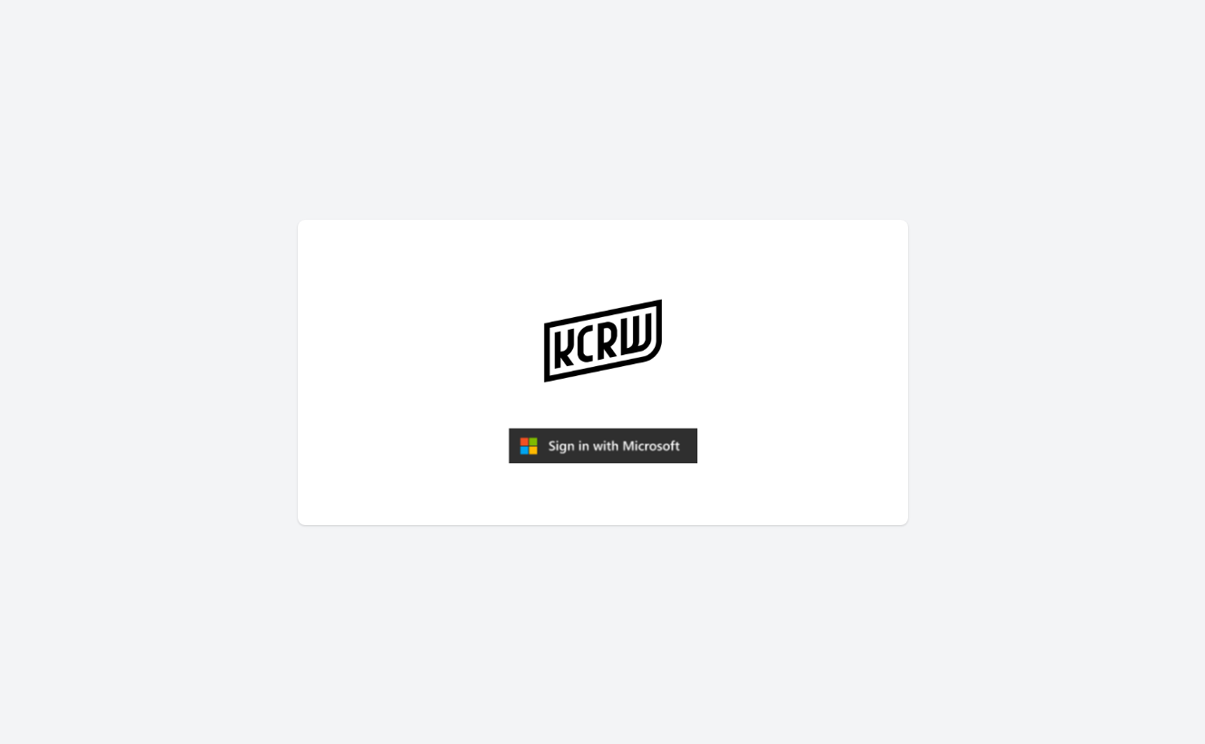
click at [600, 441] on img "submit" at bounding box center [603, 446] width 189 height 36
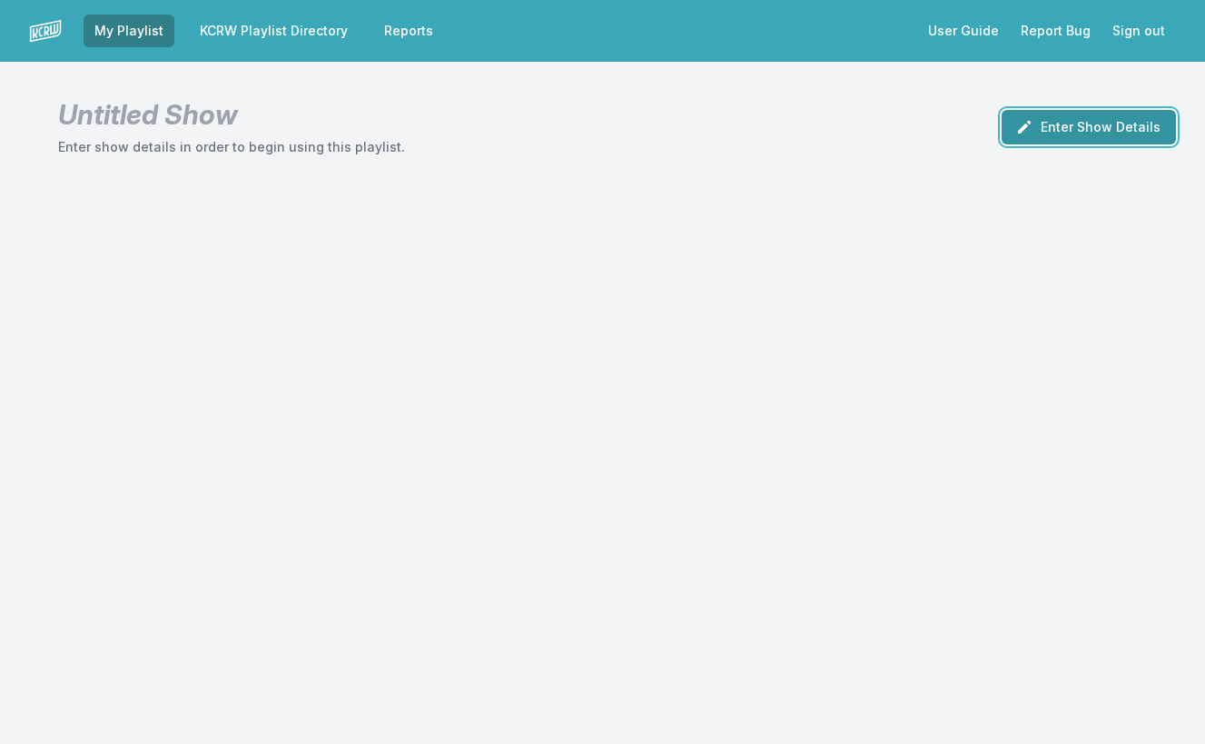
click at [1052, 132] on button "Enter Show Details" at bounding box center [1089, 127] width 174 height 35
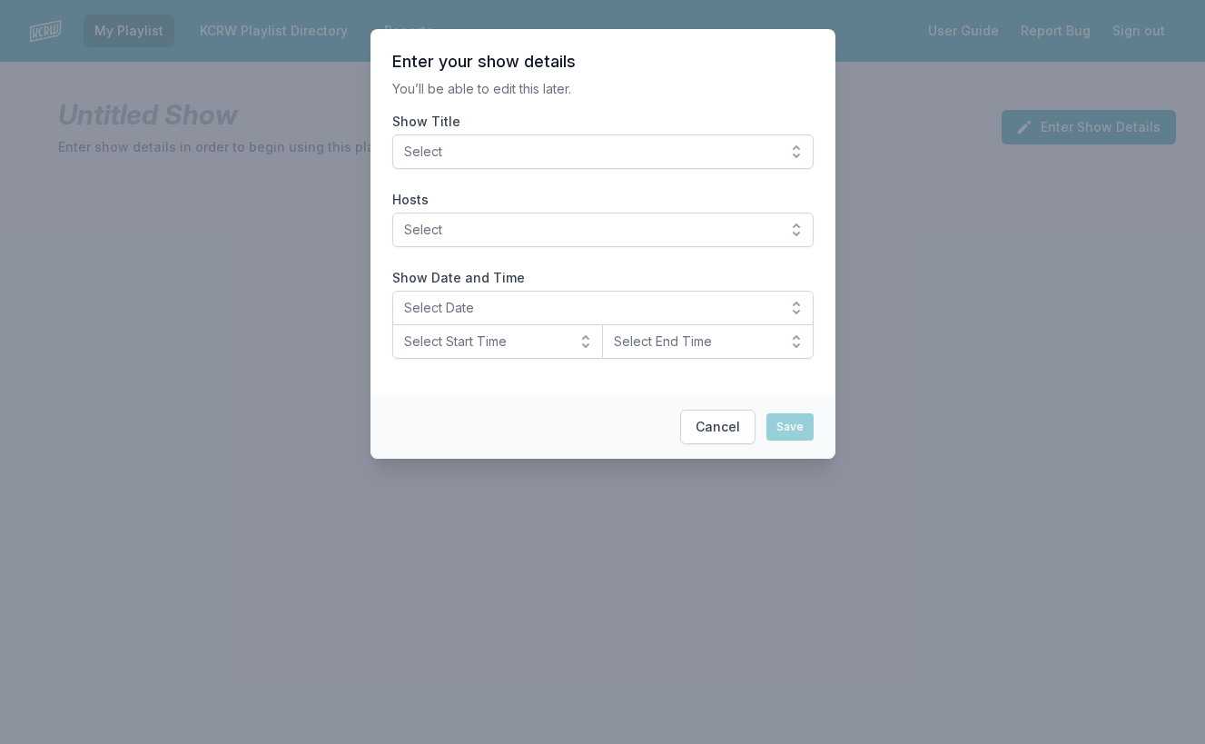
click at [603, 162] on button "Select" at bounding box center [602, 151] width 421 height 35
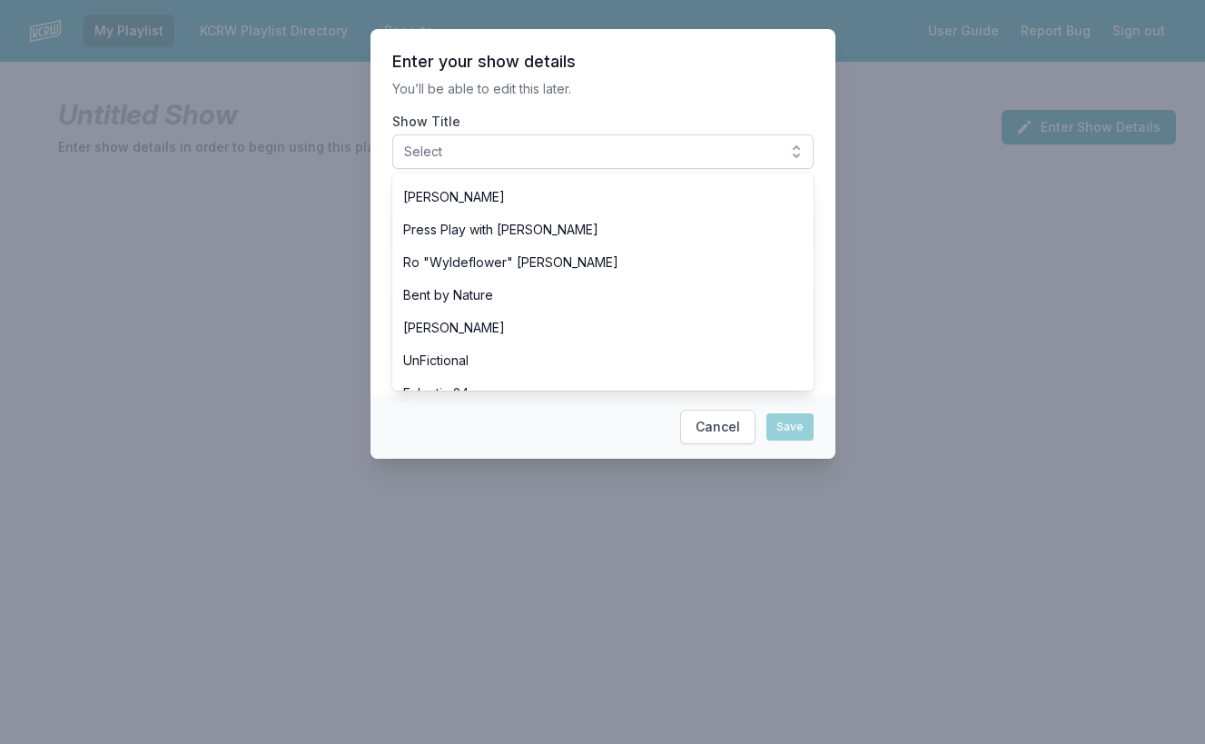
scroll to position [714, 0]
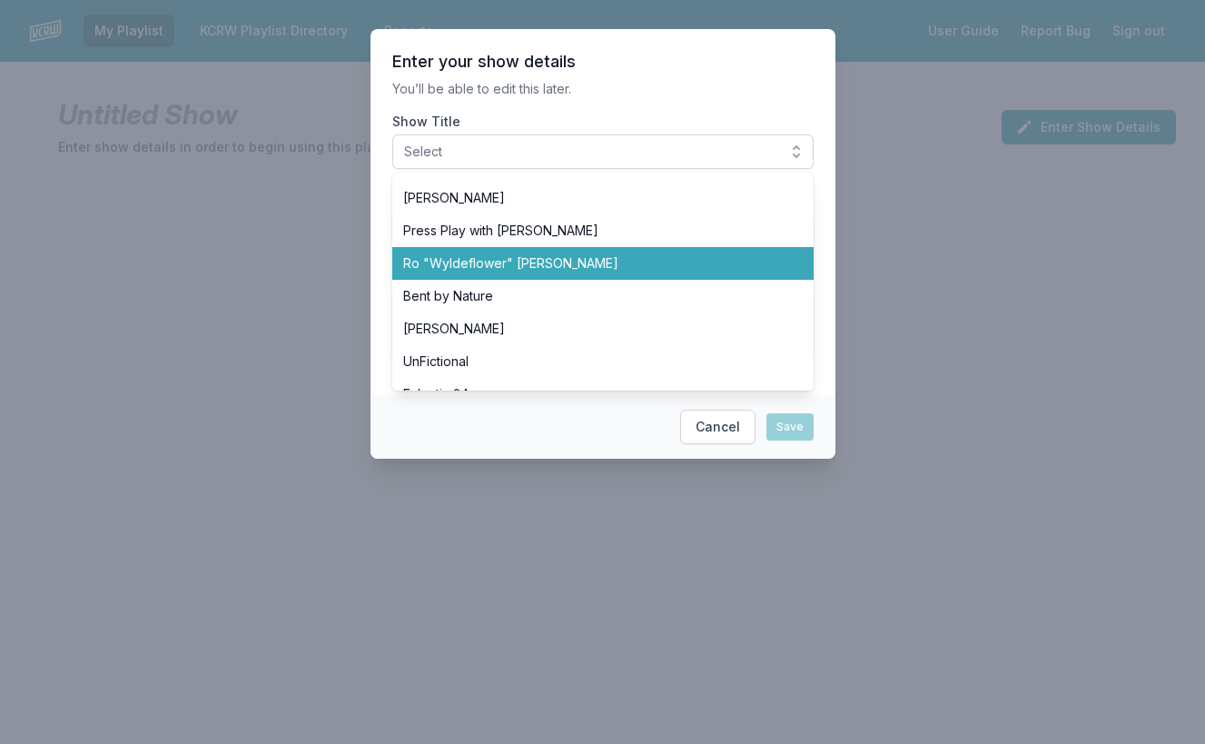
click at [529, 261] on span "Ro "Wyldeflower" [PERSON_NAME]" at bounding box center [592, 263] width 378 height 18
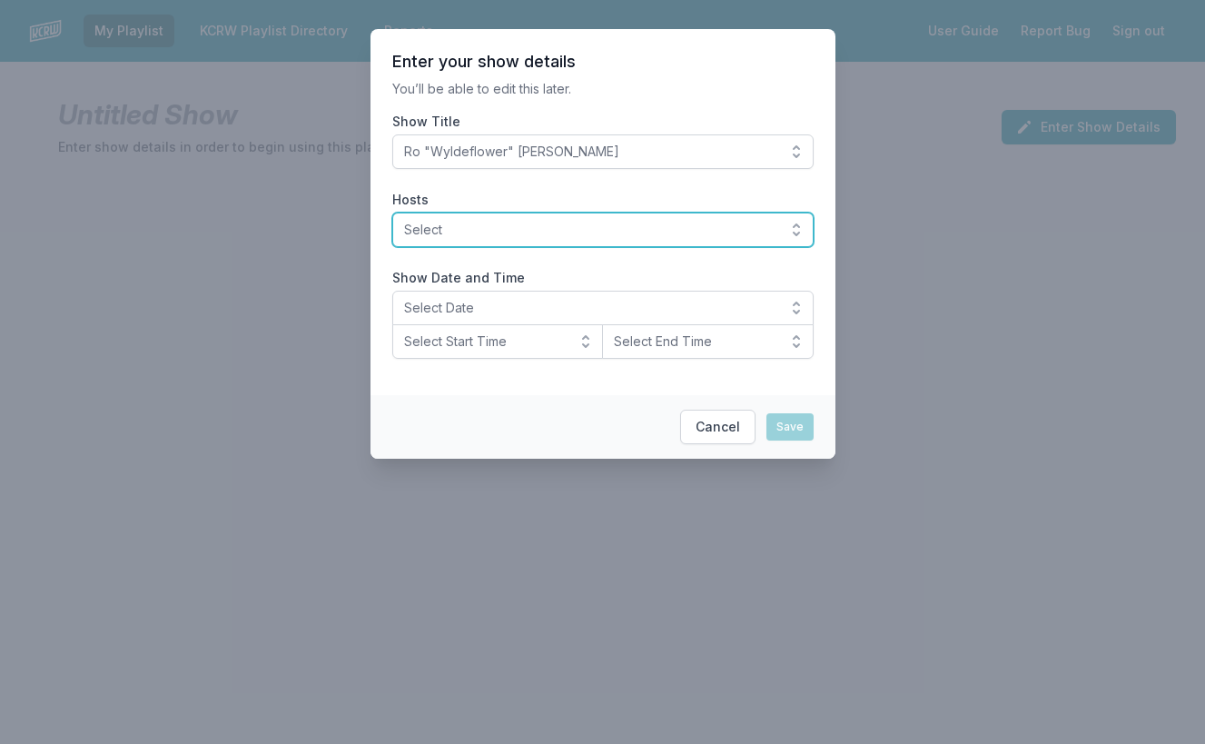
click at [467, 218] on button "Select" at bounding box center [602, 230] width 421 height 35
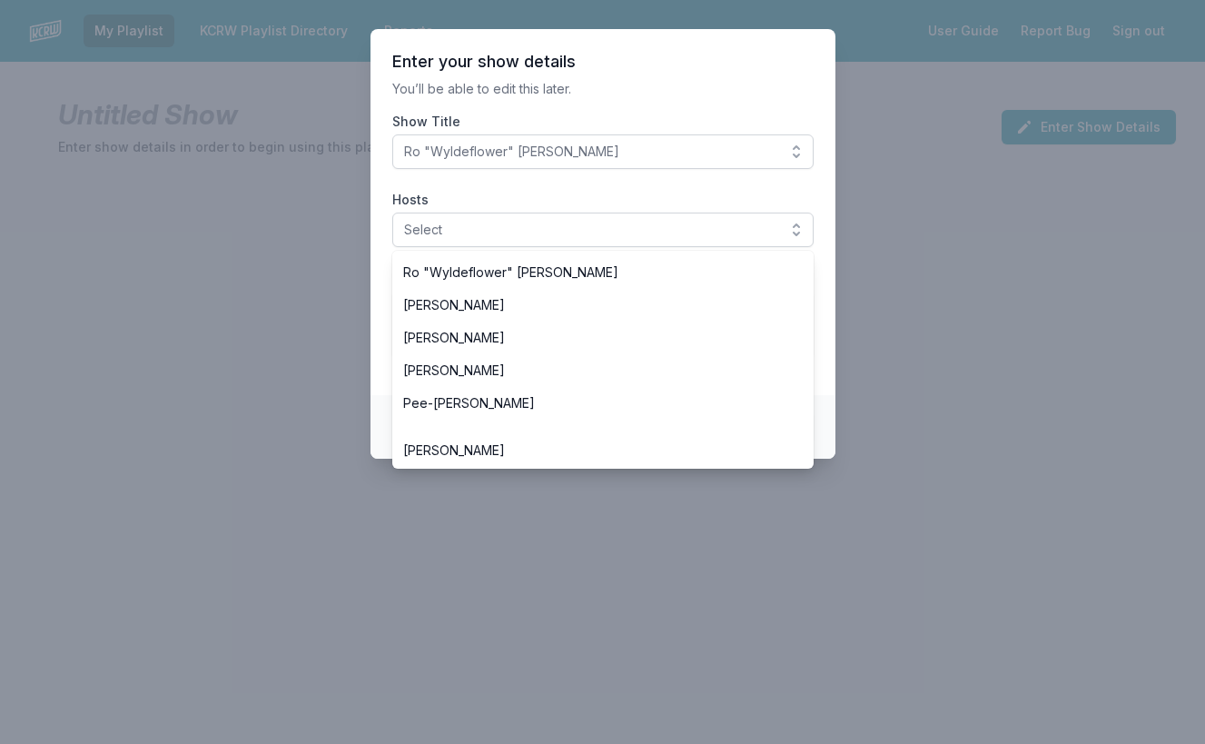
scroll to position [784, 0]
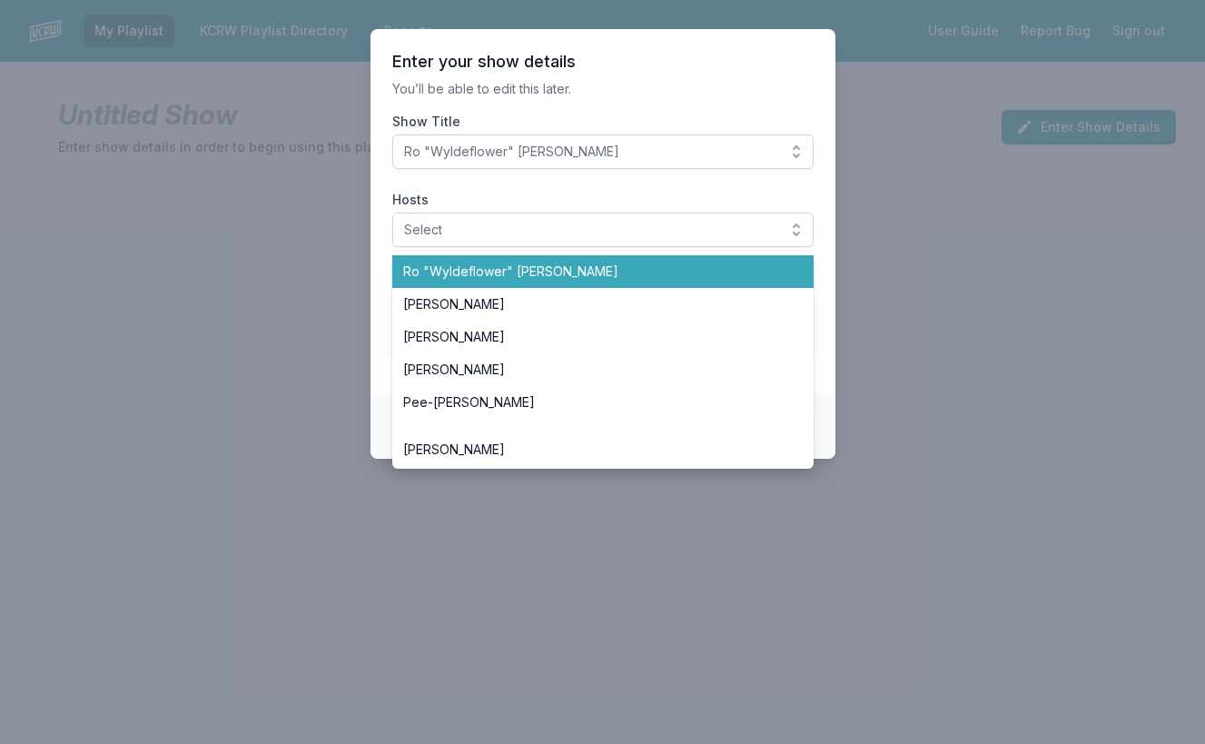
click at [463, 279] on span "Ro "Wyldeflower" [PERSON_NAME]" at bounding box center [592, 271] width 378 height 18
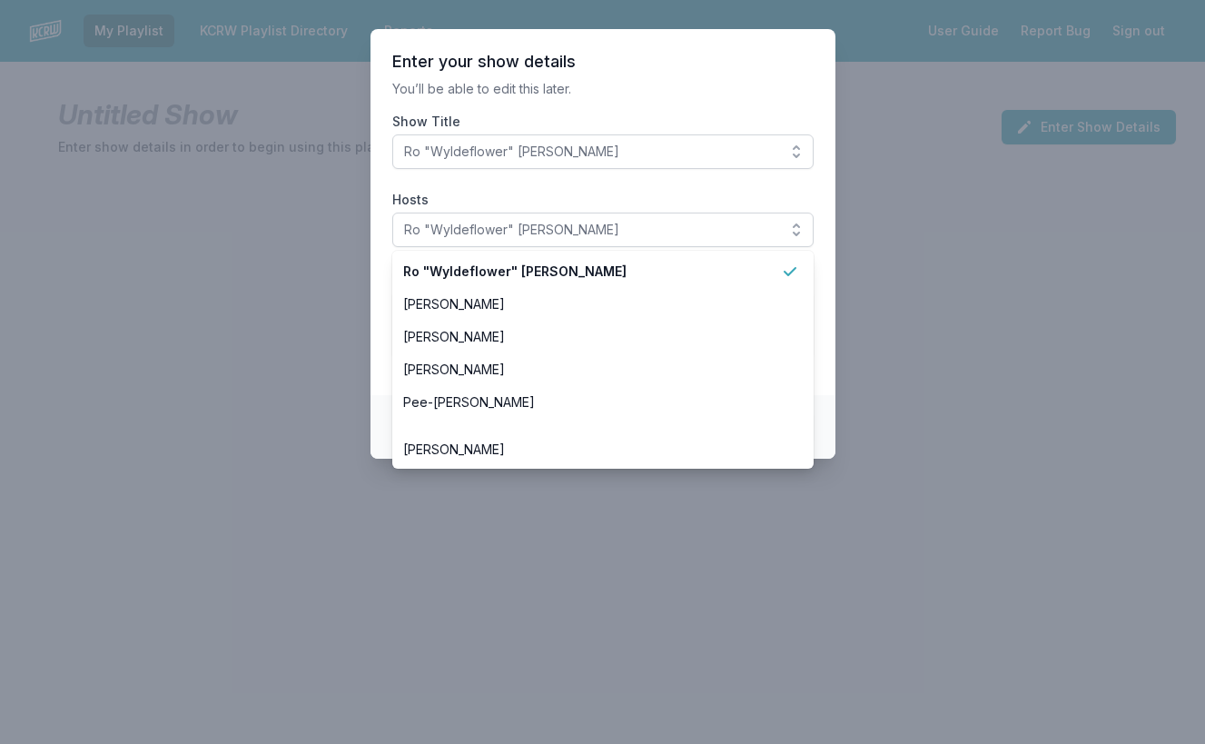
click at [382, 278] on section "Enter your show details You’ll be able to edit this later. Show Title Ro "Wylde…" at bounding box center [603, 212] width 465 height 366
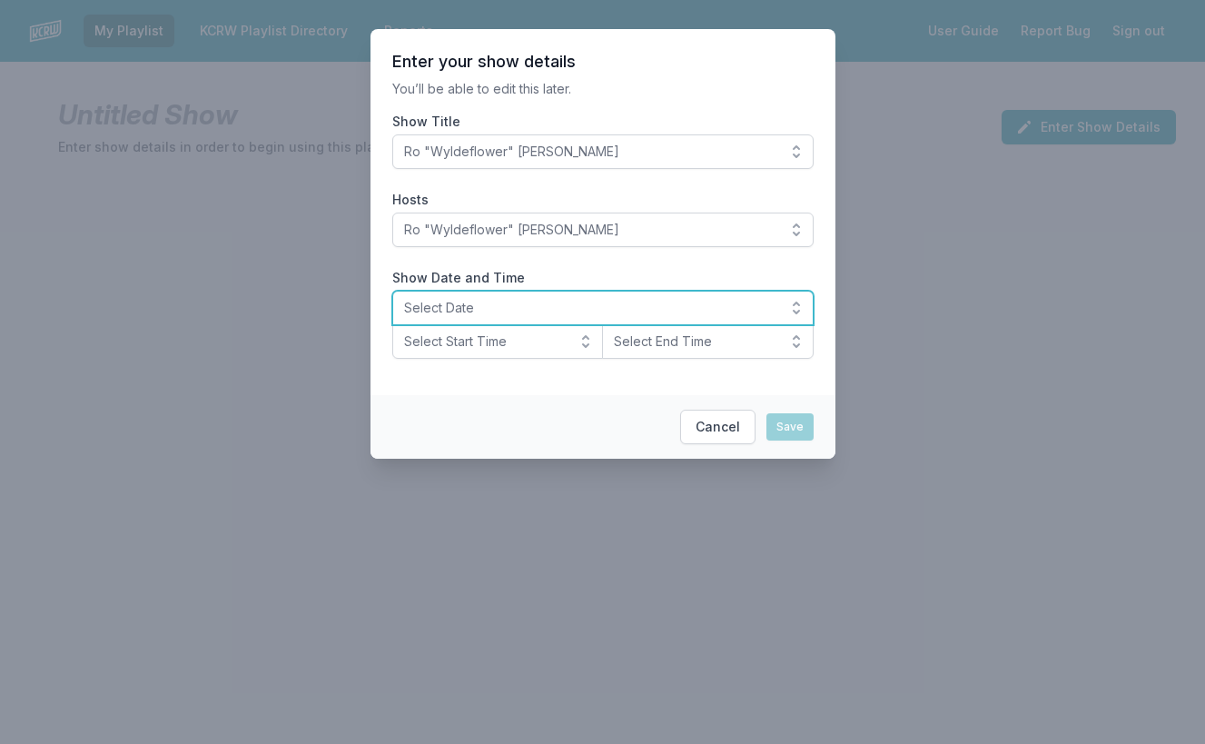
click at [441, 295] on button "Select Date" at bounding box center [602, 308] width 421 height 35
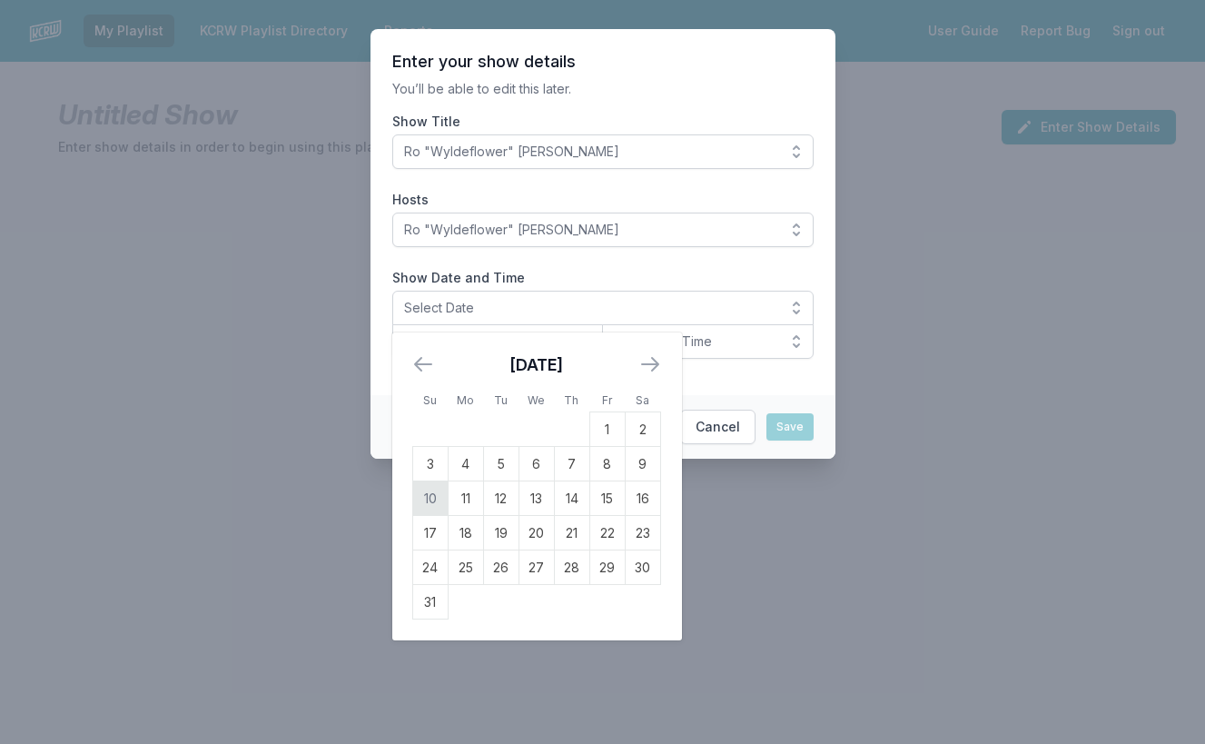
click at [429, 503] on td "10" at bounding box center [429, 498] width 35 height 35
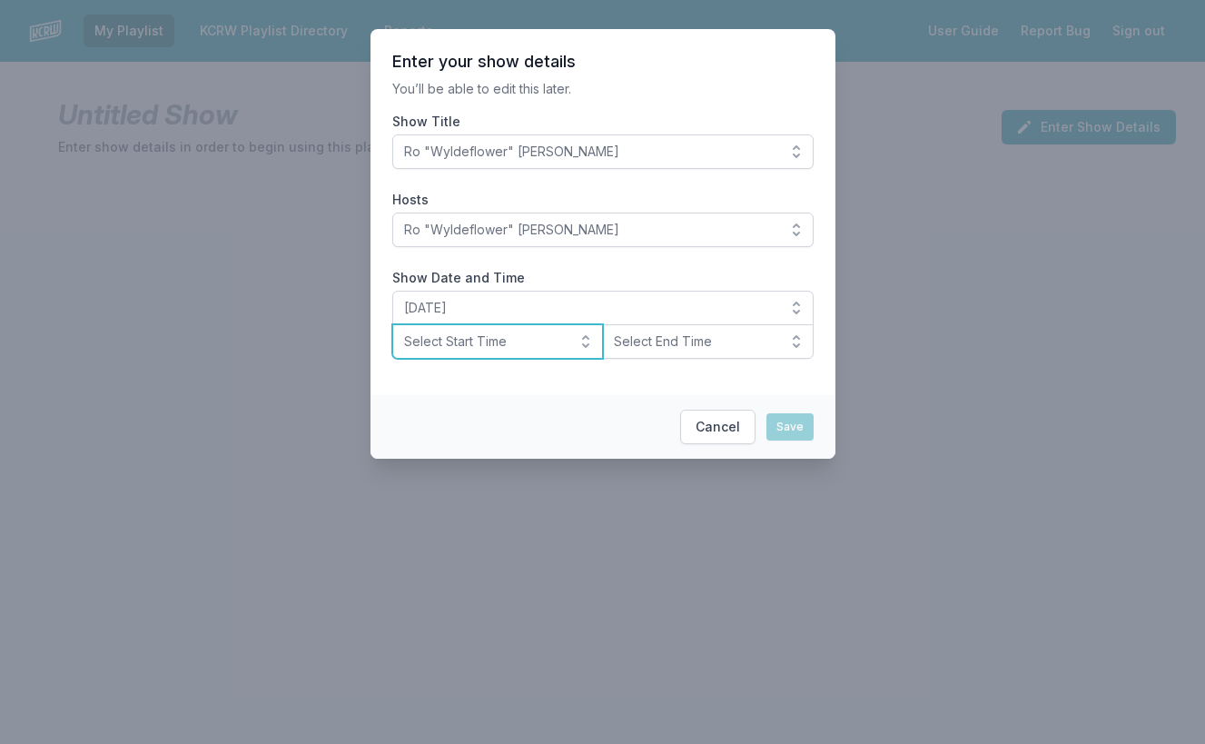
click at [453, 342] on span "Select Start Time" at bounding box center [485, 341] width 163 height 18
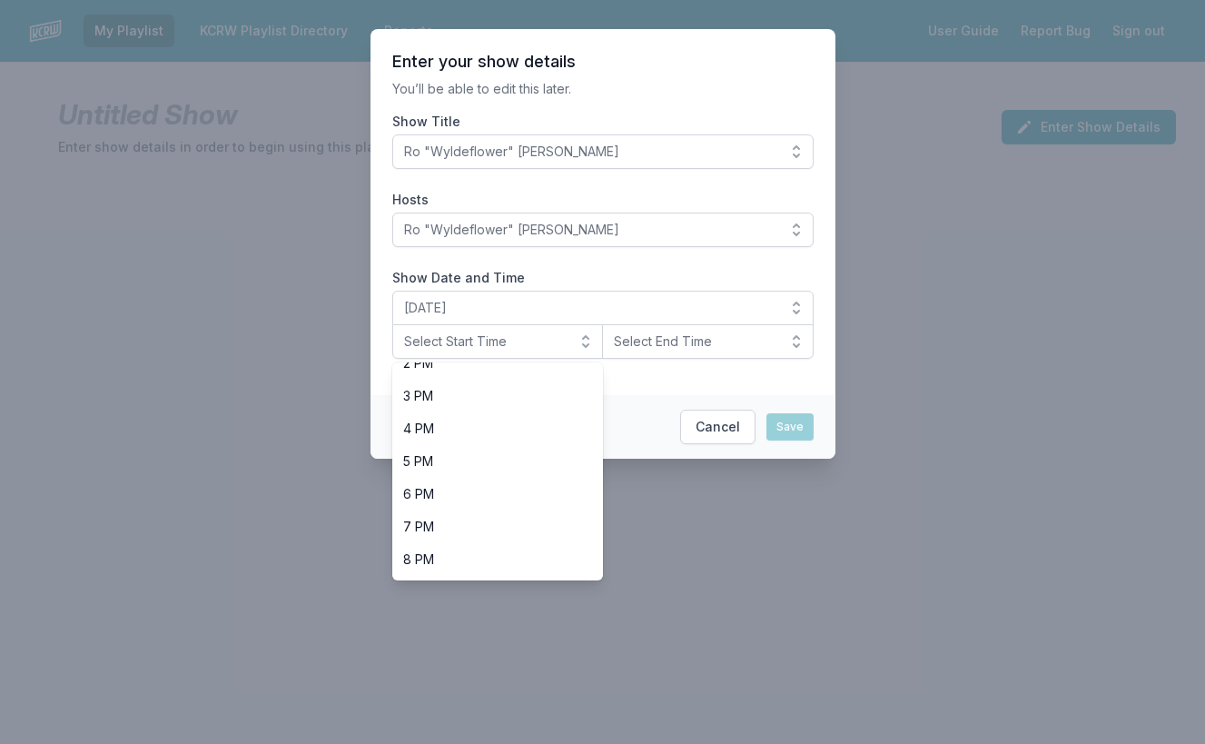
scroll to position [489, 0]
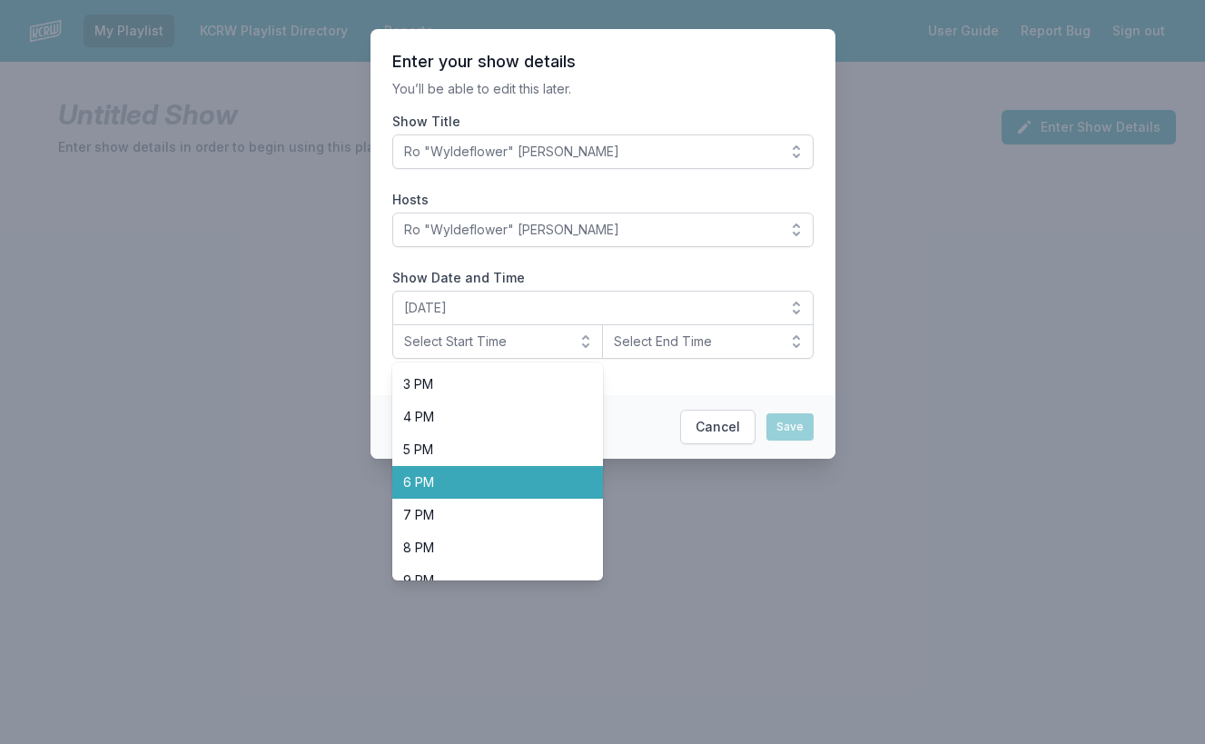
click at [440, 481] on span "6 PM" at bounding box center [487, 482] width 168 height 18
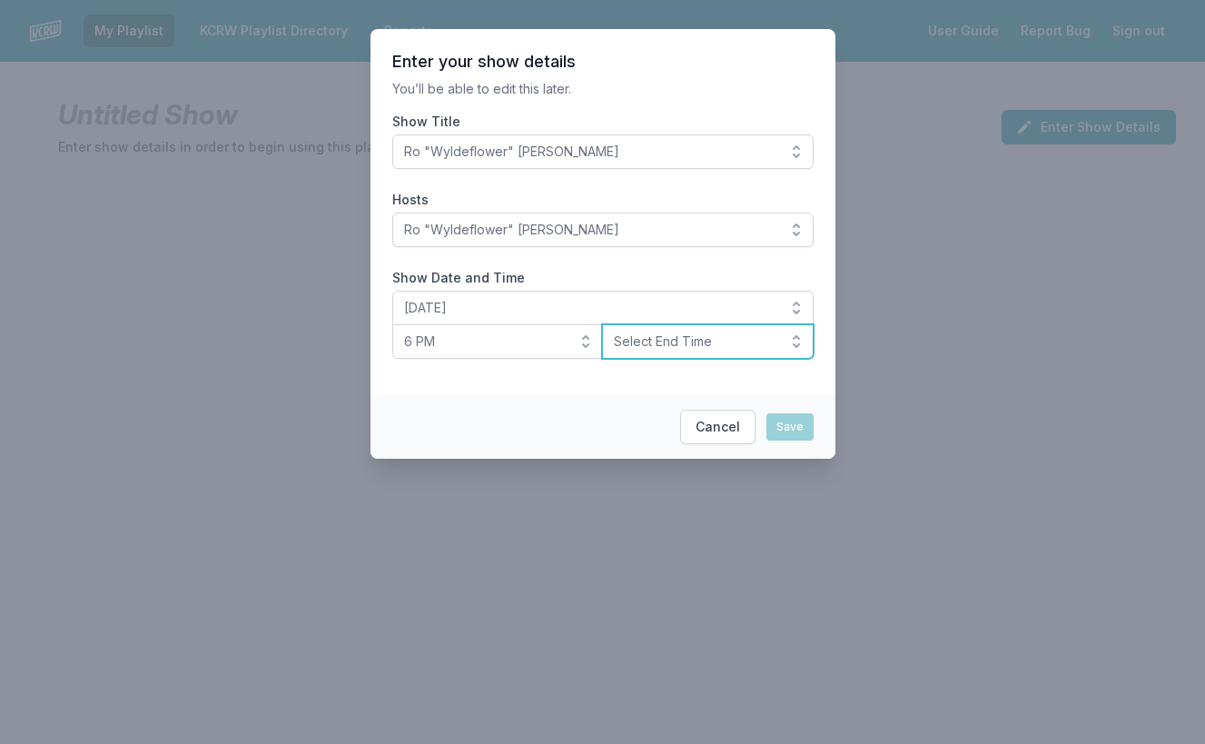
click at [677, 347] on span "Select End Time" at bounding box center [695, 341] width 163 height 18
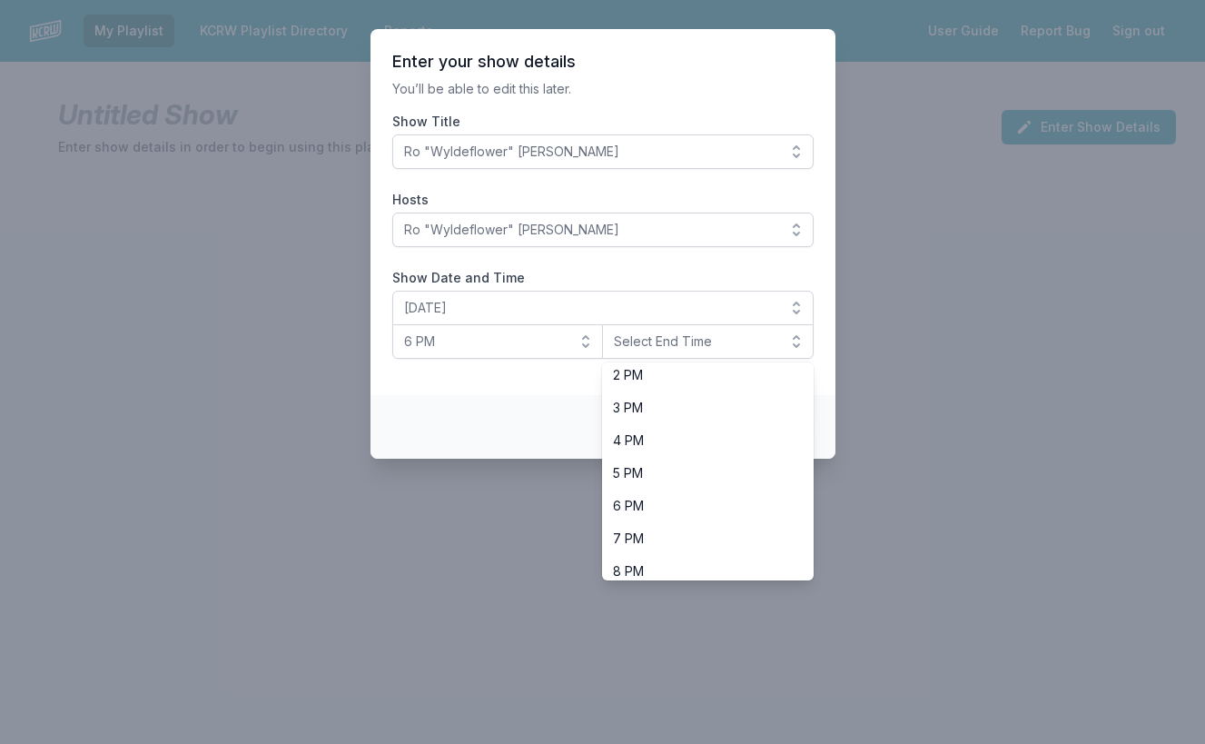
scroll to position [574, 0]
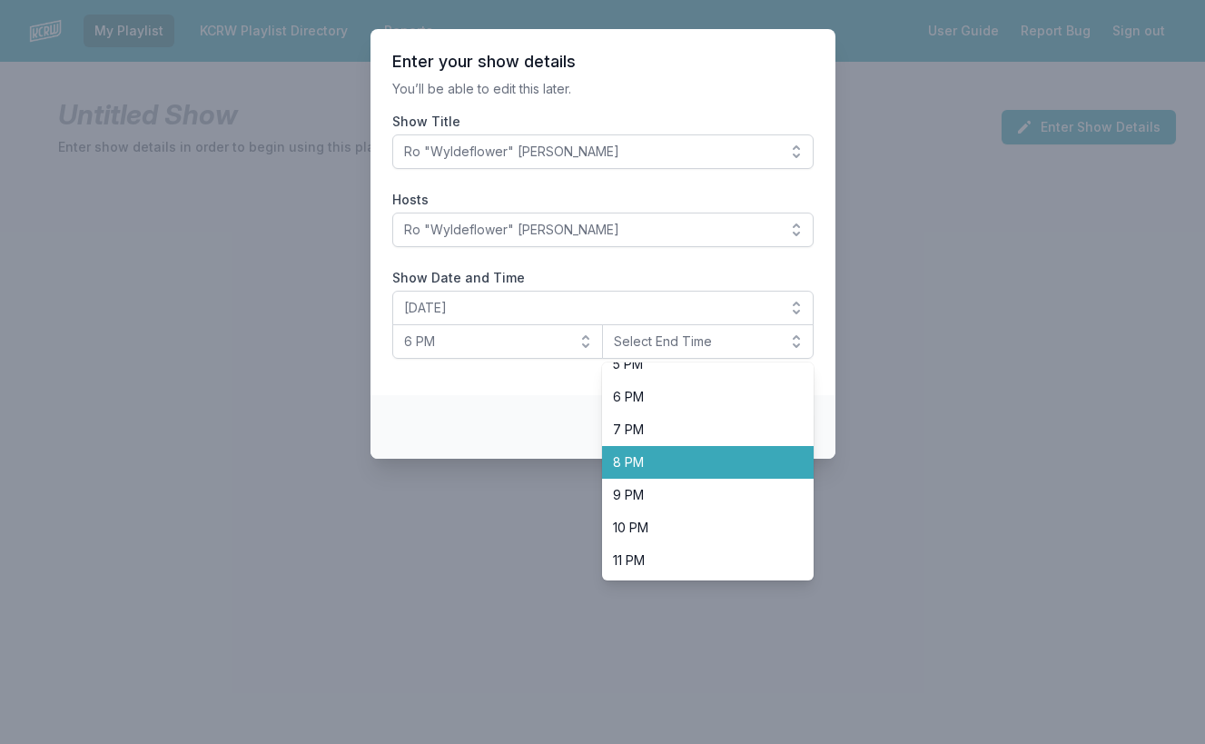
click at [656, 459] on span "8 PM" at bounding box center [697, 462] width 168 height 18
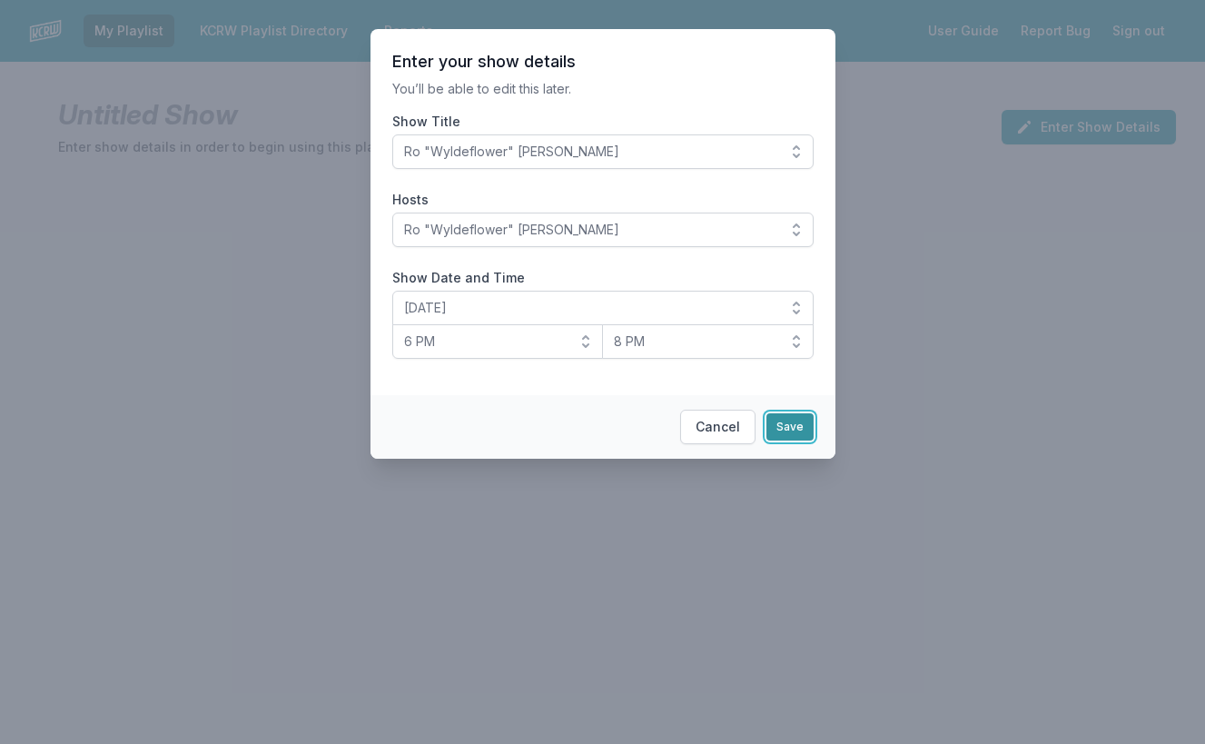
click at [797, 430] on button "Save" at bounding box center [789, 426] width 47 height 27
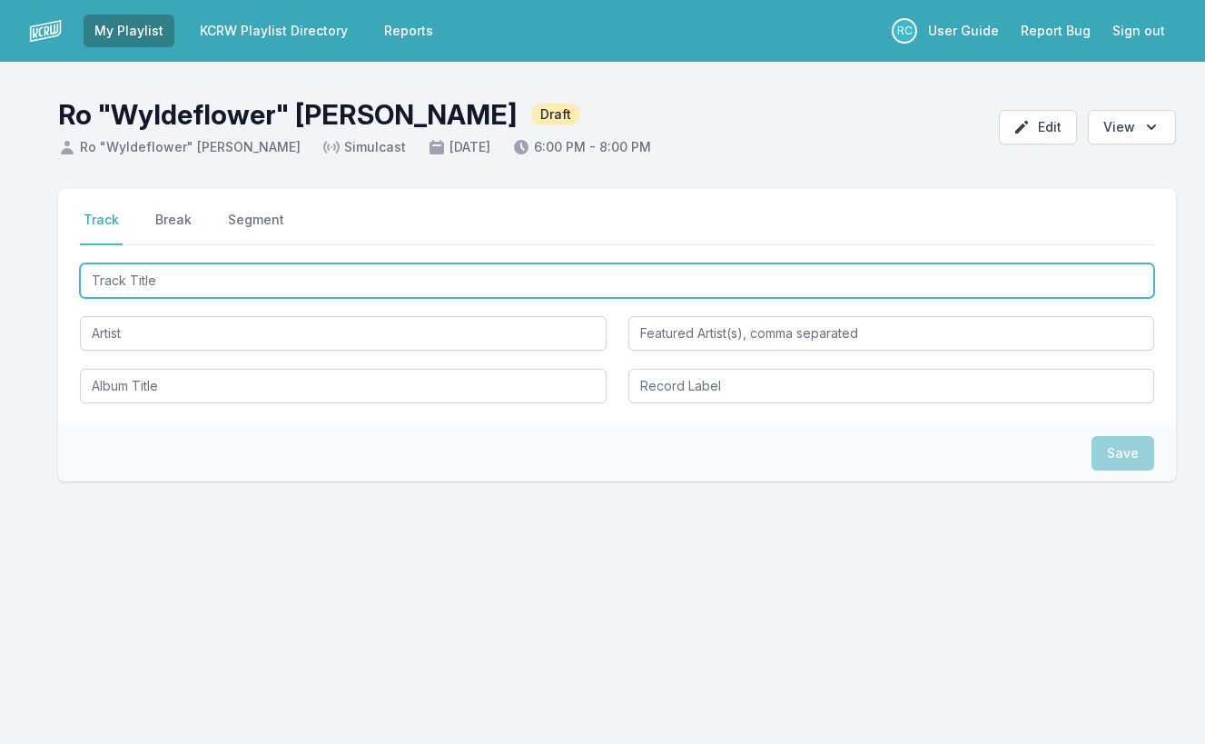
click at [213, 278] on input "Track Title" at bounding box center [617, 280] width 1074 height 35
paste input "Dominoes"
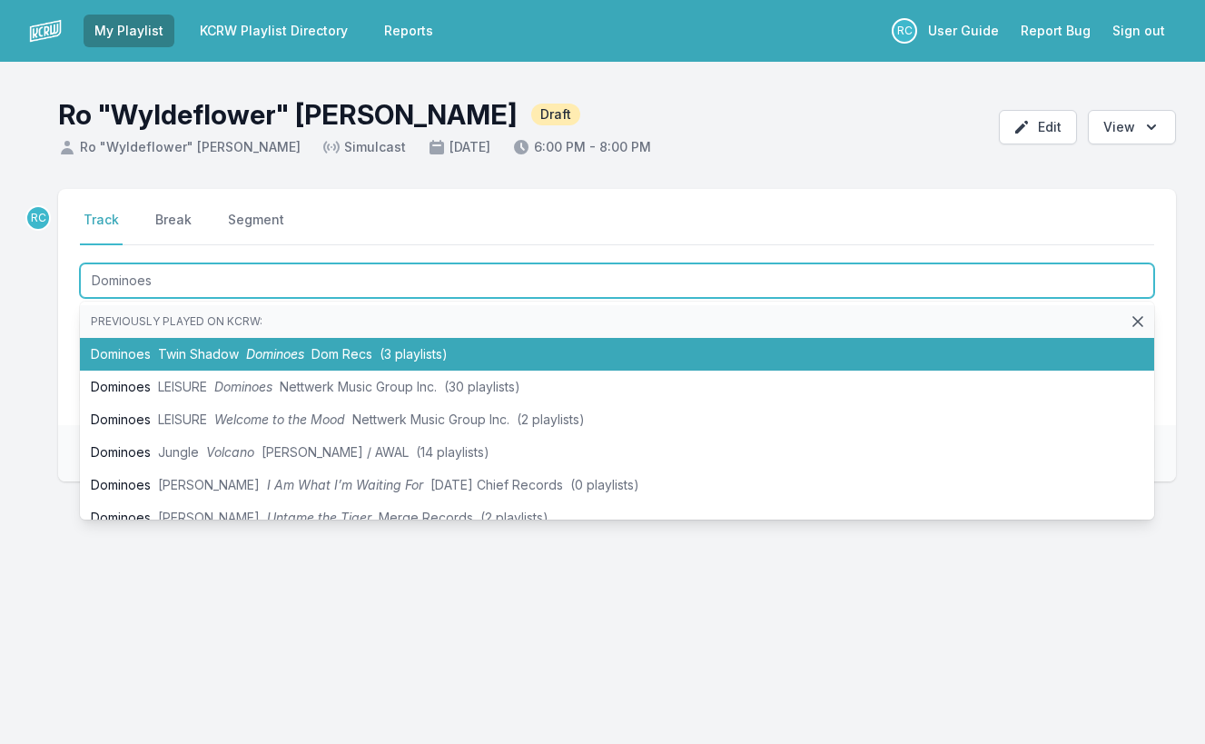
type input "Dominoes"
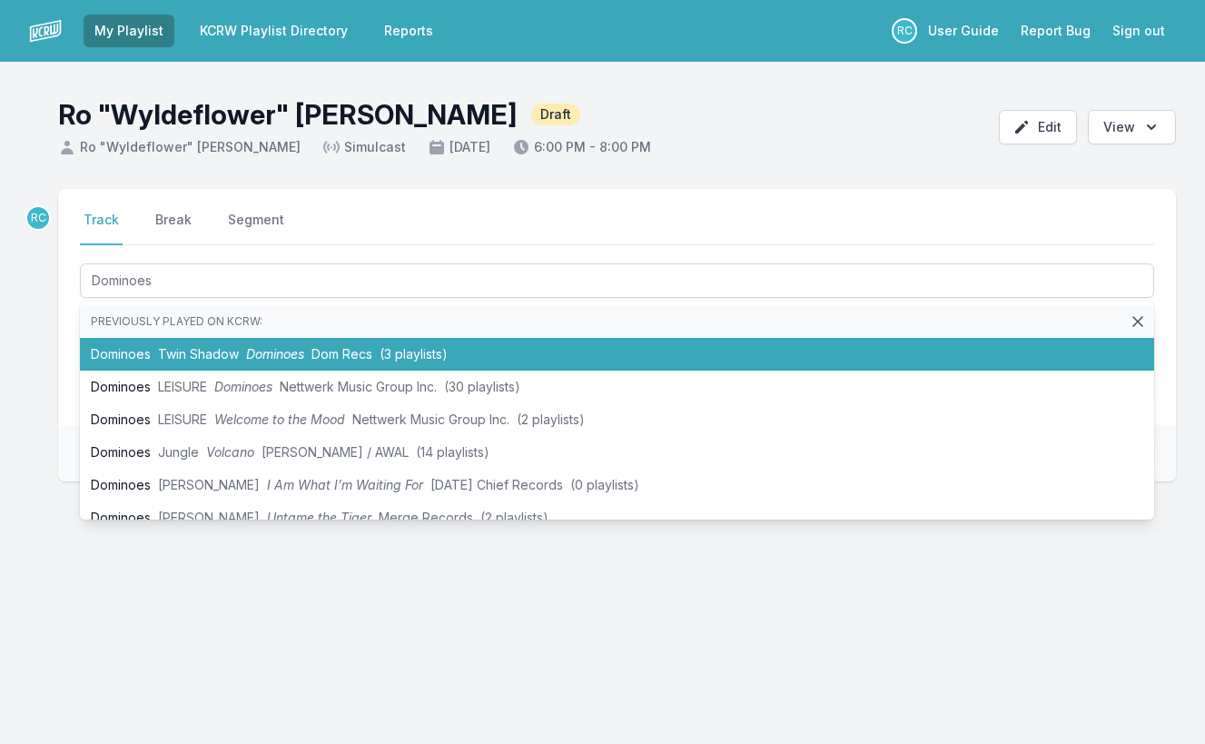
click at [139, 337] on li "Previously played on KCRW:" at bounding box center [617, 321] width 1074 height 33
click at [145, 353] on li "Dominoes Twin Shadow Dominoes Dom Recs (3 playlists)" at bounding box center [617, 354] width 1074 height 33
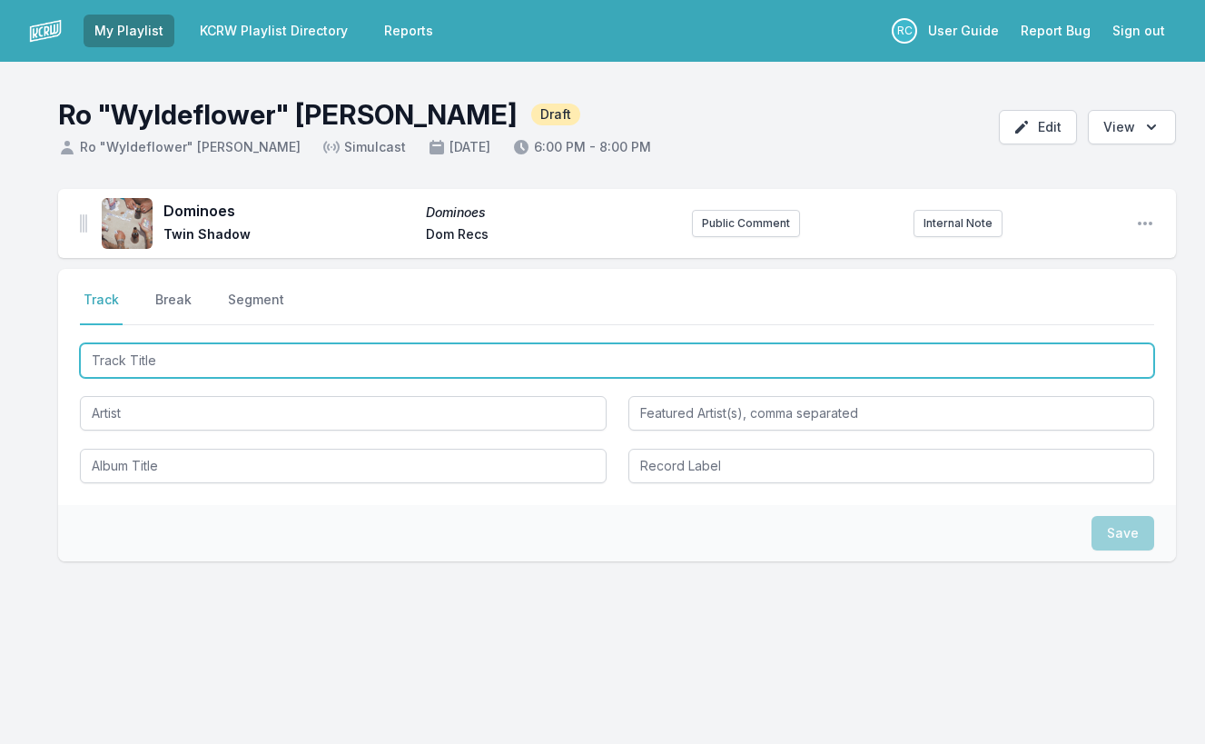
click at [1061, 365] on input "Track Title" at bounding box center [617, 360] width 1074 height 35
paste input "Mercury"
type input "Mercury"
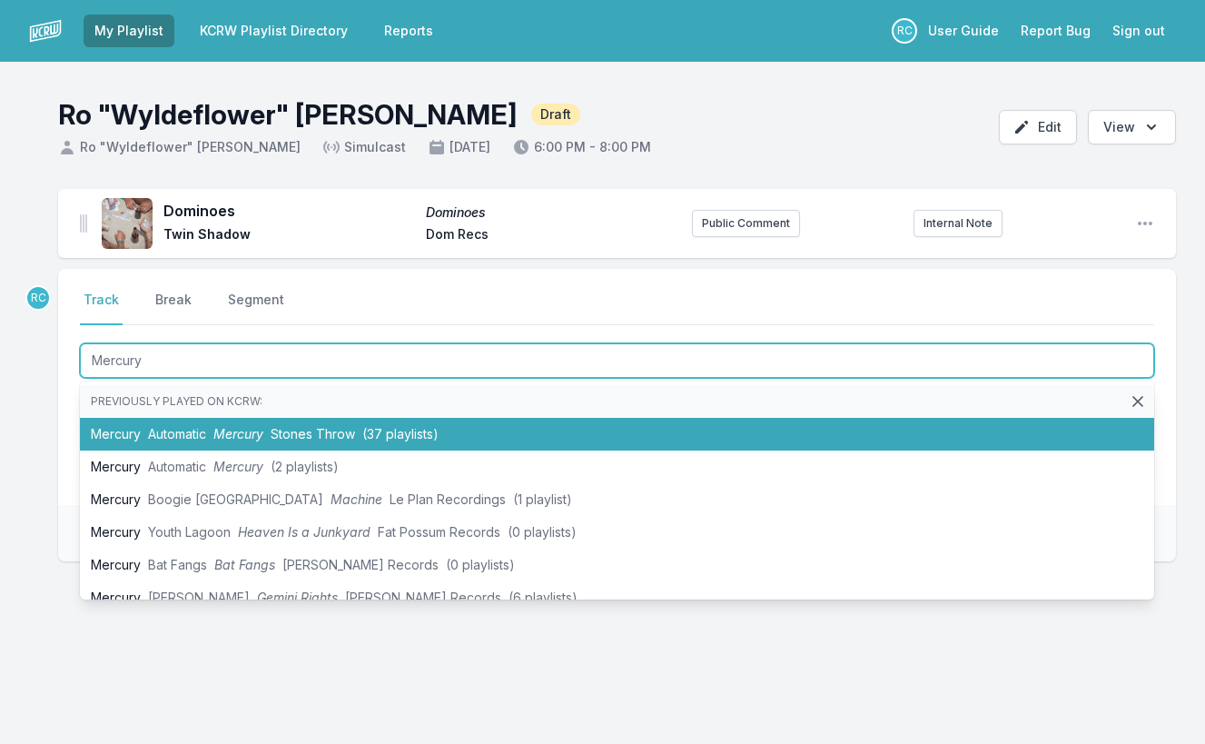
click at [262, 437] on span "Mercury" at bounding box center [238, 433] width 50 height 15
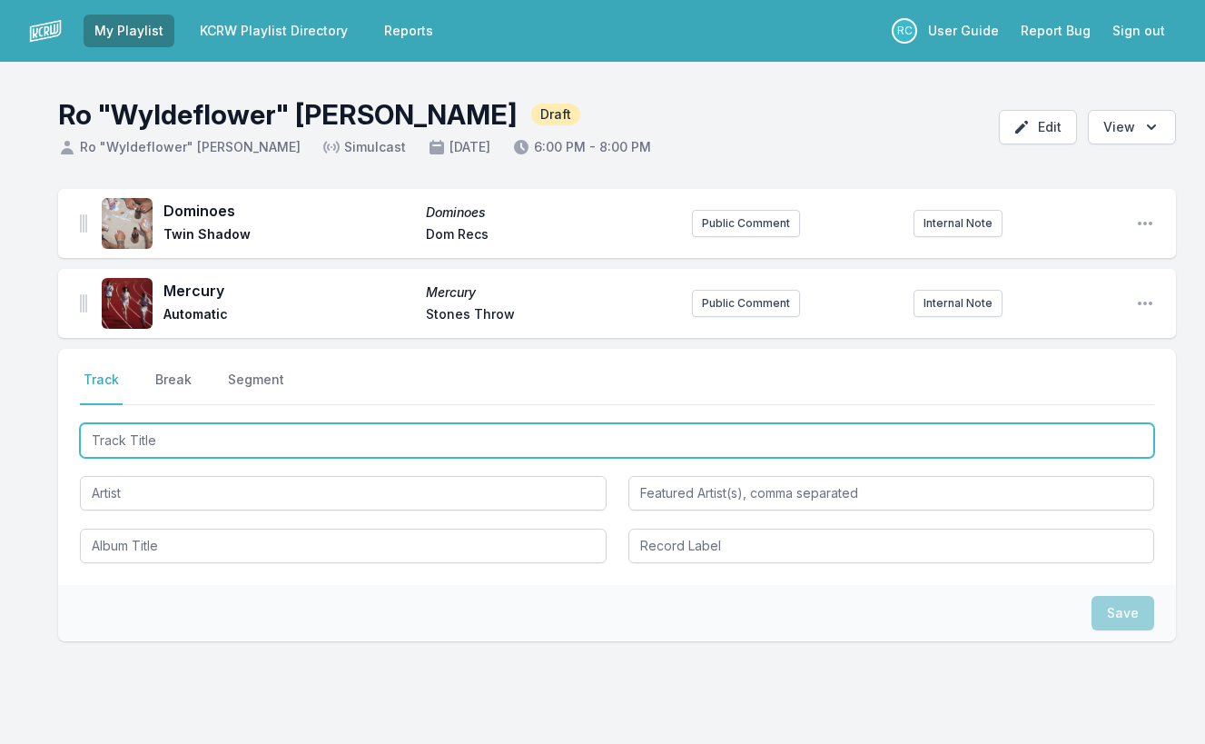
click at [1104, 435] on input "Track Title" at bounding box center [617, 440] width 1074 height 35
paste input "As Of Right Now"
type input "As Of Right Now"
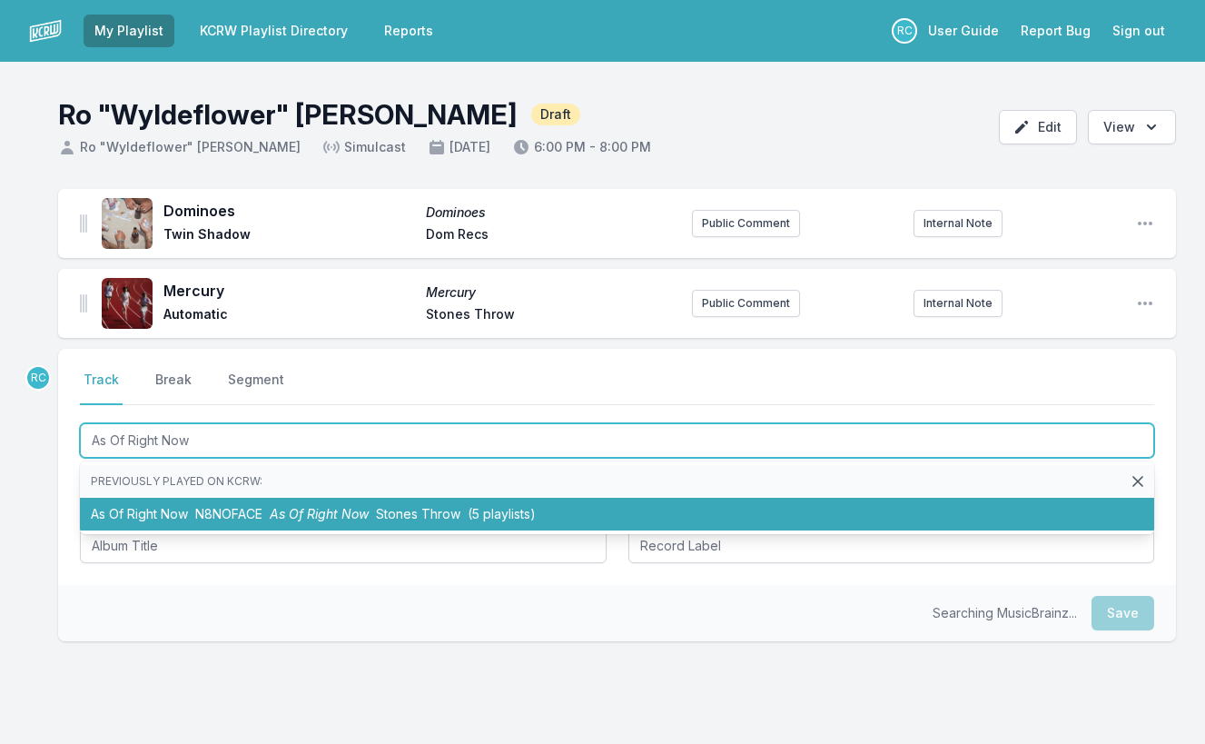
click at [219, 509] on span "N8NOFACE" at bounding box center [228, 513] width 67 height 15
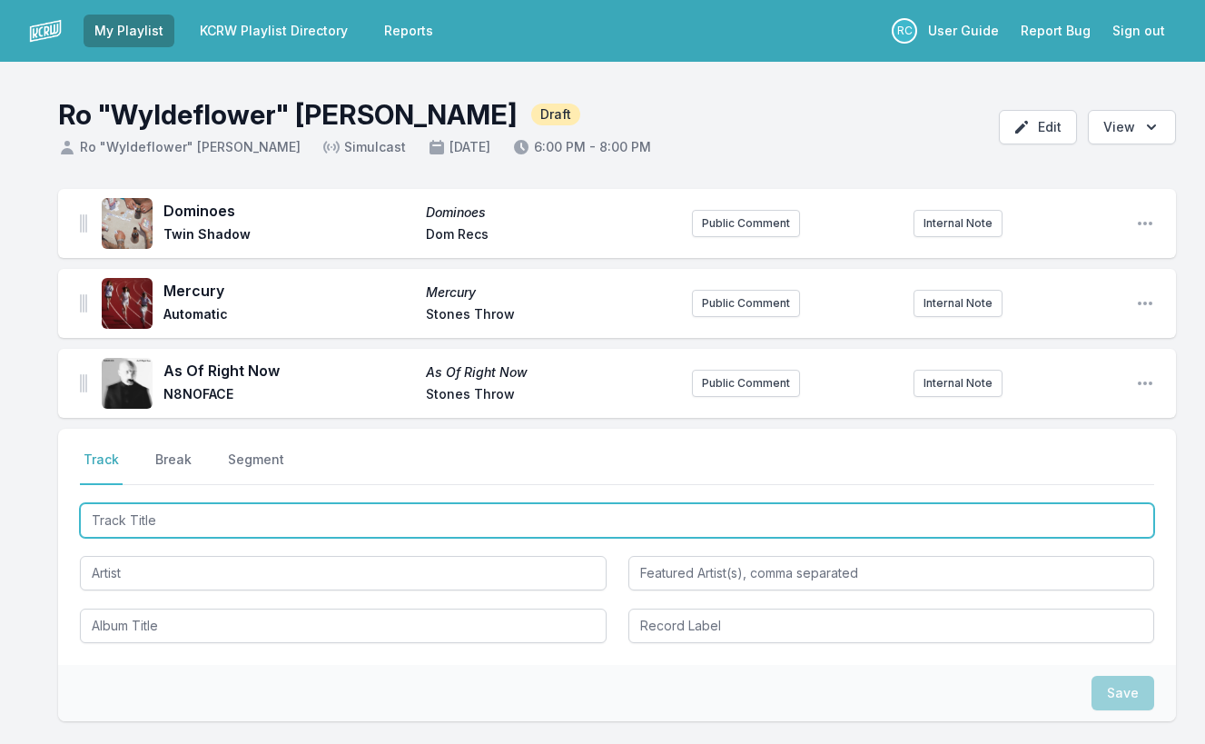
click at [1088, 516] on input "Track Title" at bounding box center [617, 520] width 1074 height 35
paste input "Land Of Promise"
type input "Land Of Promise"
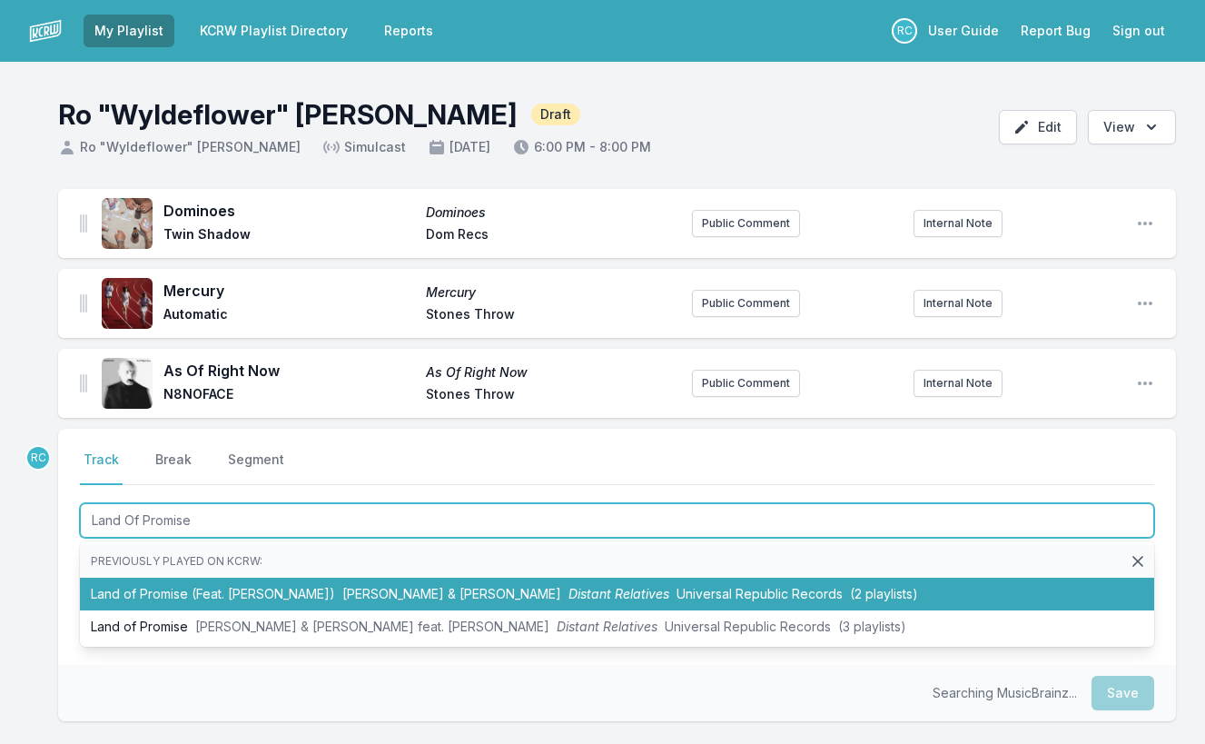
click at [349, 589] on span "[PERSON_NAME] & [PERSON_NAME]" at bounding box center [451, 593] width 219 height 15
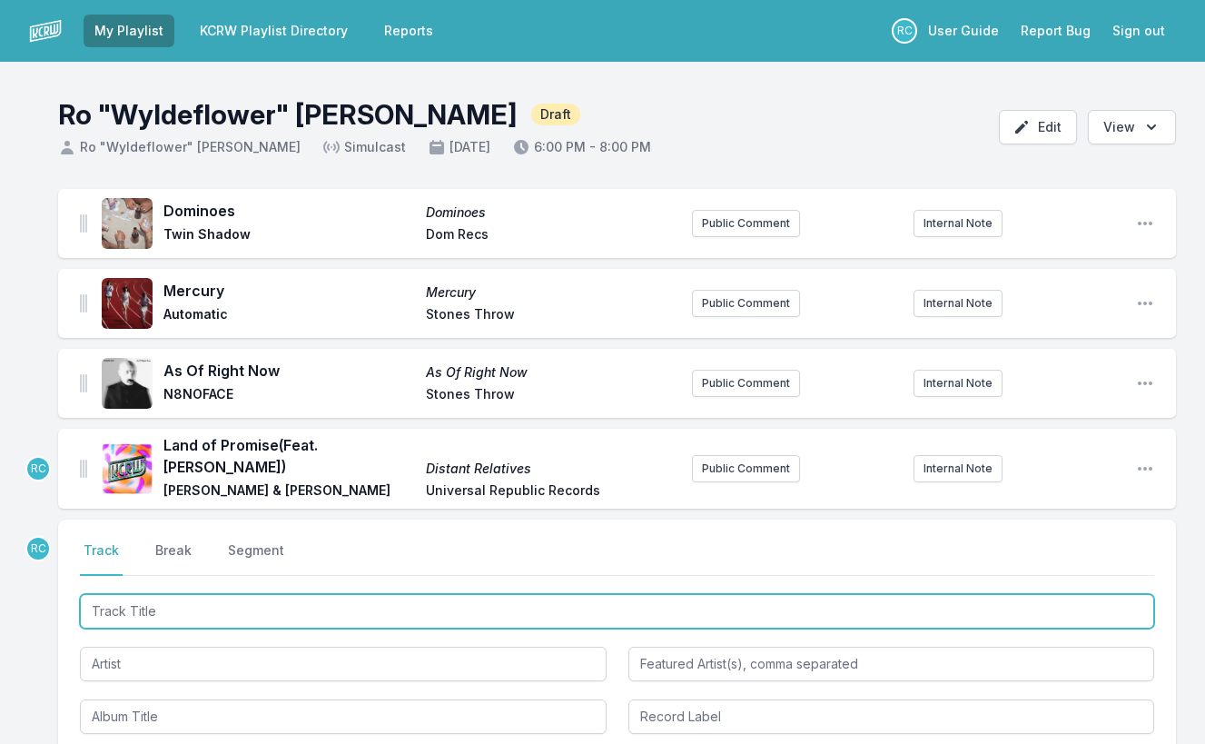
paste input "Land Of Promise"
type input "Land Of Promise"
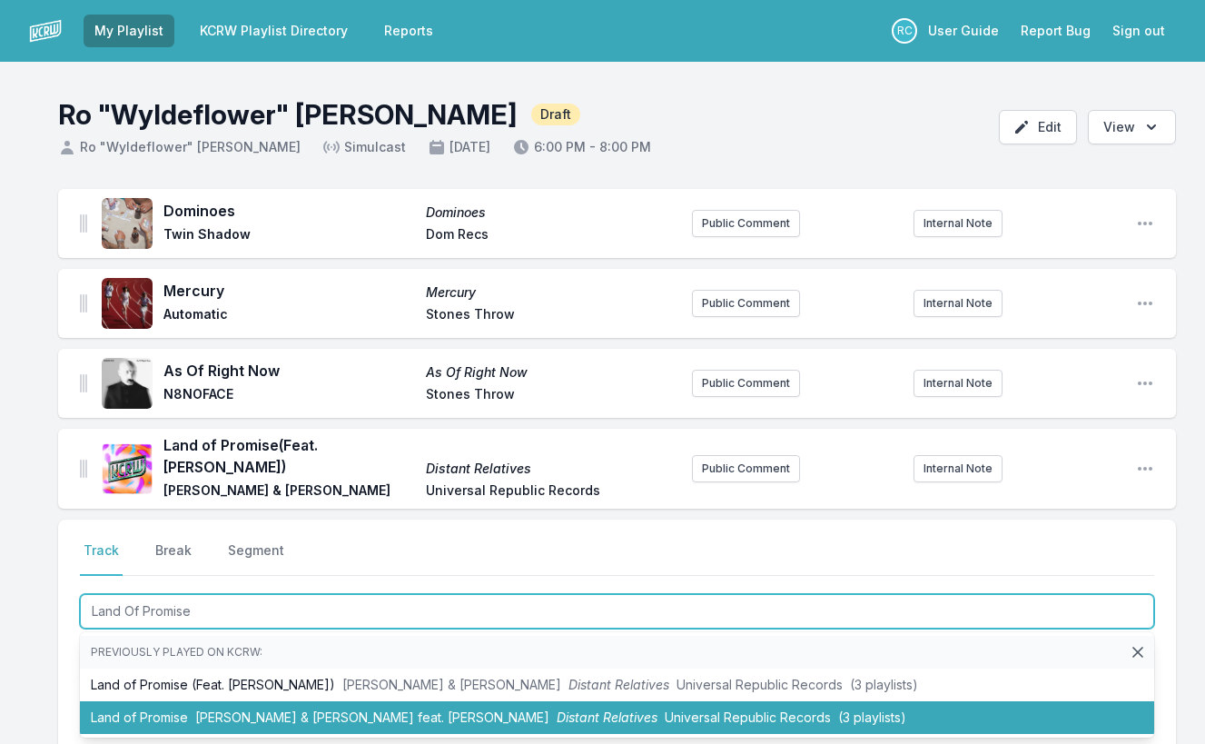
click at [162, 727] on li "Land of Promise [PERSON_NAME] & [PERSON_NAME] feat. [PERSON_NAME] Distant Relat…" at bounding box center [617, 717] width 1074 height 33
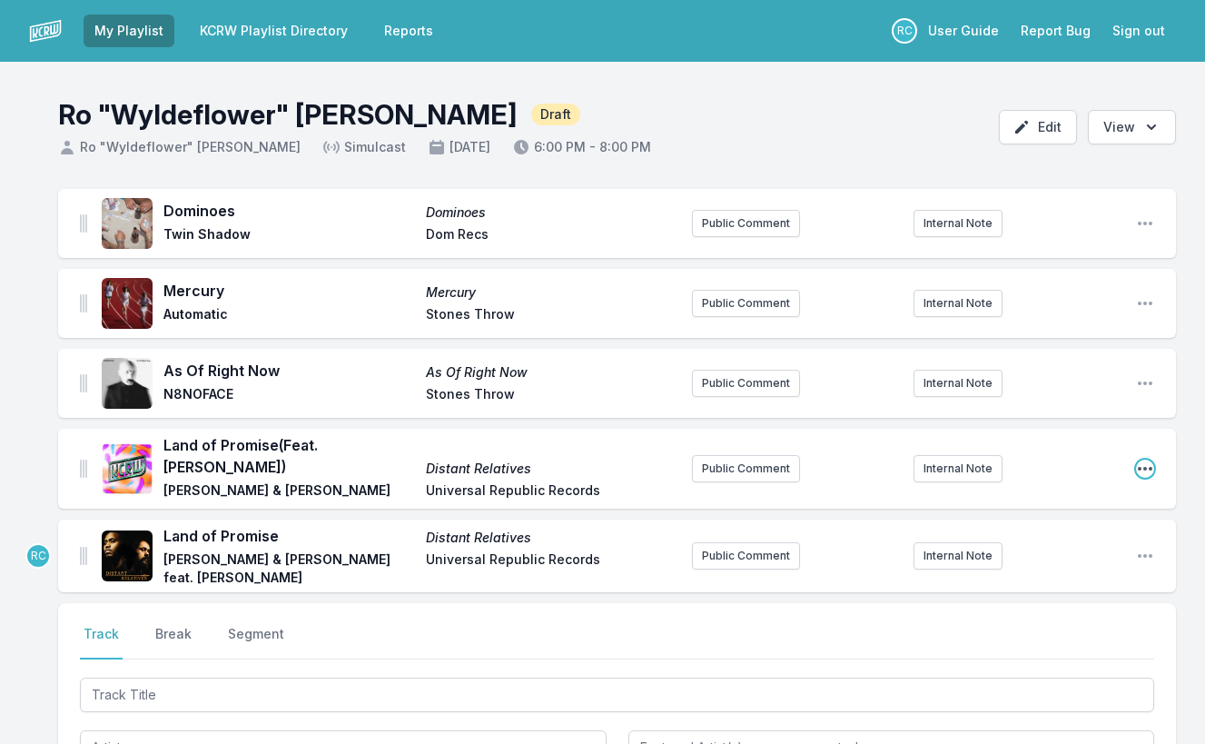
click at [1144, 466] on icon "Open playlist item options" at bounding box center [1145, 469] width 18 height 18
click at [1025, 537] on button "Delete Entry" at bounding box center [1052, 537] width 203 height 33
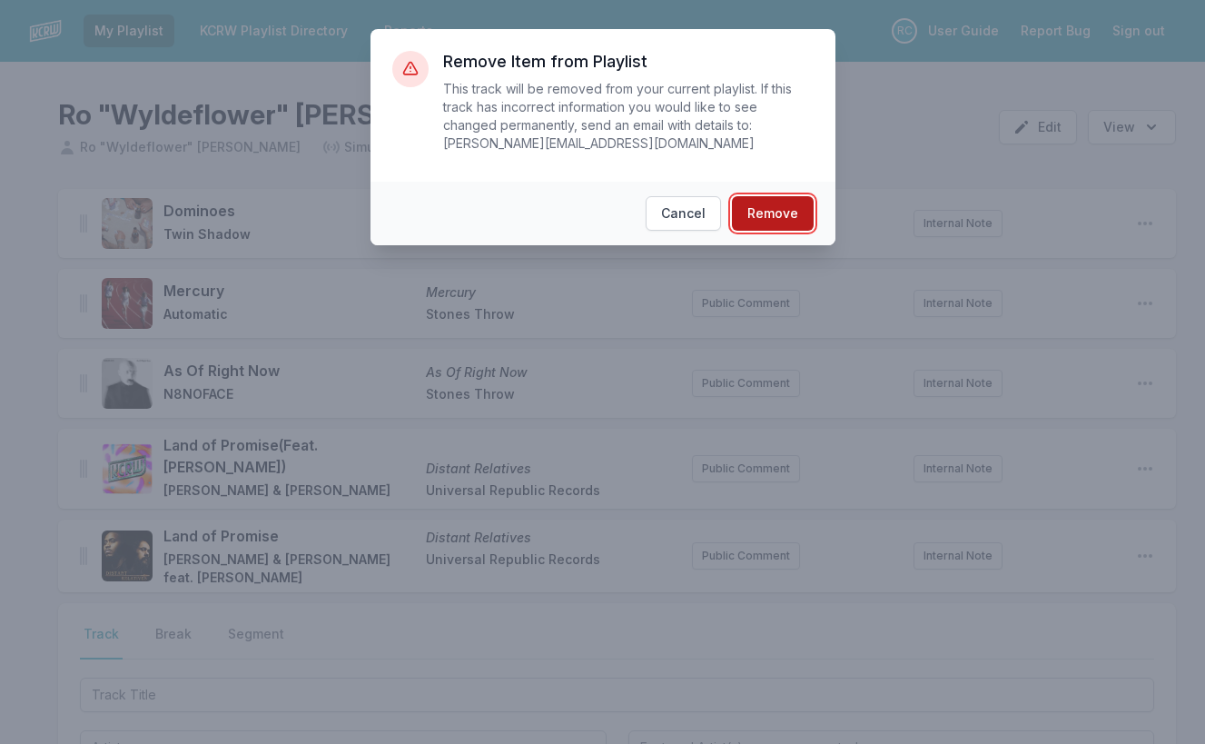
click at [780, 221] on button "Remove" at bounding box center [773, 213] width 82 height 35
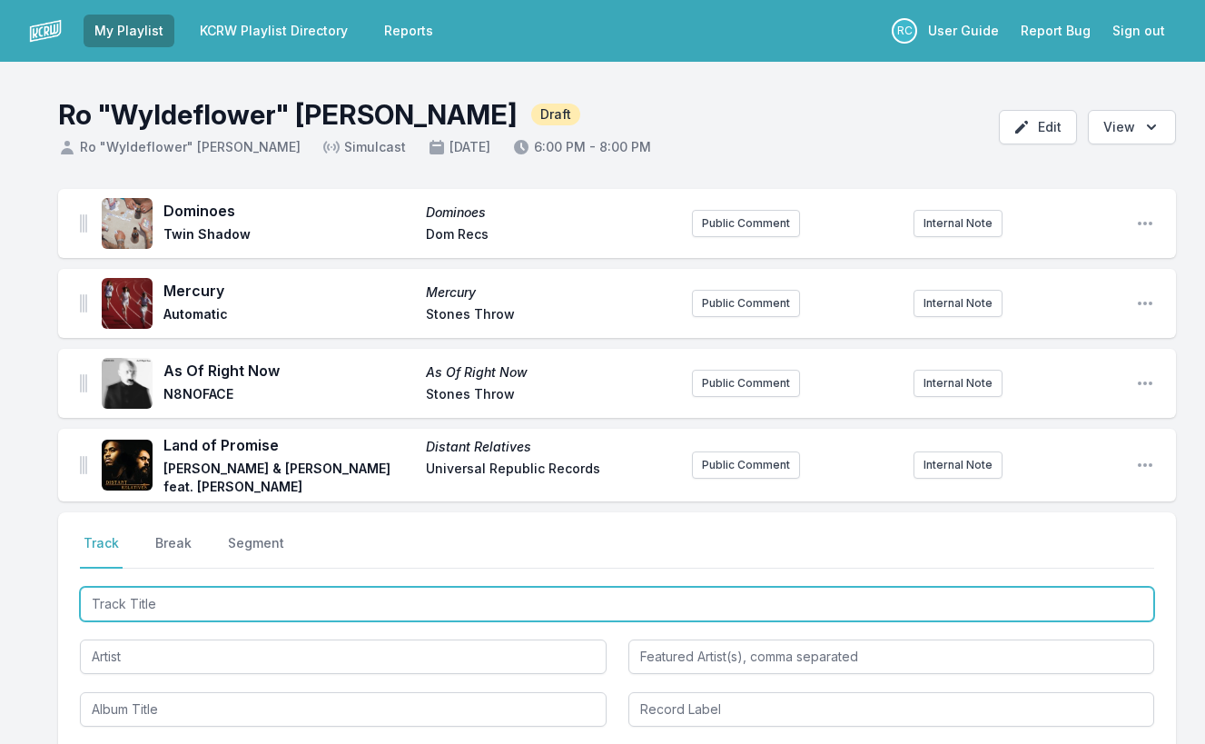
click at [1034, 595] on input "Track Title" at bounding box center [617, 604] width 1074 height 35
paste input "I've Seen That Face Before (Libertango)"
type input "I've Seen That Face Before (Libertango)"
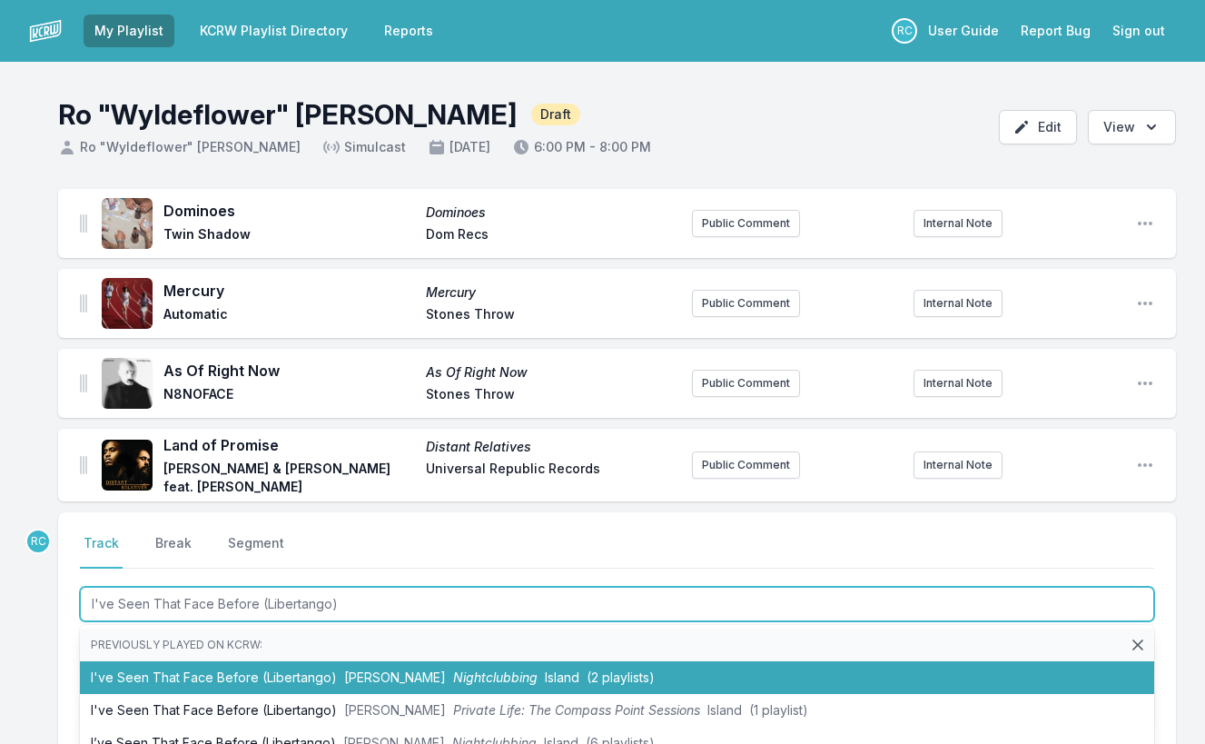
click at [491, 671] on span "Nightclubbing" at bounding box center [495, 676] width 84 height 15
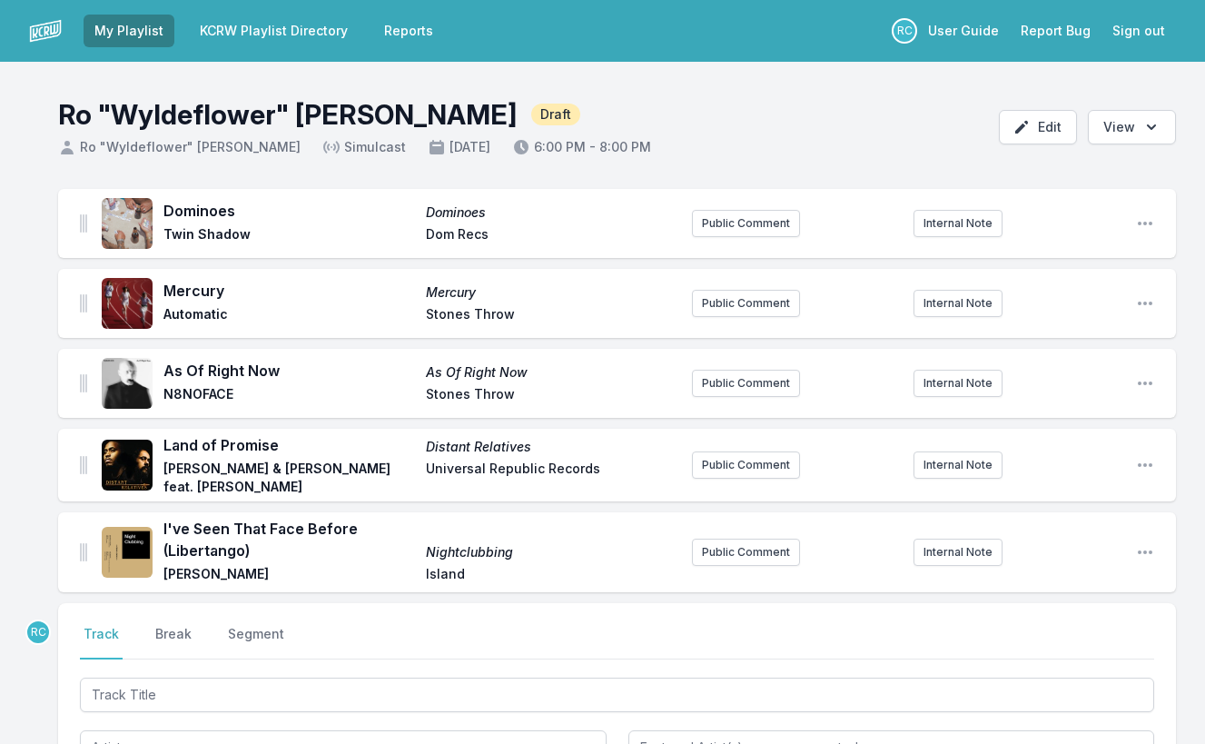
click at [9, 469] on div "Dominoes Dominoes Twin Shadow Dom Recs Public Comment Internal Note Open playli…" at bounding box center [602, 629] width 1205 height 881
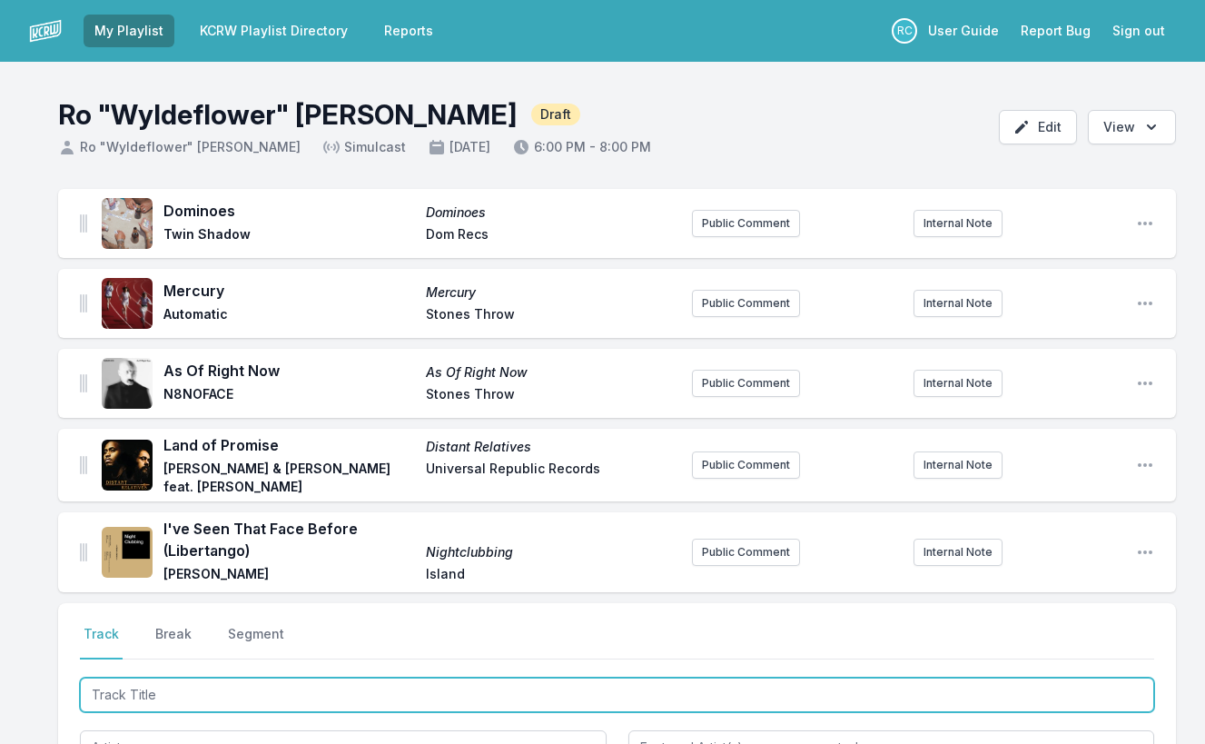
click at [818, 683] on input "Track Title" at bounding box center [617, 694] width 1074 height 35
paste input "Track Title"
type input "I've seen that"
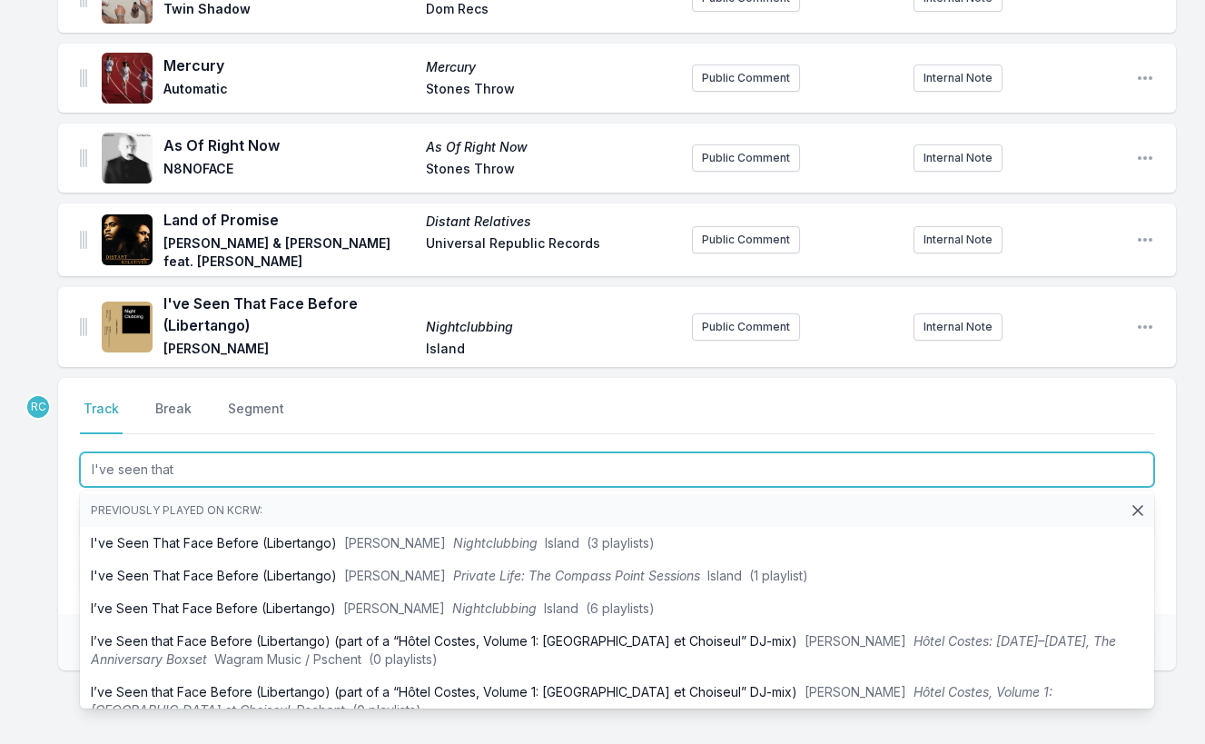
scroll to position [227, 0]
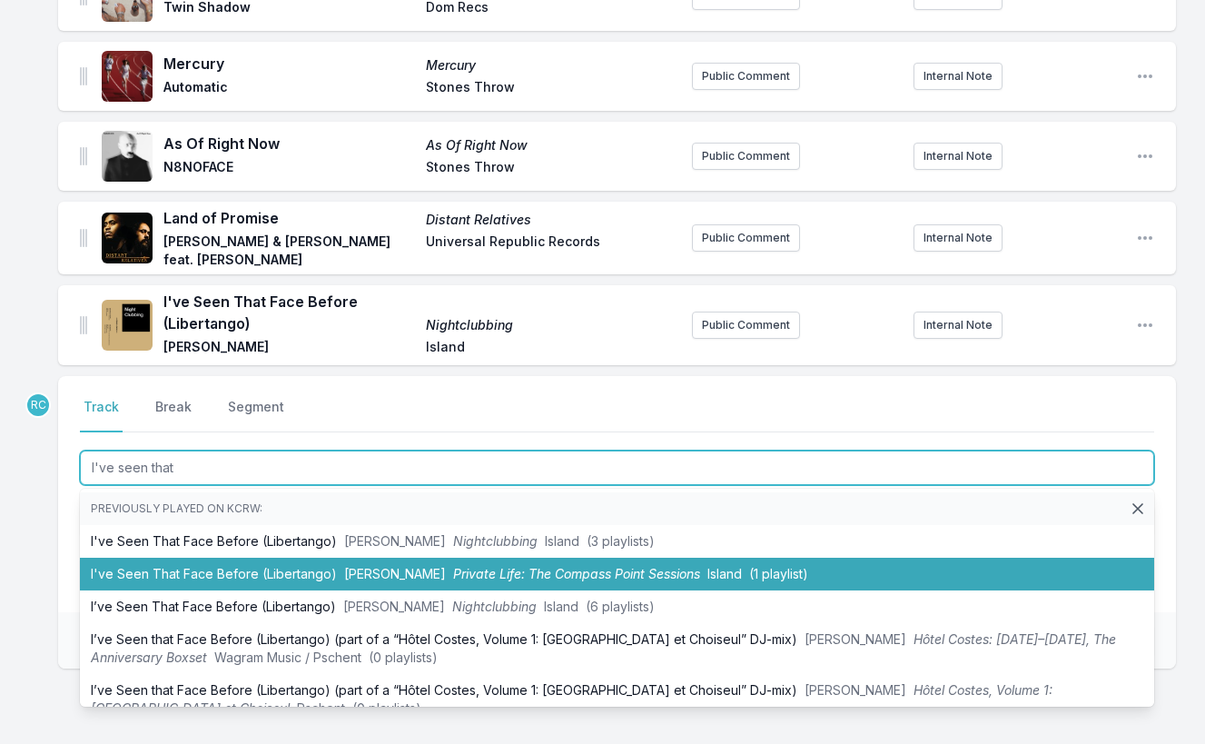
click at [552, 574] on span "Private Life: The Compass Point Sessions" at bounding box center [576, 573] width 247 height 15
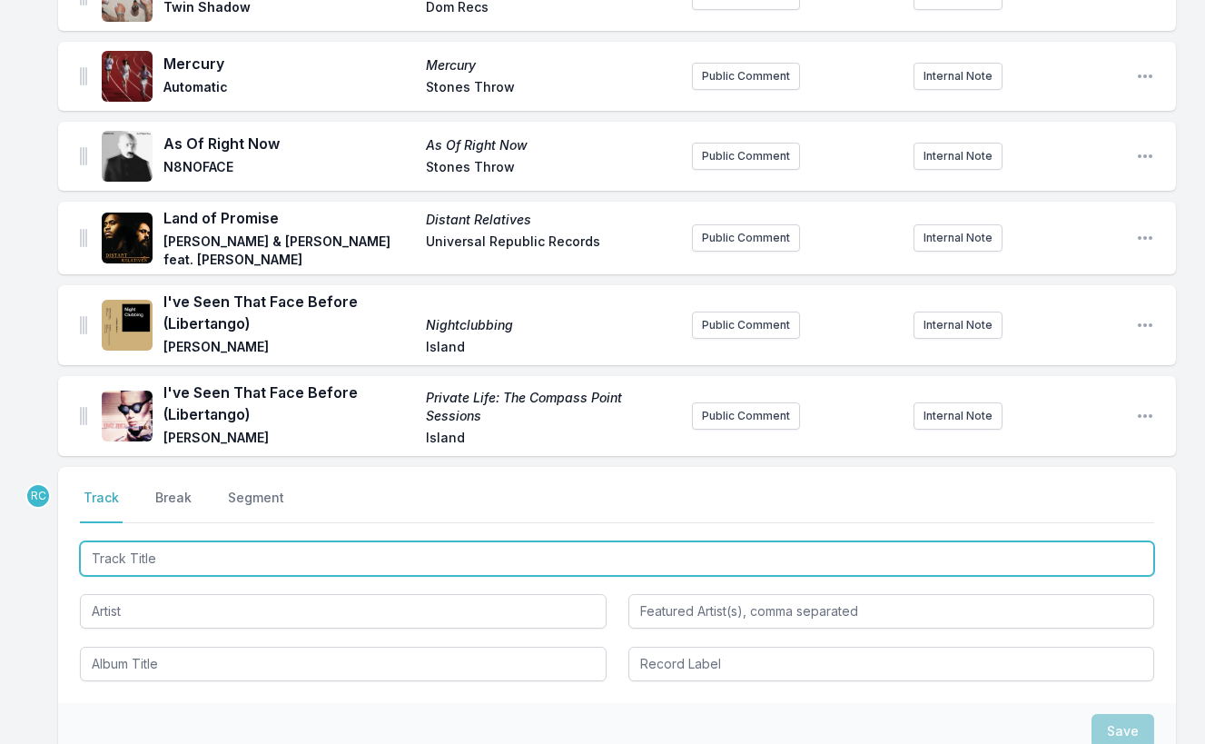
scroll to position [318, 0]
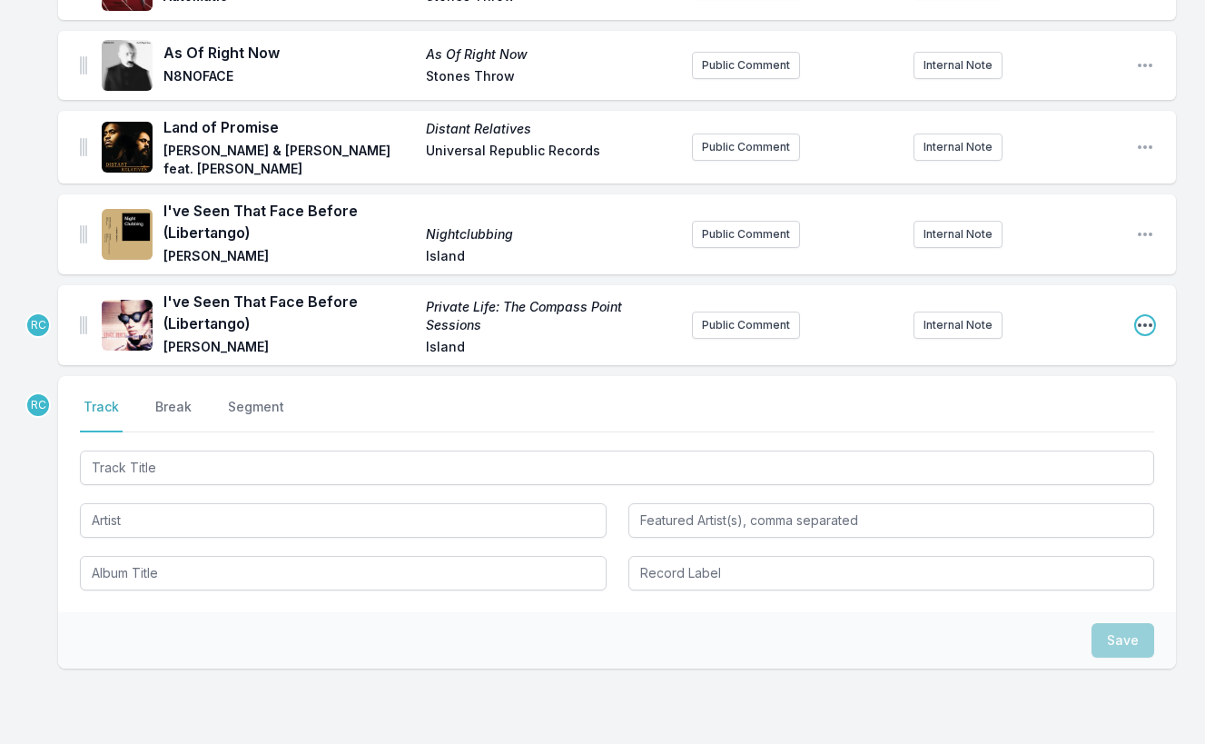
click at [1142, 321] on icon "Open playlist item options" at bounding box center [1145, 325] width 18 height 18
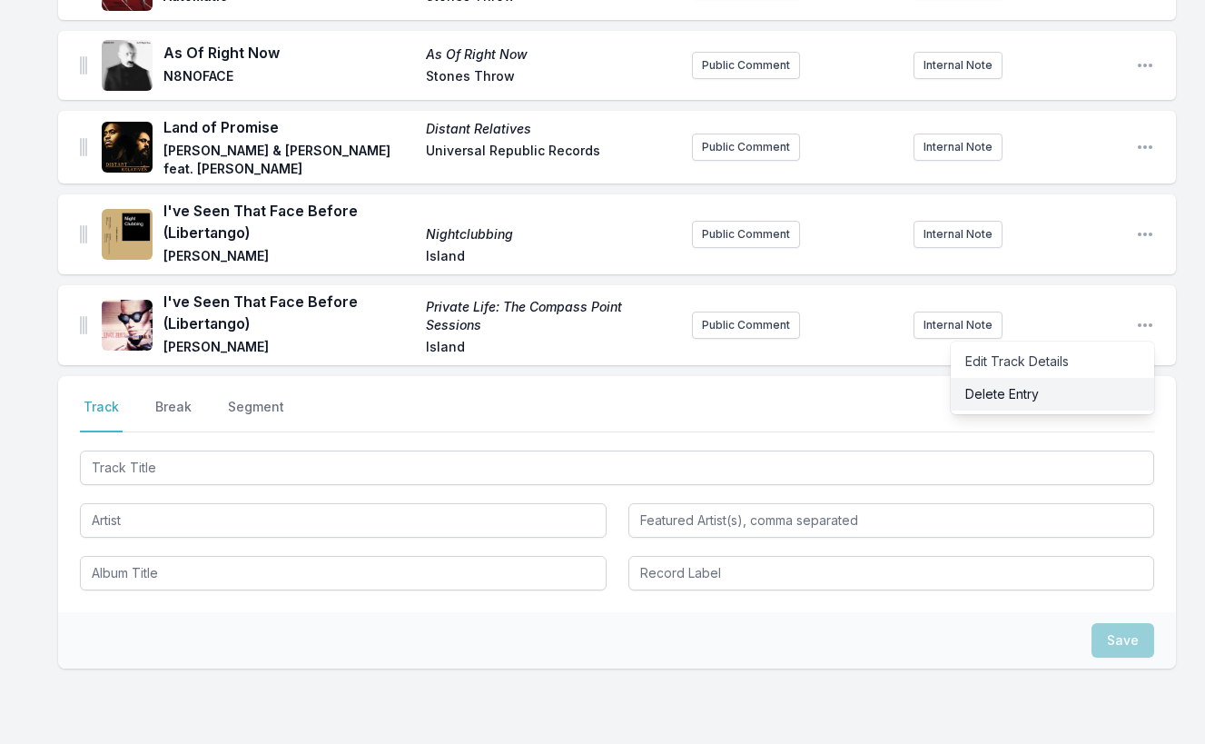
click at [1057, 396] on button "Delete Entry" at bounding box center [1052, 394] width 203 height 33
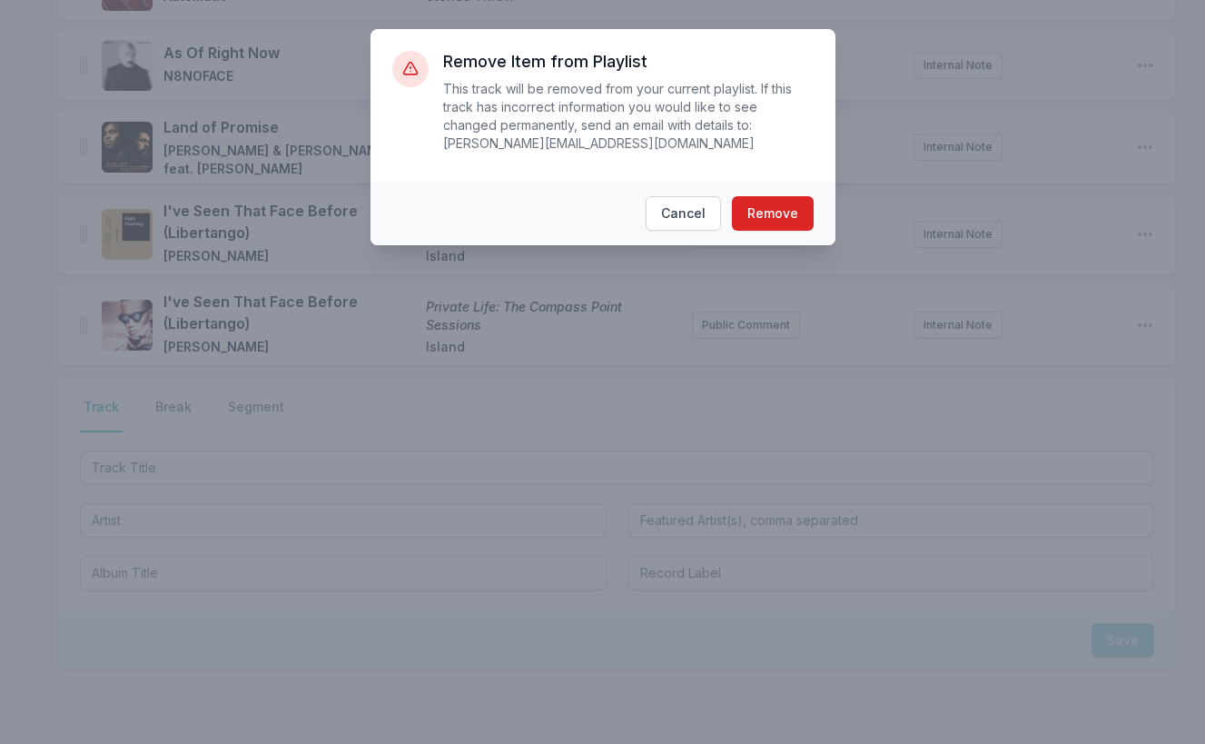
click at [778, 194] on footer "Cancel Remove" at bounding box center [603, 214] width 465 height 64
click at [757, 218] on button "Remove" at bounding box center [773, 213] width 82 height 35
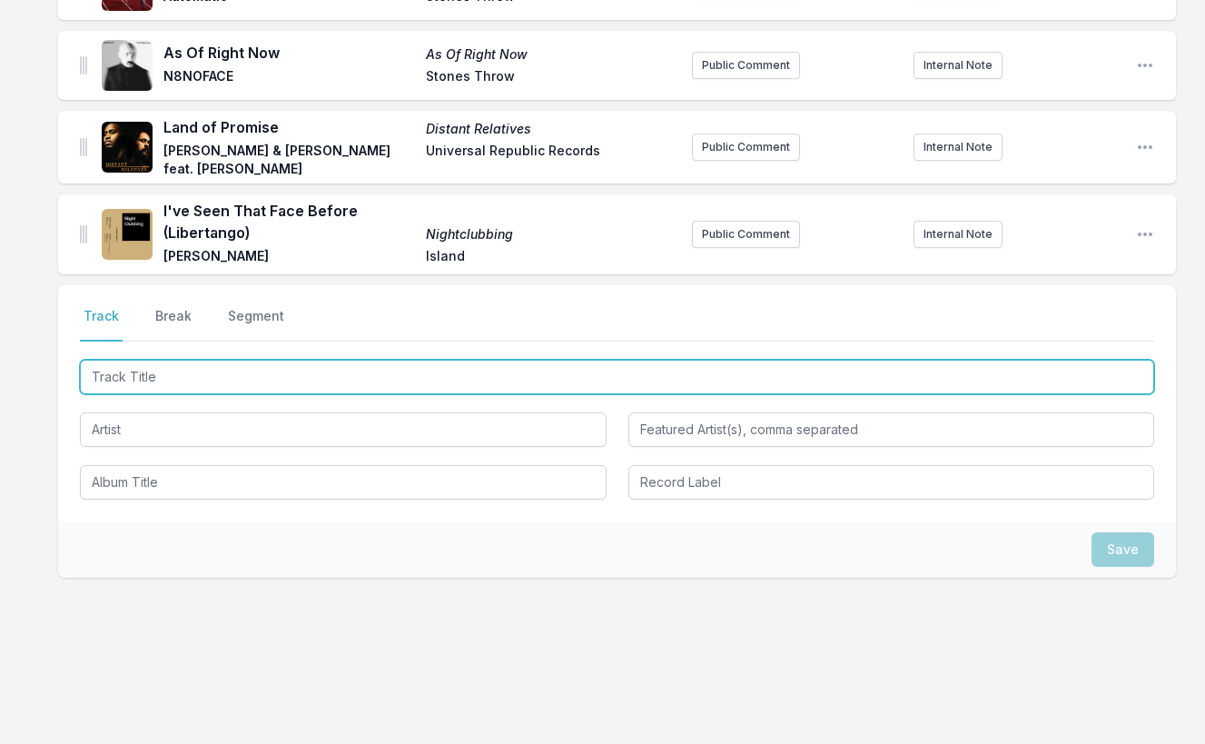
scroll to position [227, 0]
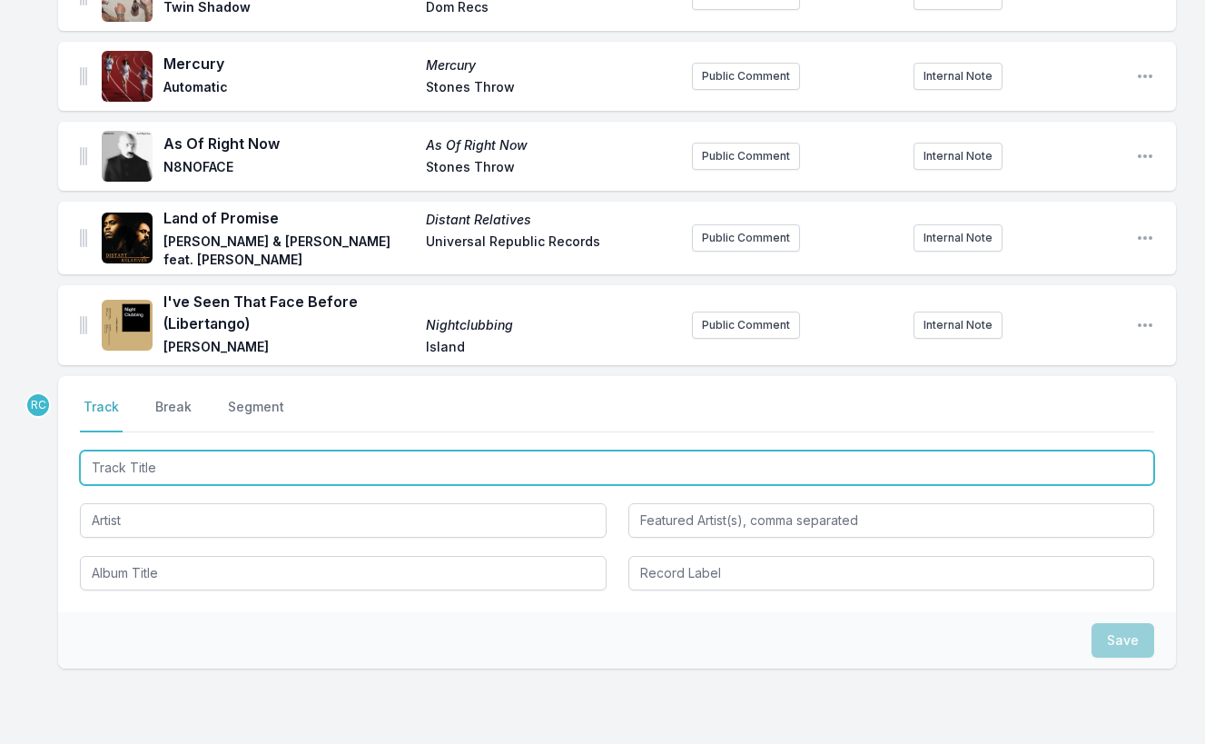
click at [811, 459] on input "Track Title" at bounding box center [617, 467] width 1074 height 35
paste input "Countryman '82"
type input "Countryman '82"
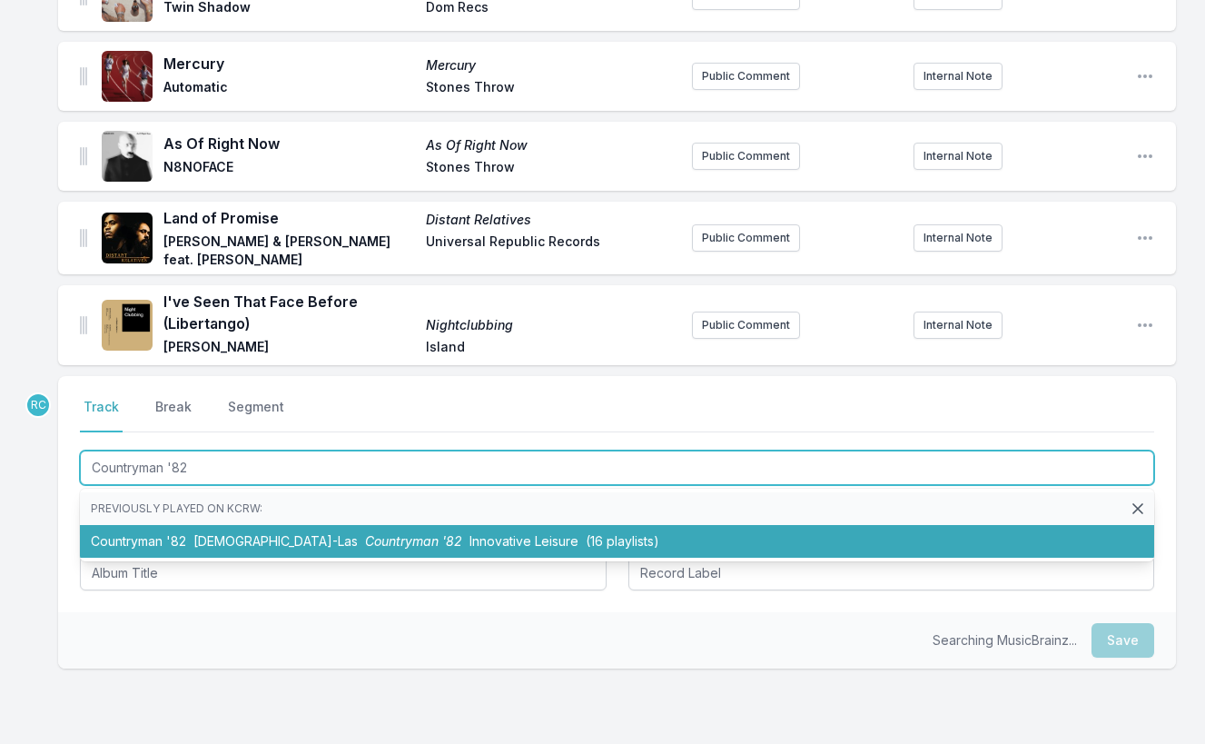
click at [365, 539] on span "Countryman '82" at bounding box center [413, 540] width 97 height 15
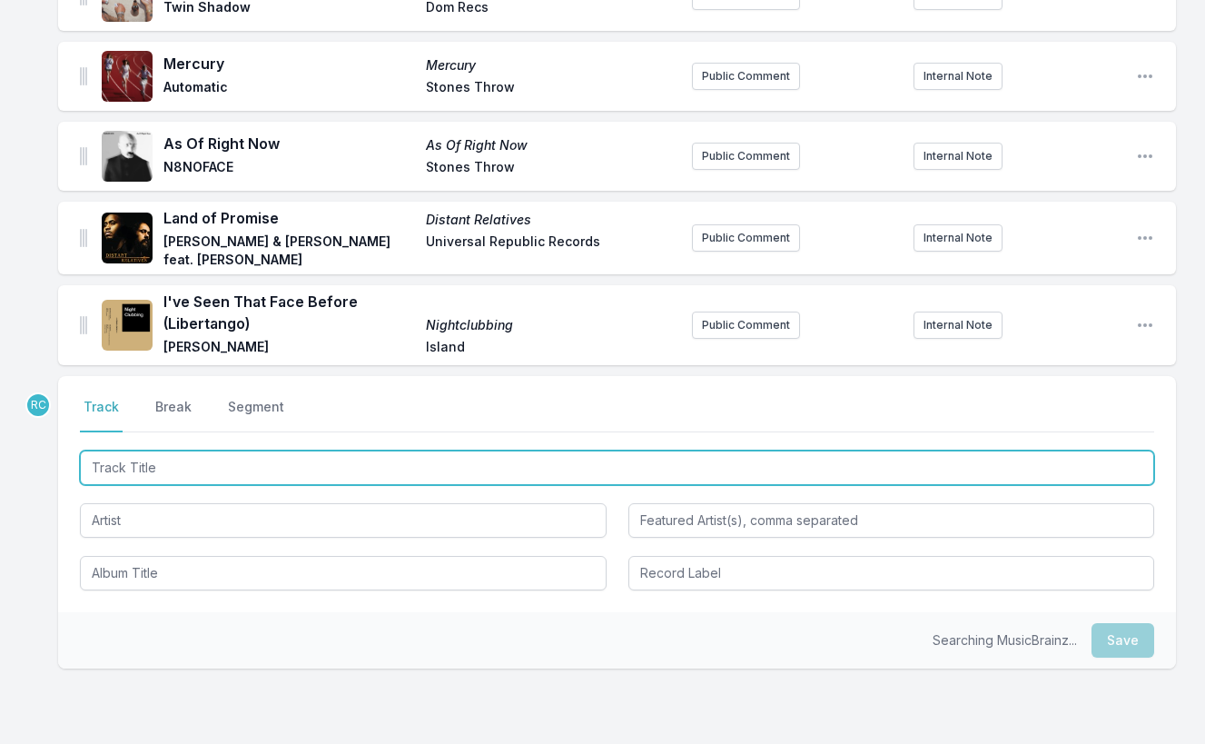
scroll to position [307, 0]
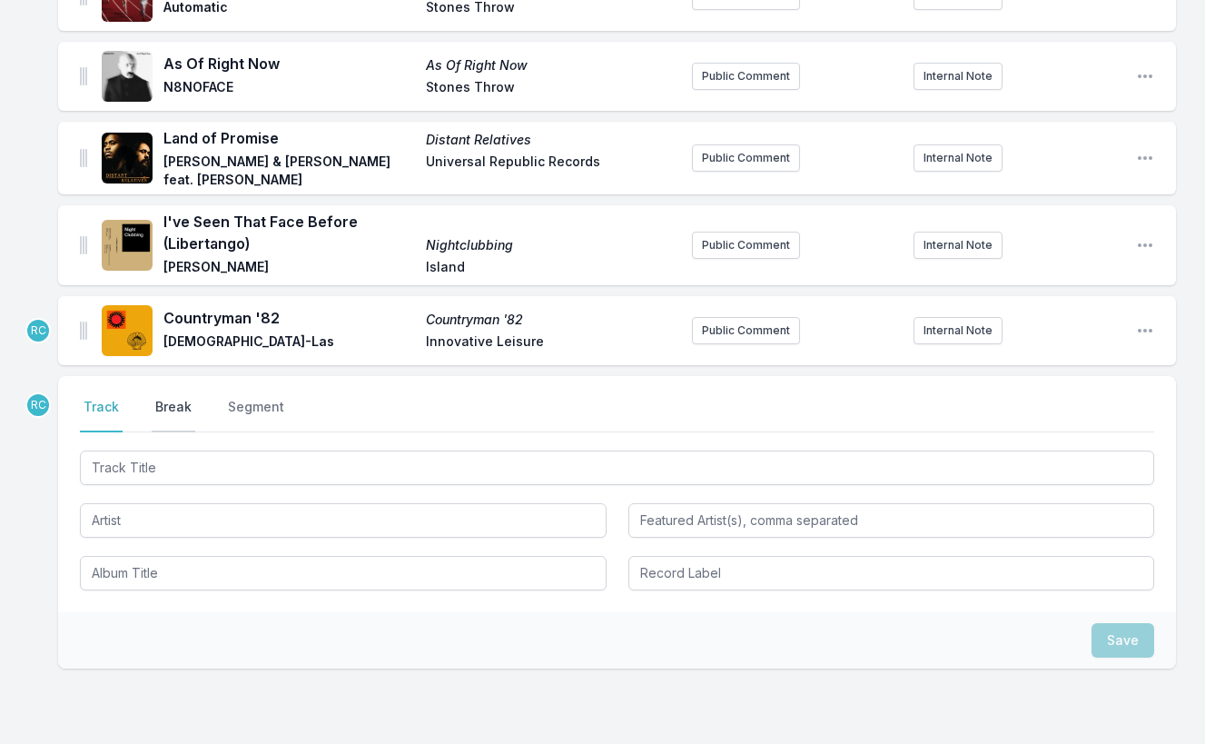
click at [189, 401] on button "Break" at bounding box center [174, 415] width 44 height 35
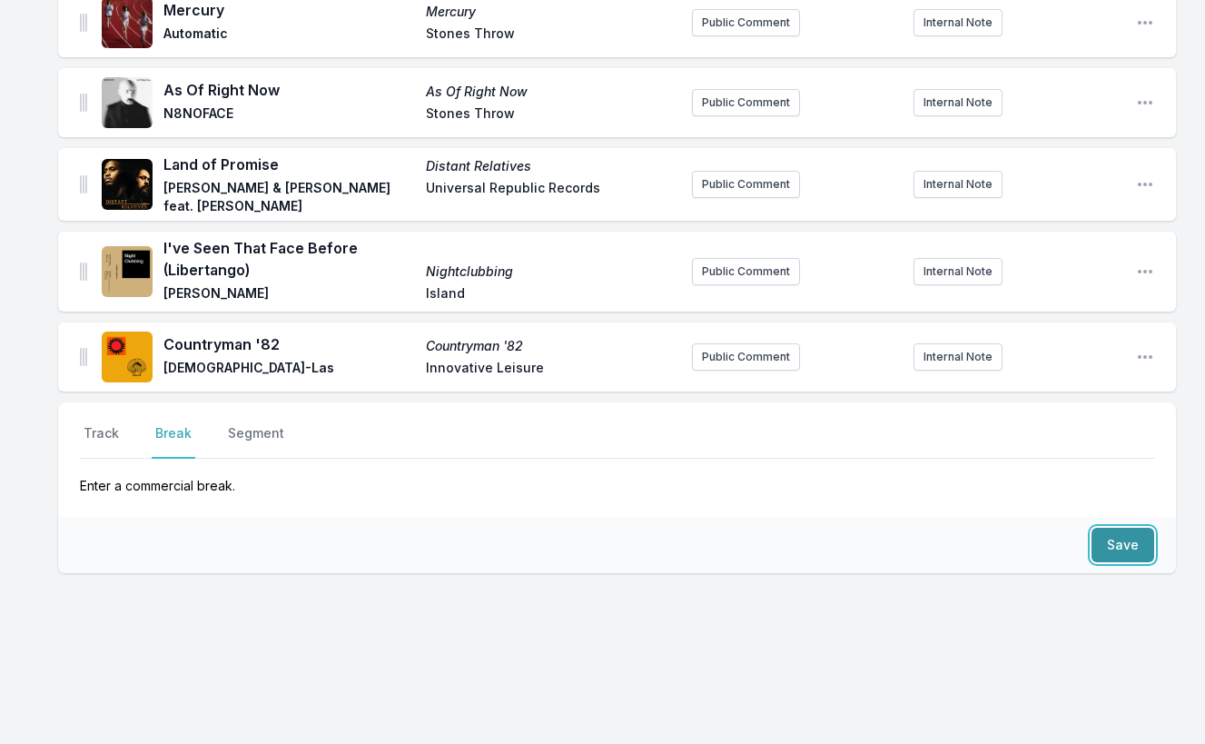
click at [1134, 536] on button "Save" at bounding box center [1123, 545] width 63 height 35
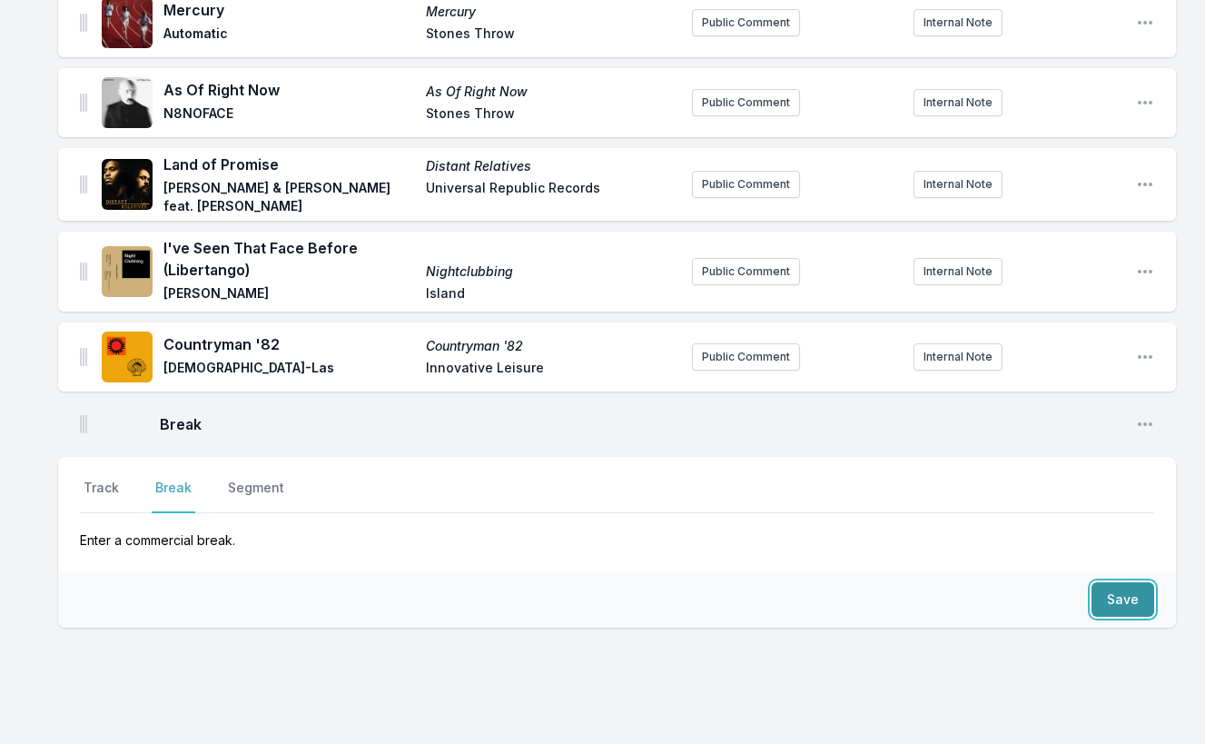
scroll to position [335, 0]
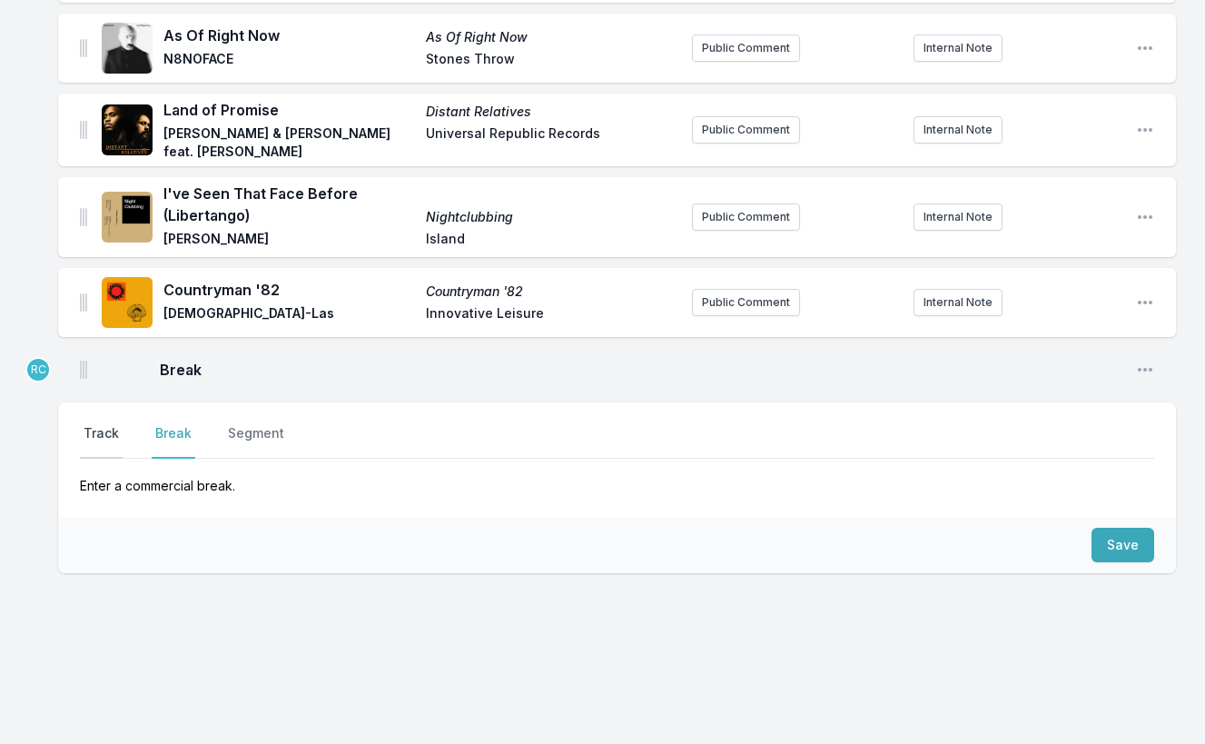
click at [116, 429] on button "Track" at bounding box center [101, 441] width 43 height 35
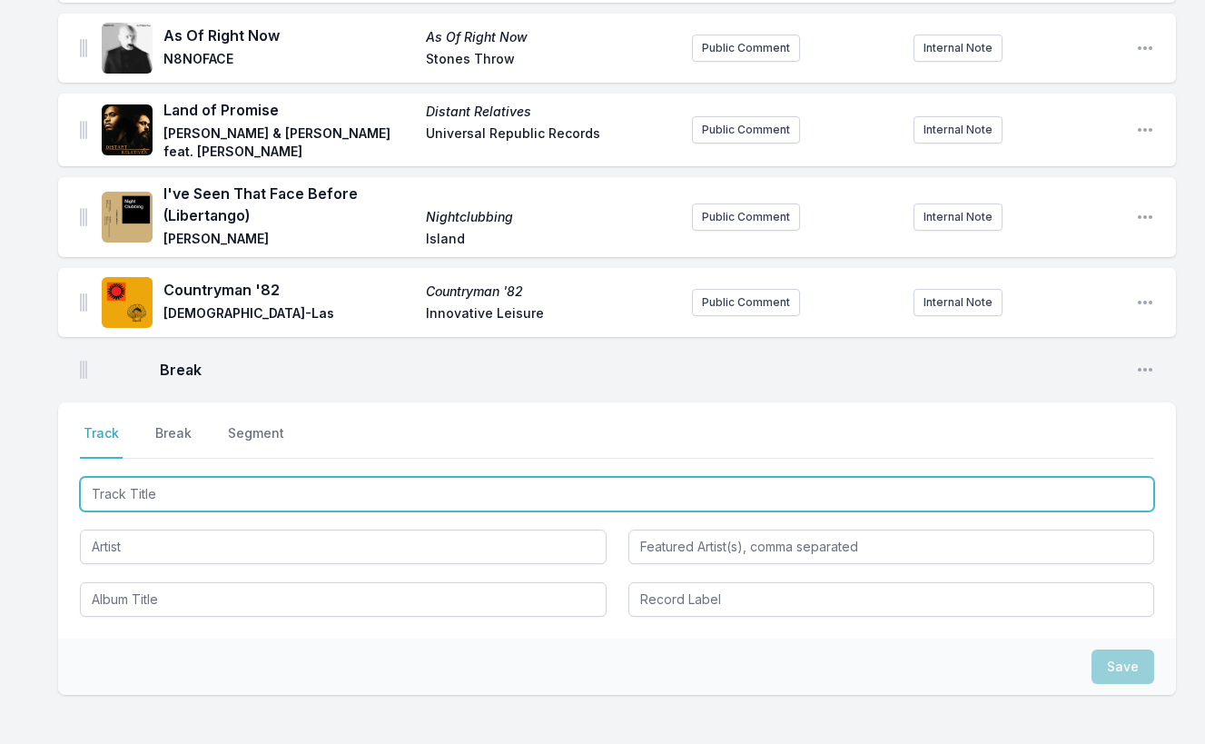
click at [1075, 486] on input "Track Title" at bounding box center [617, 494] width 1074 height 35
paste input "Dont You Worry Baby"
click at [112, 492] on input "Dont You Worry Baby" at bounding box center [617, 494] width 1074 height 35
type input "Don't You Worry Baby"
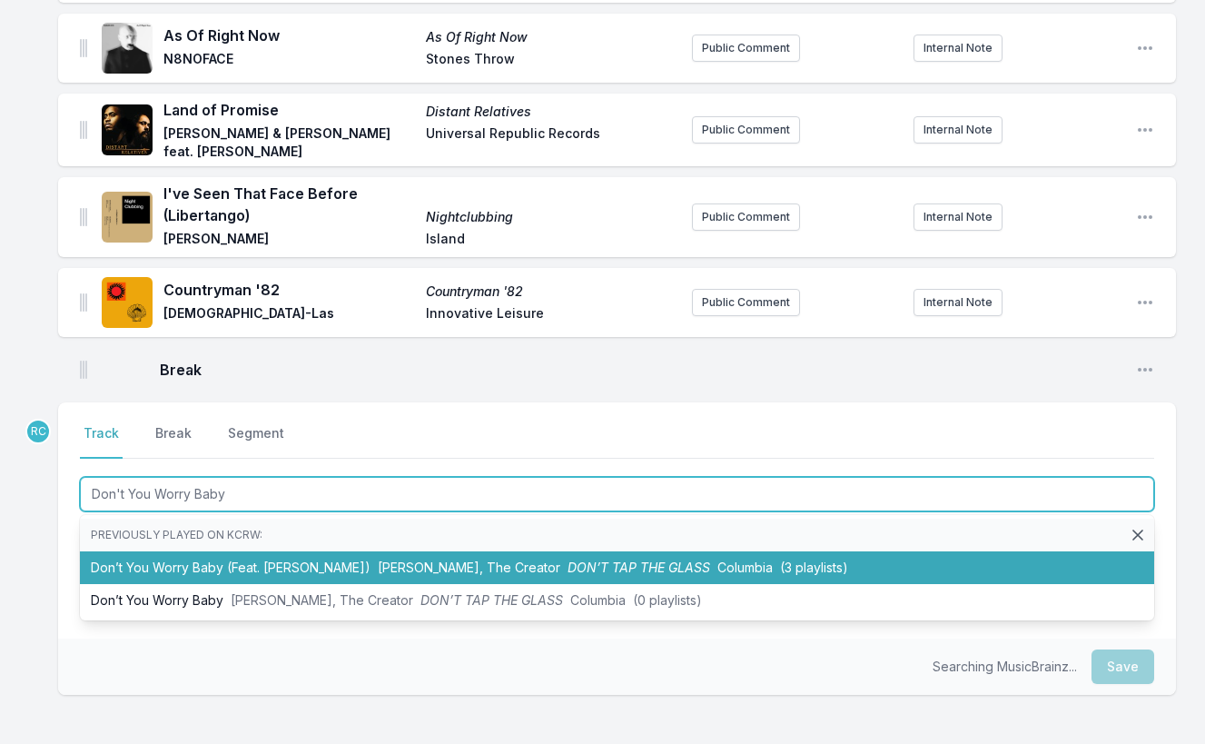
click at [317, 557] on li "Don’t You Worry Baby (Feat. [PERSON_NAME]) [PERSON_NAME], The Creator DON’T TAP…" at bounding box center [617, 567] width 1074 height 33
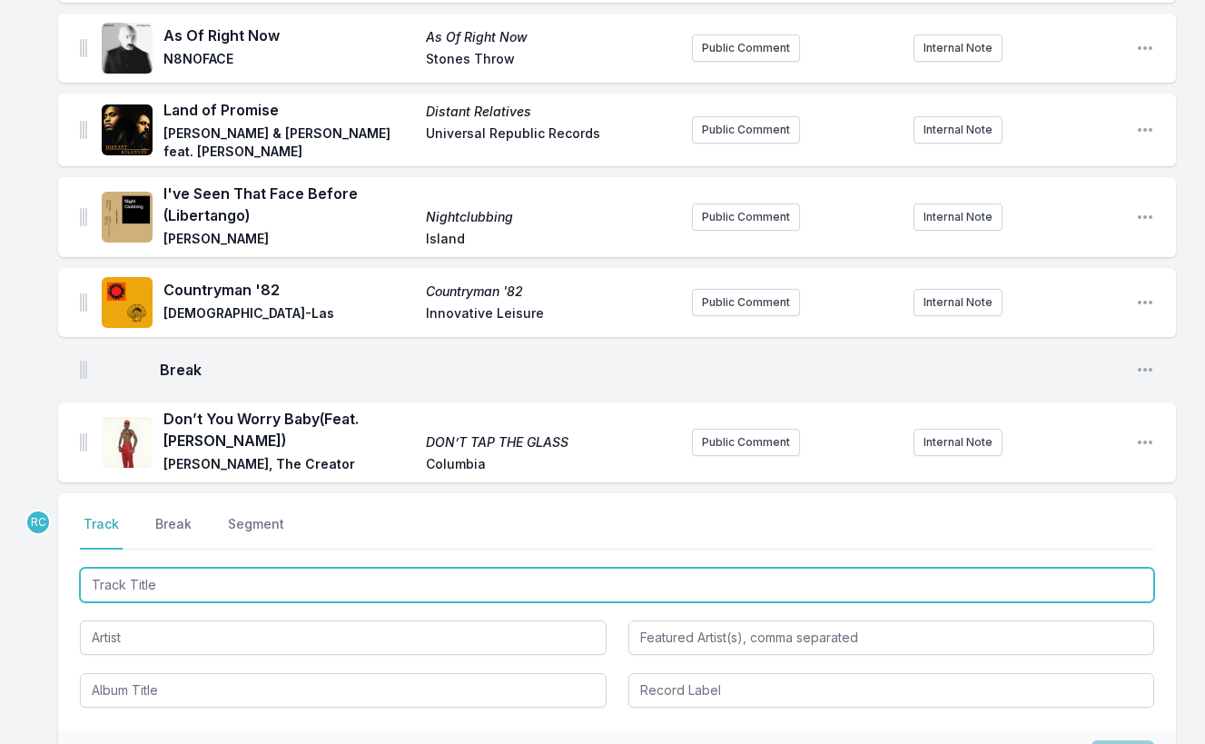
scroll to position [426, 0]
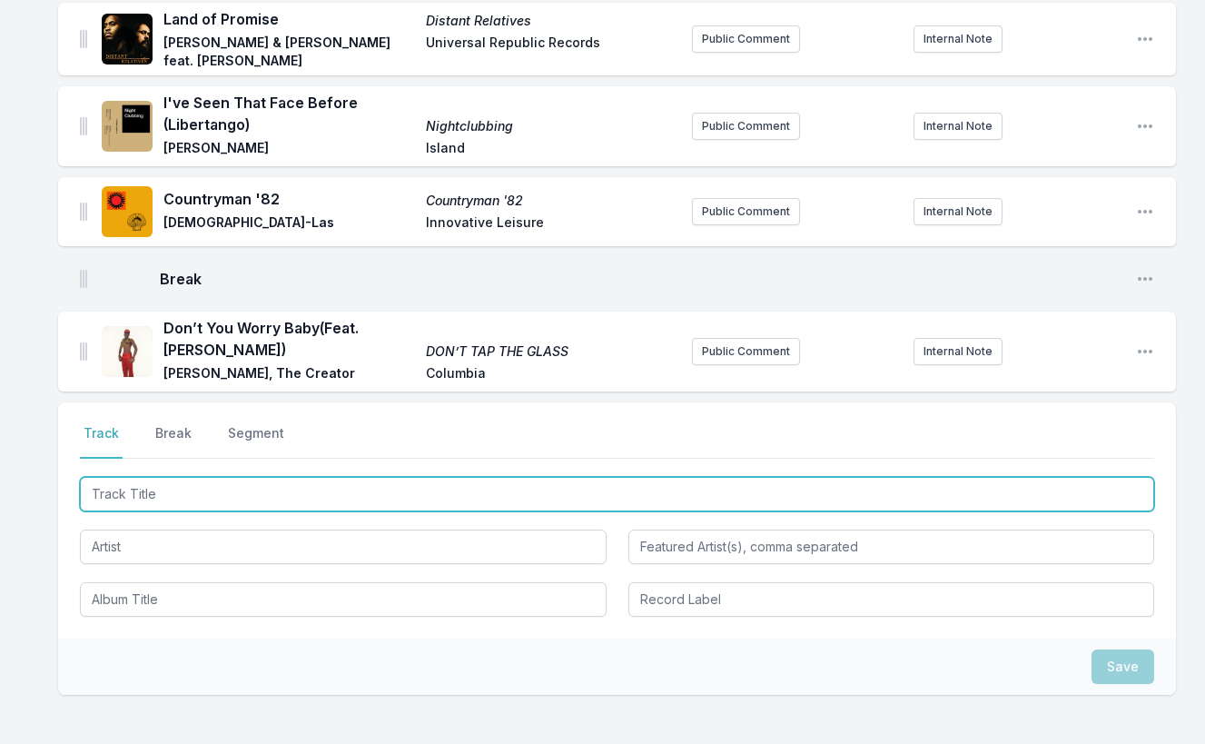
click at [1055, 487] on input "Track Title" at bounding box center [617, 494] width 1074 height 35
paste input "Dj Nyack - [PERSON_NAME] x Kaytranada - You're The All -I Do- (Dj Nyack's Blend)"
drag, startPoint x: 343, startPoint y: 490, endPoint x: 325, endPoint y: 454, distance: 40.6
click at [325, 454] on div "Select a tab Track Break Segment Track Break Segment Dj Nyack - [PERSON_NAME] x…" at bounding box center [617, 520] width 1118 height 236
type input "You're The All -I Do- (Dj Nyack's Blend)"
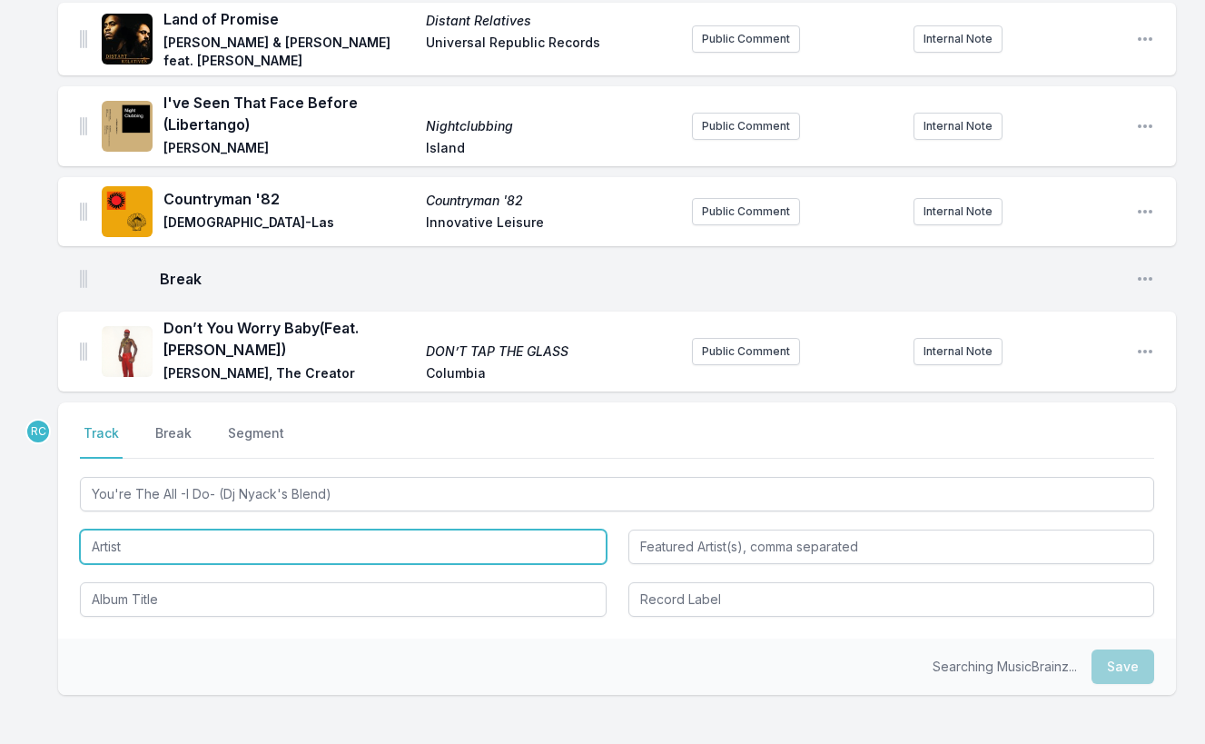
click at [262, 541] on input "Artist" at bounding box center [343, 546] width 527 height 35
paste input "Dj Nyack - [PERSON_NAME] x Kaytranada -"
drag, startPoint x: 160, startPoint y: 542, endPoint x: 161, endPoint y: 494, distance: 48.1
click at [161, 494] on div "You're The All -I Do- ([PERSON_NAME]'s Blend) Dj Nyack - [PERSON_NAME] x Kaytra…" at bounding box center [617, 544] width 1074 height 143
type input "[PERSON_NAME] x Kaytranada -"
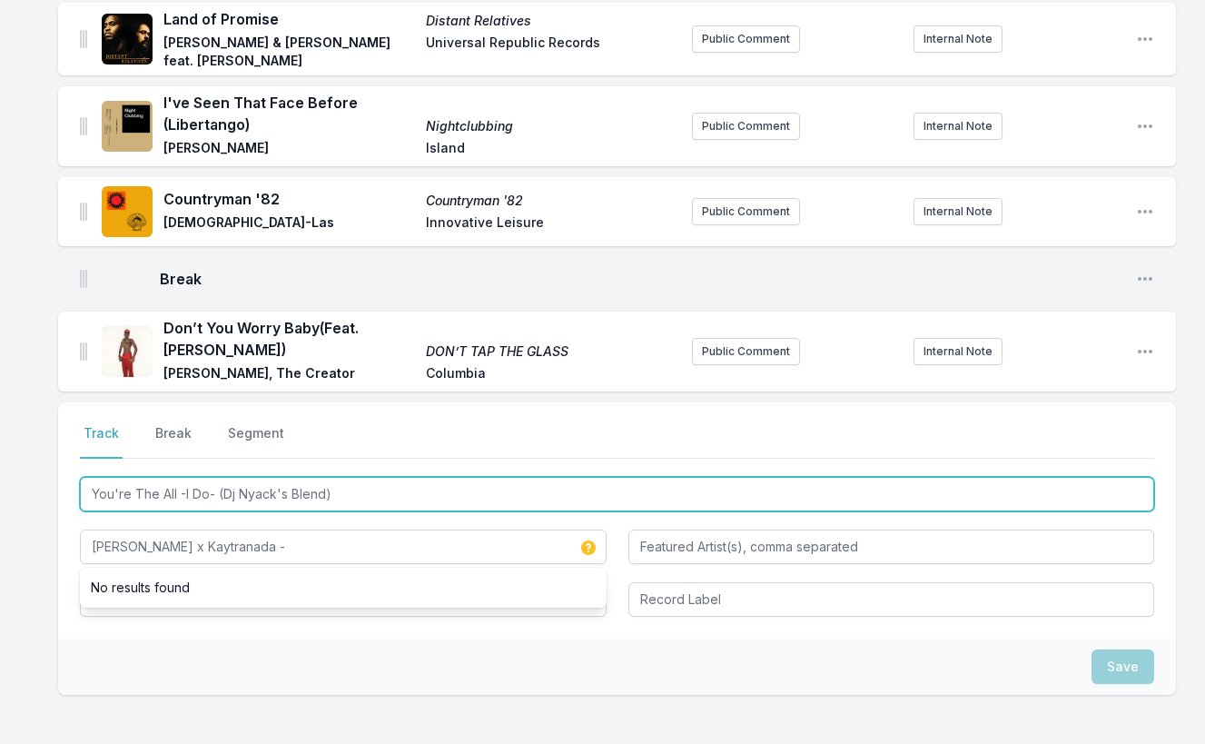
drag, startPoint x: 351, startPoint y: 492, endPoint x: 46, endPoint y: 471, distance: 305.9
click at [46, 471] on div "Dominoes Dominoes Twin Shadow Dom Recs Public Comment Internal Note Open playli…" at bounding box center [602, 316] width 1205 height 1106
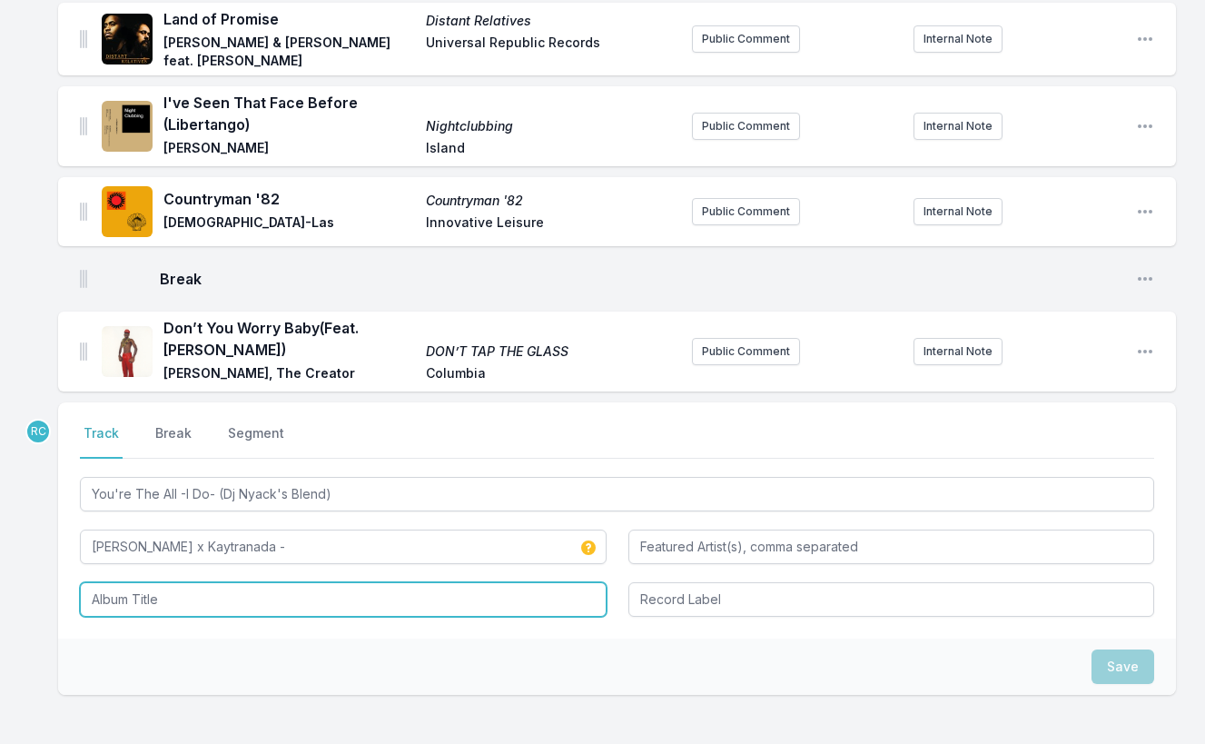
click at [175, 598] on input "Album Title" at bounding box center [343, 599] width 527 height 35
paste input "You're The All -I Do- (Dj Nyack's Blend)"
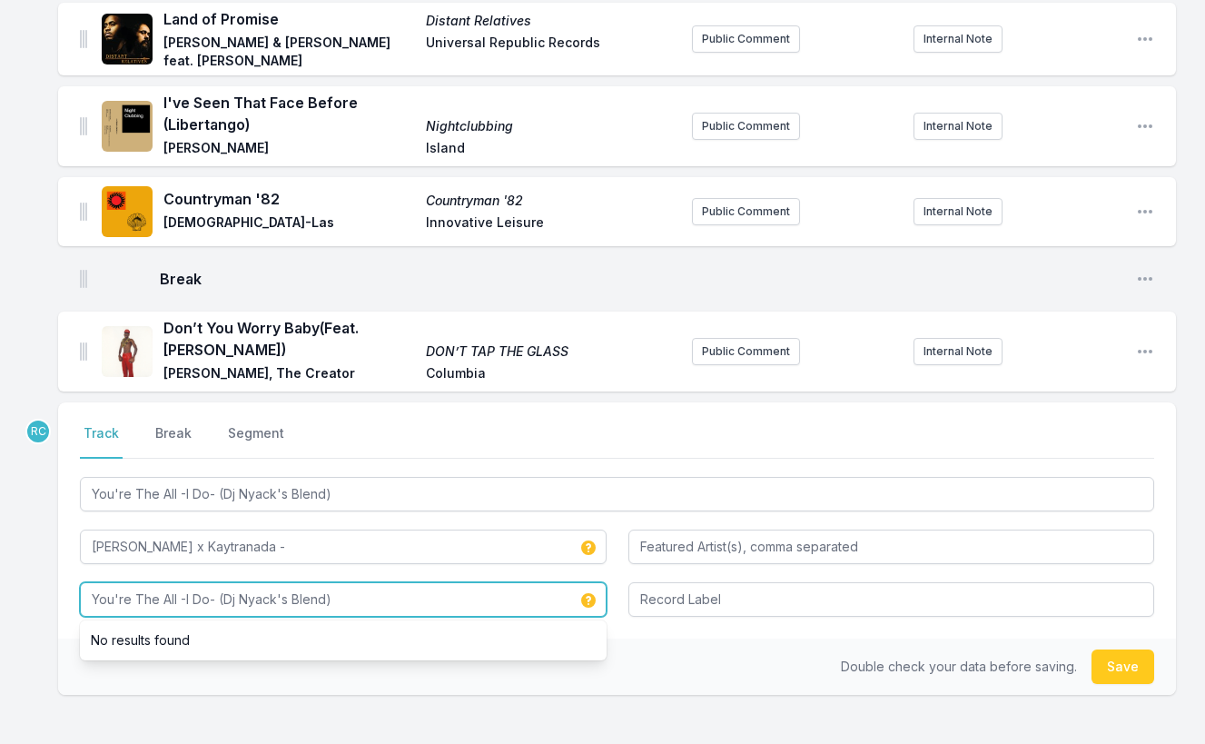
type input "You're The All -I Do- (Dj Nyack's Blend)"
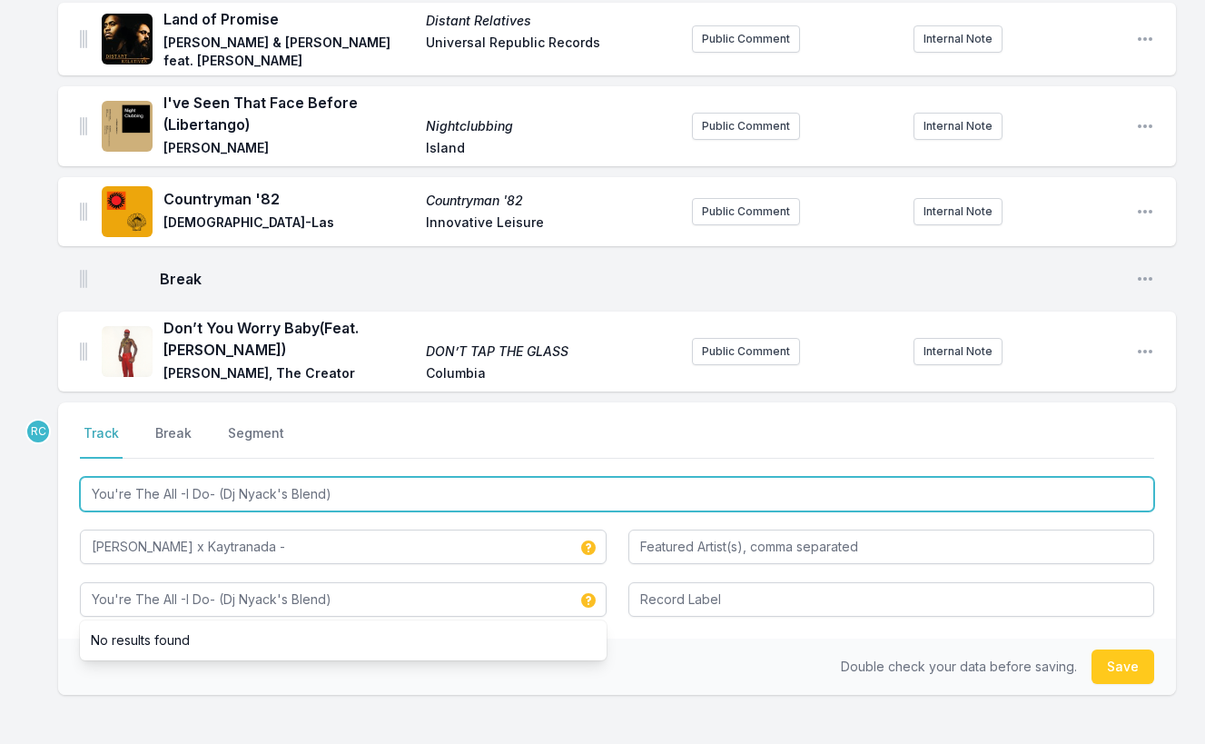
drag, startPoint x: 275, startPoint y: 490, endPoint x: 224, endPoint y: 490, distance: 50.9
click at [224, 490] on input "You're The All -I Do- (Dj Nyack's Blend)" at bounding box center [617, 494] width 1074 height 35
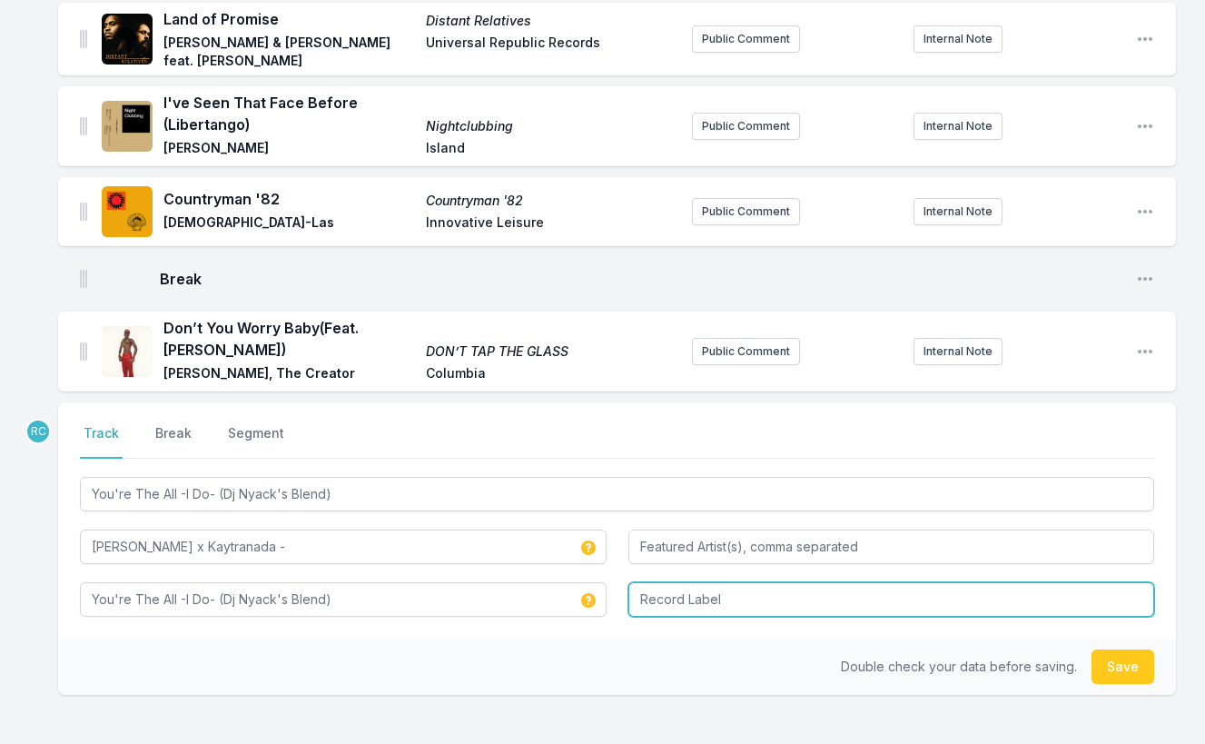
click at [722, 592] on input "Record Label" at bounding box center [891, 599] width 527 height 35
paste input "Dj Nyack"
click at [652, 599] on input "Dj Nyack" at bounding box center [891, 599] width 527 height 35
type input "DJ [PERSON_NAME]"
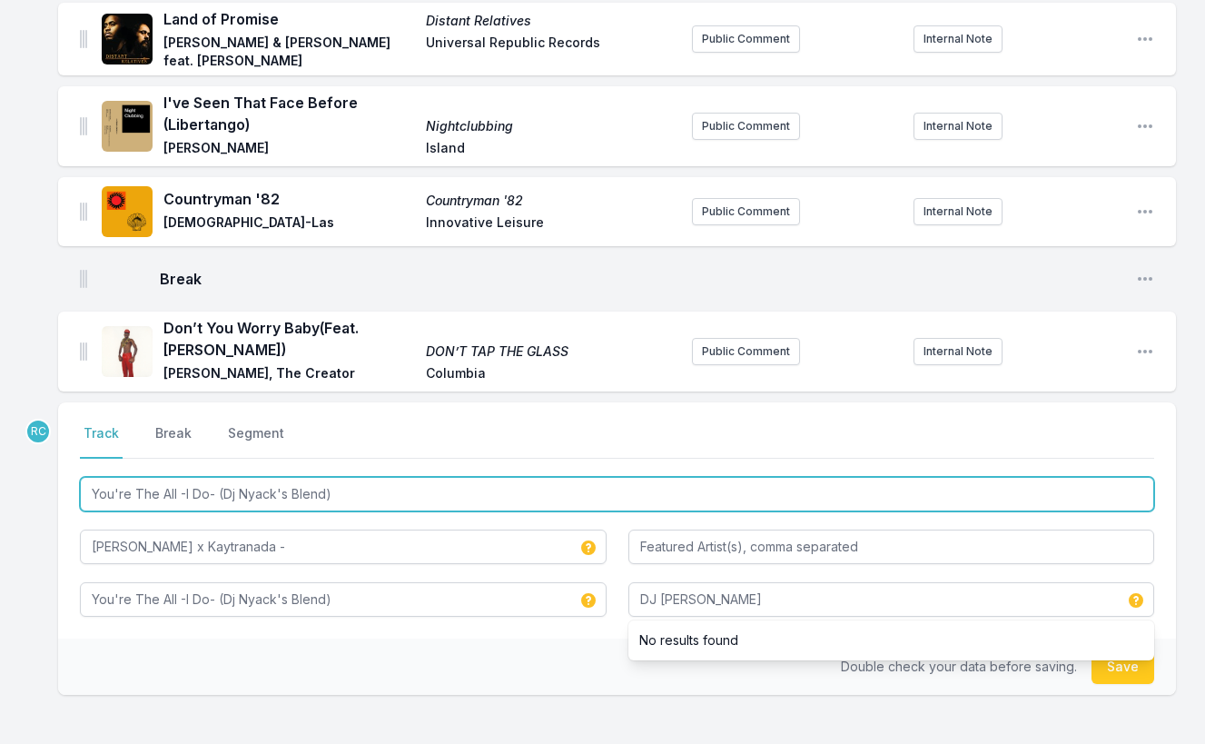
click at [235, 493] on input "You're The All -I Do- (Dj Nyack's Blend)" at bounding box center [617, 494] width 1074 height 35
type input "You're The All -I Do- (DJ [PERSON_NAME]'s Blend)"
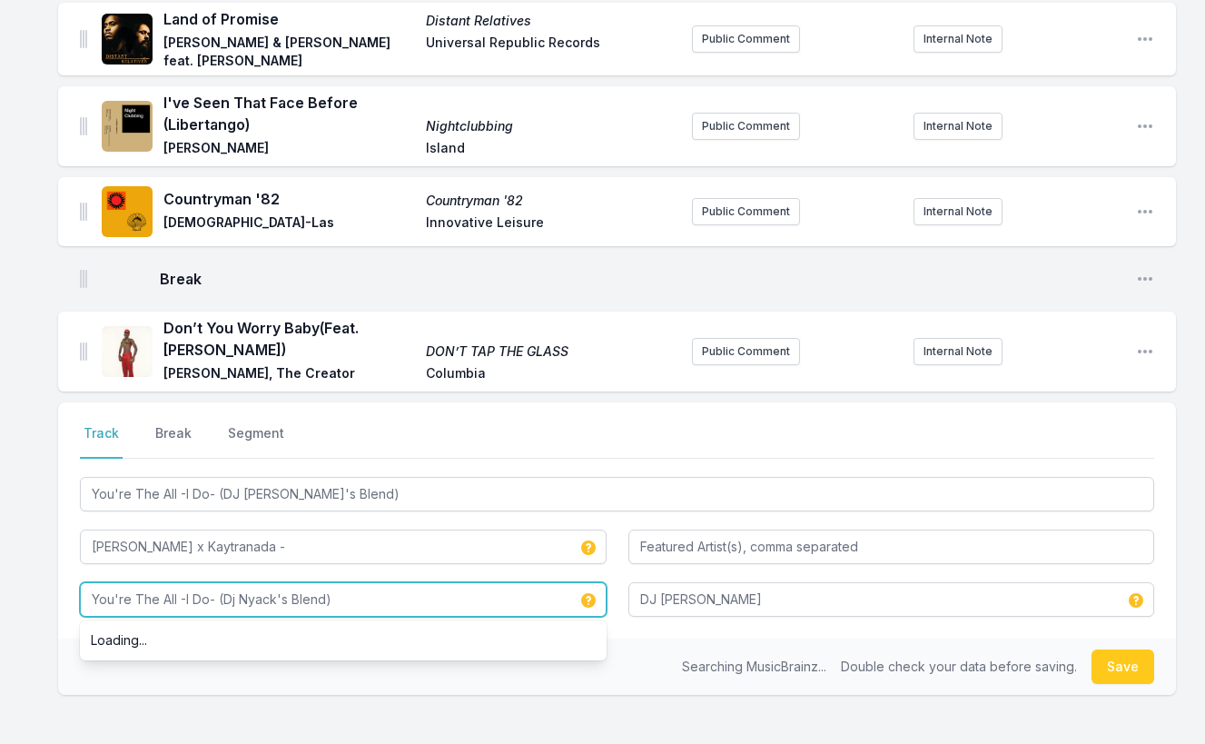
click at [237, 602] on input "You're The All -I Do- (Dj Nyack's Blend)" at bounding box center [343, 599] width 527 height 35
type input "You're The All -I Do- (DJ [PERSON_NAME]'s Blend)"
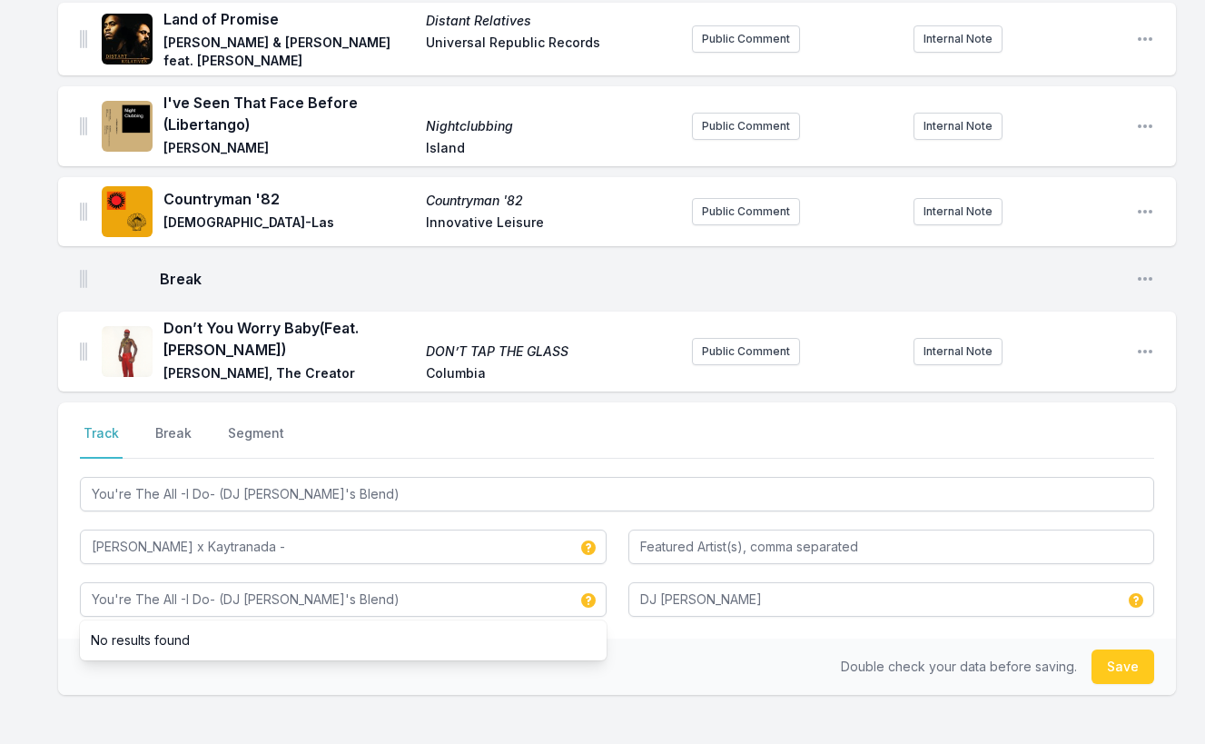
click at [677, 623] on div "Select a tab Track Break Segment Track Break Segment You're The All -I Do- (DJ …" at bounding box center [617, 520] width 1118 height 236
click at [1105, 664] on button "Save" at bounding box center [1123, 666] width 63 height 35
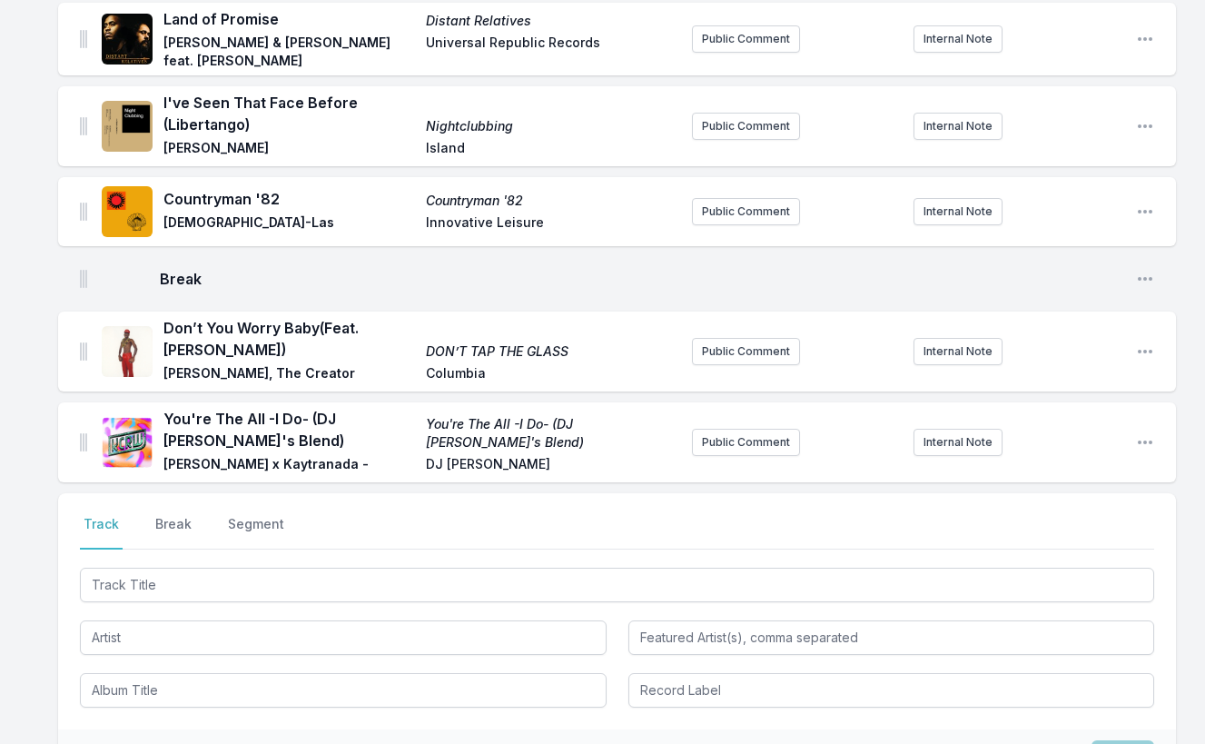
scroll to position [517, 0]
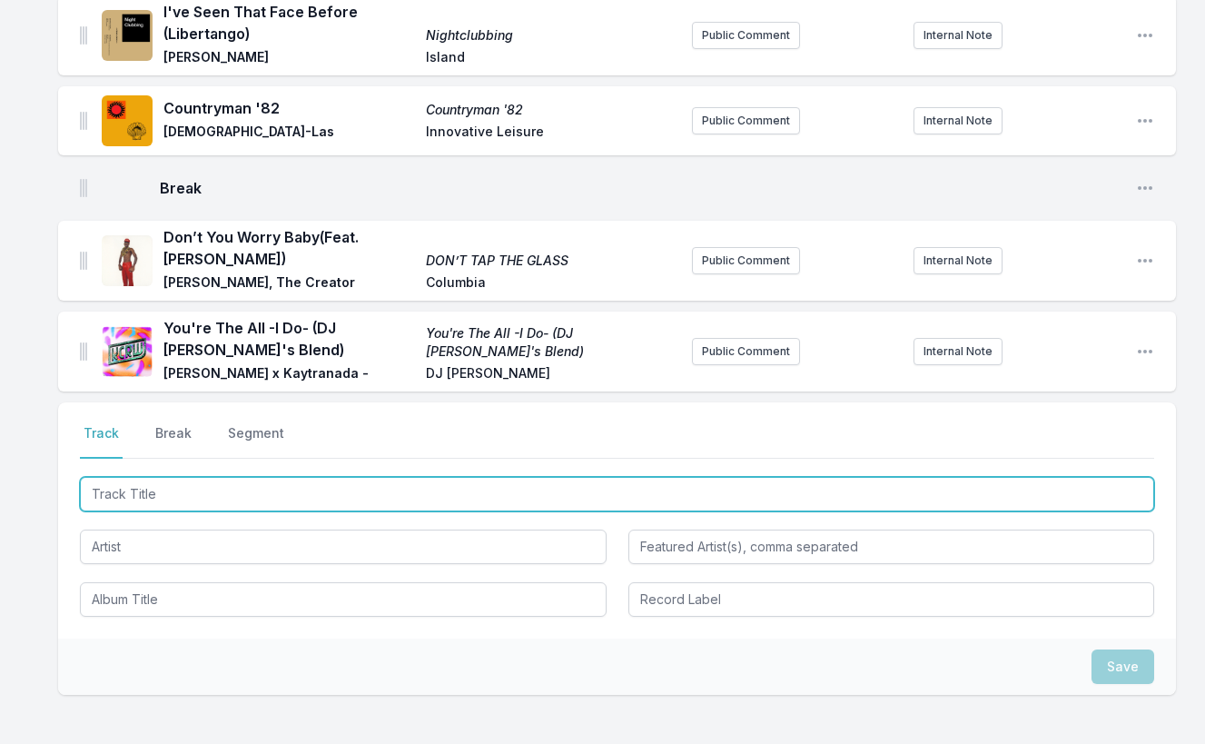
click at [1039, 506] on input "Track Title" at bounding box center [617, 494] width 1074 height 35
paste input "Transe"
type input "Transe"
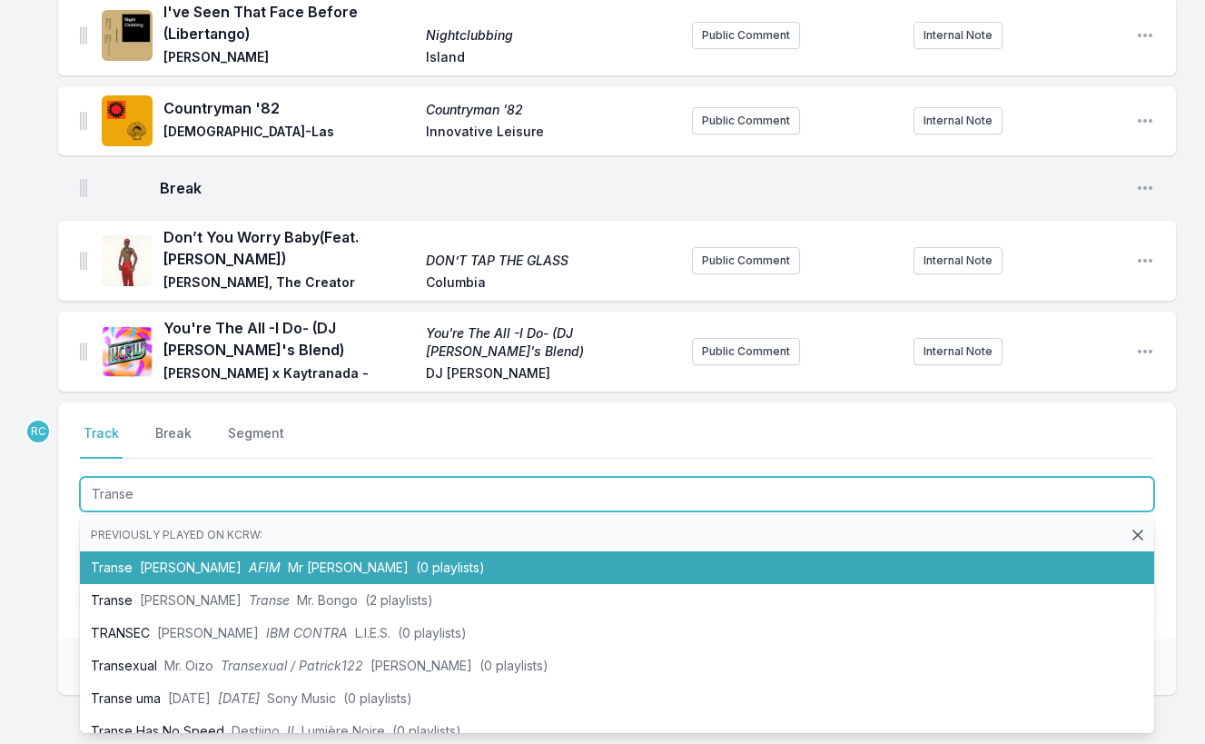
click at [288, 562] on span "Mr [PERSON_NAME]" at bounding box center [348, 566] width 121 height 15
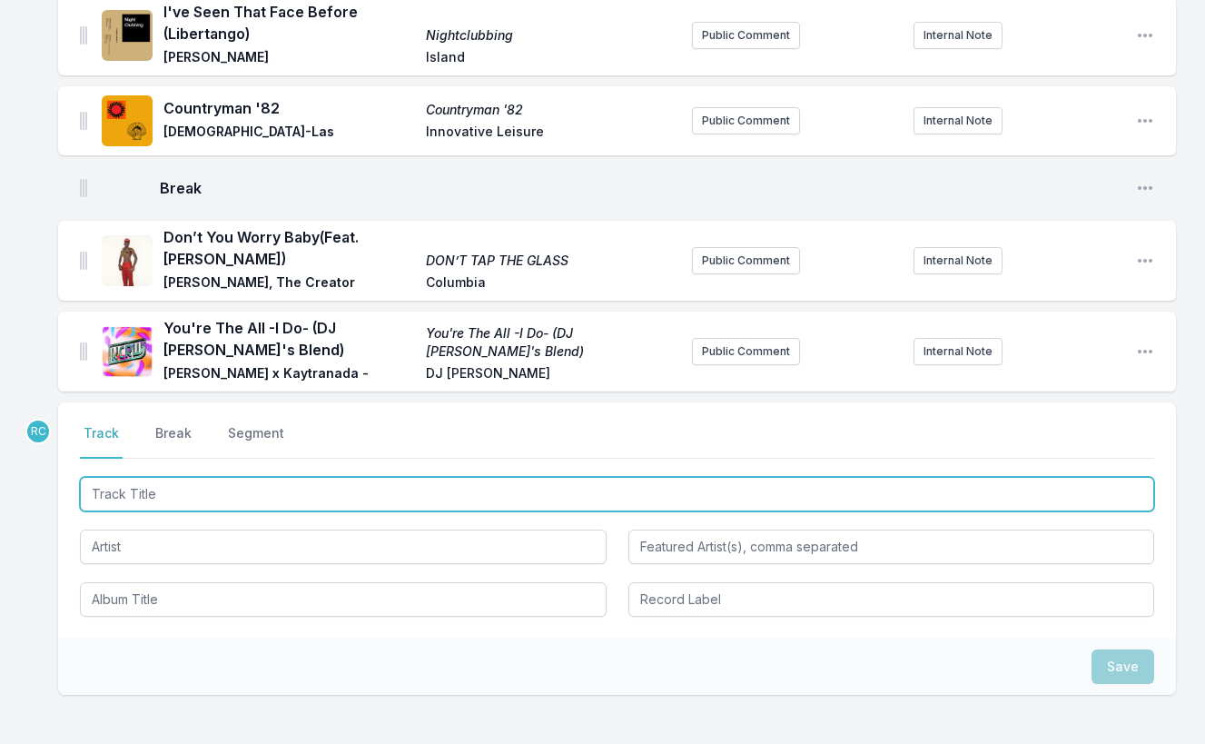
scroll to position [597, 0]
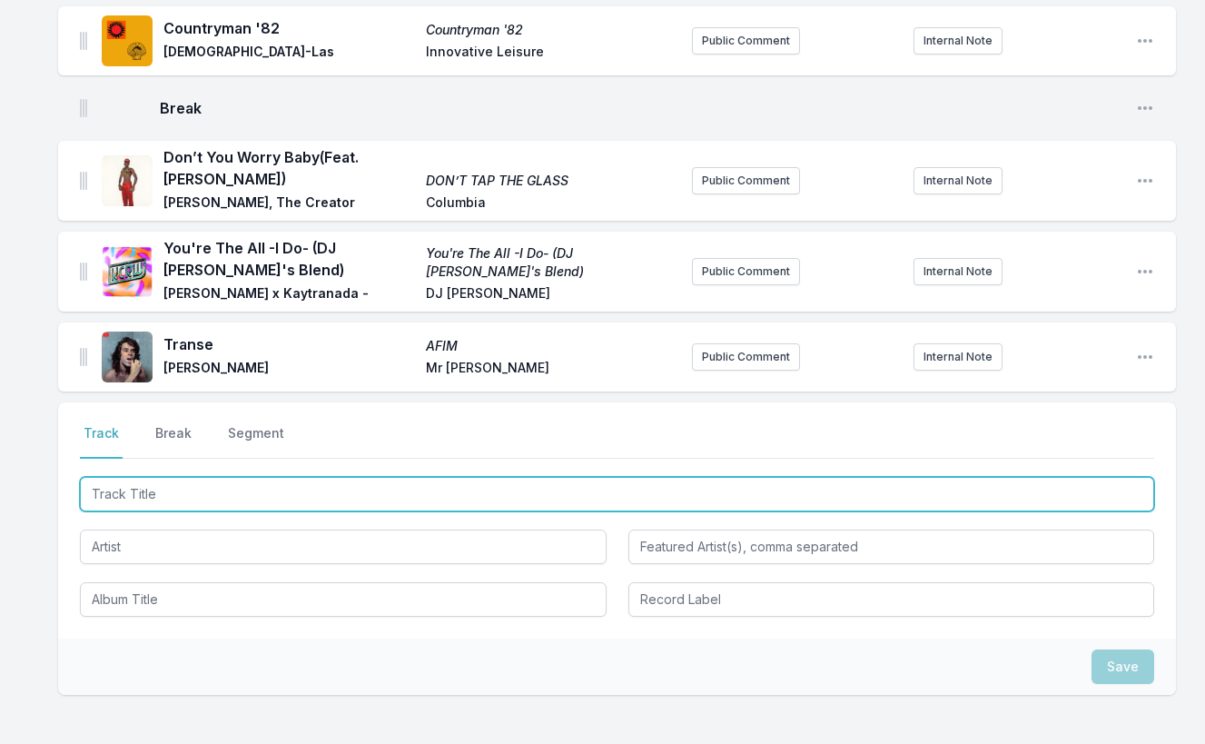
click at [1046, 501] on input "Track Title" at bounding box center [617, 494] width 1074 height 35
paste input "Alfômega"
type input "Alfômega"
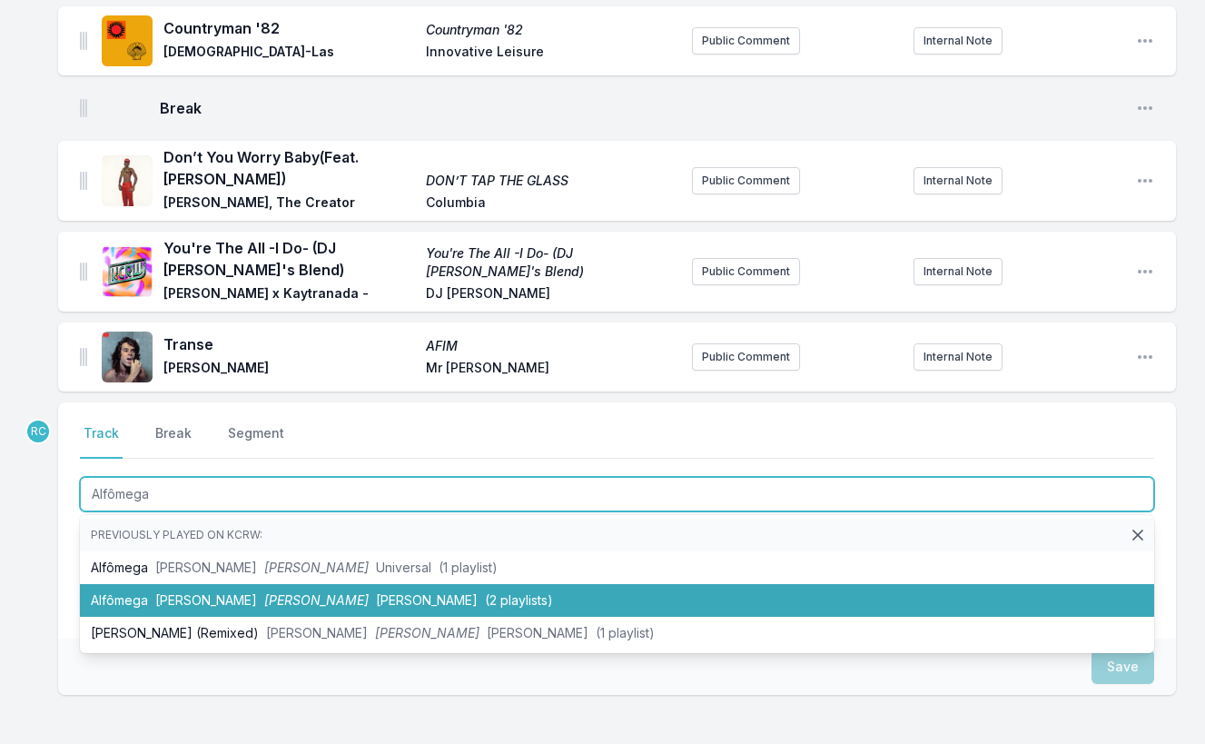
click at [485, 598] on span "(2 playlists)" at bounding box center [519, 599] width 68 height 15
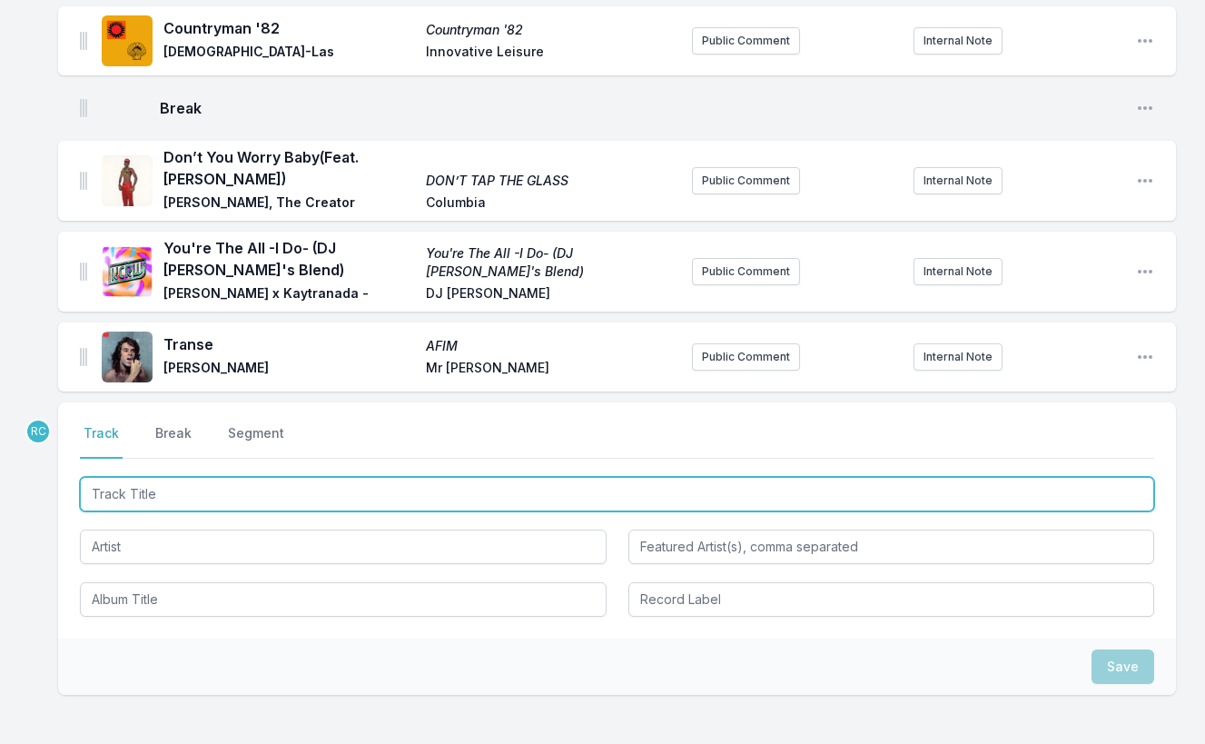
scroll to position [677, 0]
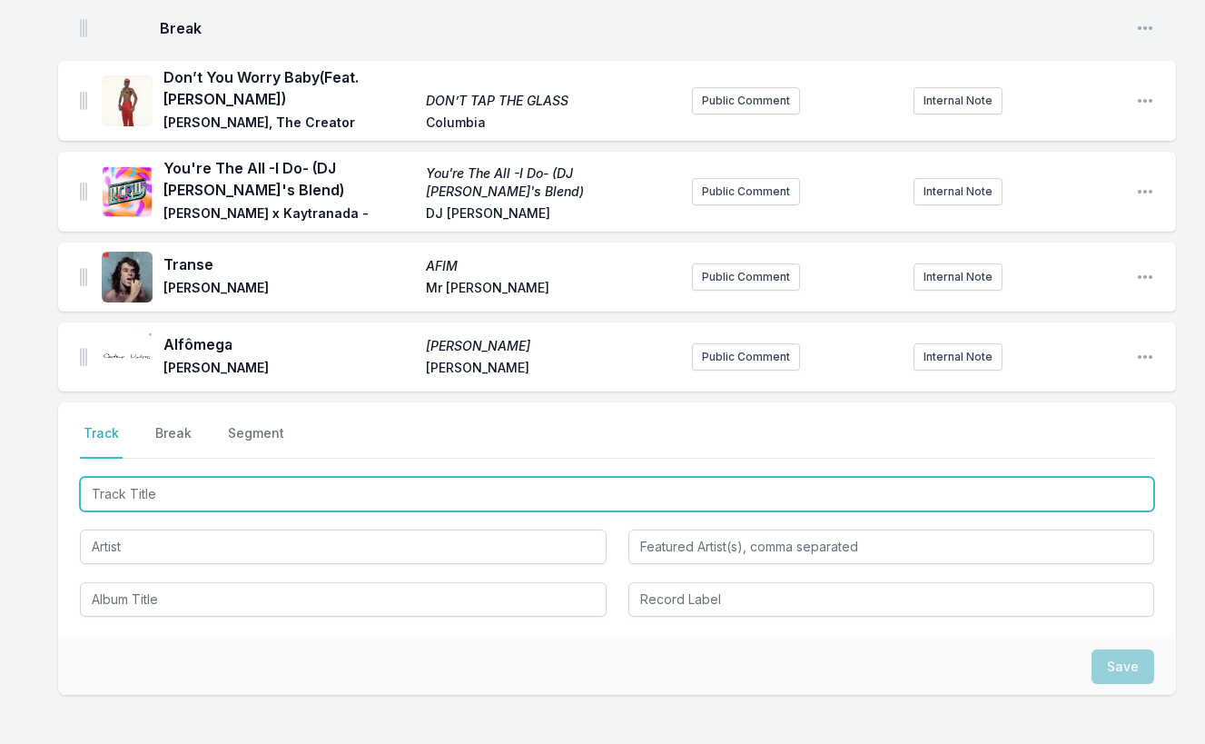
click at [1024, 488] on input "Track Title" at bounding box center [617, 494] width 1074 height 35
paste input "[DEMOGRAPHIC_DATA] Gave Me Feet For Dancing (Tasty Or Not Remix)"
type input "[DEMOGRAPHIC_DATA] Gave Me Feet For Dancing (Tasty Or Not Remix)"
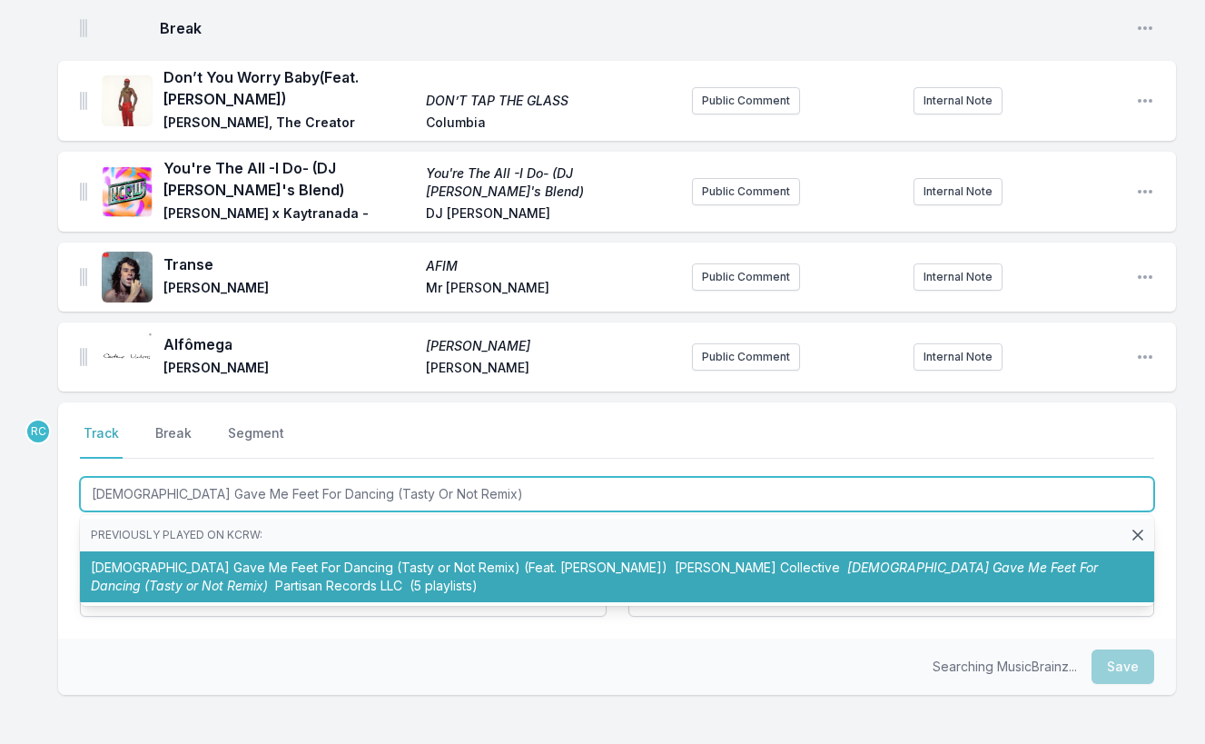
click at [423, 562] on li "[DEMOGRAPHIC_DATA] Gave Me Feet For Dancing (Tasty or Not Remix) (Feat. [PERSON…" at bounding box center [617, 576] width 1074 height 51
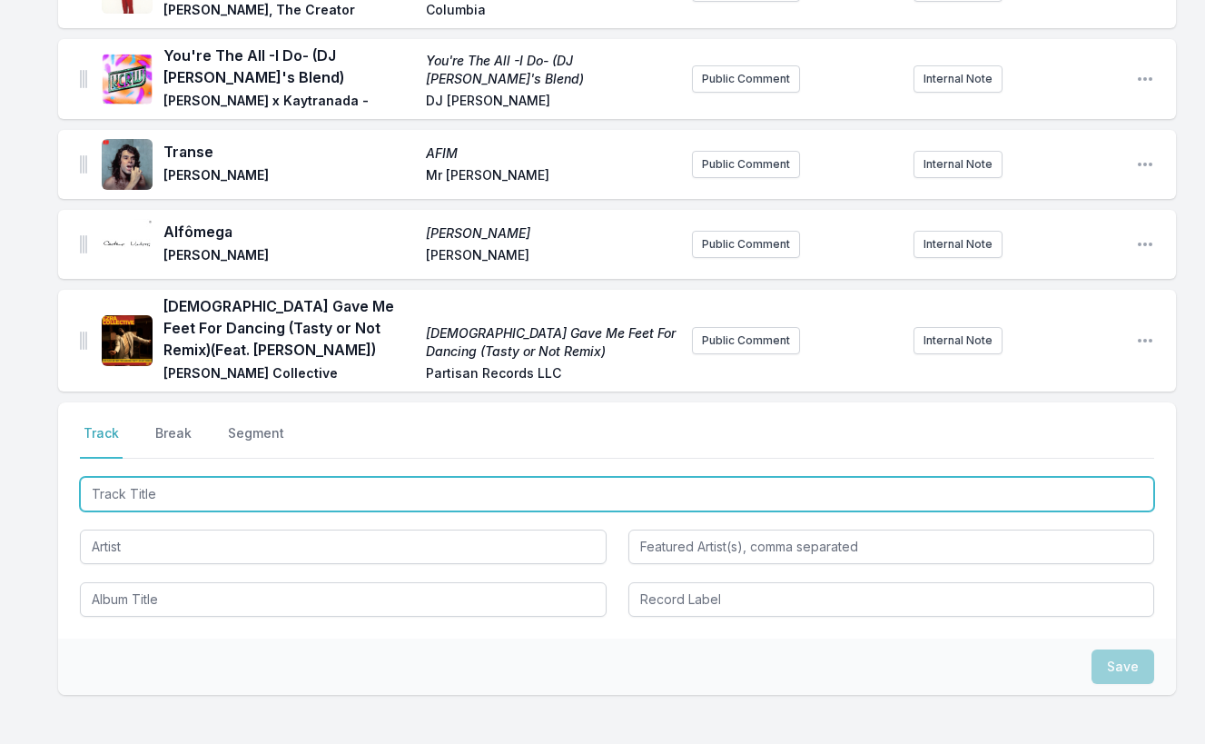
click at [1055, 488] on input "Track Title" at bounding box center [617, 494] width 1074 height 35
paste input "Love Is Stronger Than Pride (Kaytranada Edit)"
type input "Love Is Stronger Than Pride (Kaytranada Edit)"
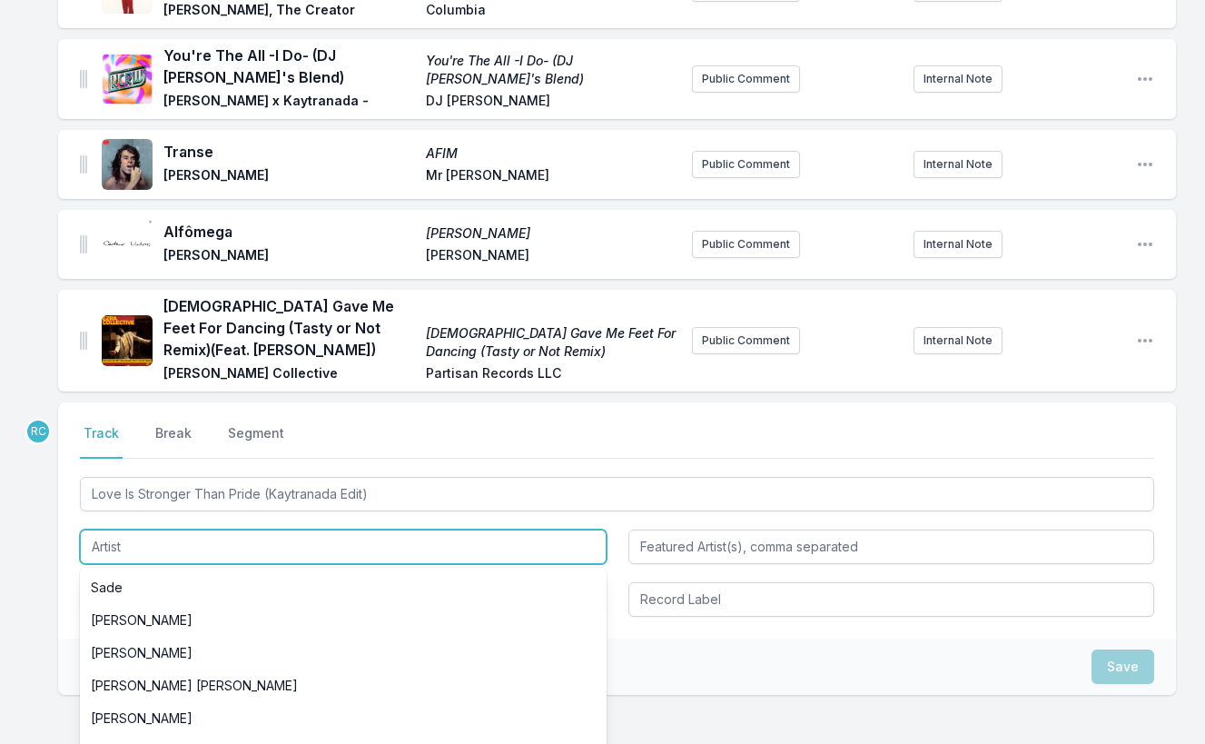
paste input "Sade"
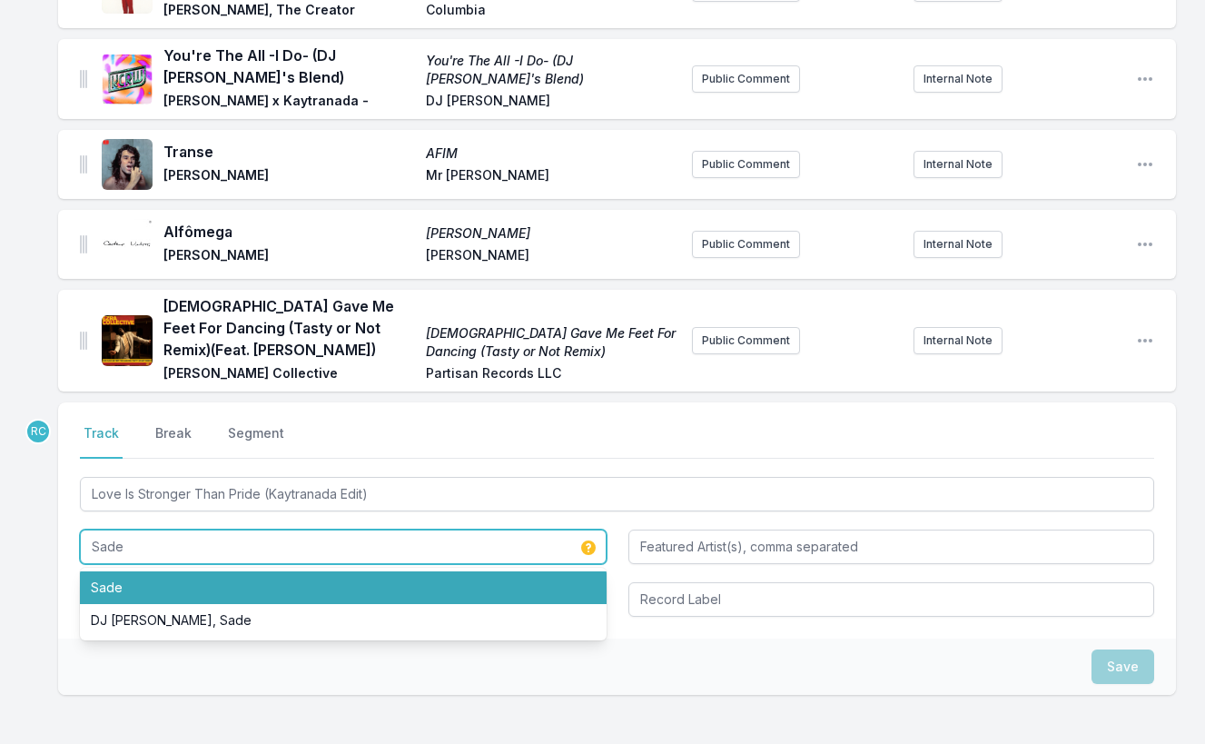
click at [487, 579] on li "Sade" at bounding box center [343, 587] width 527 height 33
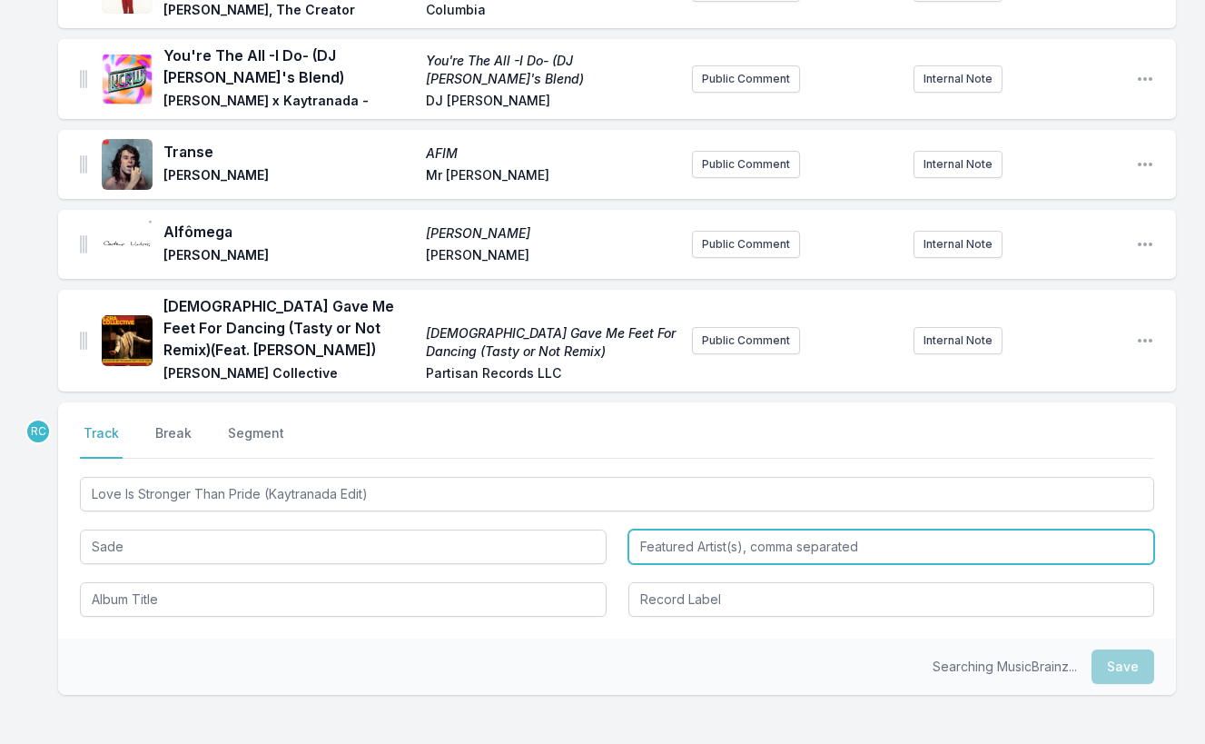
type input "Sade"
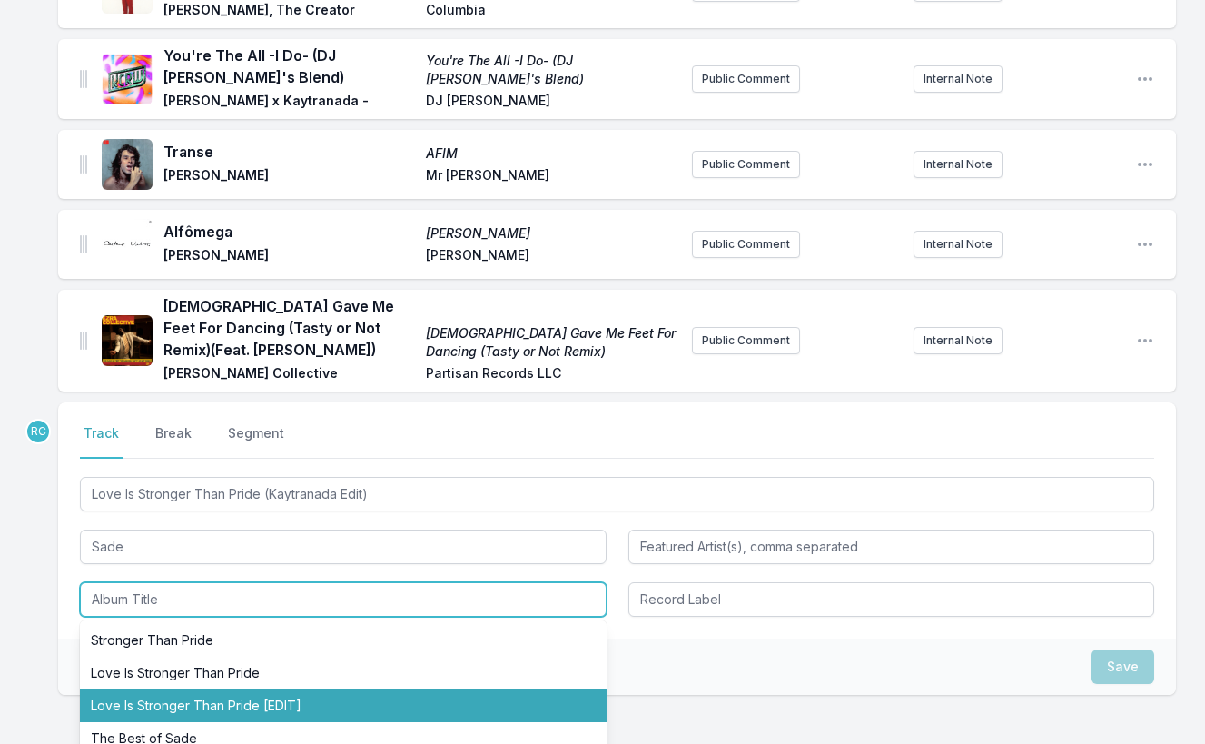
click at [307, 692] on li "Love Is Stronger Than Pride [EDIT]" at bounding box center [343, 705] width 527 height 33
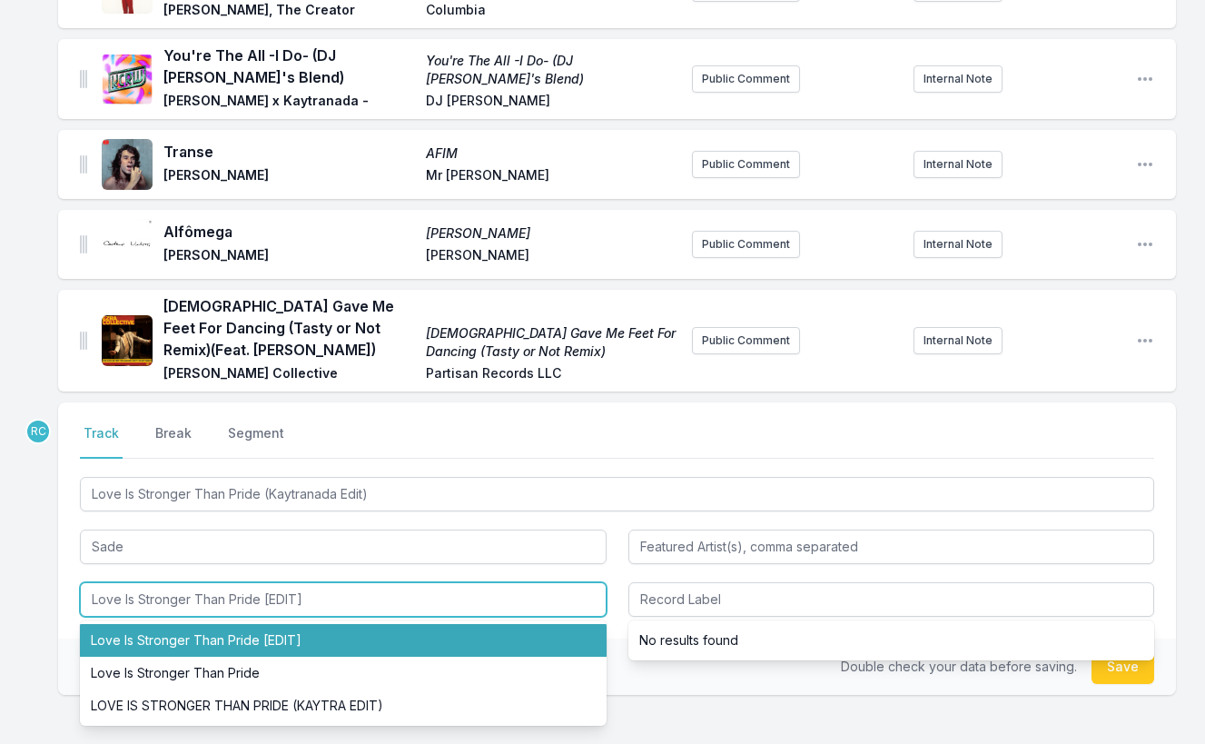
drag, startPoint x: 433, startPoint y: 595, endPoint x: 331, endPoint y: 644, distance: 113.7
click at [331, 617] on div "Love Is Stronger Than Pride [EDIT] Love Is Stronger Than Pride [EDIT] Love Is S…" at bounding box center [343, 599] width 527 height 35
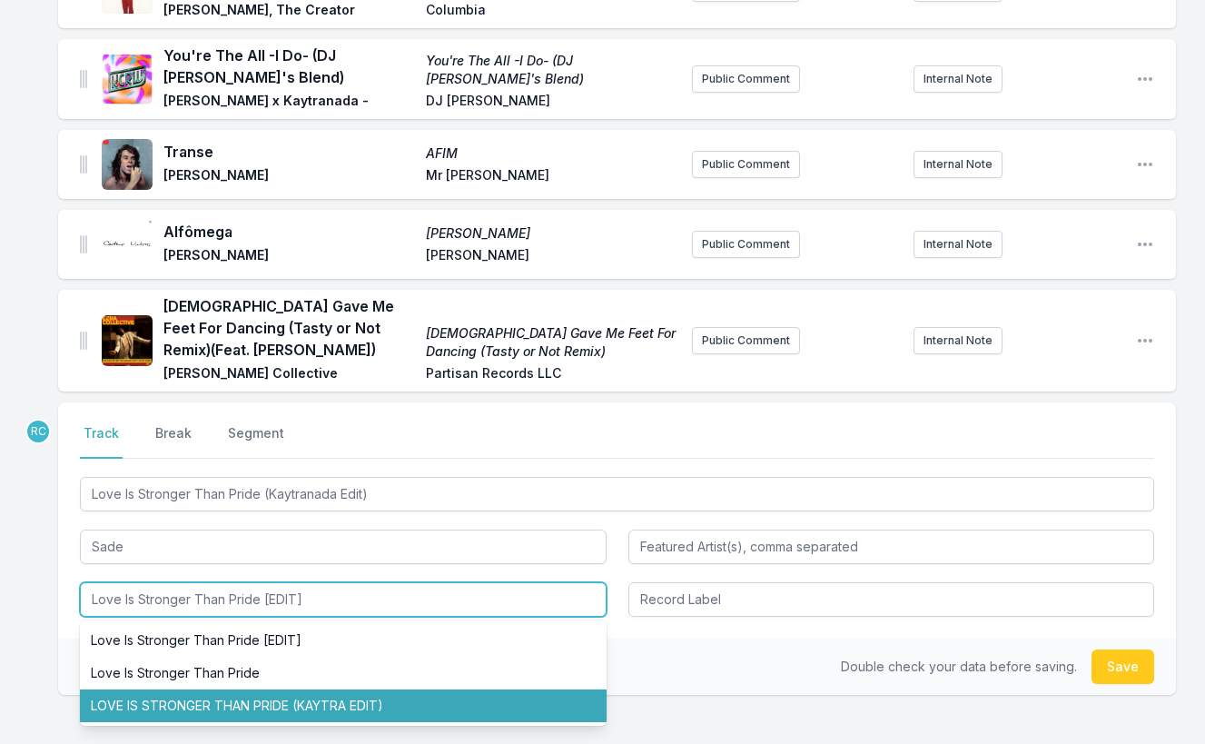
click at [313, 701] on li "LOVE IS STRONGER THAN PRIDE (KAYTRA EDIT)" at bounding box center [343, 705] width 527 height 33
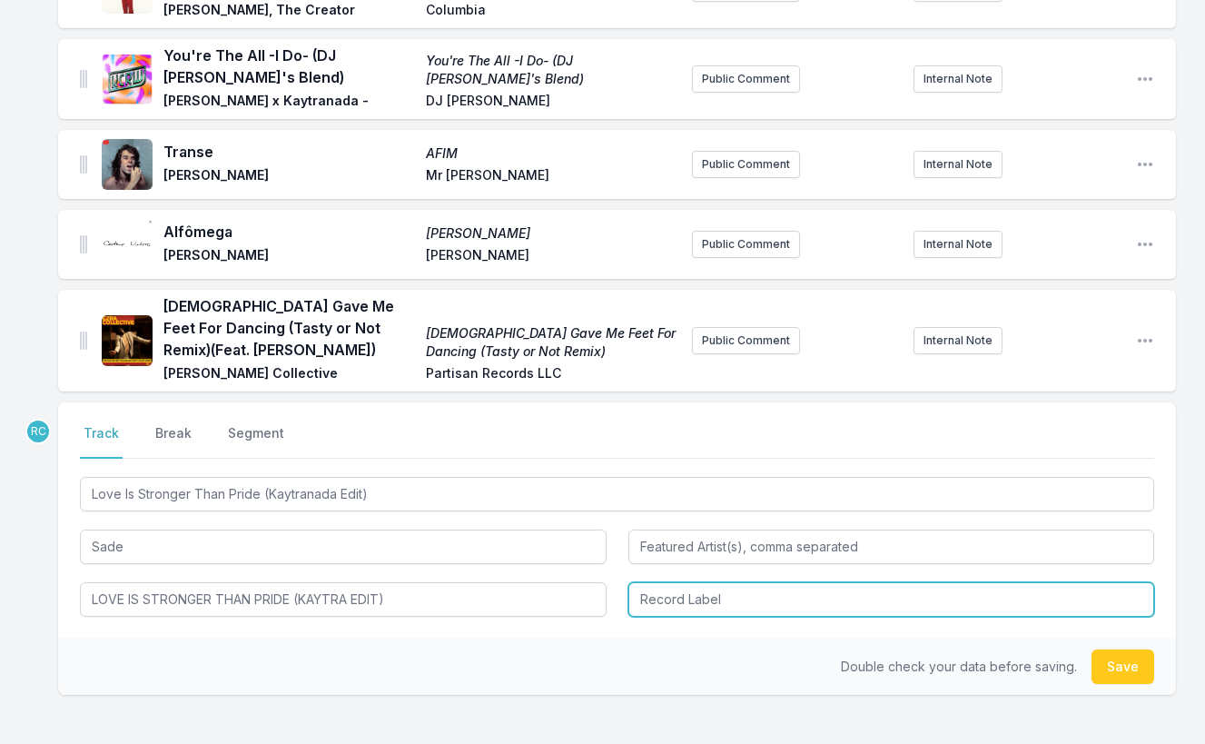
type input "LOVE IS STRONGER THAN PRIDE (KAYTRA EDIT)"
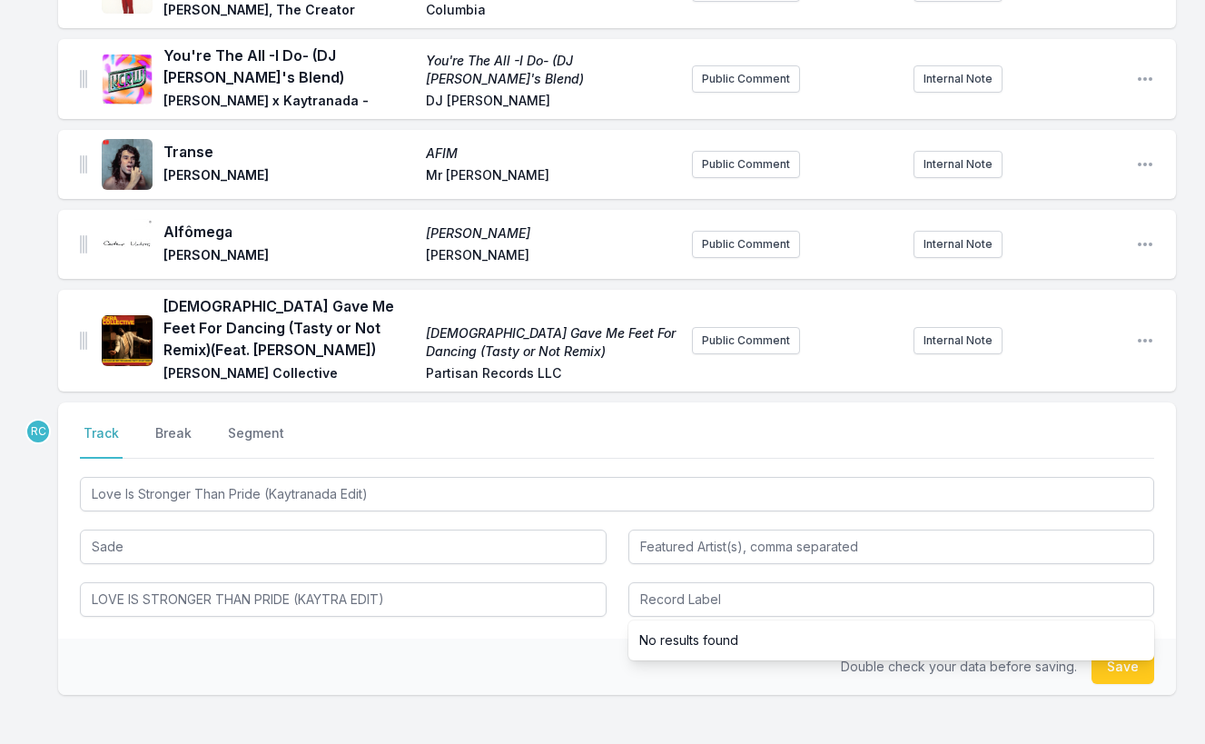
click at [428, 613] on div "Select a tab Track Break Segment Track Break Segment Love Is Stronger Than Prid…" at bounding box center [617, 520] width 1118 height 236
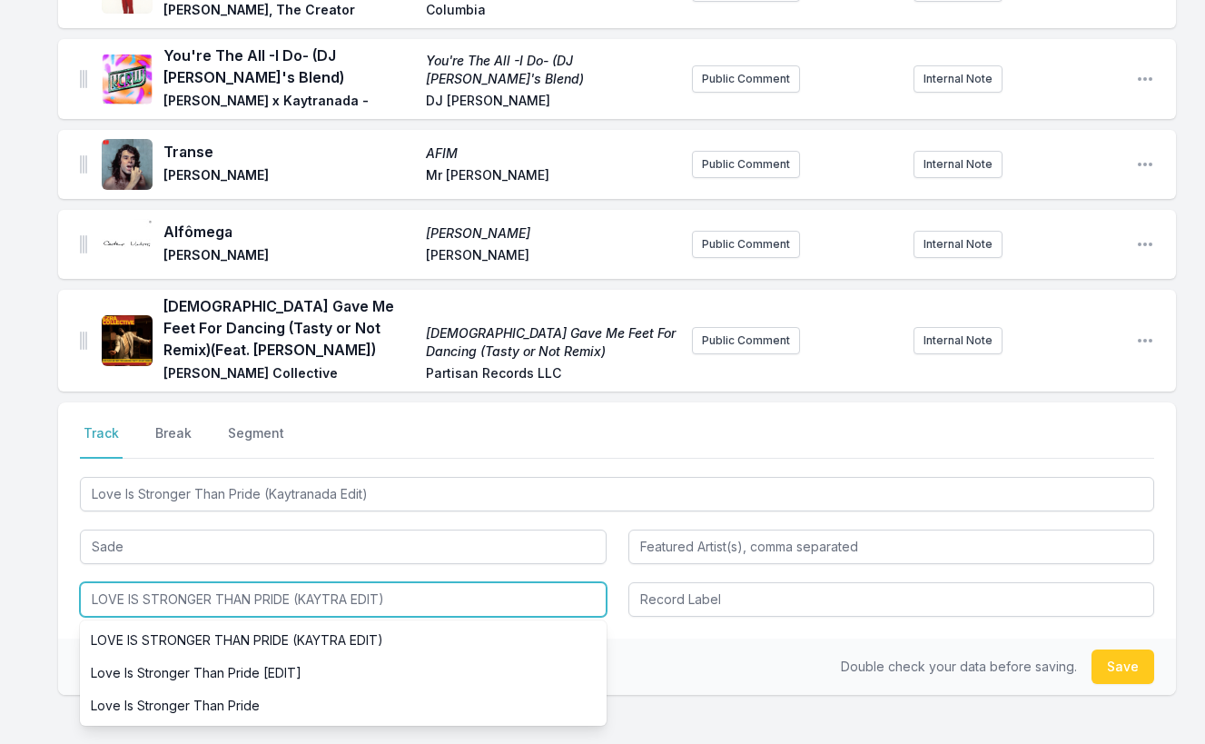
drag, startPoint x: 424, startPoint y: 602, endPoint x: 420, endPoint y: 569, distance: 32.9
click at [420, 569] on div "Love Is Stronger Than Pride (Kaytranada Edit) Sade LOVE IS STRONGER THAN PRIDE …" at bounding box center [617, 544] width 1074 height 143
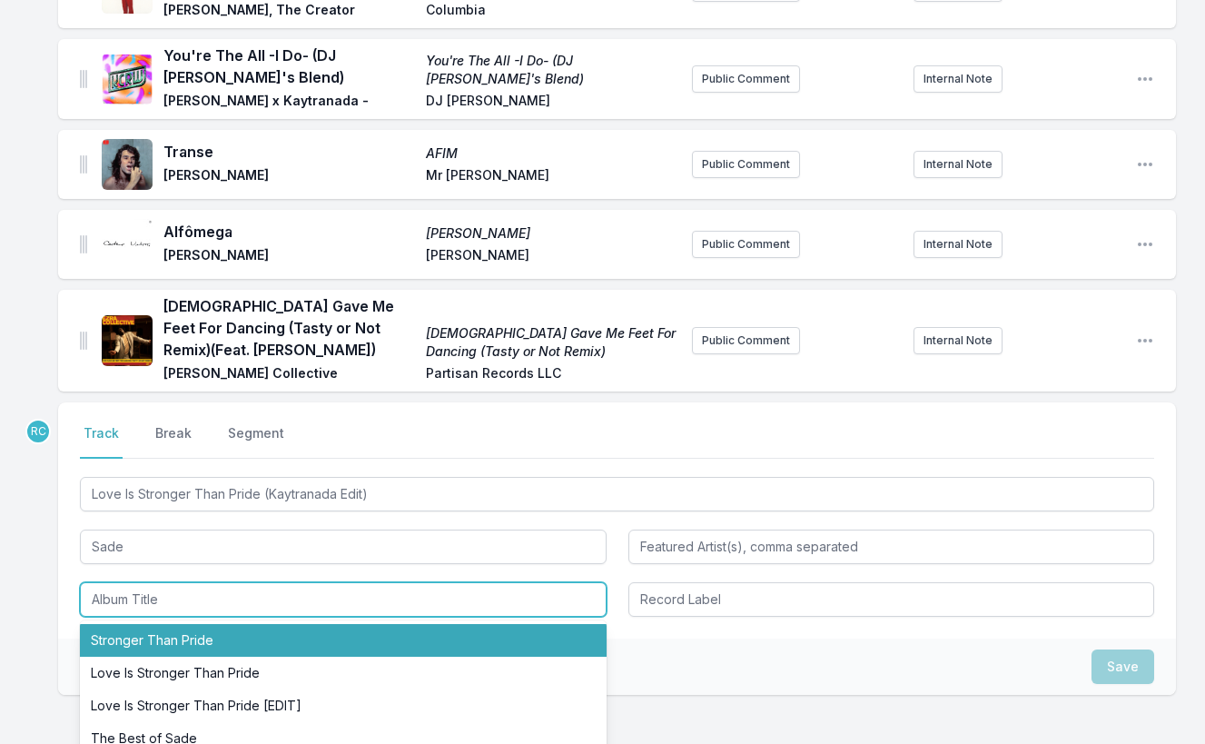
click at [242, 634] on li "Stronger Than Pride" at bounding box center [343, 640] width 527 height 33
type input "Stronger Than Pride"
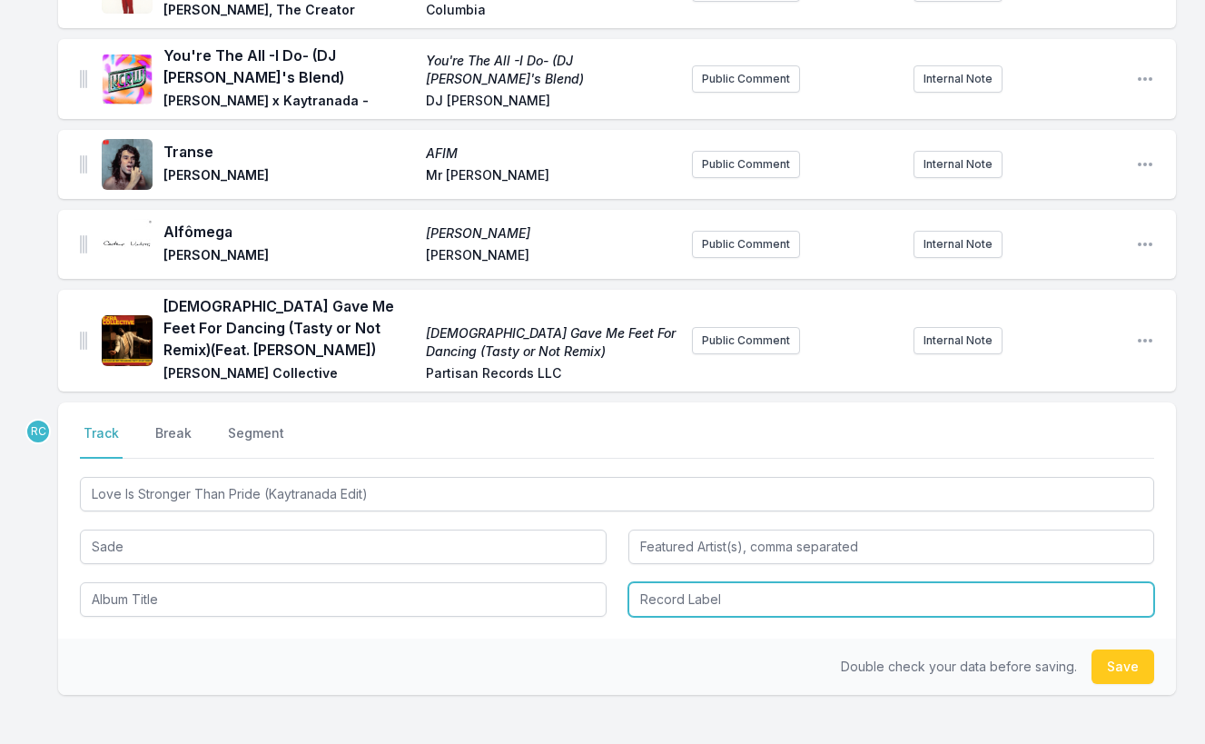
type input "Stronger Than Pride"
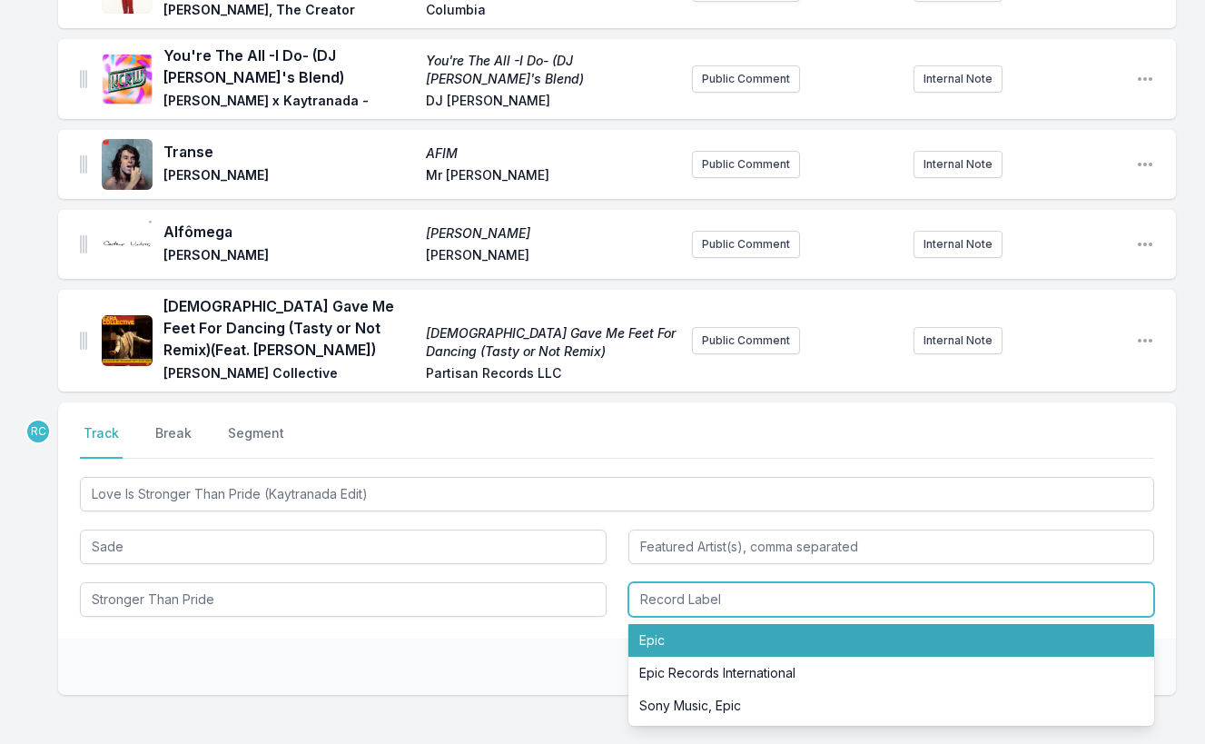
click at [646, 637] on li "Epic" at bounding box center [891, 640] width 527 height 33
type input "Epic"
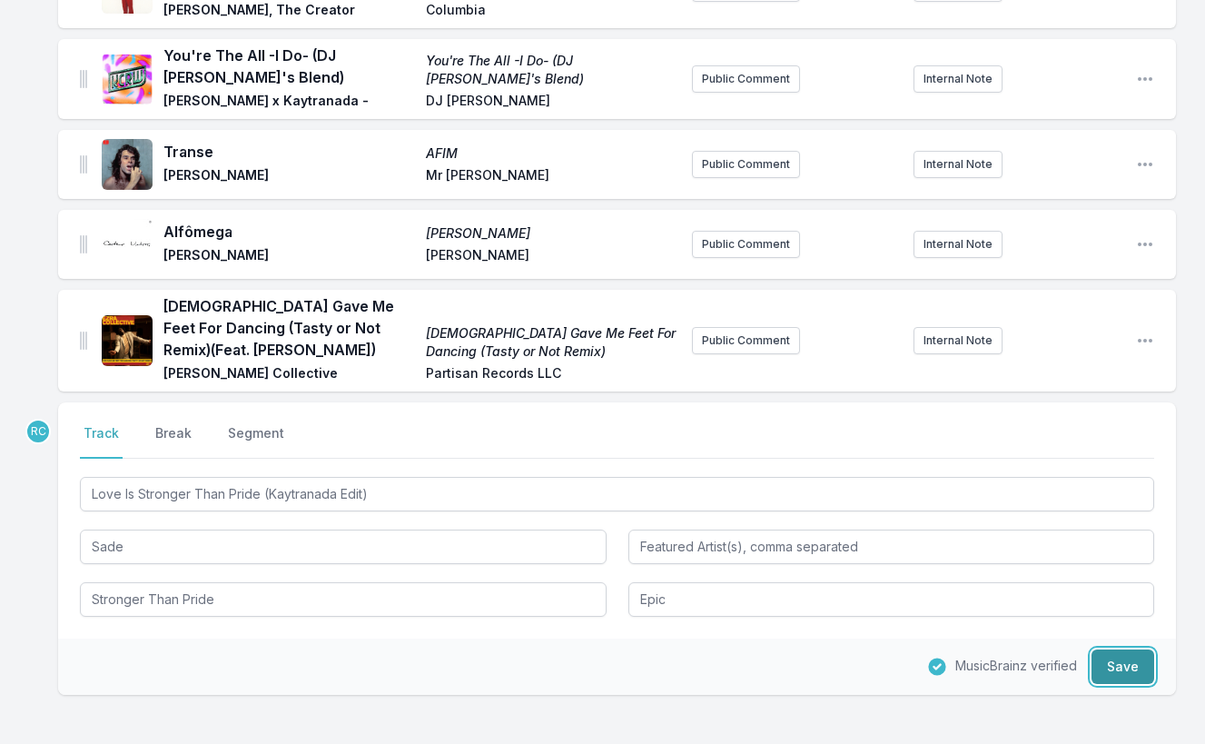
click at [1127, 654] on button "Save" at bounding box center [1123, 666] width 63 height 35
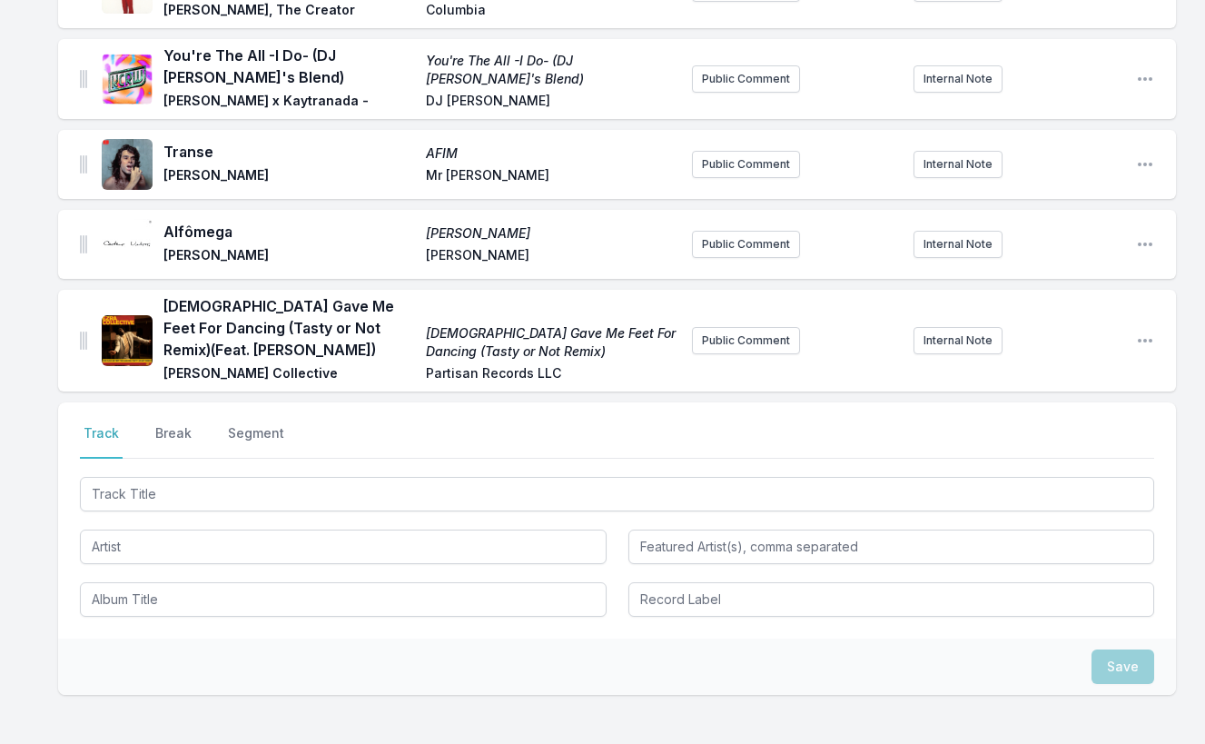
scroll to position [869, 0]
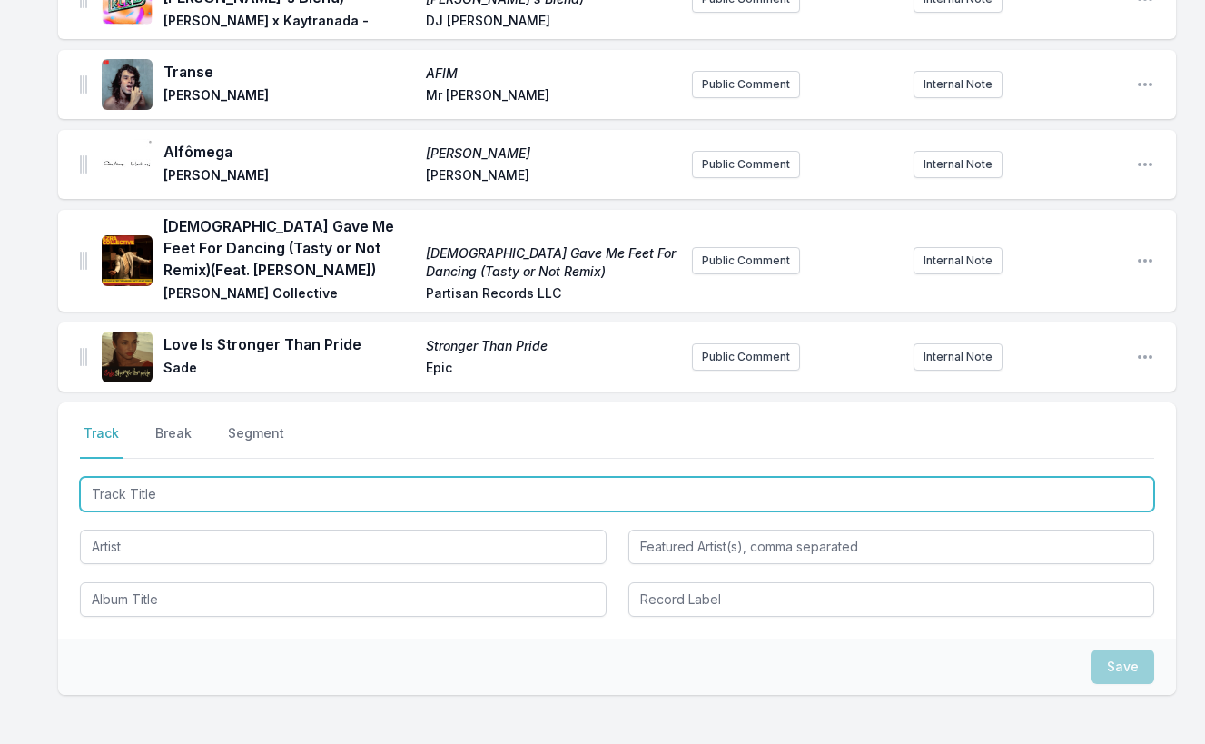
click at [1013, 485] on input "Track Title" at bounding box center [617, 494] width 1074 height 35
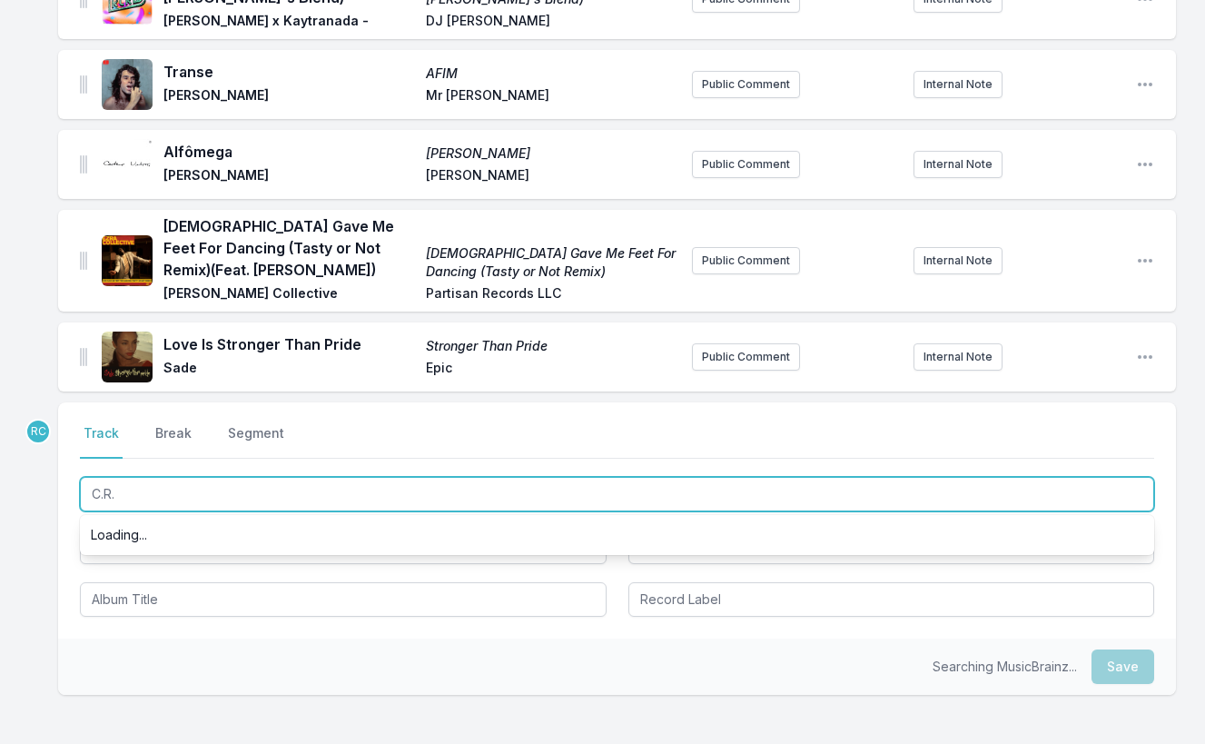
type input "C.R.E"
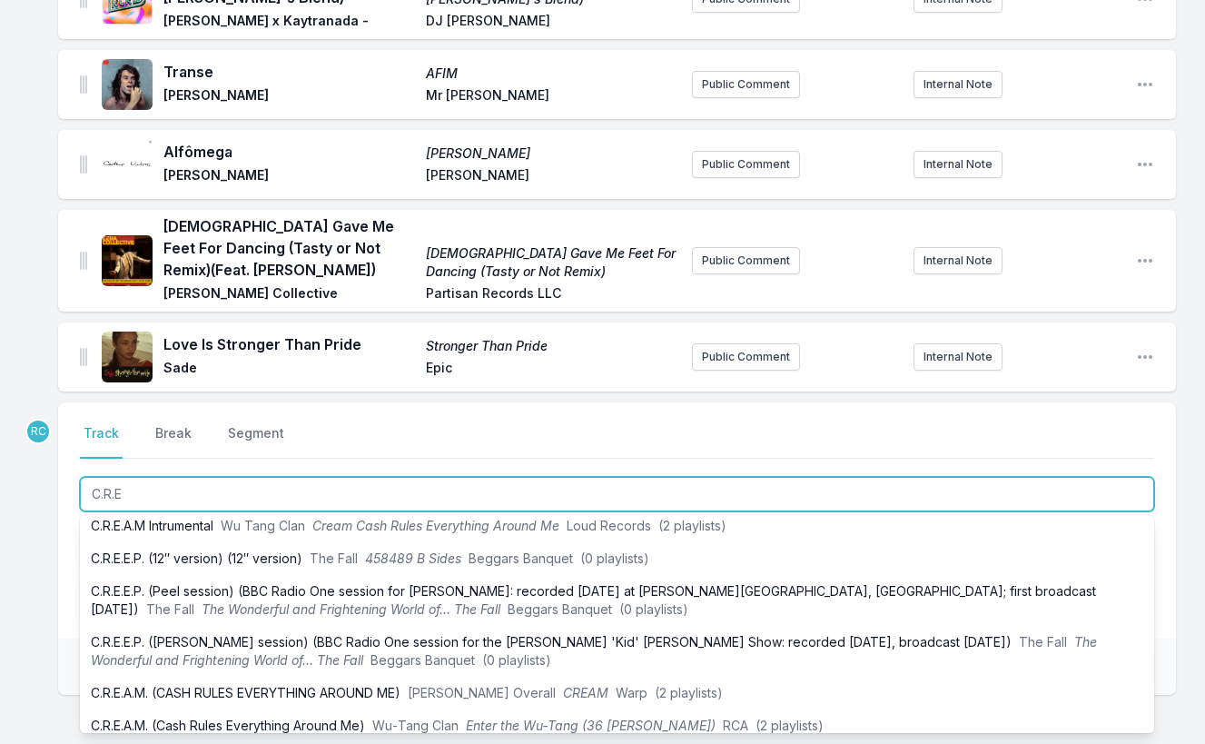
scroll to position [530, 0]
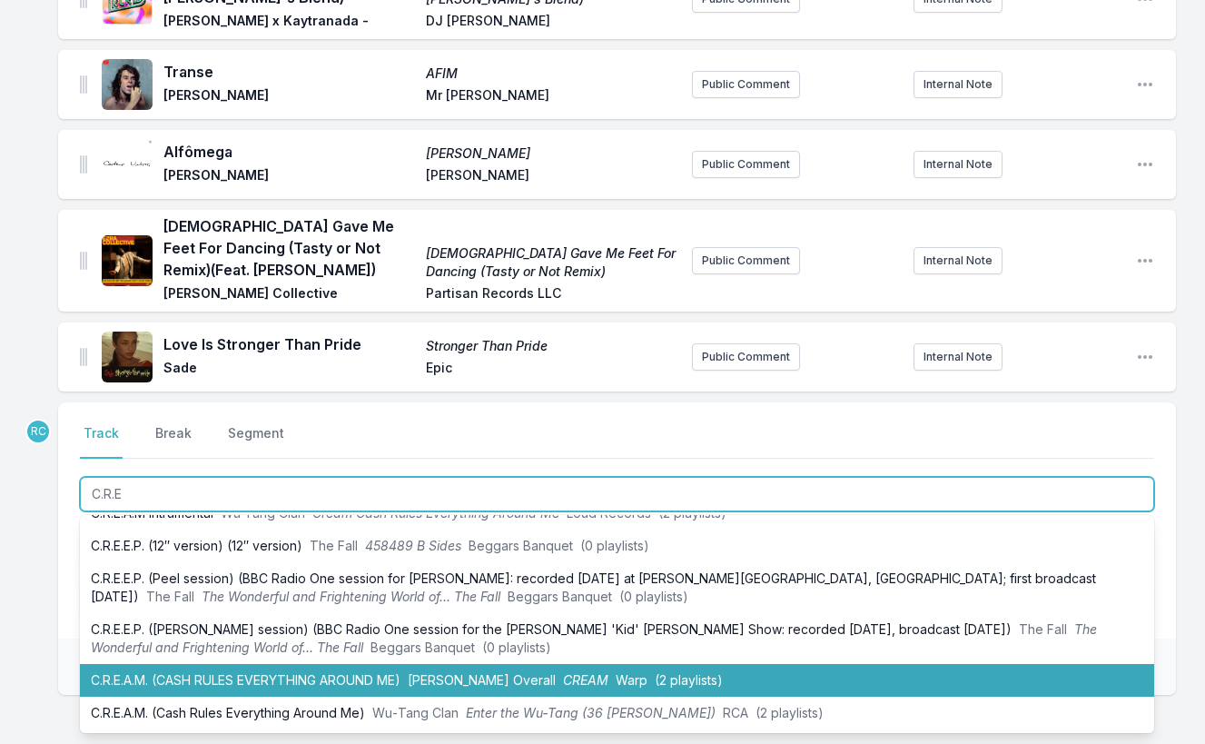
click at [658, 664] on li "C.R.E.A.M. (CASH RULES EVERYTHING AROUND ME) [PERSON_NAME] Overall CREAM Warp (…" at bounding box center [617, 680] width 1074 height 33
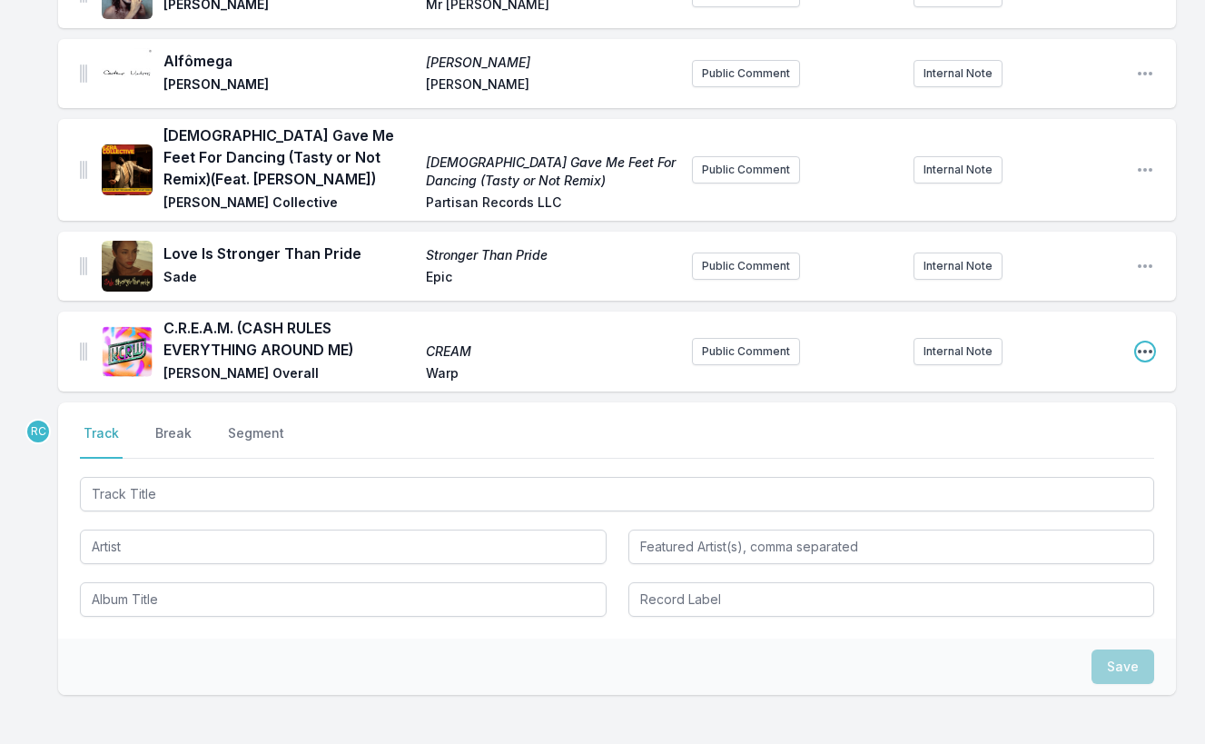
click at [1152, 342] on icon "Open playlist item options" at bounding box center [1145, 351] width 18 height 18
click at [1072, 386] on button "Edit Track Details" at bounding box center [1052, 387] width 203 height 33
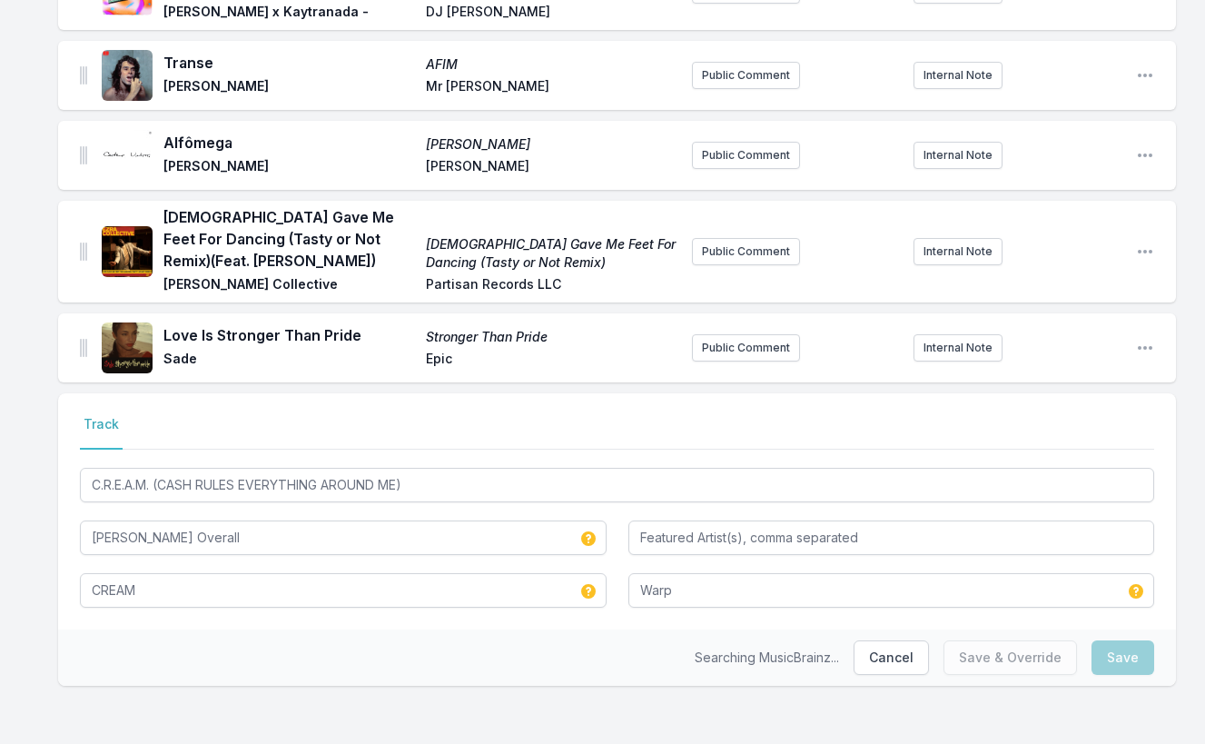
scroll to position [875, 0]
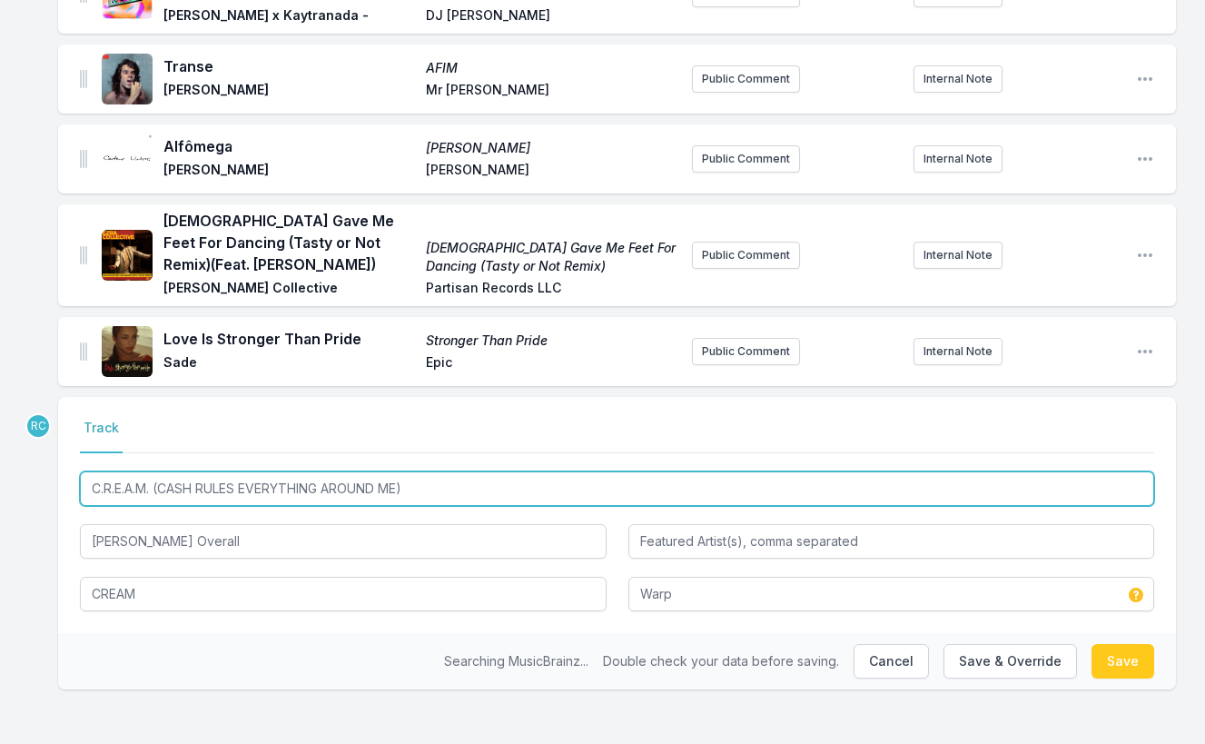
drag, startPoint x: 162, startPoint y: 492, endPoint x: 174, endPoint y: 529, distance: 39.3
click at [174, 529] on div "C.R.E.A.M. (CASH RULES EVERYTHING AROUND ME) [PERSON_NAME] Overall CREAM Warp" at bounding box center [617, 539] width 1074 height 143
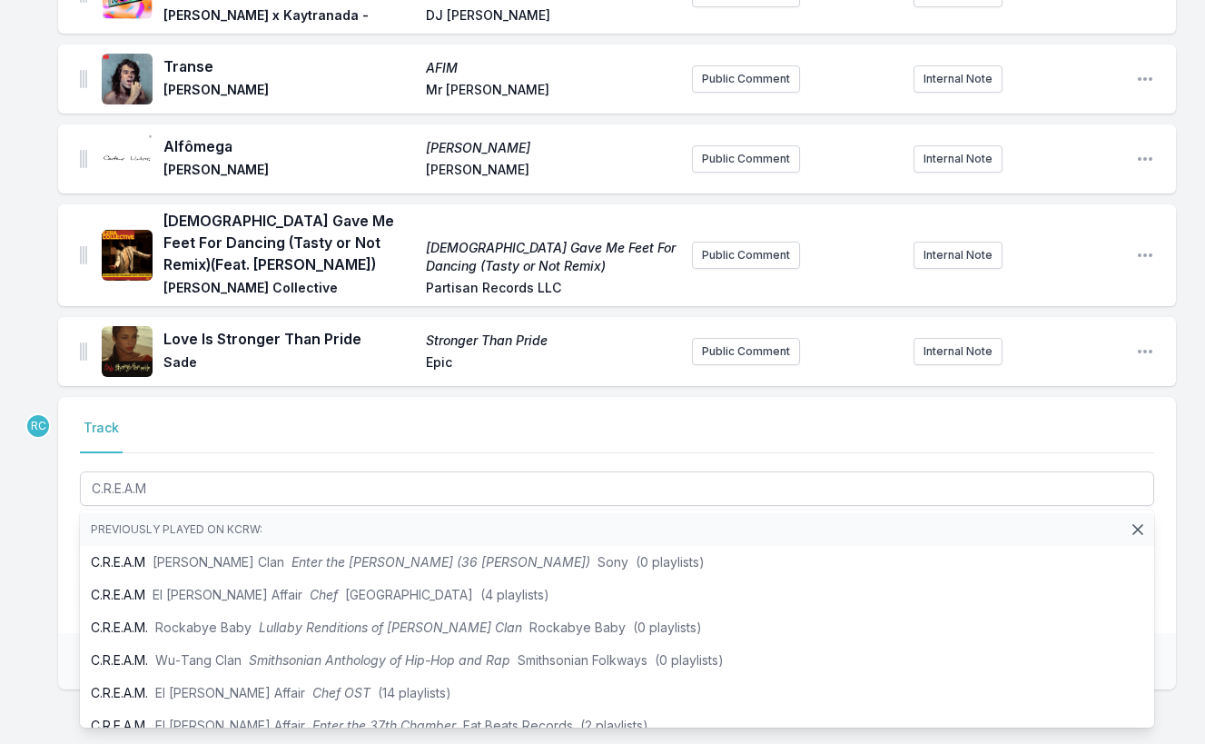
click at [55, 492] on div "Dominoes Dominoes Twin Shadow Dom Recs Public Comment Internal Note Open playli…" at bounding box center [602, 30] width 1205 height 1433
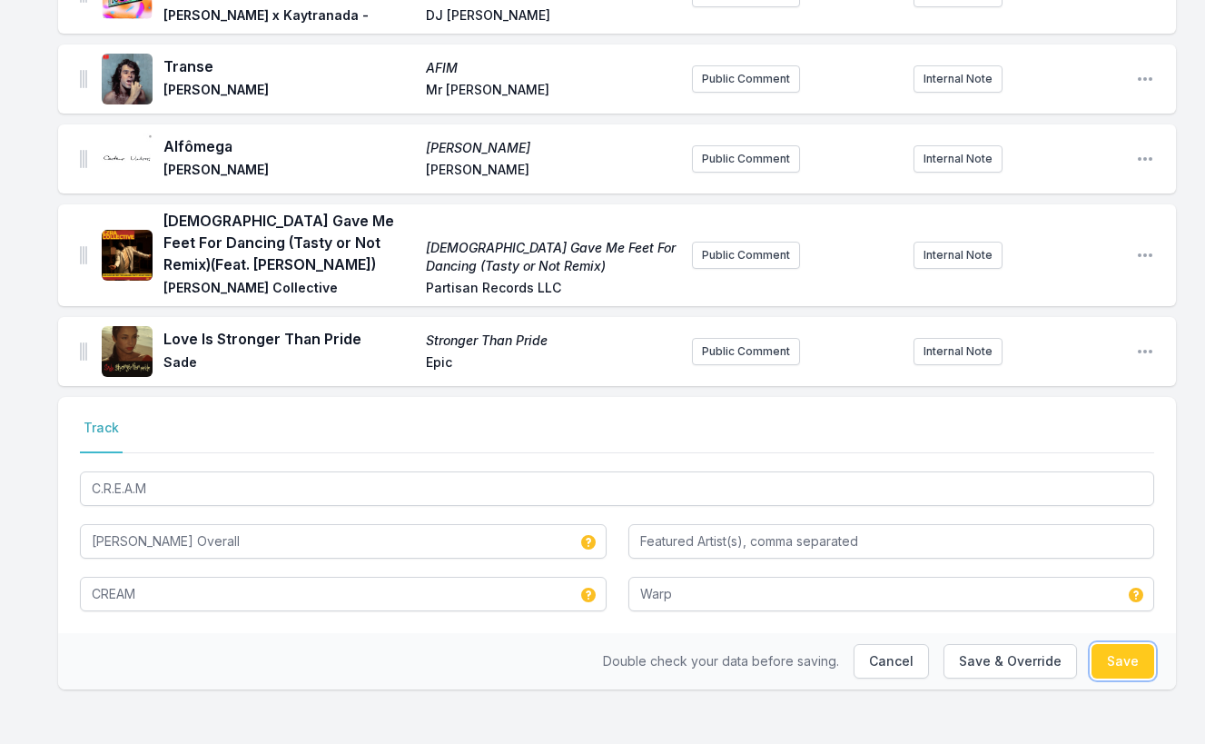
click at [1114, 664] on button "Save" at bounding box center [1123, 661] width 63 height 35
type input "C.R.E.A.M. (CASH RULES EVERYTHING AROUND ME)"
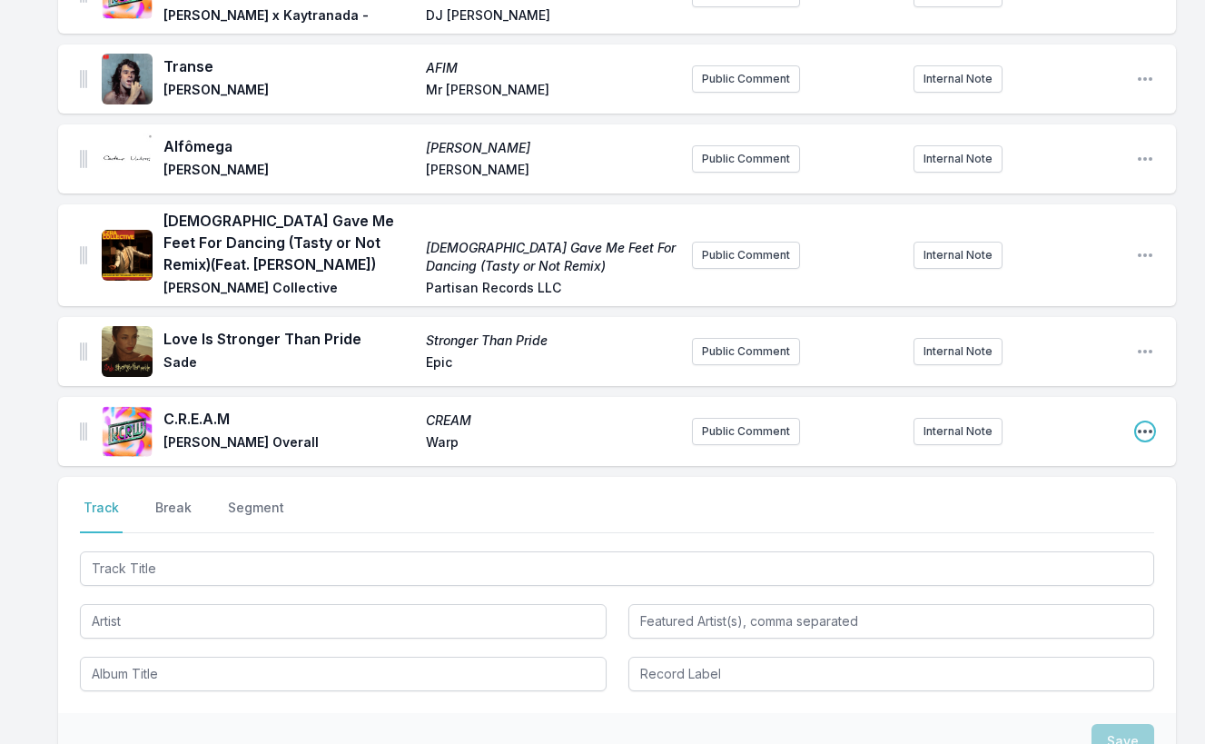
click at [1148, 425] on icon "Open playlist item options" at bounding box center [1145, 431] width 18 height 18
click at [1057, 466] on button "Edit Track Details" at bounding box center [1052, 467] width 203 height 33
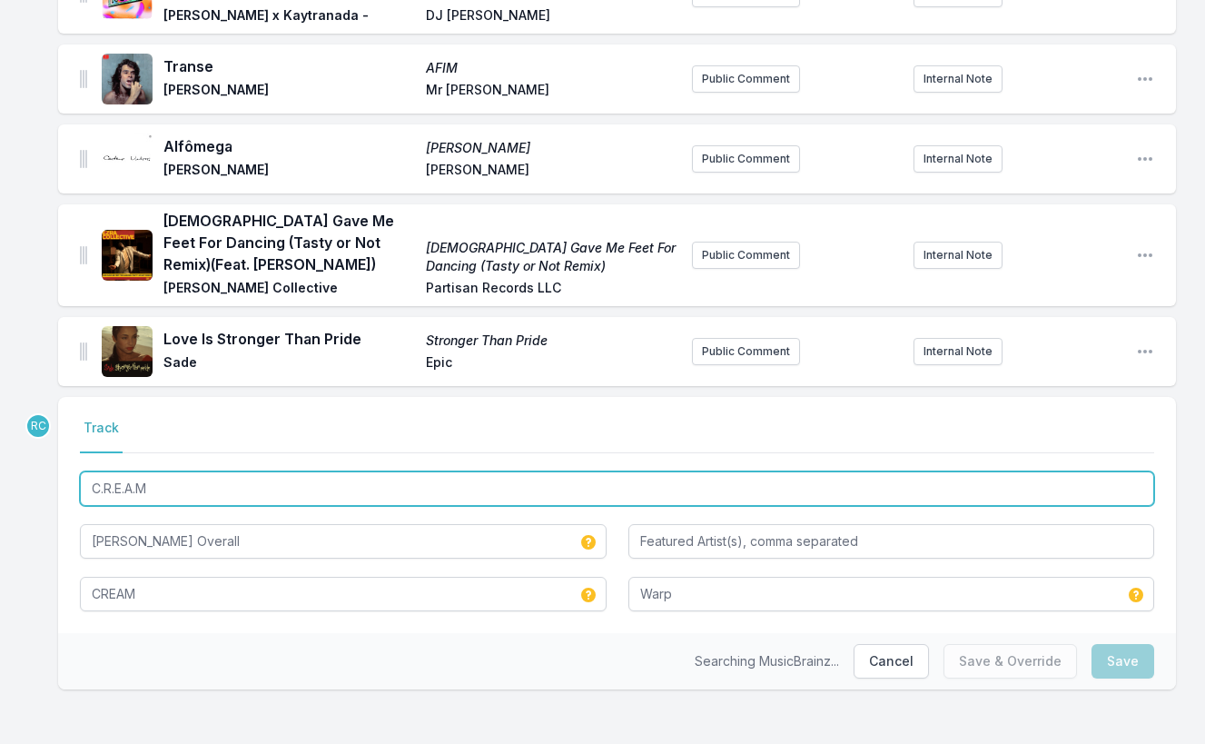
click at [167, 480] on input "C.R.E.A.M" at bounding box center [617, 488] width 1074 height 35
drag, startPoint x: 167, startPoint y: 480, endPoint x: 30, endPoint y: 476, distance: 137.2
click at [30, 476] on div "Dominoes Dominoes Twin Shadow Dom Recs Public Comment Internal Note Open playli…" at bounding box center [602, 30] width 1205 height 1433
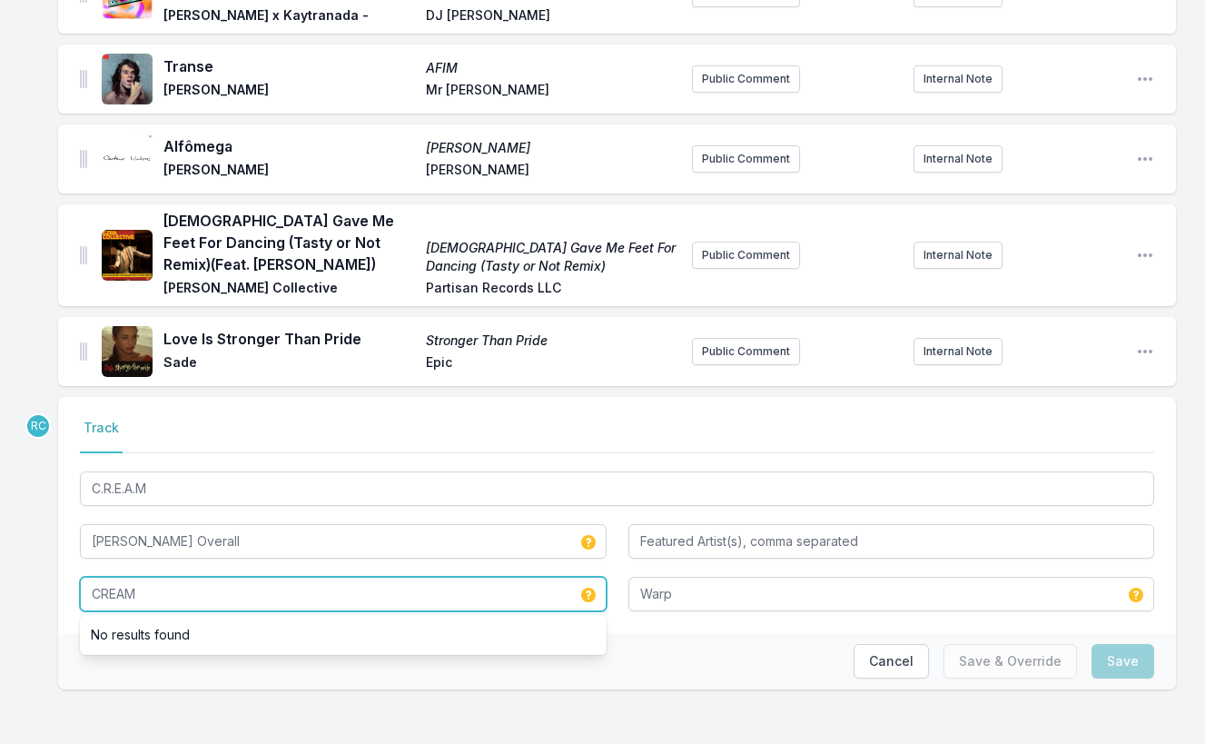
click at [156, 578] on input "CREAM" at bounding box center [343, 594] width 527 height 35
drag, startPoint x: 153, startPoint y: 597, endPoint x: -8, endPoint y: 567, distance: 164.4
paste input ".R.E.A."
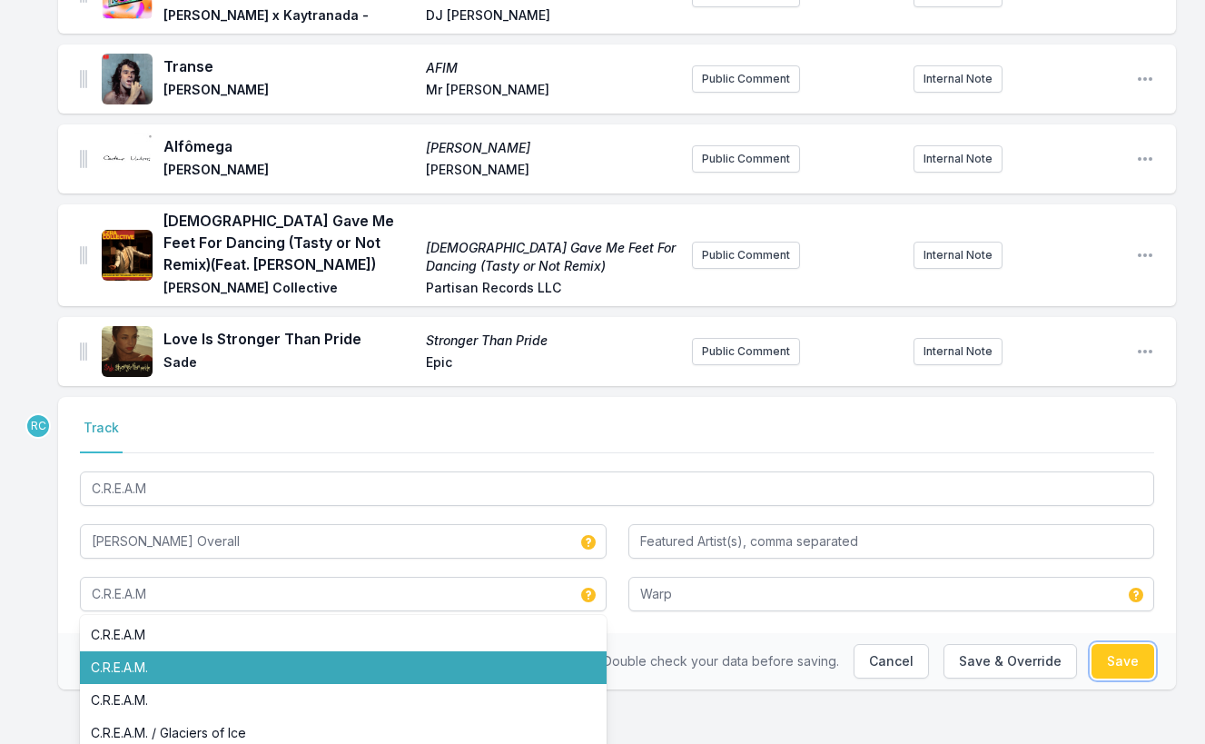
click at [1138, 662] on button "Save" at bounding box center [1123, 661] width 63 height 35
type input "CREAM"
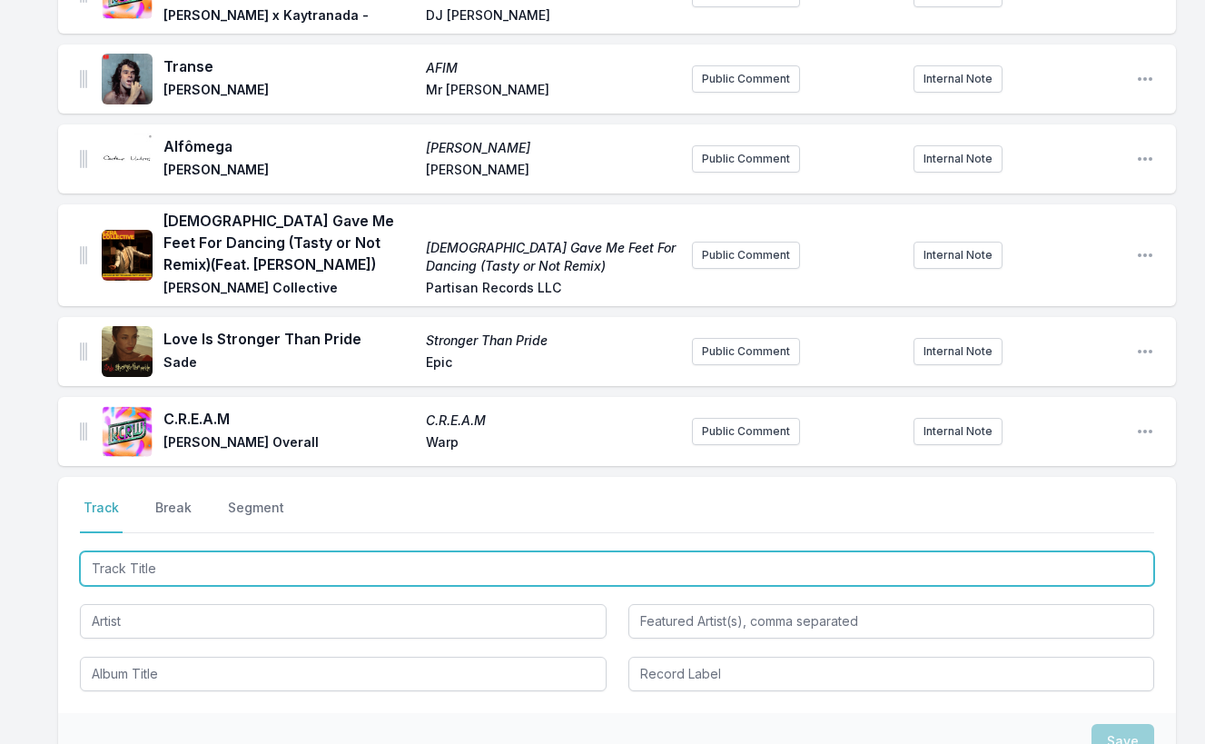
click at [1102, 556] on input "Track Title" at bounding box center [617, 568] width 1074 height 35
paste input "FREQUENCY"
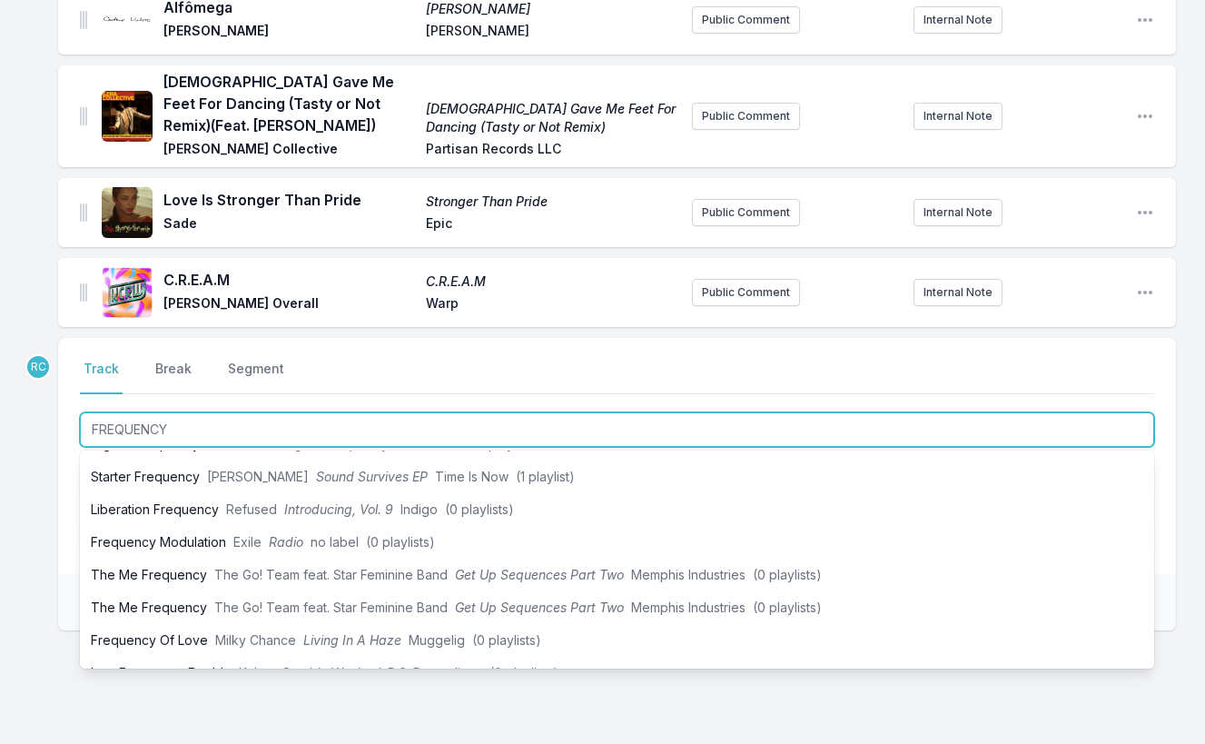
scroll to position [460, 0]
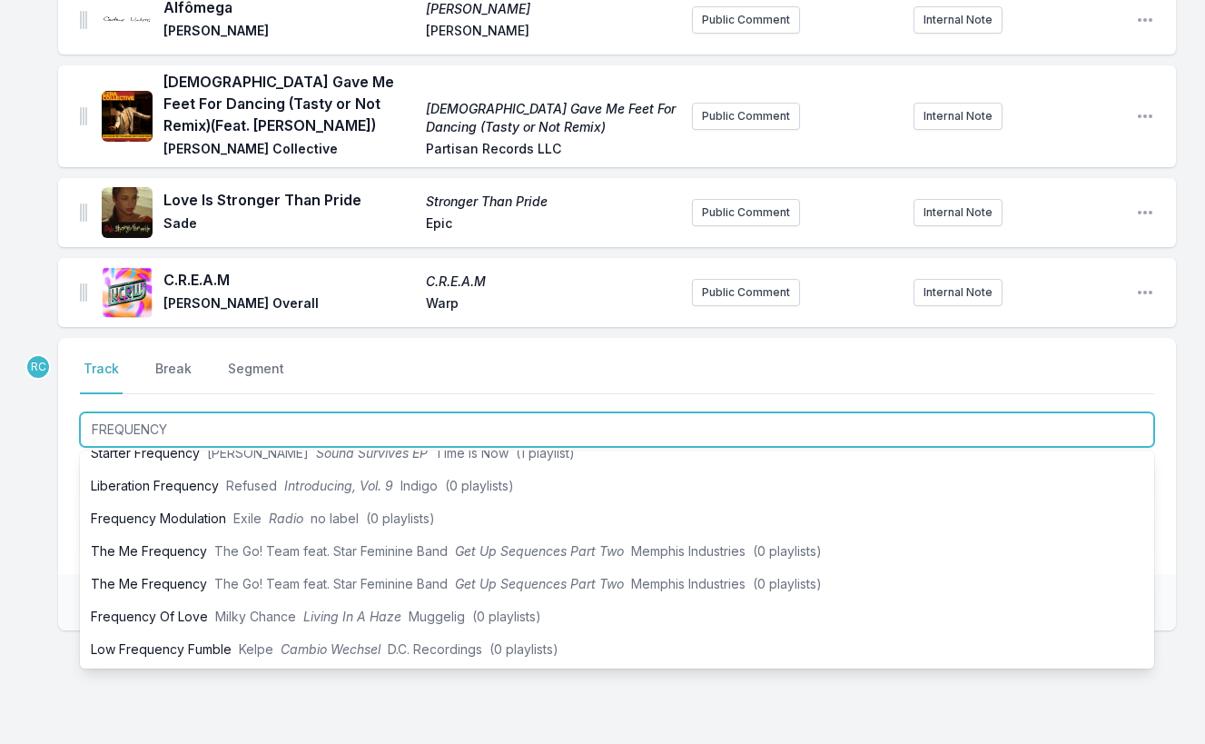
type input "FREQUENCY"
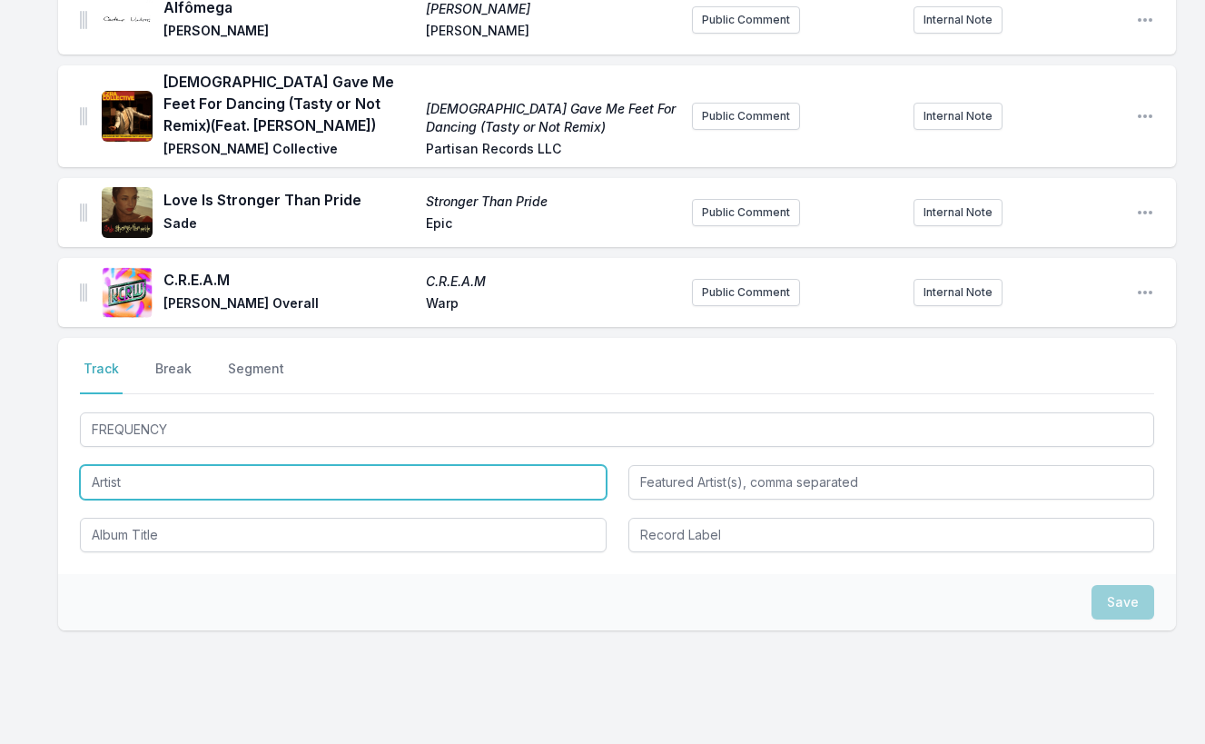
click at [168, 471] on input "Artist" at bounding box center [343, 482] width 527 height 35
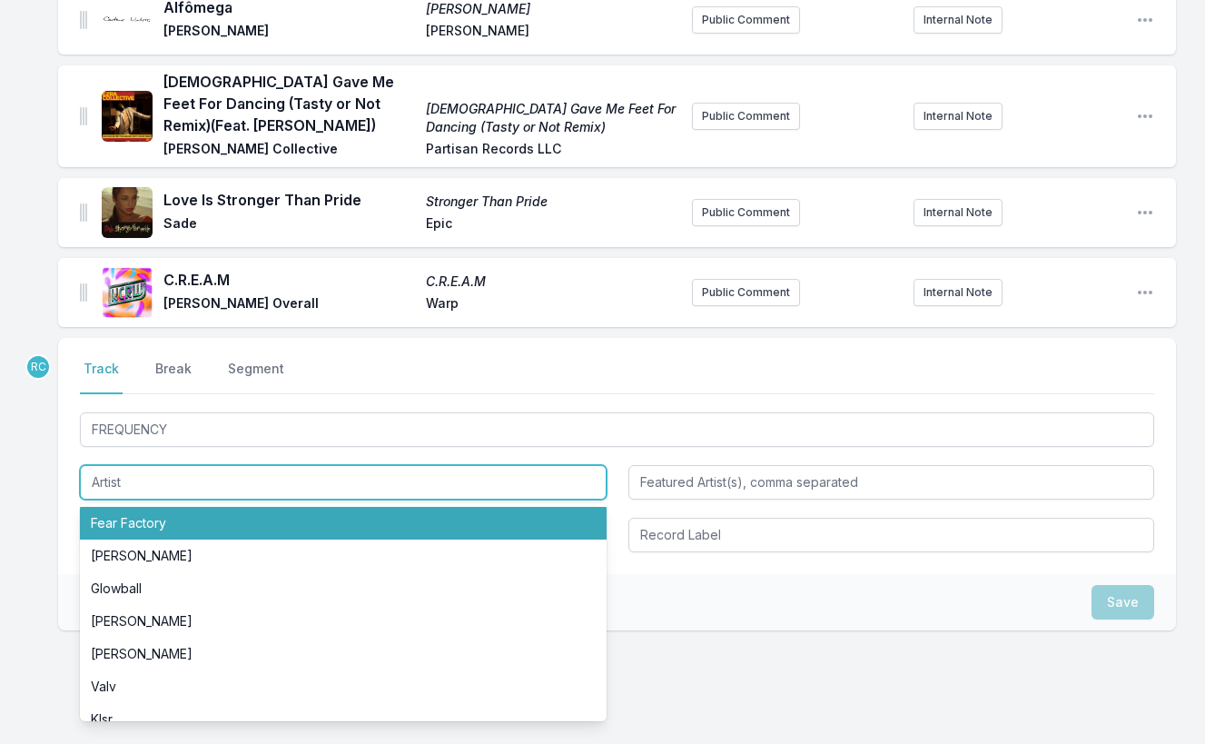
paste input "02 D Smoke"
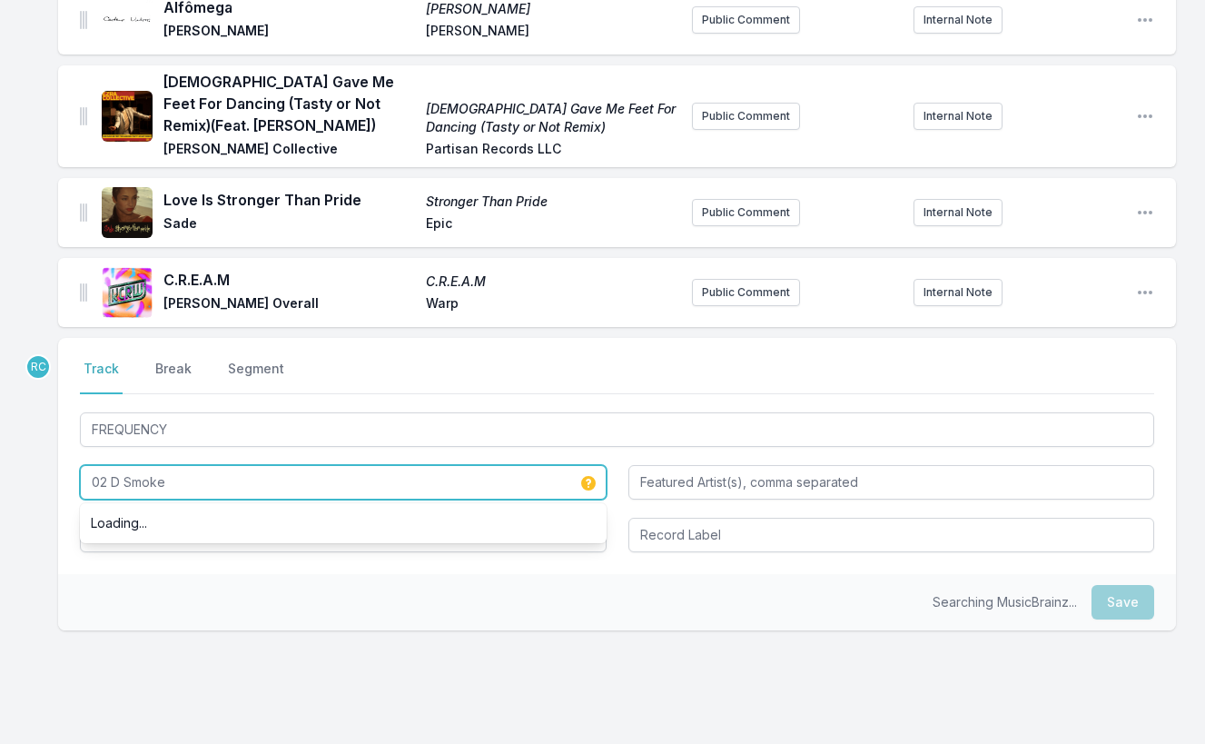
click at [109, 480] on input "02 D Smoke" at bounding box center [343, 482] width 527 height 35
type input "D Smoke"
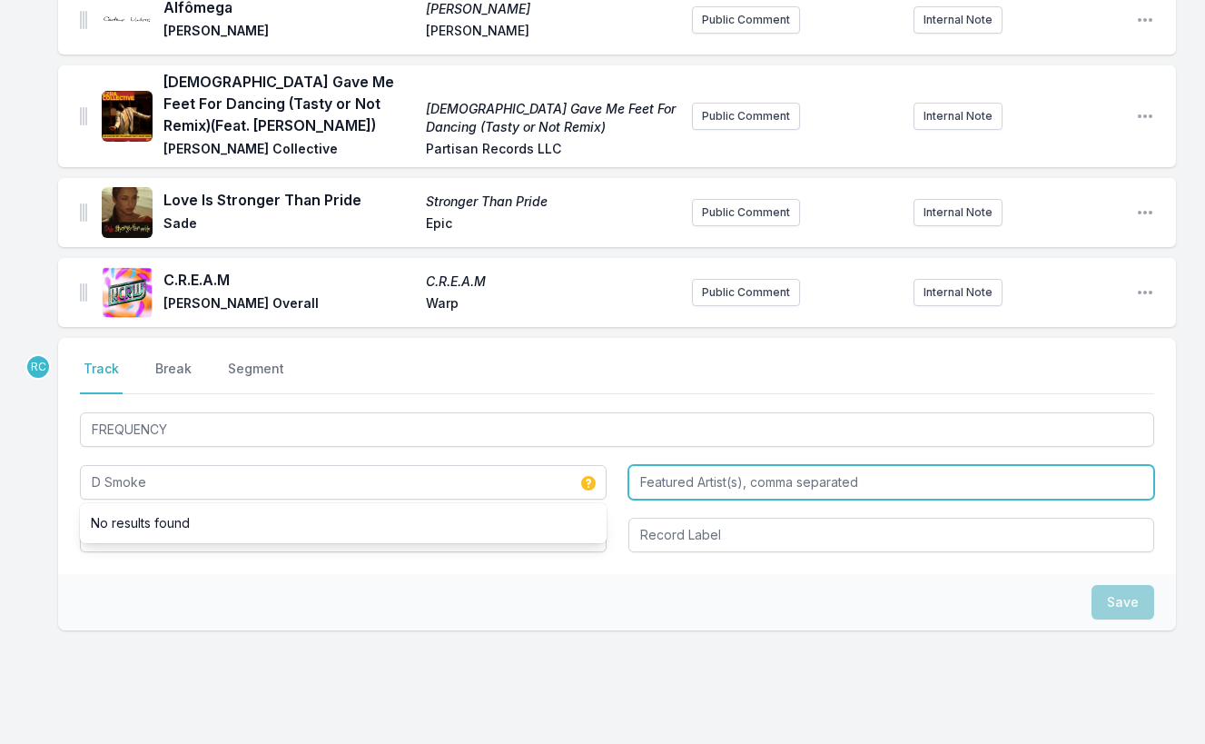
click at [815, 469] on input "Featured Artist(s), comma separated" at bounding box center [891, 482] width 527 height 35
paste input "LUCKY [PERSON_NAME]"
type input "LUCKY [PERSON_NAME]"
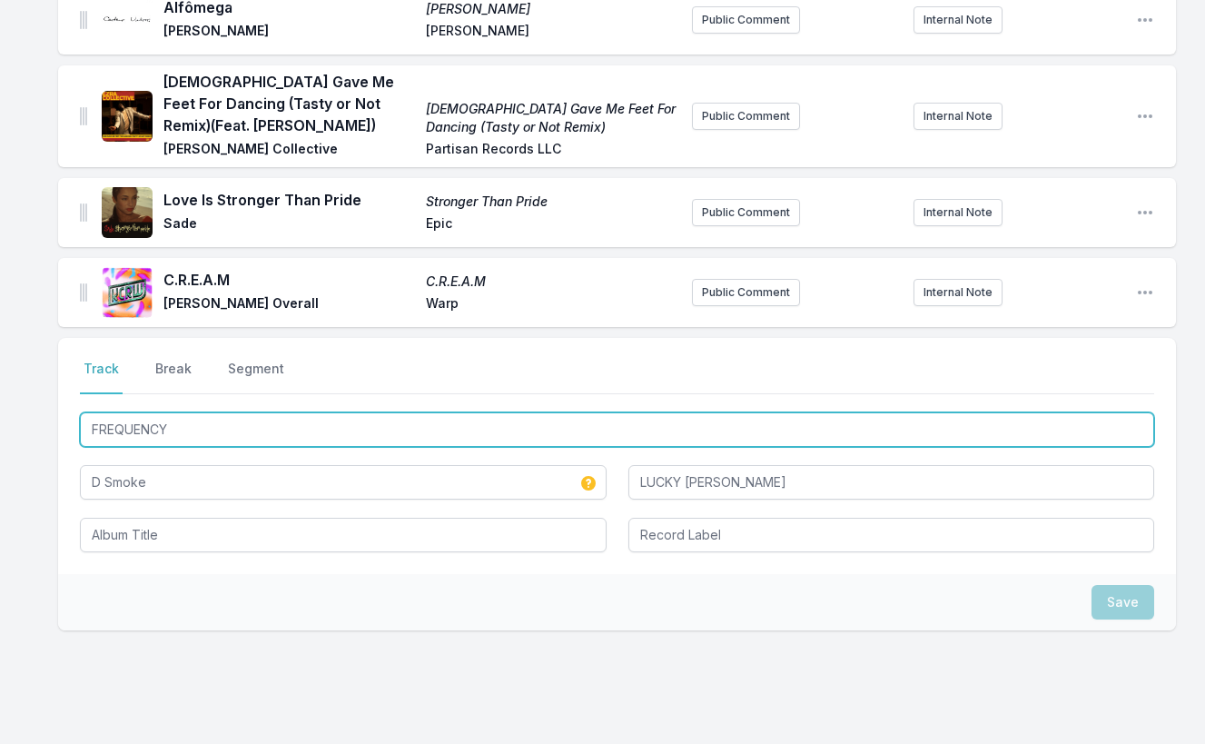
drag, startPoint x: 171, startPoint y: 431, endPoint x: 52, endPoint y: 420, distance: 119.5
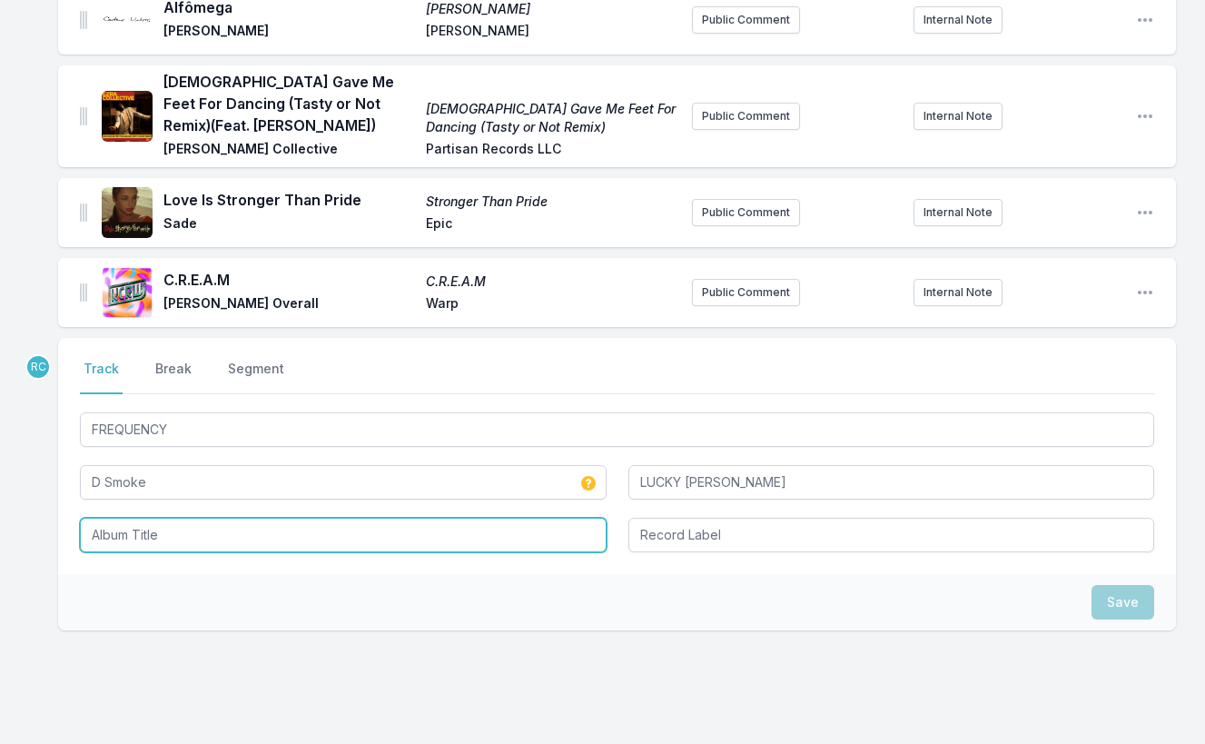
click at [115, 530] on input "Album Title" at bounding box center [343, 535] width 527 height 35
paste input "FREQUENCY"
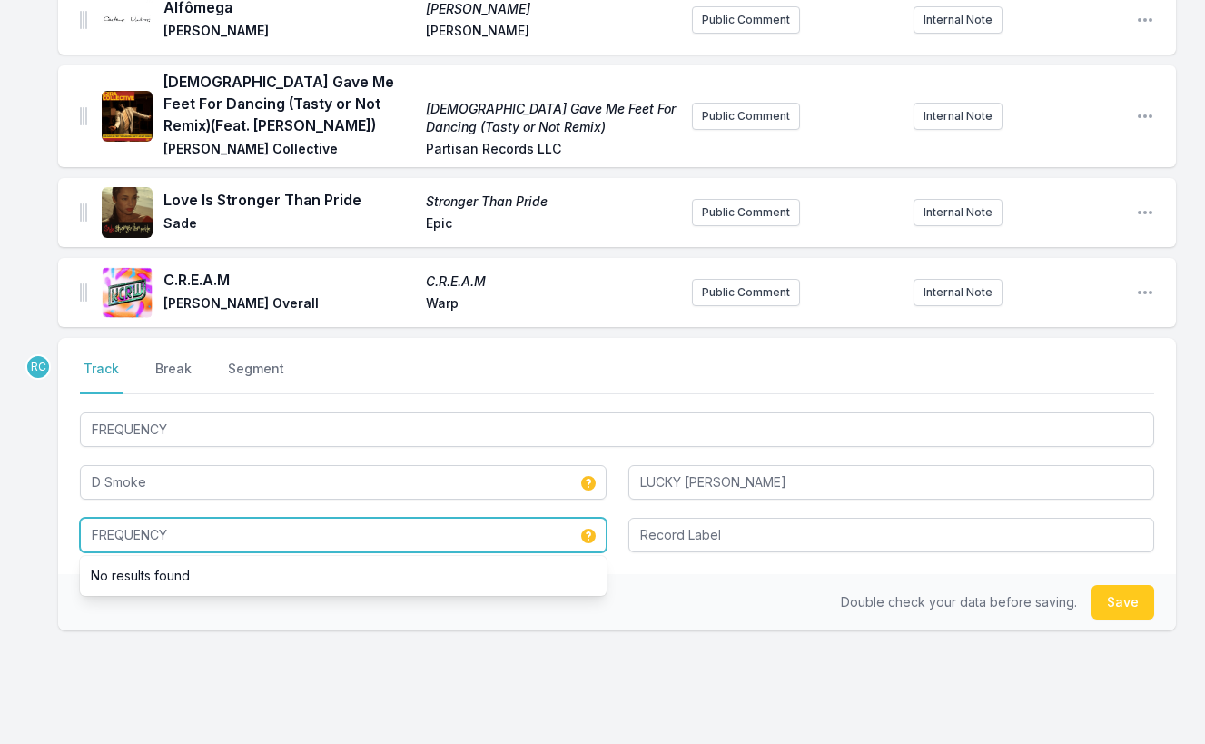
type input "FREQUENCY"
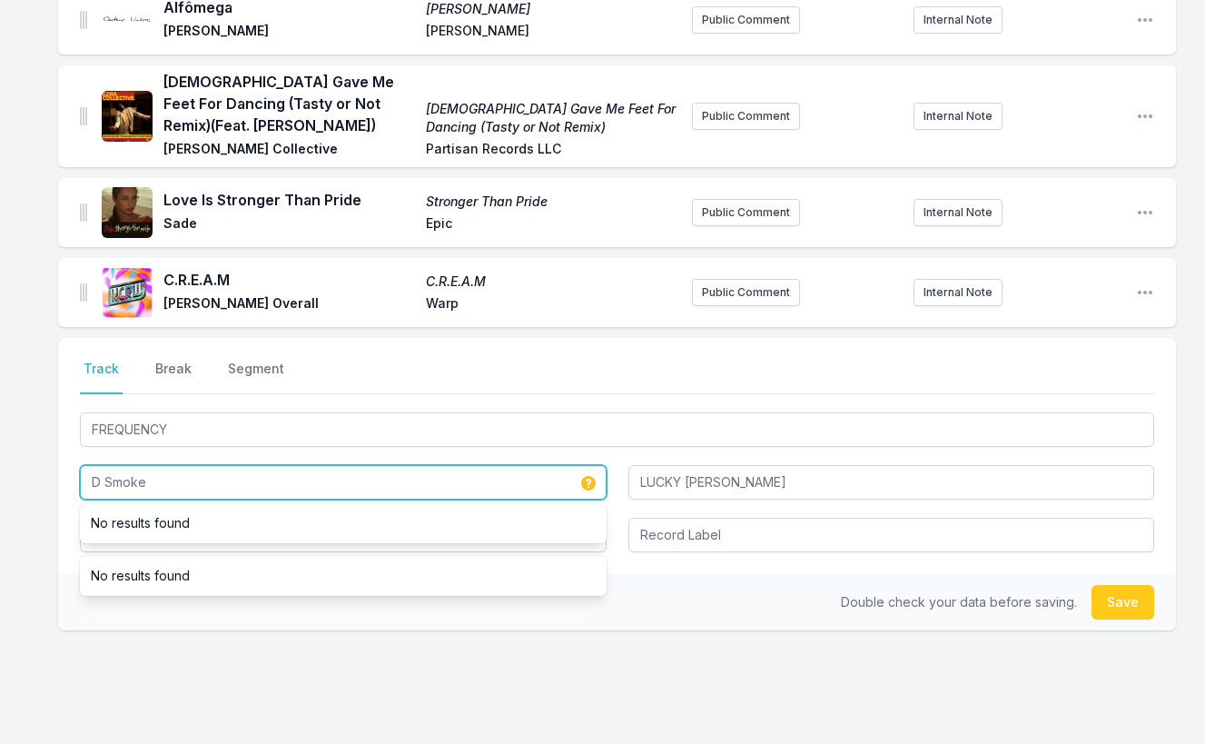
drag, startPoint x: 156, startPoint y: 477, endPoint x: 35, endPoint y: 446, distance: 125.6
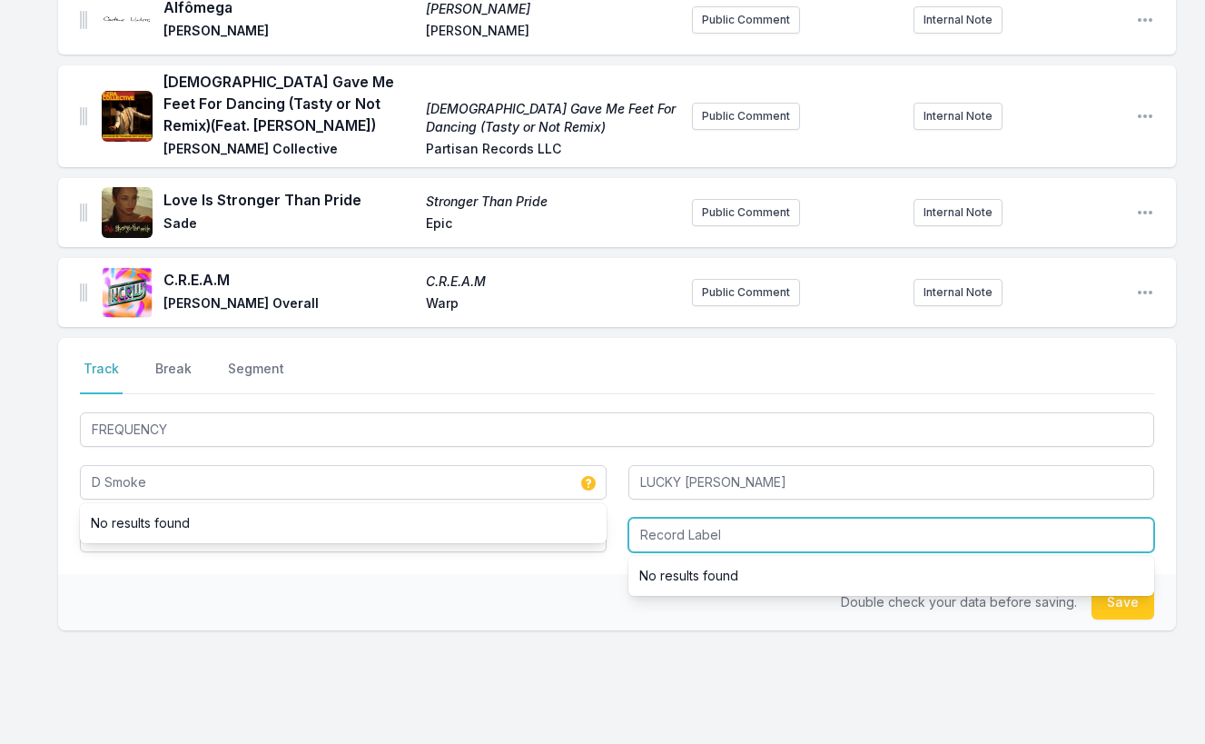
click at [805, 537] on input "Record Label" at bounding box center [891, 535] width 527 height 35
paste input "D Smoke"
type input "D Smoke"
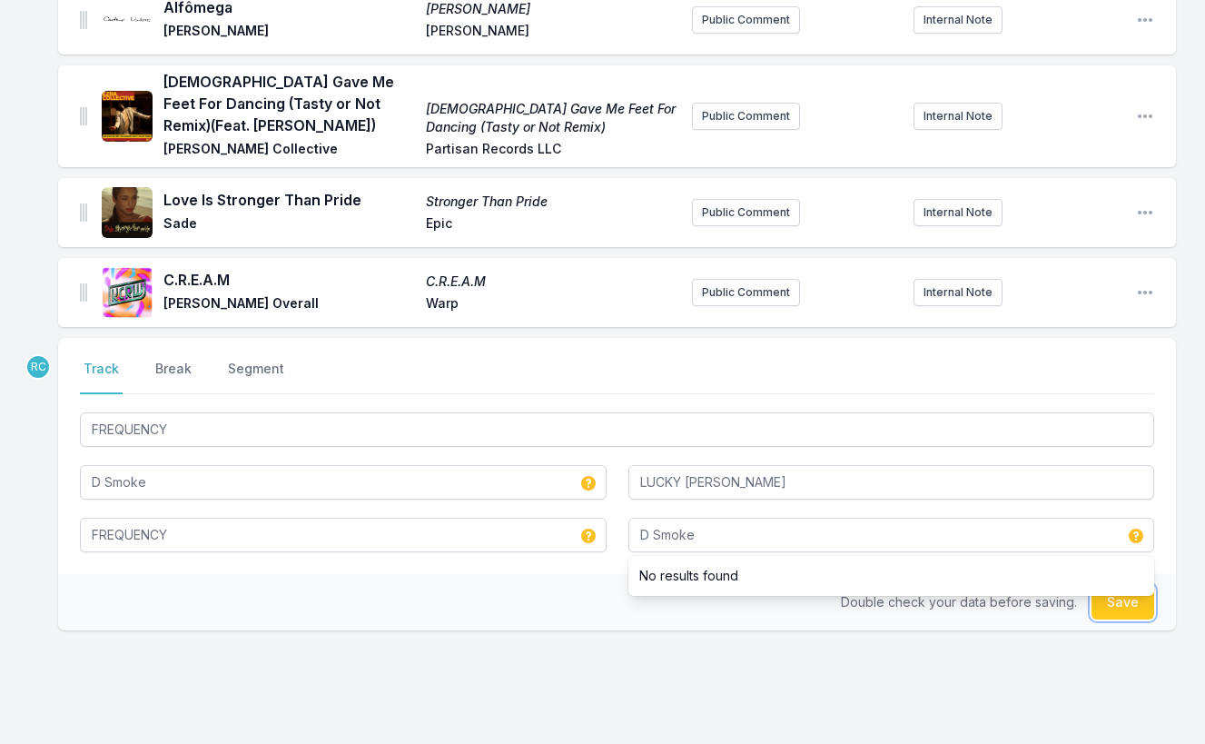
click at [1128, 598] on button "Save" at bounding box center [1123, 602] width 63 height 35
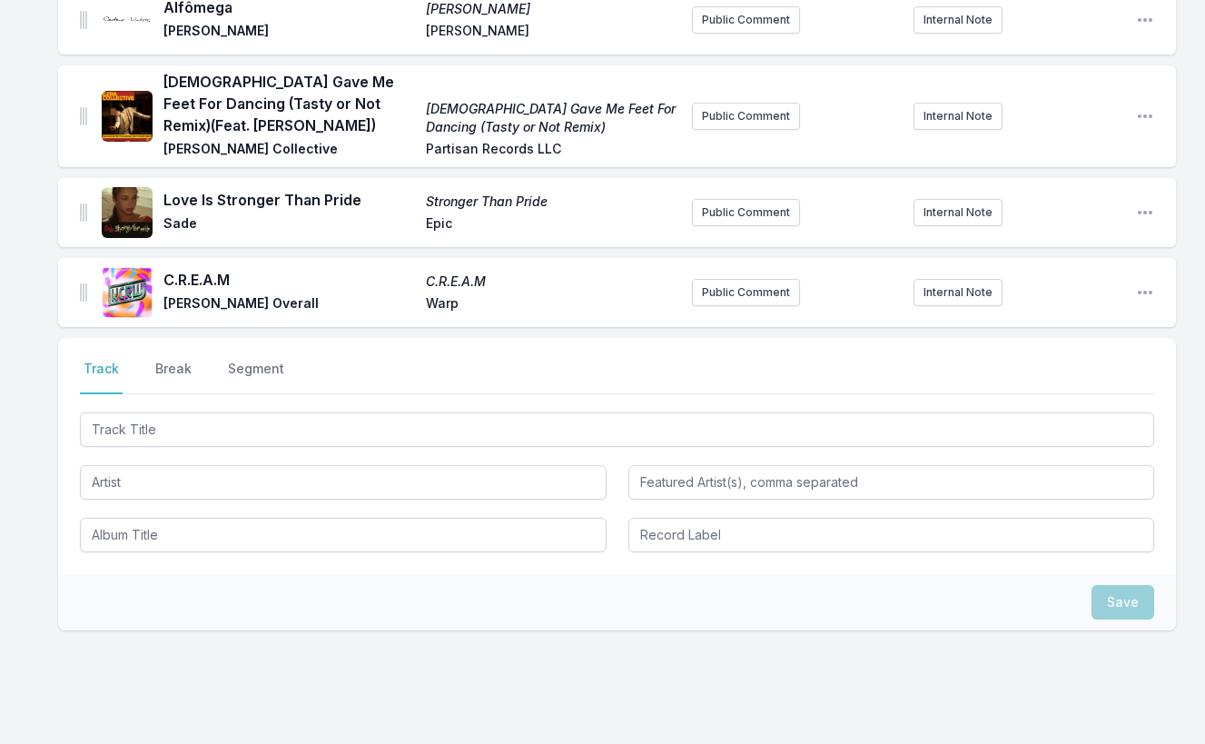
scroll to position [1093, 0]
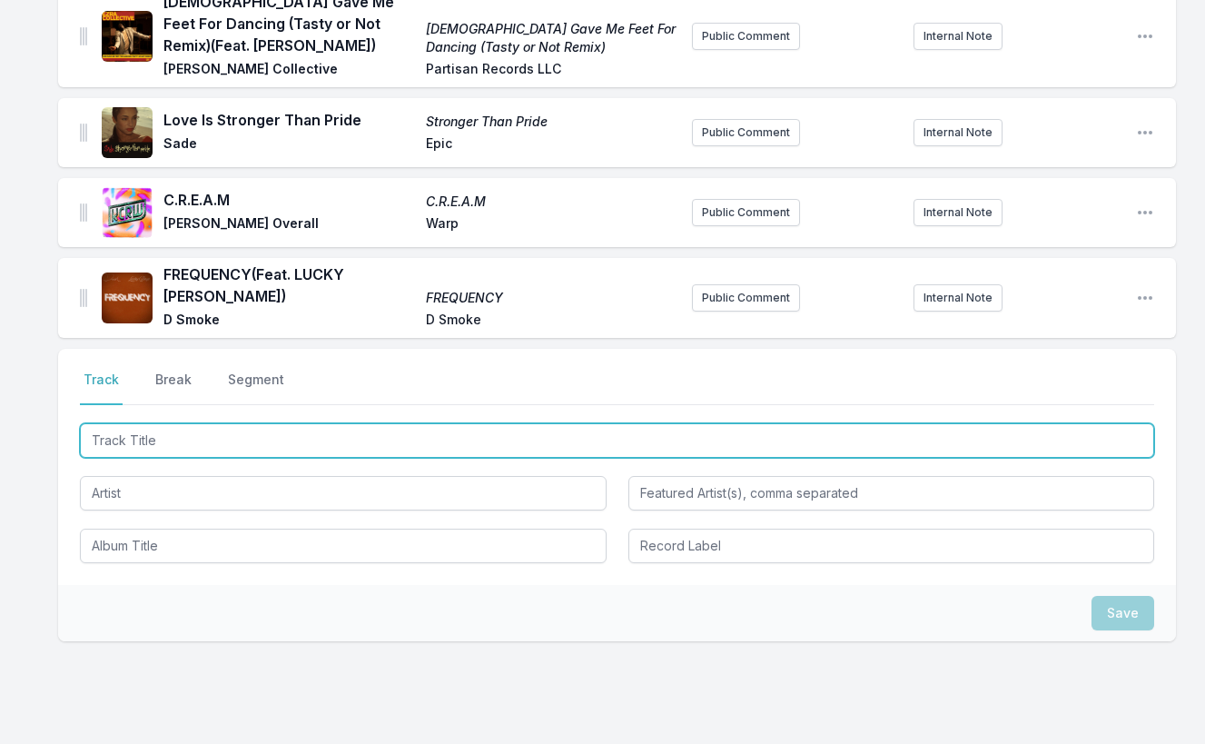
click at [1086, 423] on input "Track Title" at bounding box center [617, 440] width 1074 height 35
paste input "Listen"
type input "Listen"
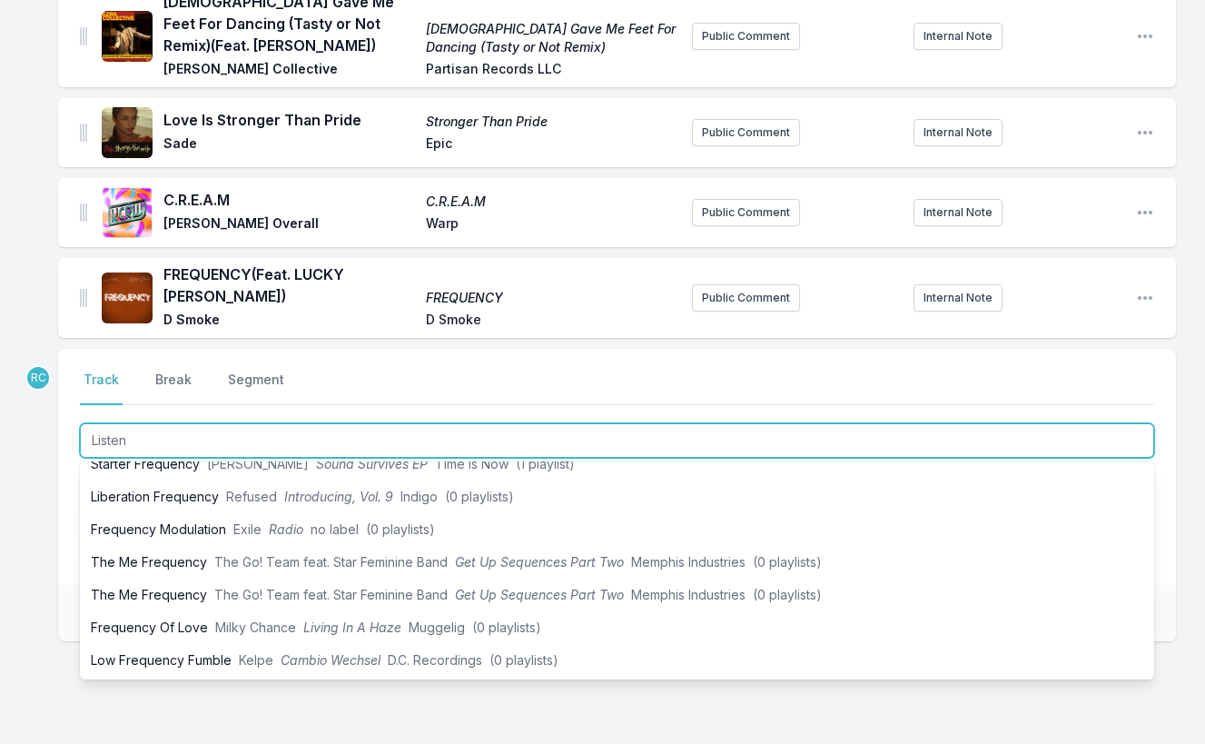
scroll to position [0, 0]
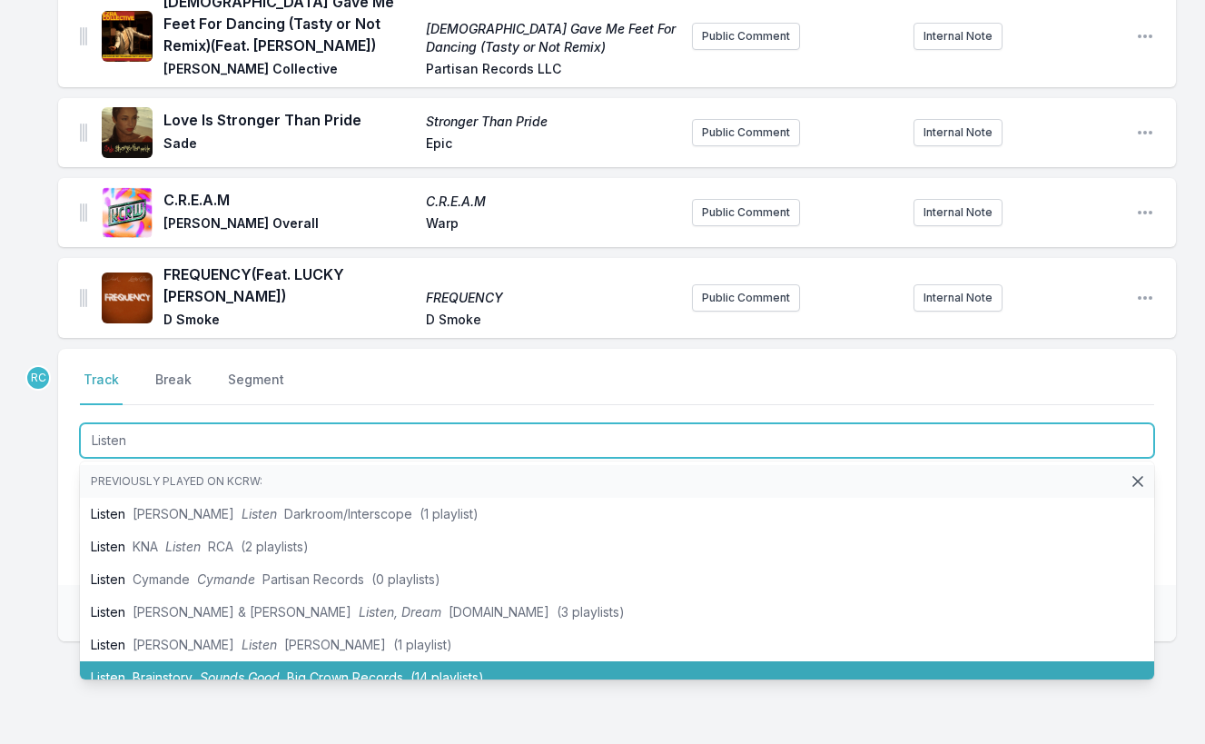
click at [430, 661] on li "Listen Brainstory Sounds Good Big Crown Records (14 playlists)" at bounding box center [617, 677] width 1074 height 33
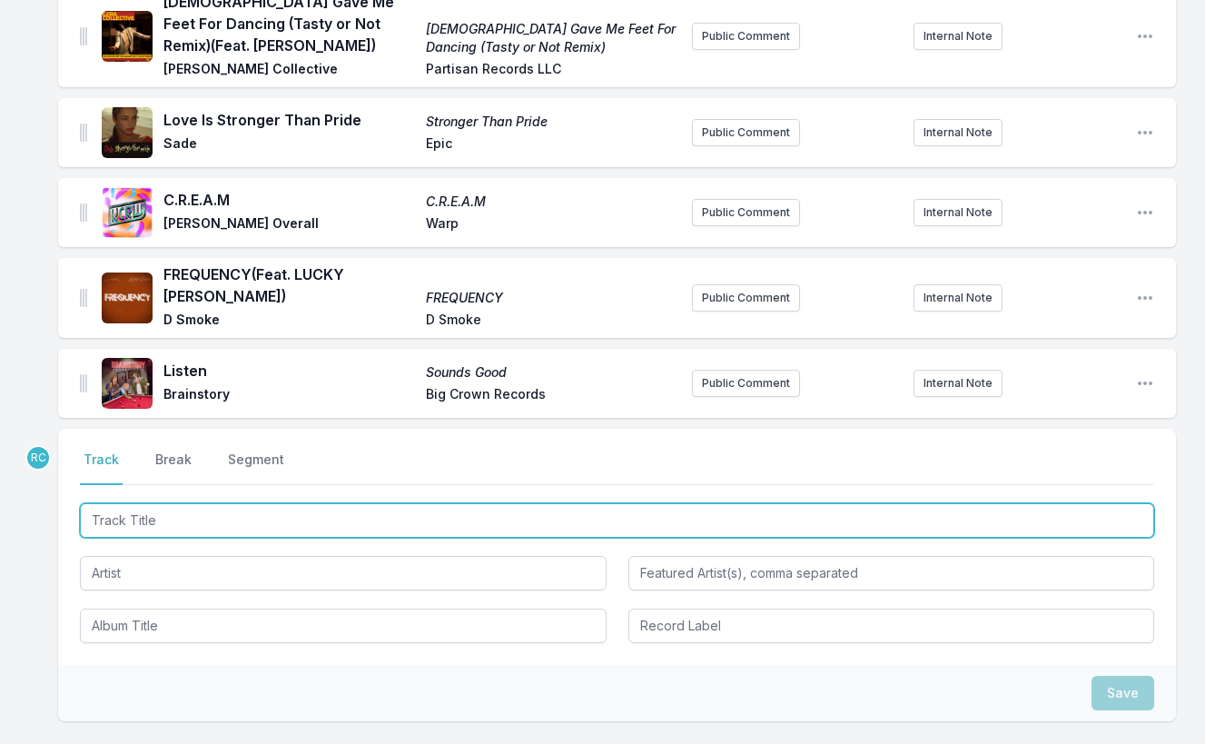
scroll to position [1173, 0]
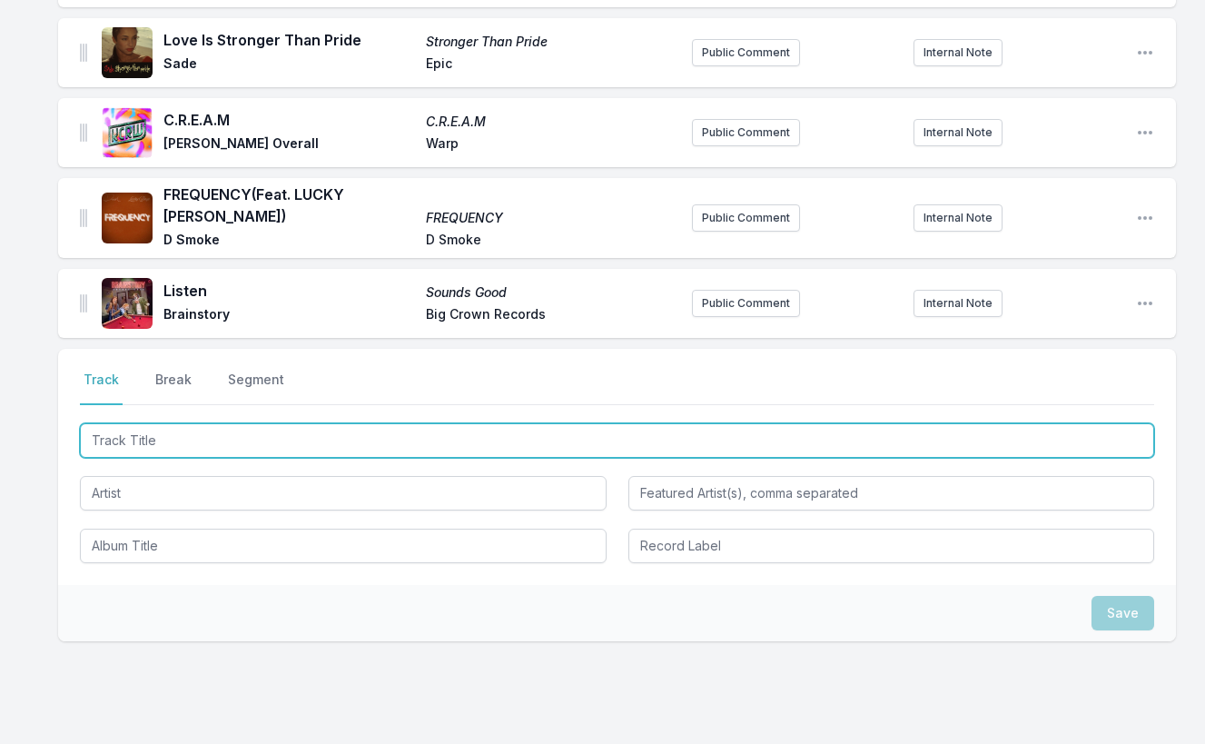
click at [1074, 436] on input "Track Title" at bounding box center [617, 440] width 1074 height 35
paste input "Love Will Work It Out"
type input "Love Will Work It Out"
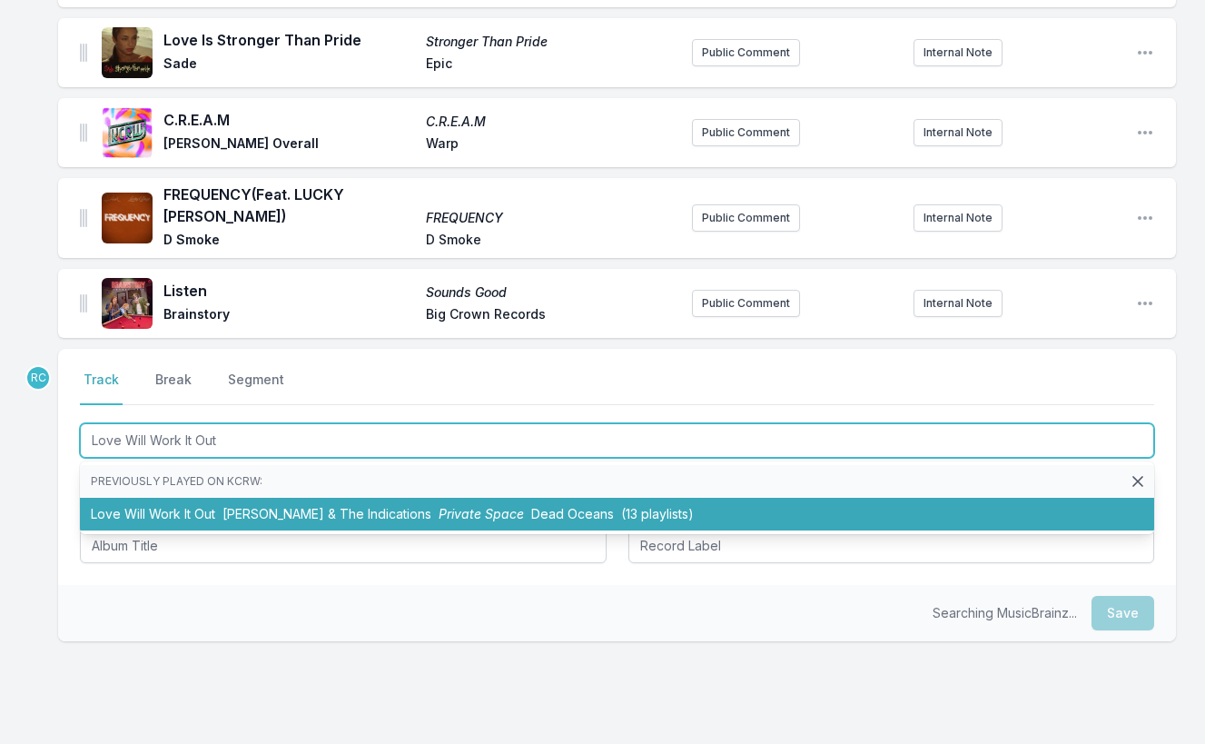
click at [440, 506] on span "Private Space" at bounding box center [481, 513] width 85 height 15
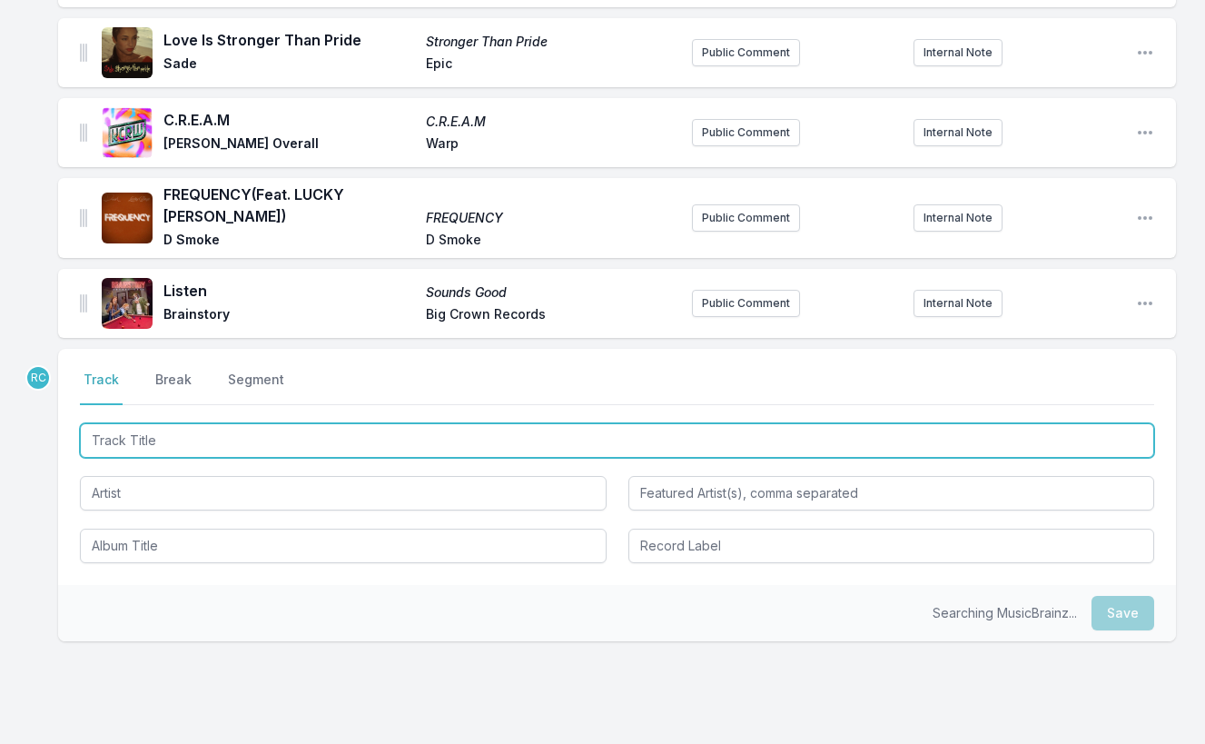
scroll to position [1253, 0]
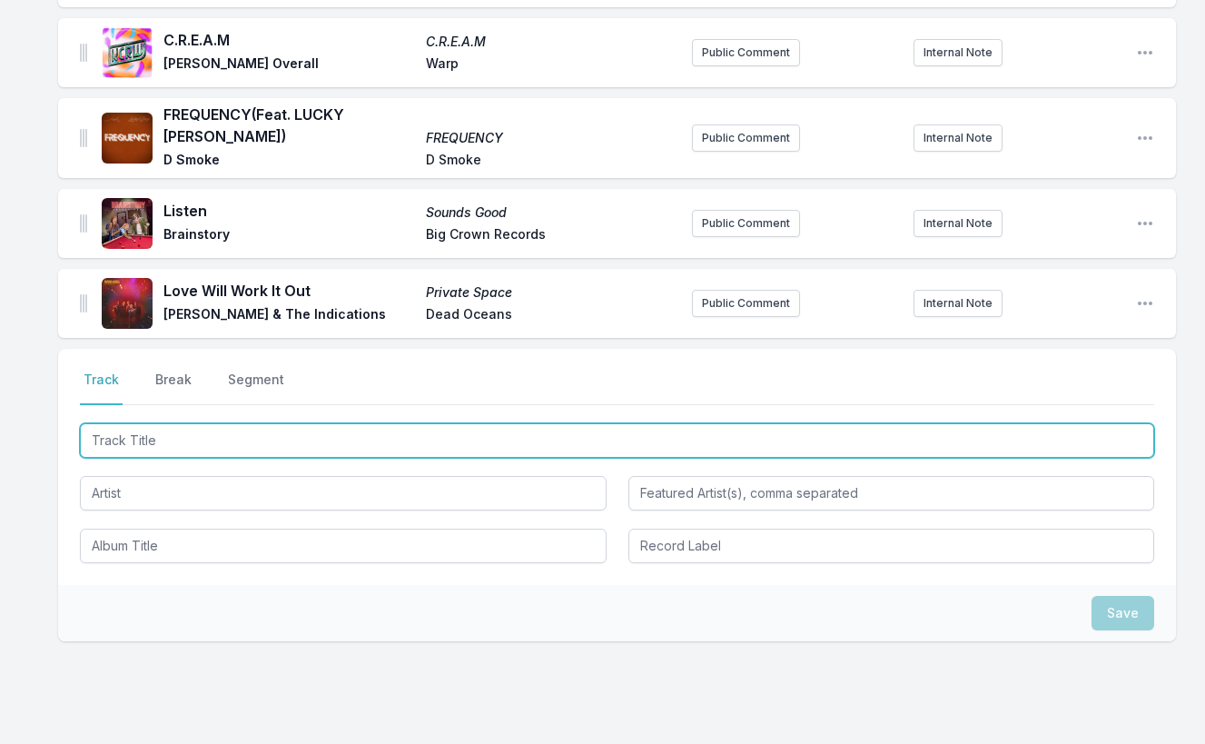
click at [1089, 426] on input "Track Title" at bounding box center [617, 440] width 1074 height 35
paste input "Care Plan"
type input "Care Plan"
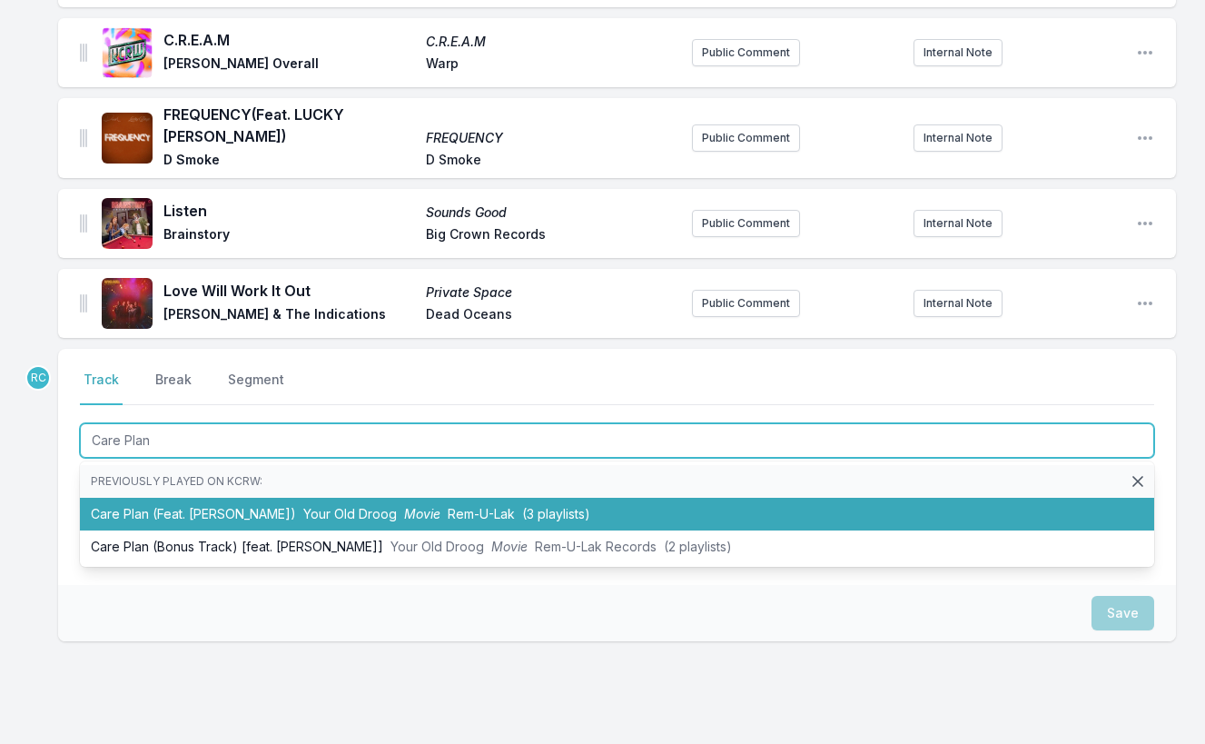
click at [687, 498] on li "Care Plan (Feat. [PERSON_NAME]) Your Old Droog Movie Rem-U-Lak (3 playlists)" at bounding box center [617, 514] width 1074 height 33
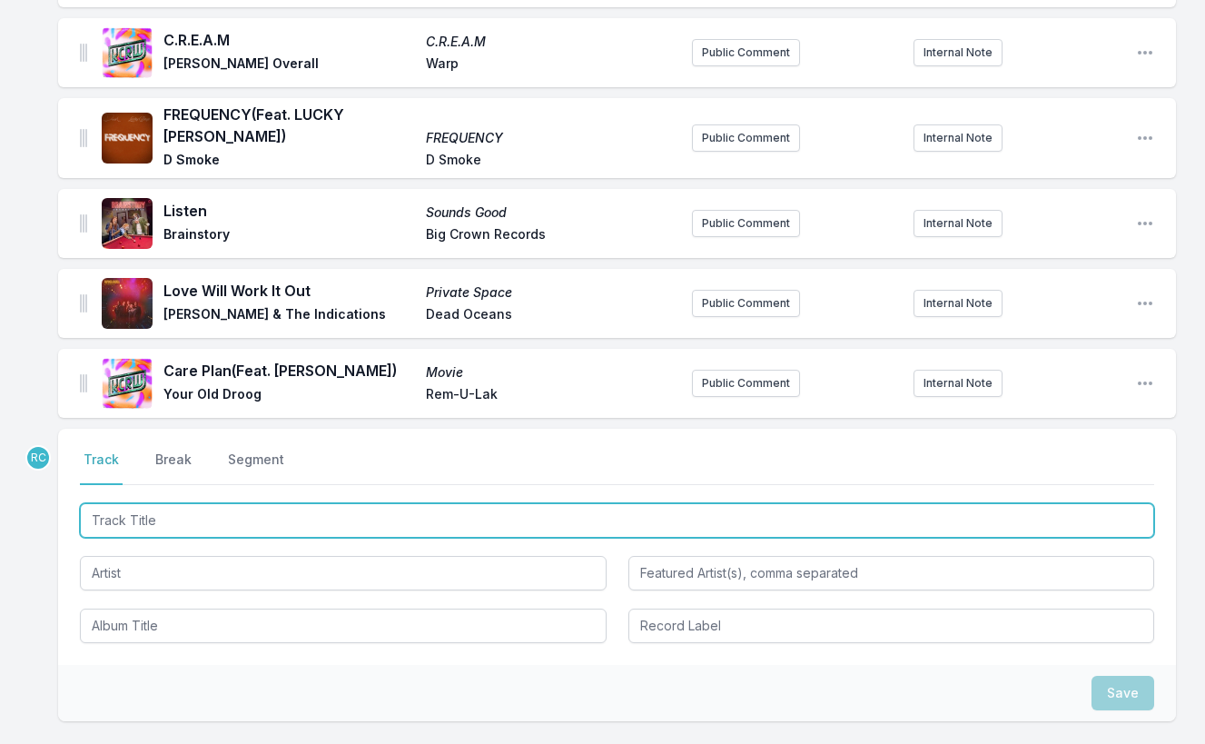
scroll to position [1333, 0]
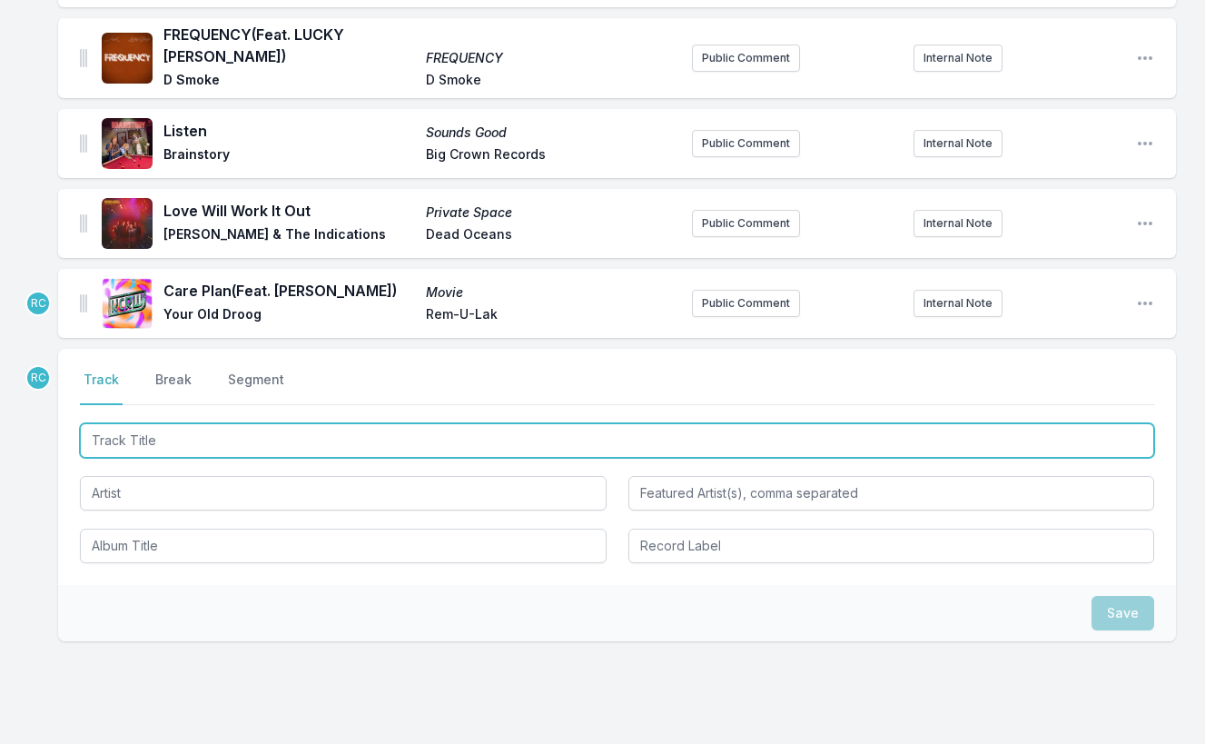
paste input "Care Plan"
type input "Care Plan"
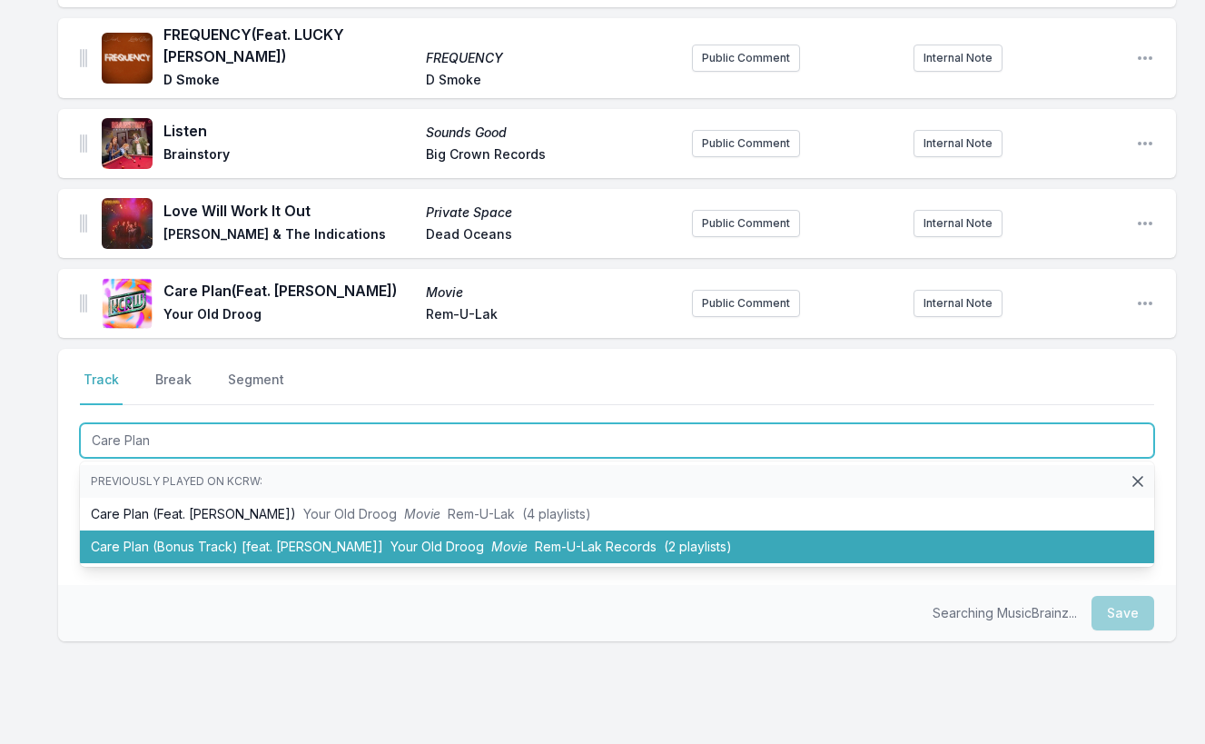
click at [227, 530] on li "Care Plan (Bonus Track) [feat. [PERSON_NAME]] Your Old Droog Movie Rem-U-Lak Re…" at bounding box center [617, 546] width 1074 height 33
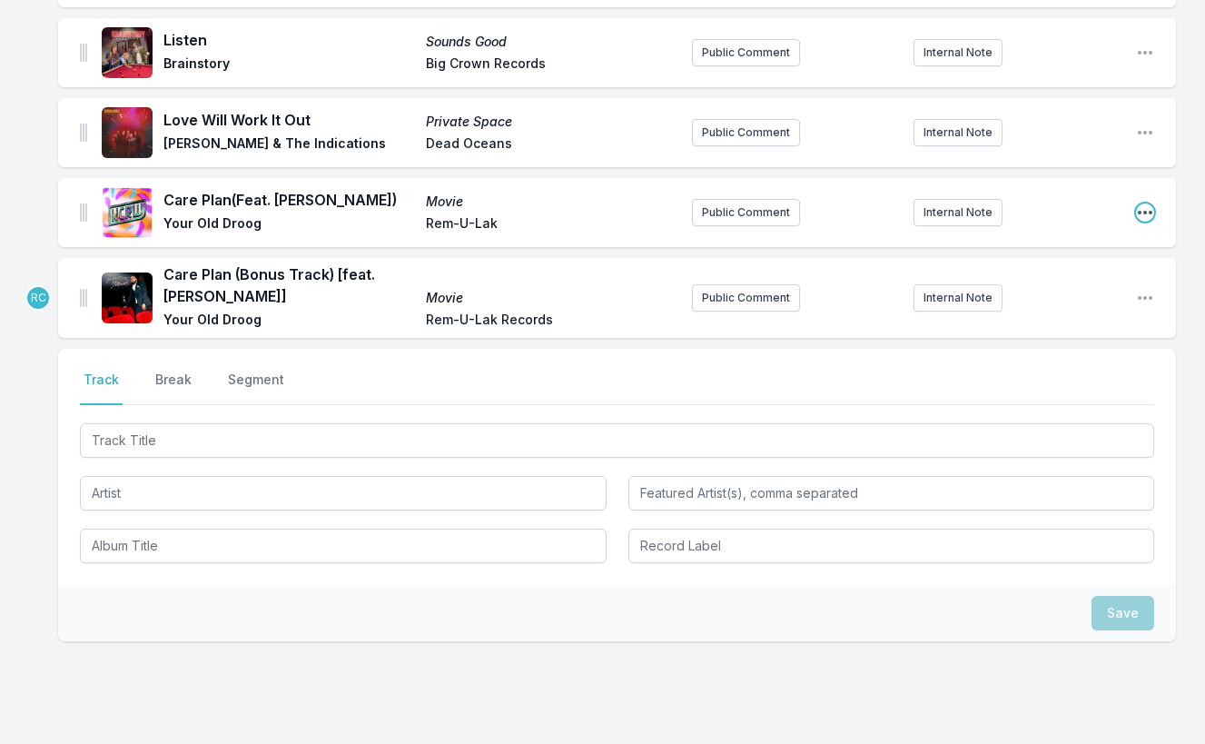
click at [1152, 203] on icon "Open playlist item options" at bounding box center [1145, 212] width 18 height 18
click at [1101, 274] on button "Delete Entry" at bounding box center [1052, 281] width 203 height 33
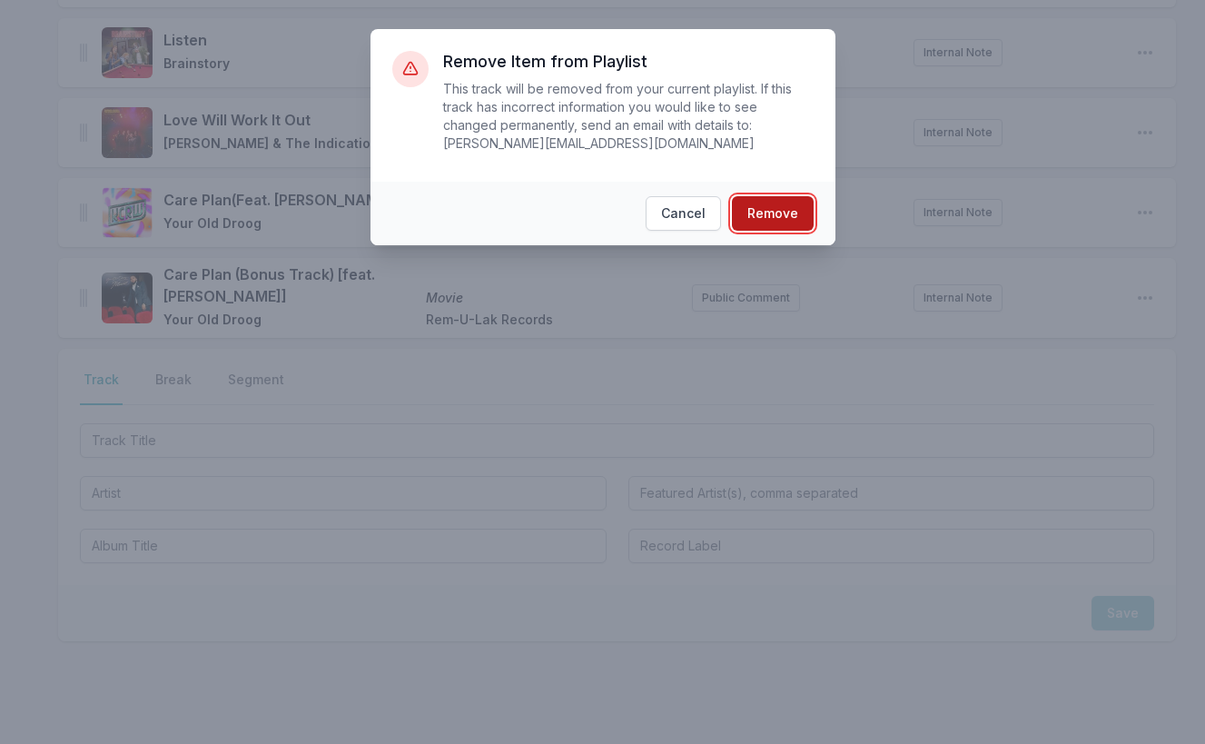
click at [776, 204] on button "Remove" at bounding box center [773, 213] width 82 height 35
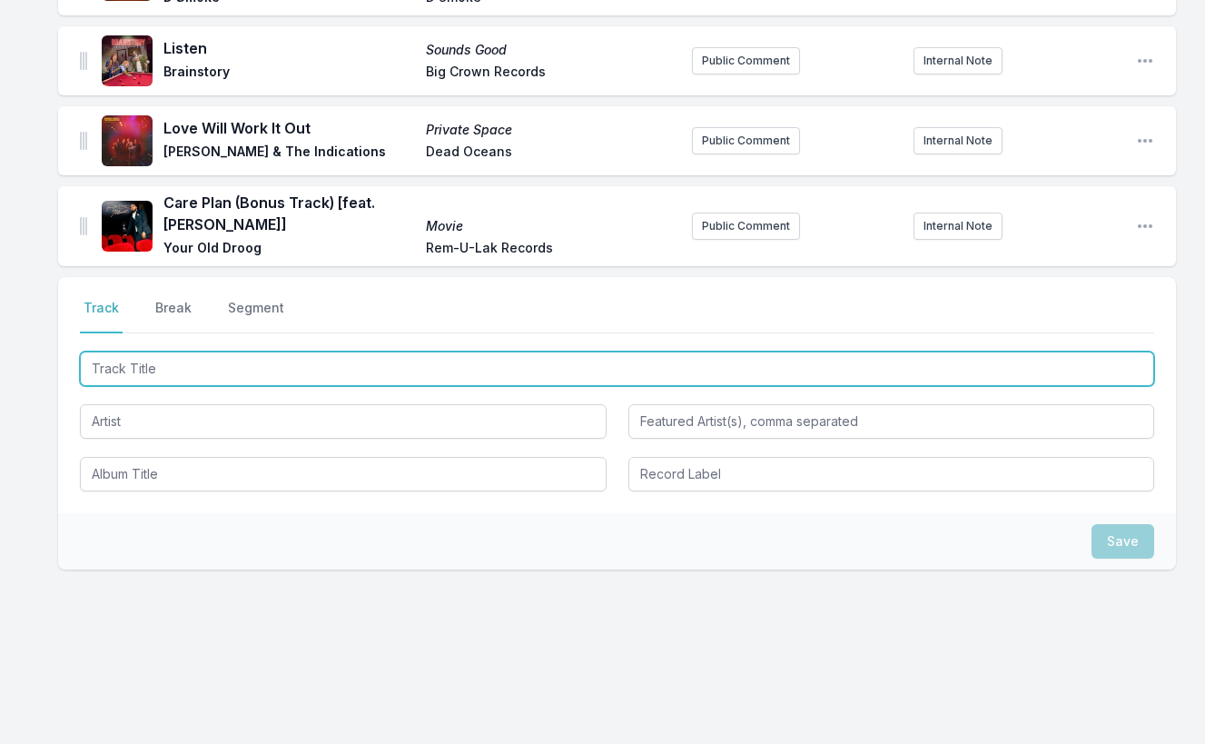
scroll to position [1344, 0]
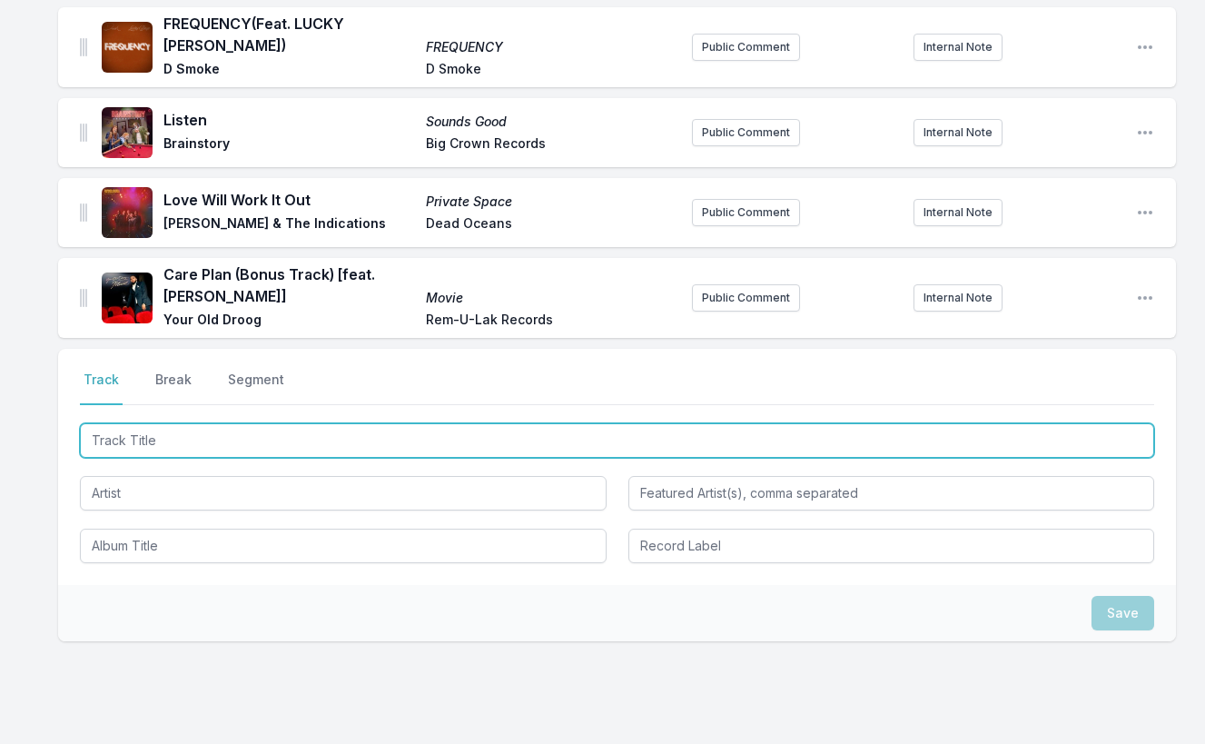
click at [1109, 427] on input "Track Title" at bounding box center [617, 440] width 1074 height 35
paste input "Next To You"
type input "Next To You"
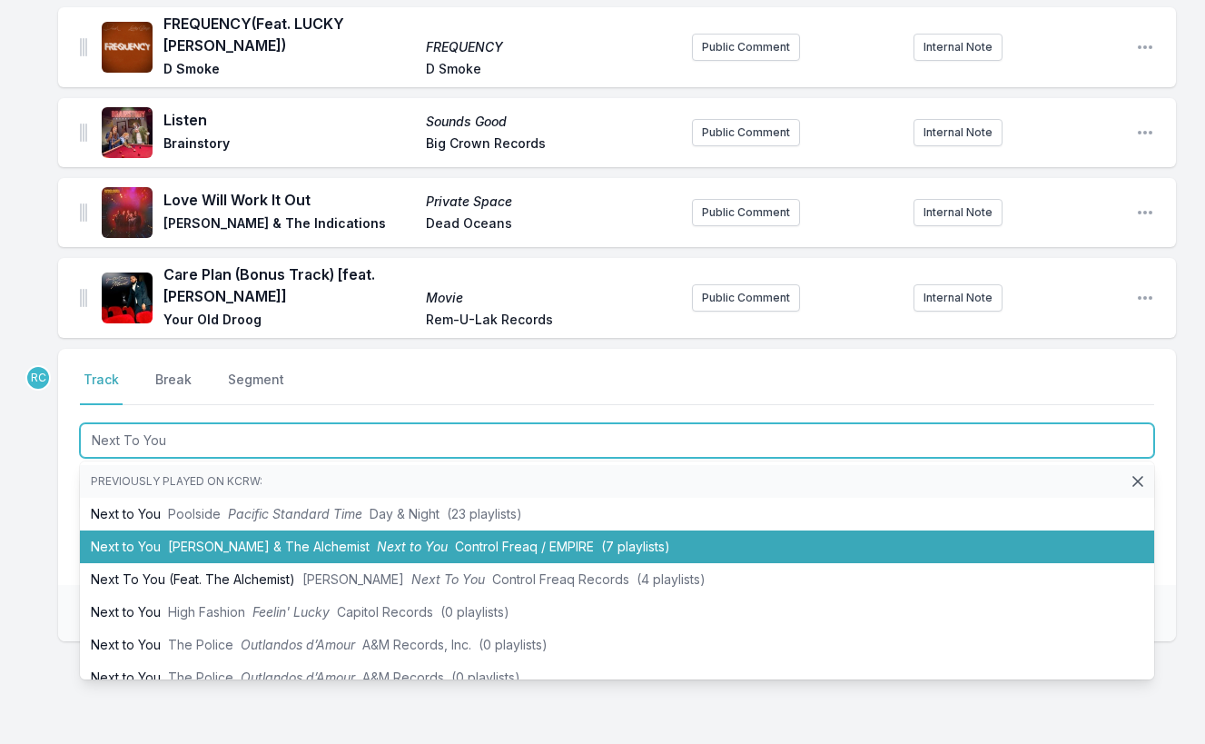
click at [460, 539] on span "Control Freaq / EMPIRE" at bounding box center [524, 546] width 139 height 15
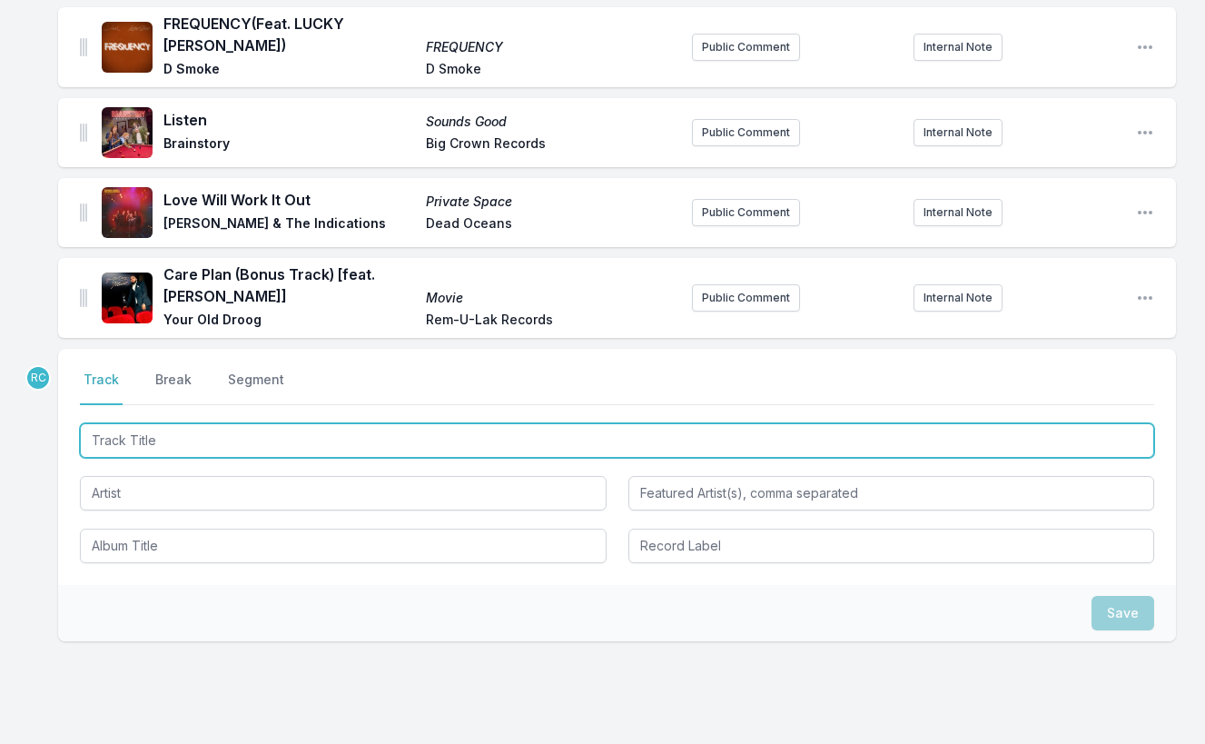
scroll to position [1424, 0]
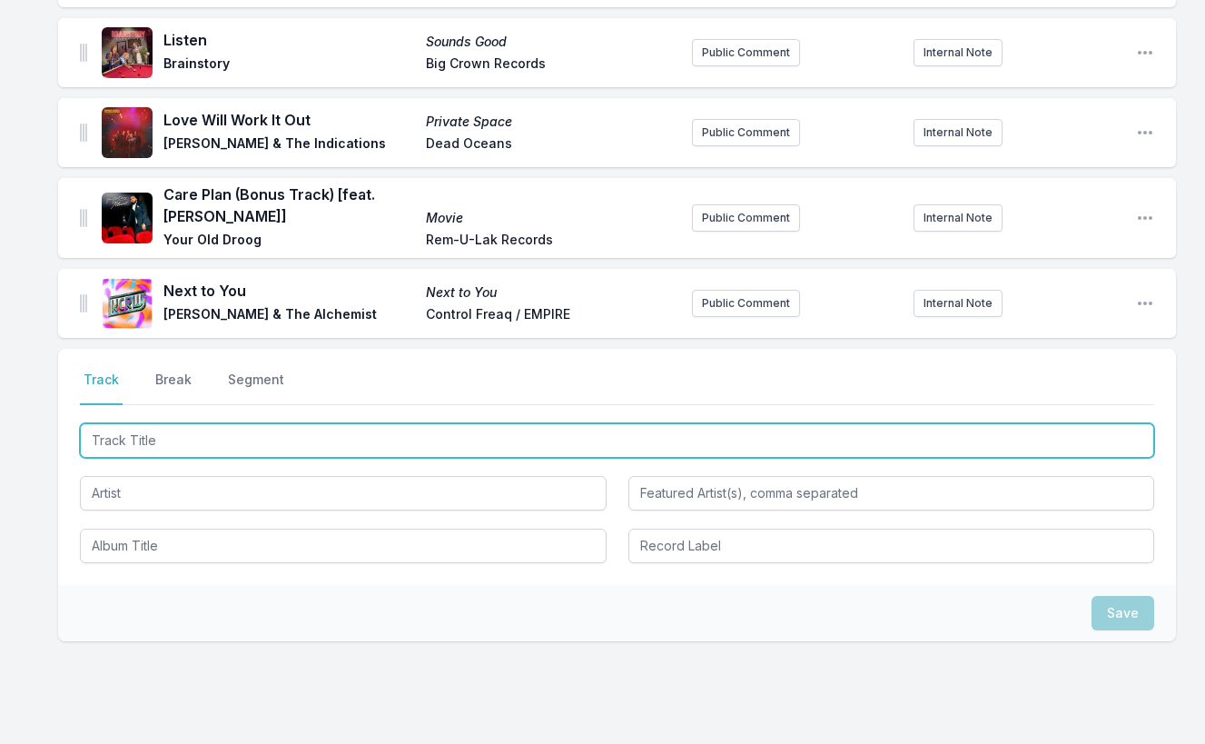
paste input "Next To You"
type input "Next To You"
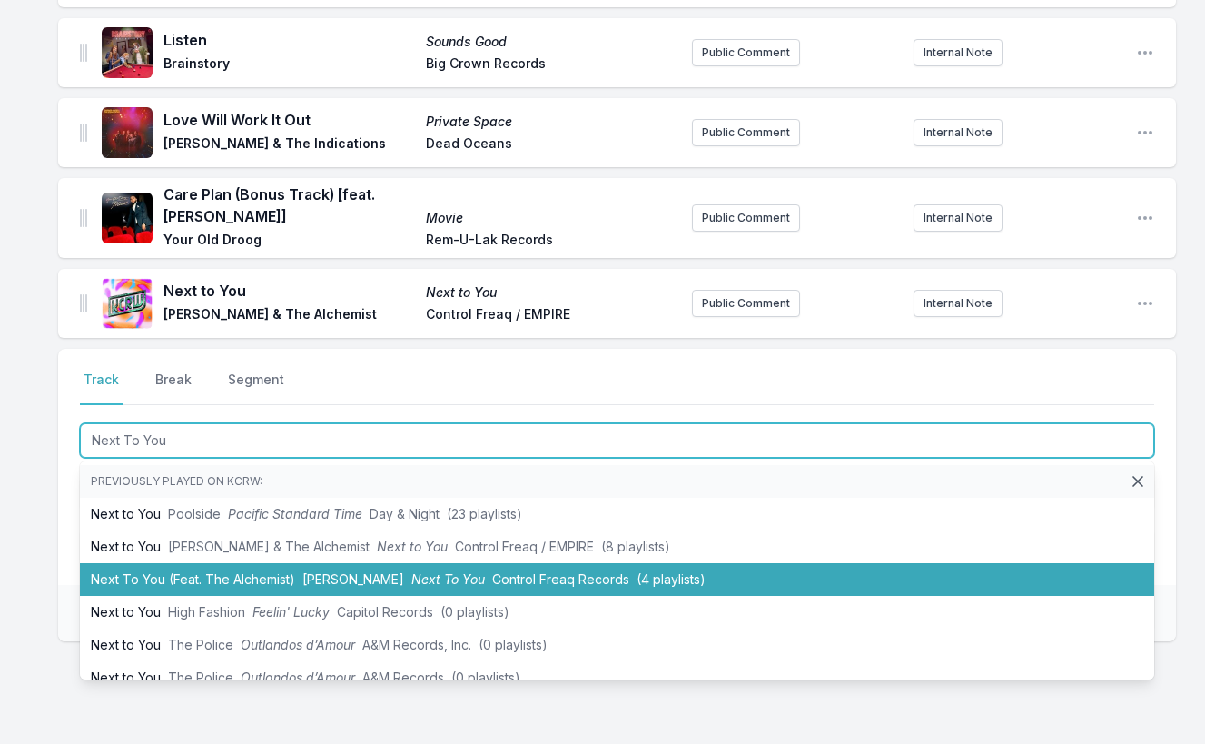
click at [552, 571] on span "Control Freaq Records" at bounding box center [560, 578] width 137 height 15
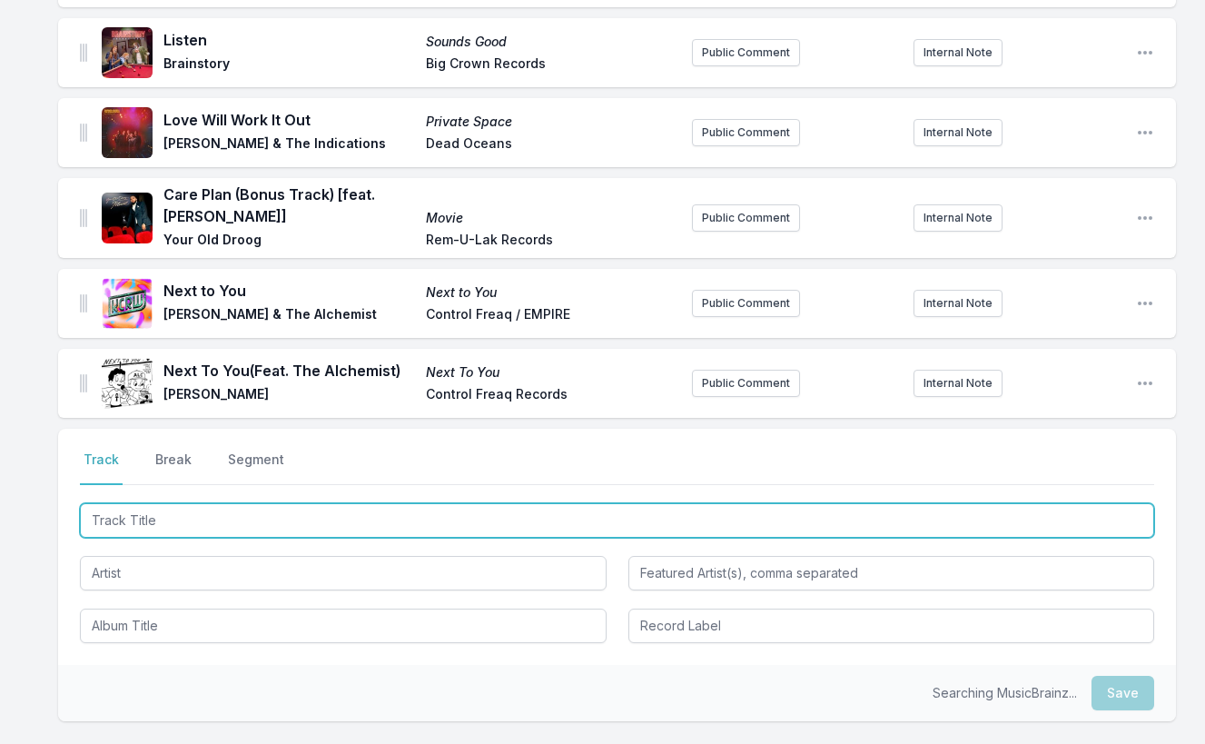
scroll to position [1504, 0]
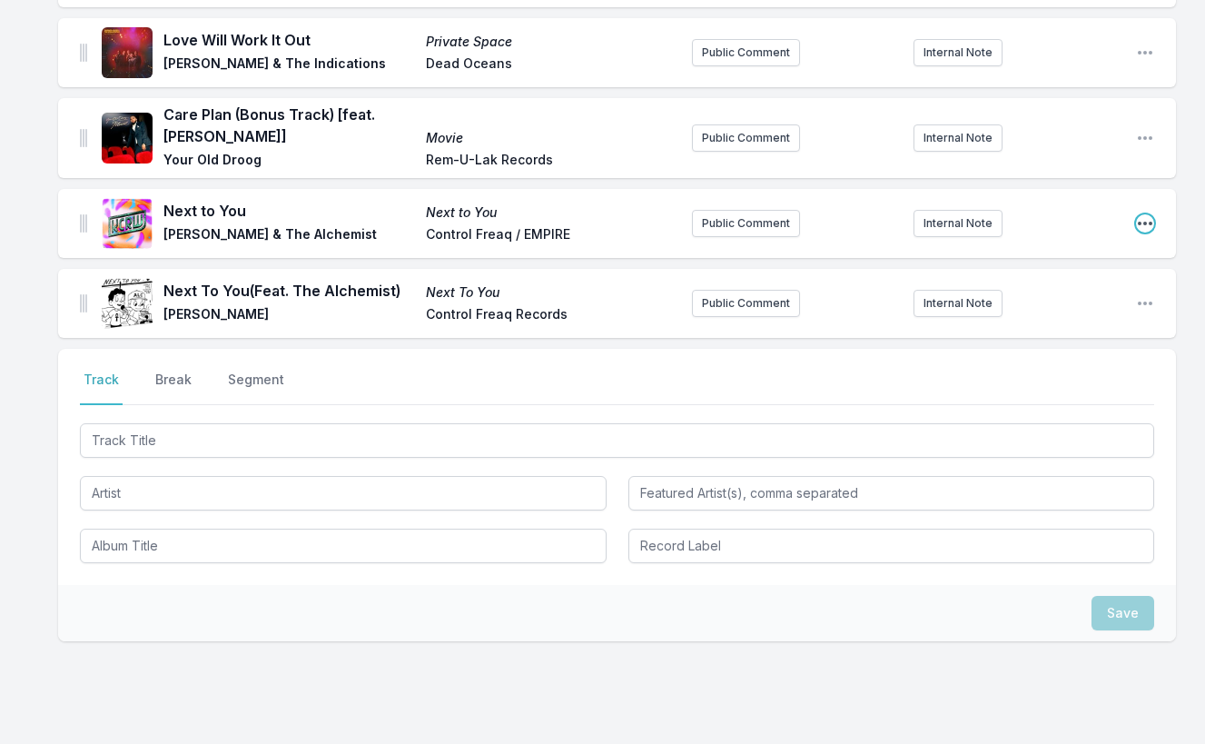
click at [1143, 222] on icon "Open playlist item options" at bounding box center [1145, 224] width 15 height 4
click at [1063, 277] on button "Delete Entry" at bounding box center [1052, 292] width 203 height 33
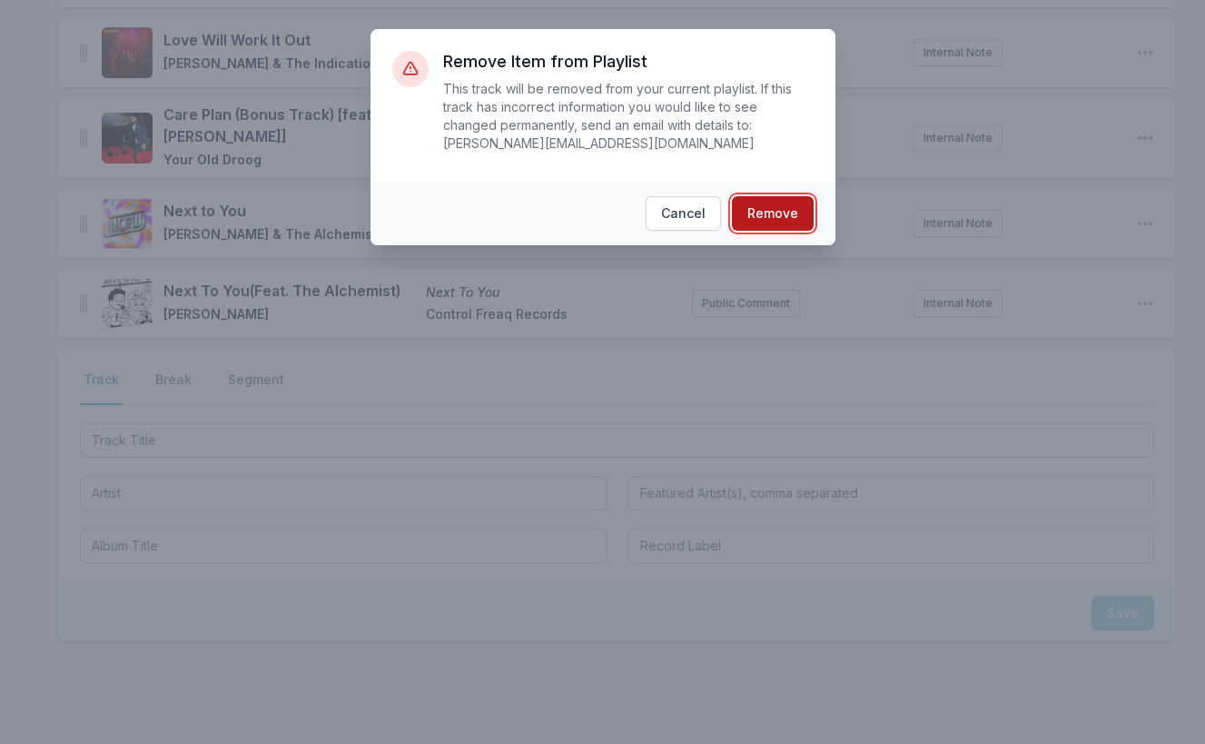
click at [797, 208] on button "Remove" at bounding box center [773, 213] width 82 height 35
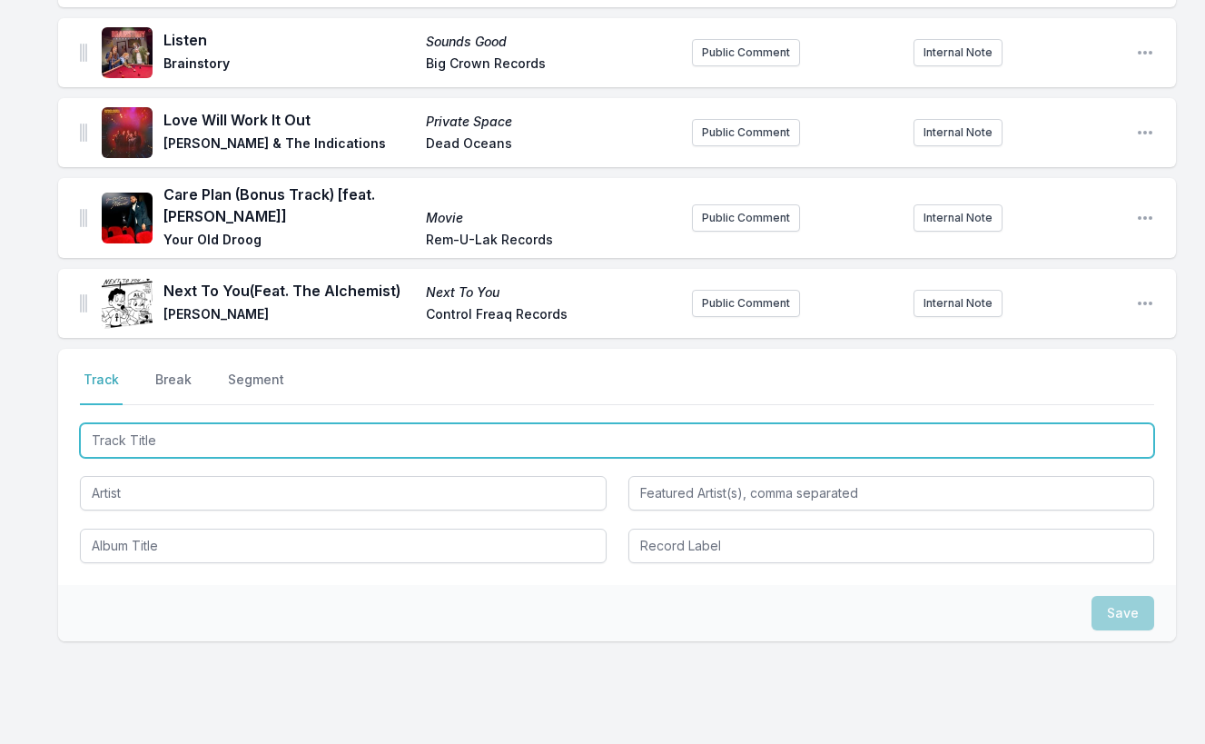
click at [1022, 430] on input "Track Title" at bounding box center [617, 440] width 1074 height 35
paste input "GREEN EYED"
type input "GREEN EYED"
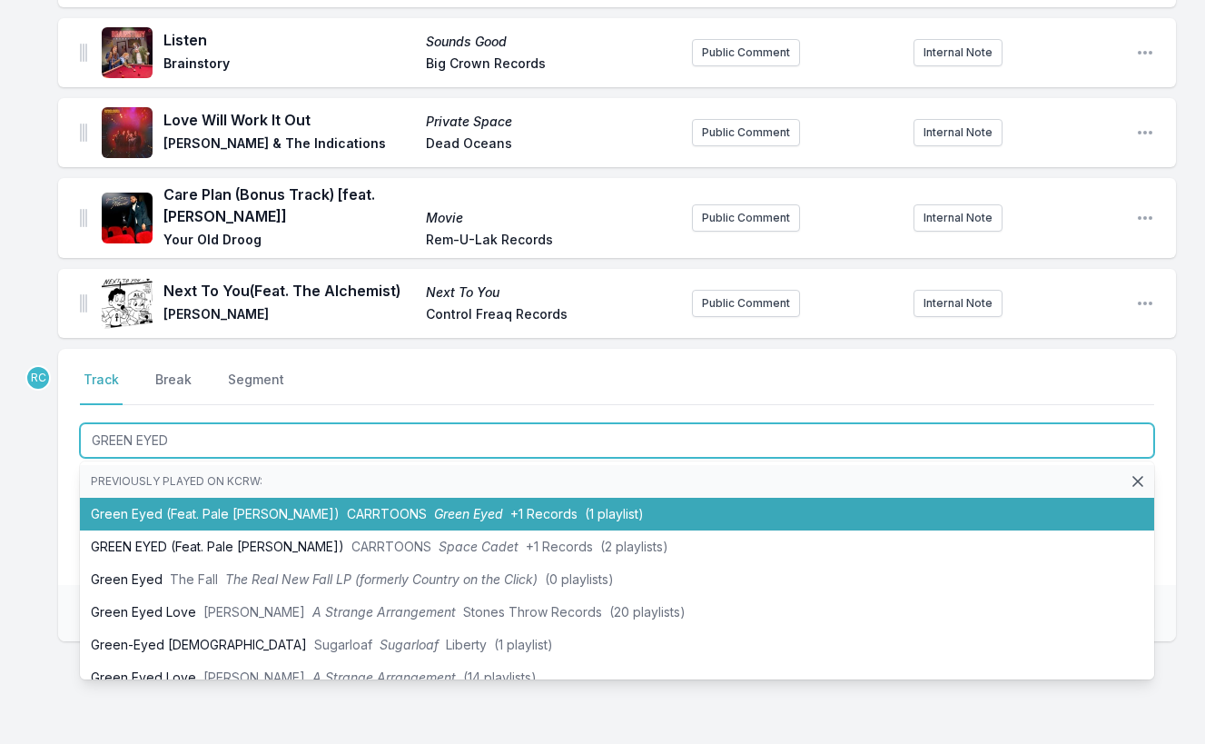
click at [420, 506] on li "Green Eyed (Feat. Pale [PERSON_NAME]) CARRTOONS Green Eyed +1 Records (1 playli…" at bounding box center [617, 514] width 1074 height 33
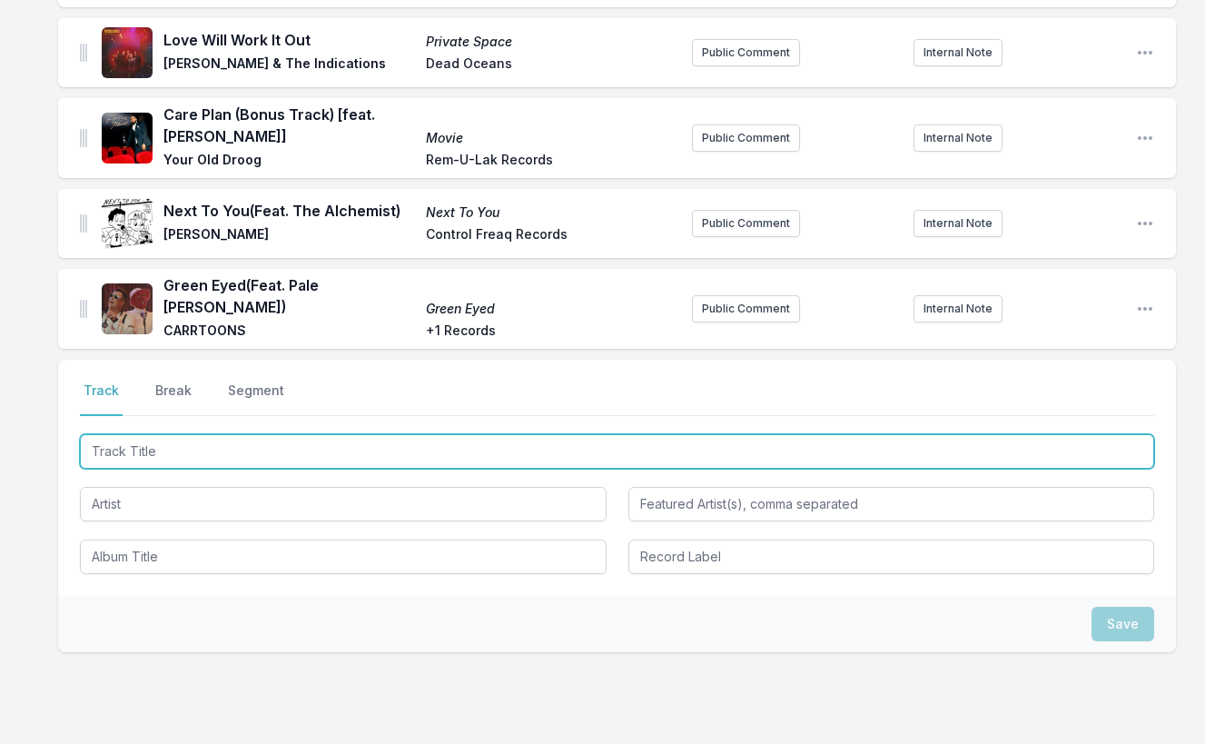
click at [1047, 434] on input "Track Title" at bounding box center [617, 451] width 1074 height 35
paste input "Parana"
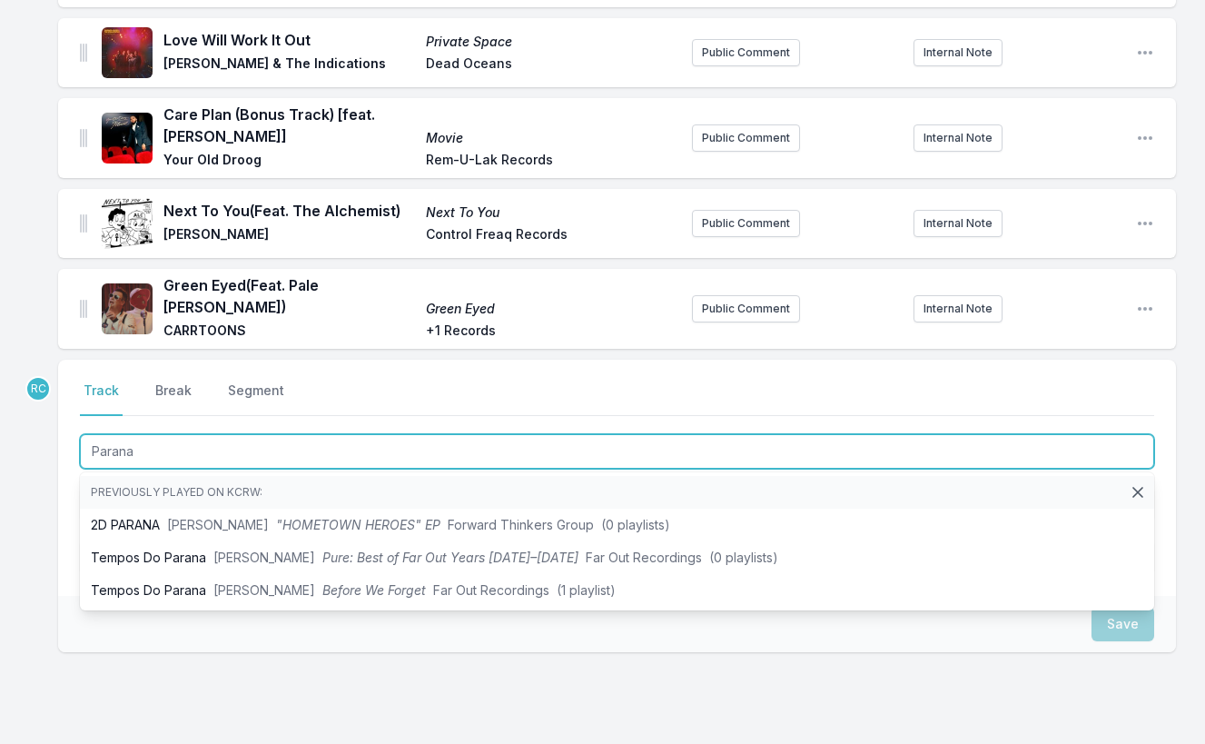
type input "Parana"
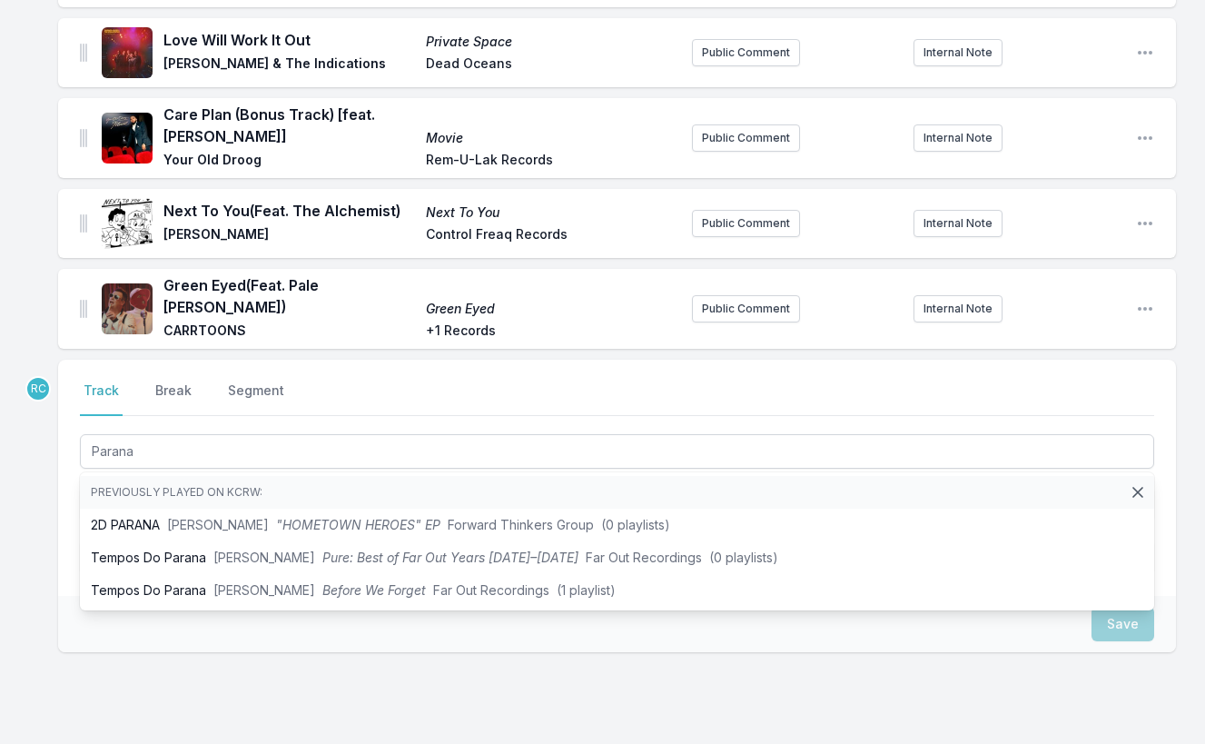
click at [63, 487] on div "Select a tab Track Break Segment Track Break Segment Parana Previously played o…" at bounding box center [617, 478] width 1118 height 236
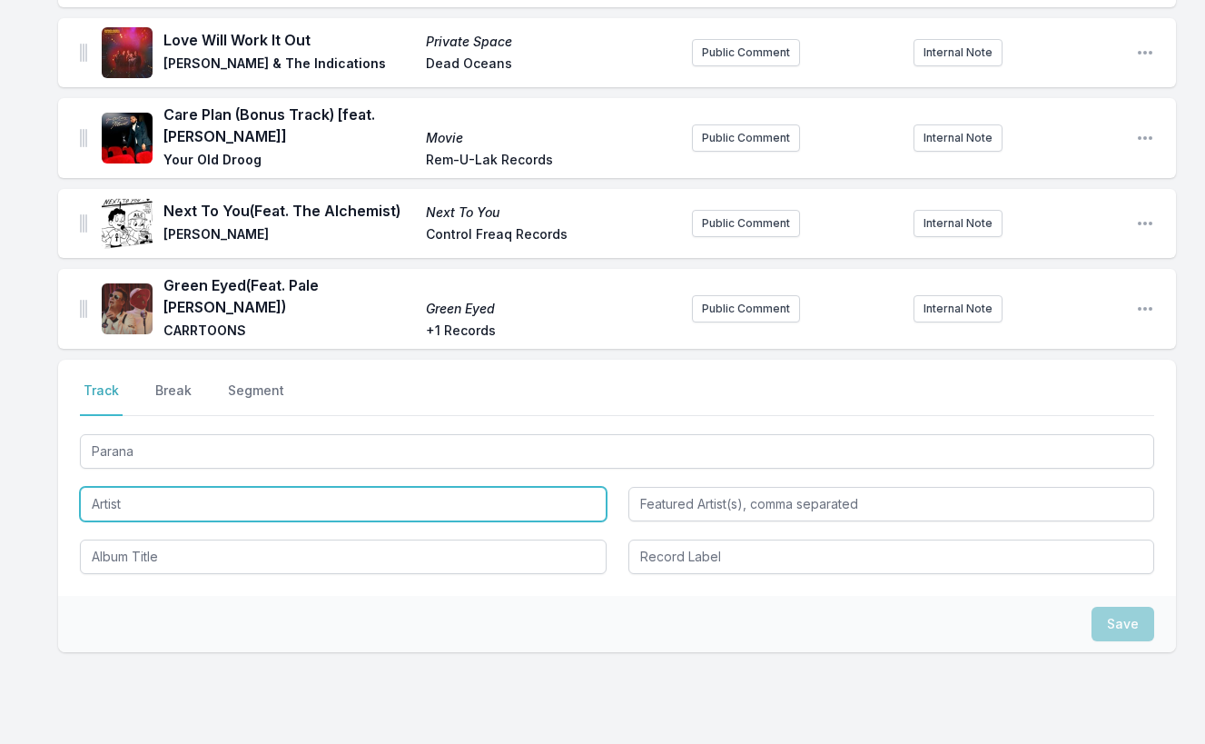
click at [139, 487] on input "Artist" at bounding box center [343, 504] width 527 height 35
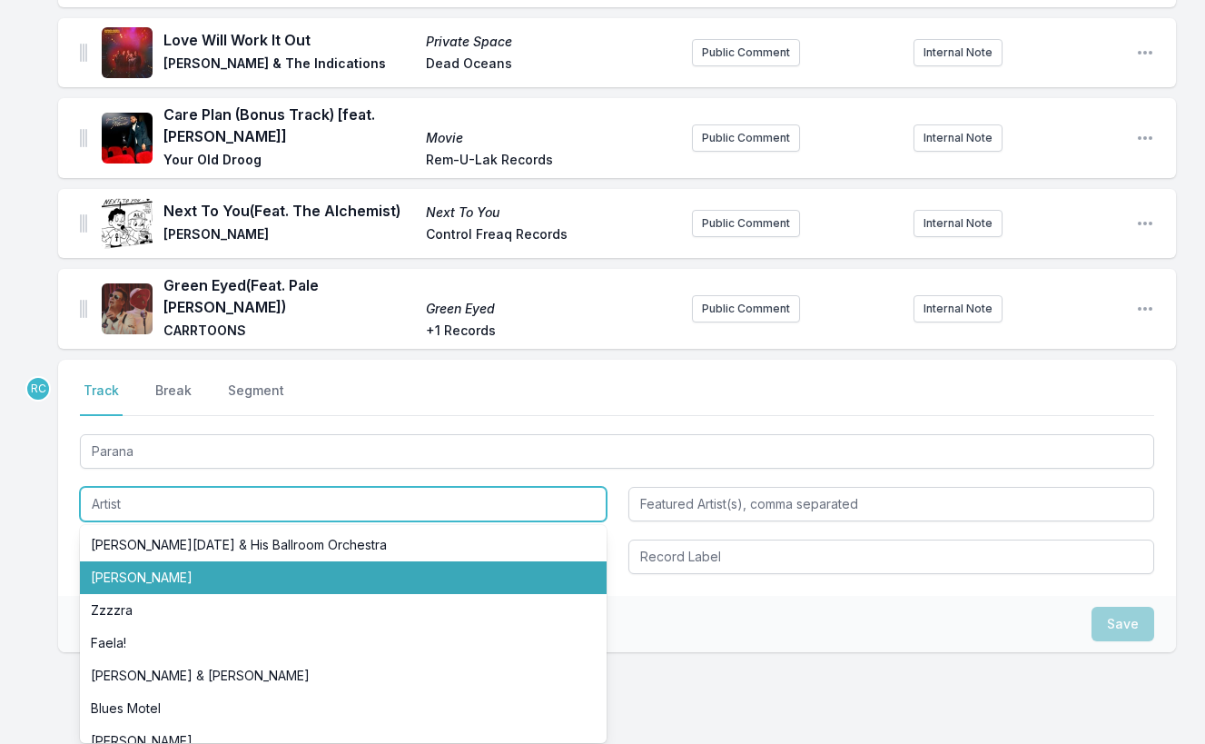
click at [131, 561] on li "[PERSON_NAME]" at bounding box center [343, 577] width 527 height 33
type input "[PERSON_NAME]"
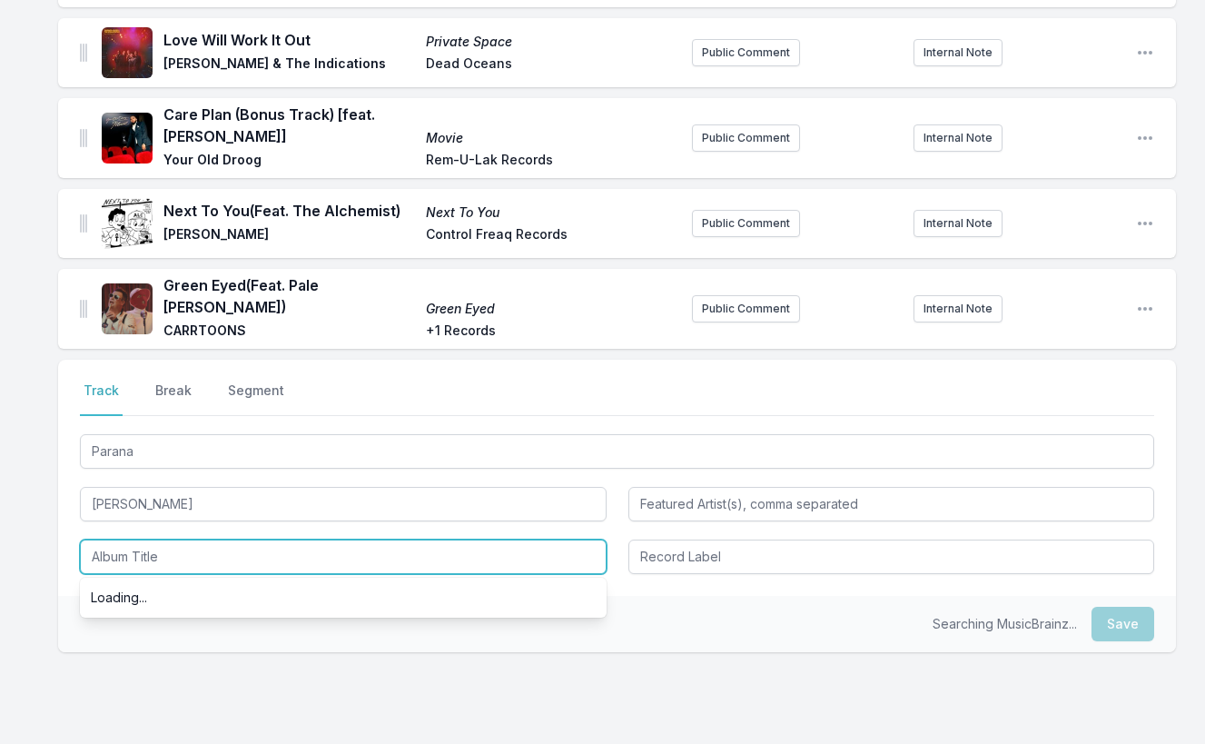
click at [106, 539] on input "Album Title" at bounding box center [343, 556] width 527 height 35
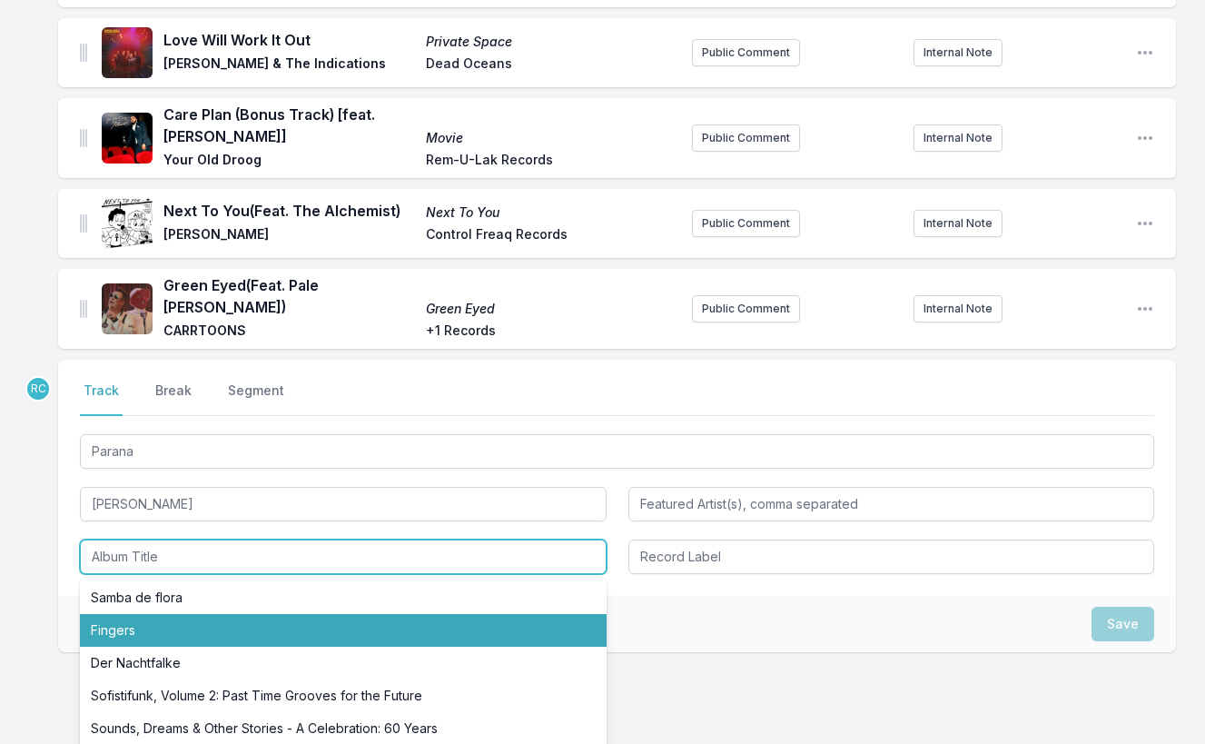
click at [117, 614] on li "Fingers" at bounding box center [343, 630] width 527 height 33
type input "Fingers"
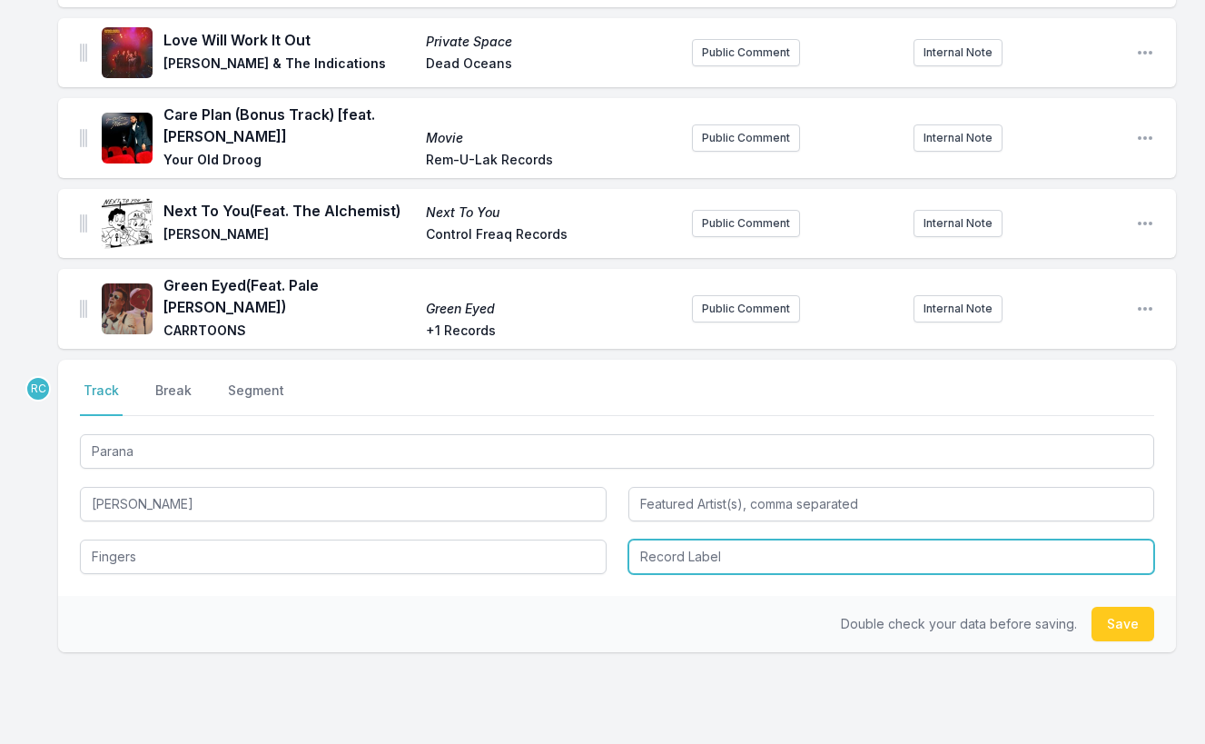
click at [680, 539] on input "Record Label" at bounding box center [891, 556] width 527 height 35
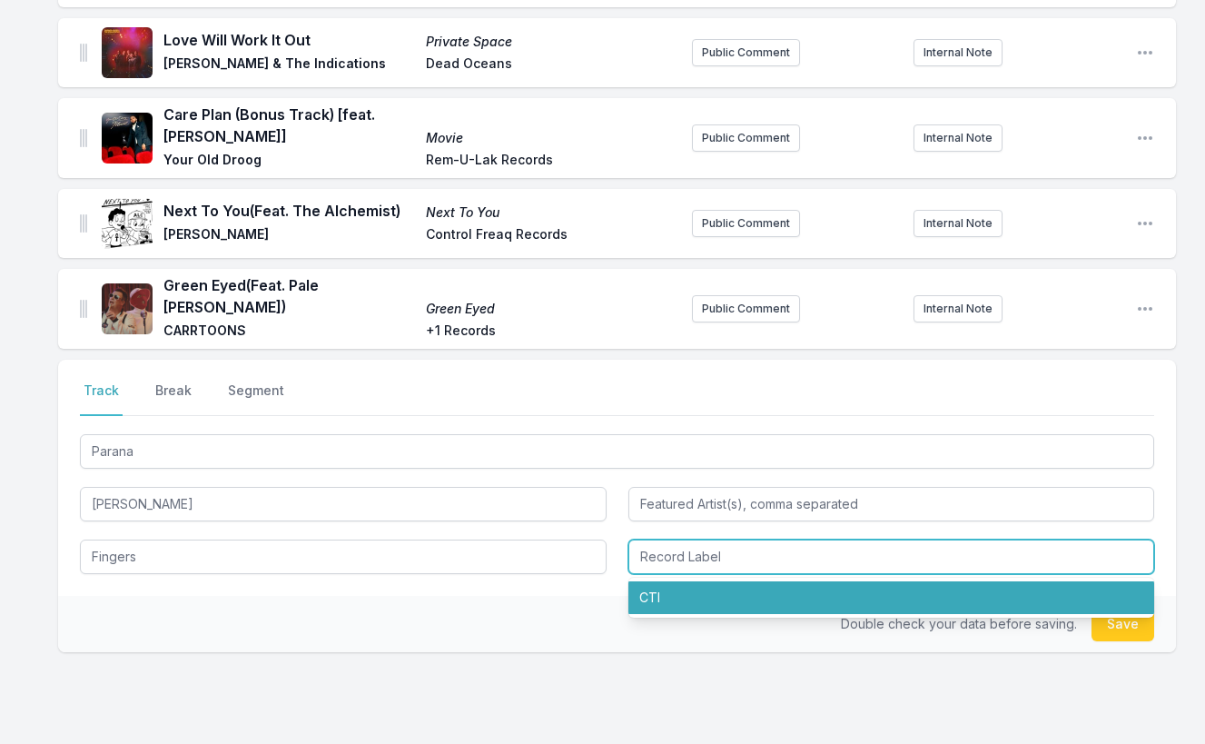
click at [676, 581] on li "CTI" at bounding box center [891, 597] width 527 height 33
type input "CTI"
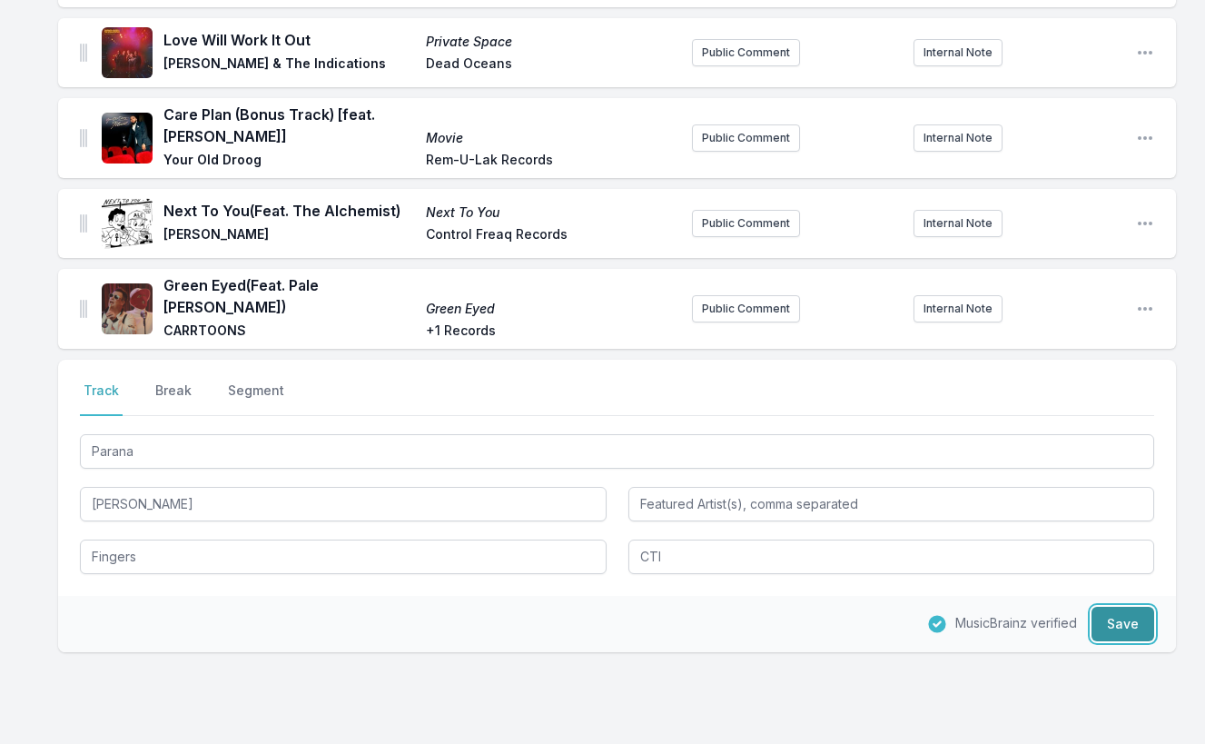
click at [1117, 607] on button "Save" at bounding box center [1123, 624] width 63 height 35
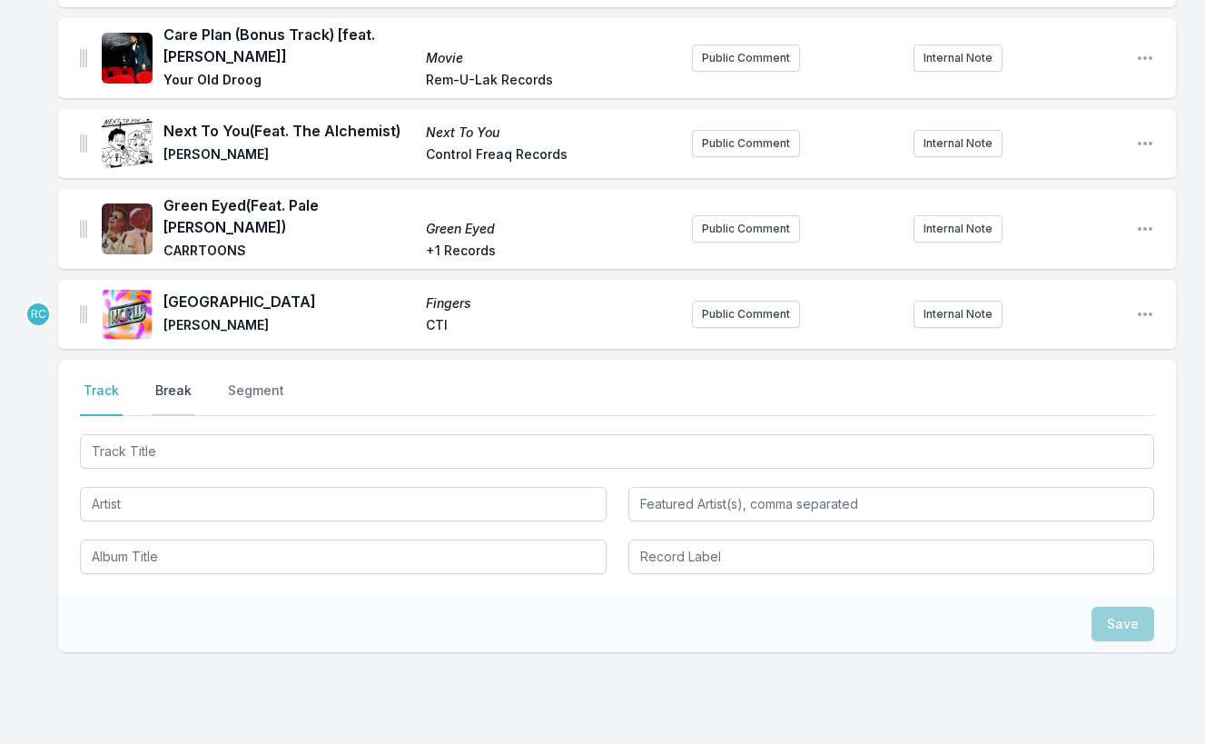
click at [169, 381] on button "Break" at bounding box center [174, 398] width 44 height 35
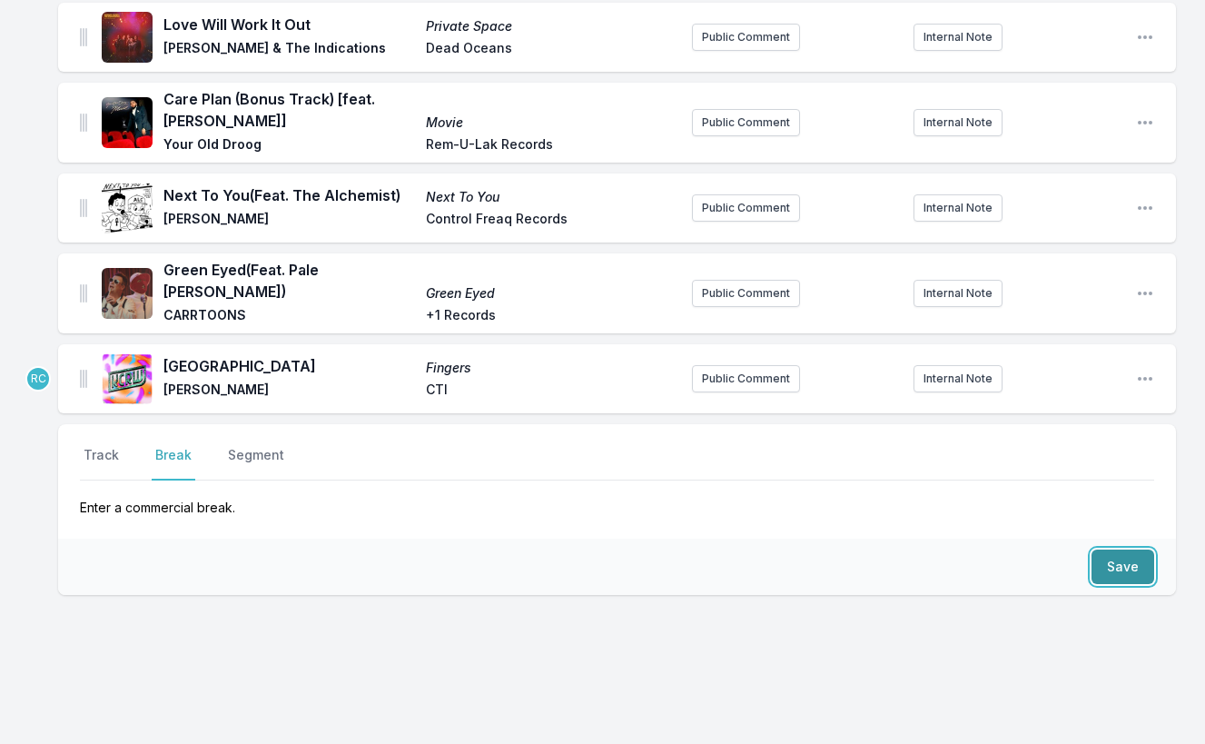
click at [1117, 549] on button "Save" at bounding box center [1123, 566] width 63 height 35
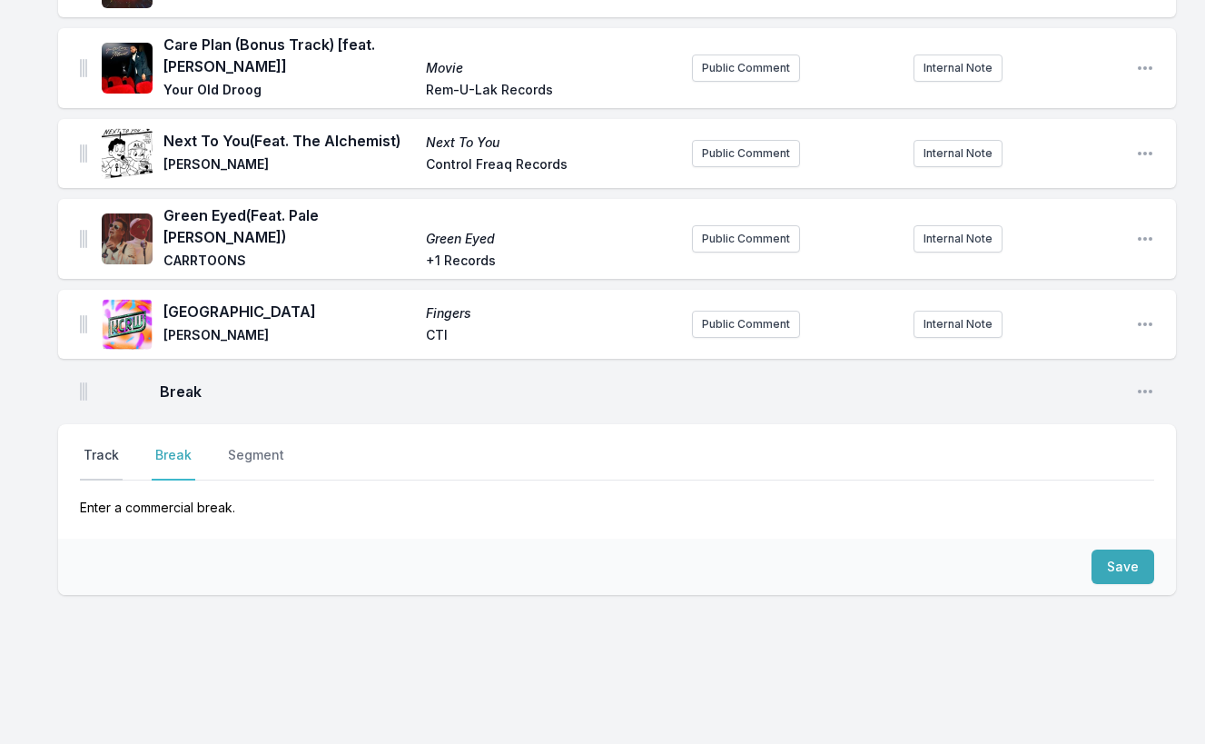
click at [104, 446] on button "Track" at bounding box center [101, 463] width 43 height 35
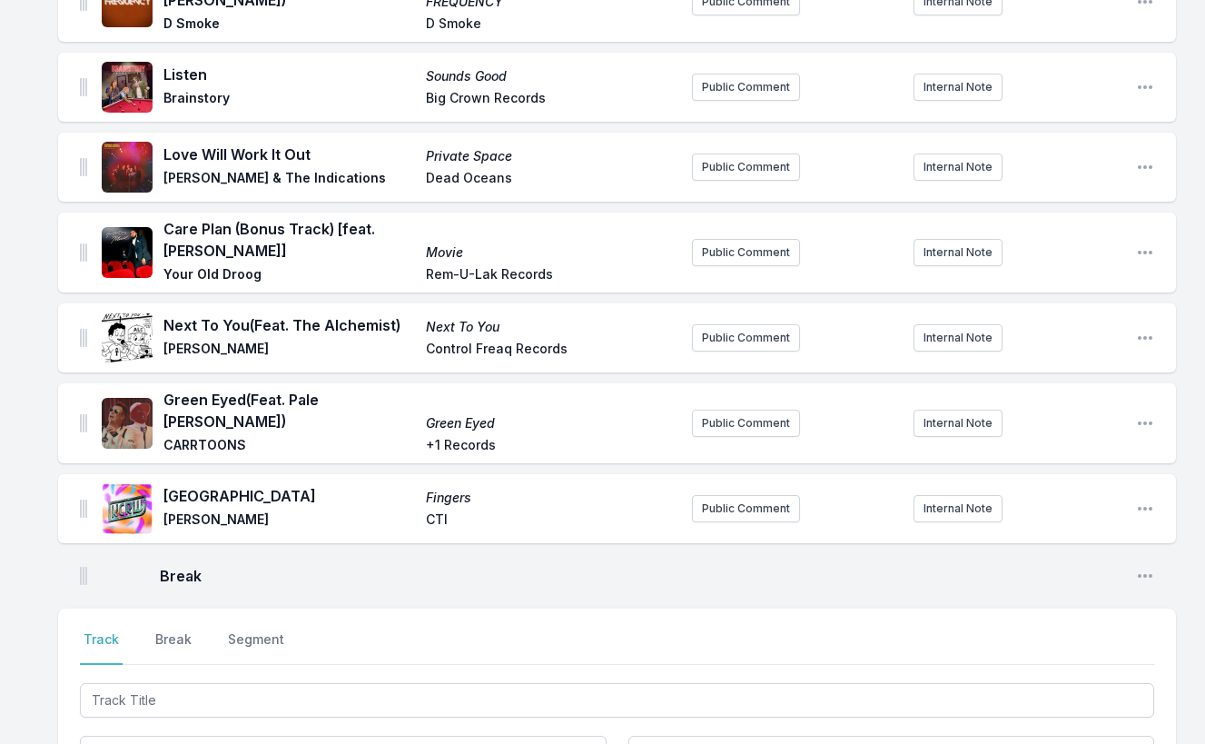
scroll to position [1389, 0]
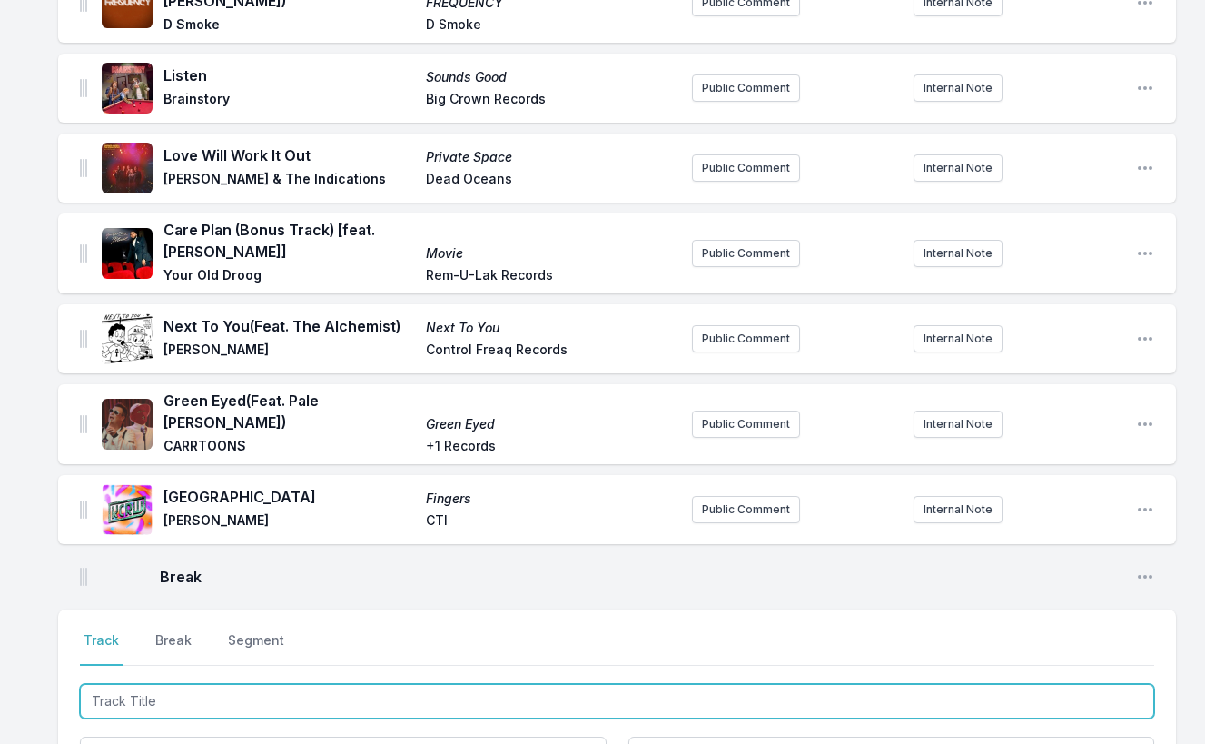
click at [173, 684] on input "Track Title" at bounding box center [617, 701] width 1074 height 35
paste input "No Juego (feat. [PERSON_NAME])"
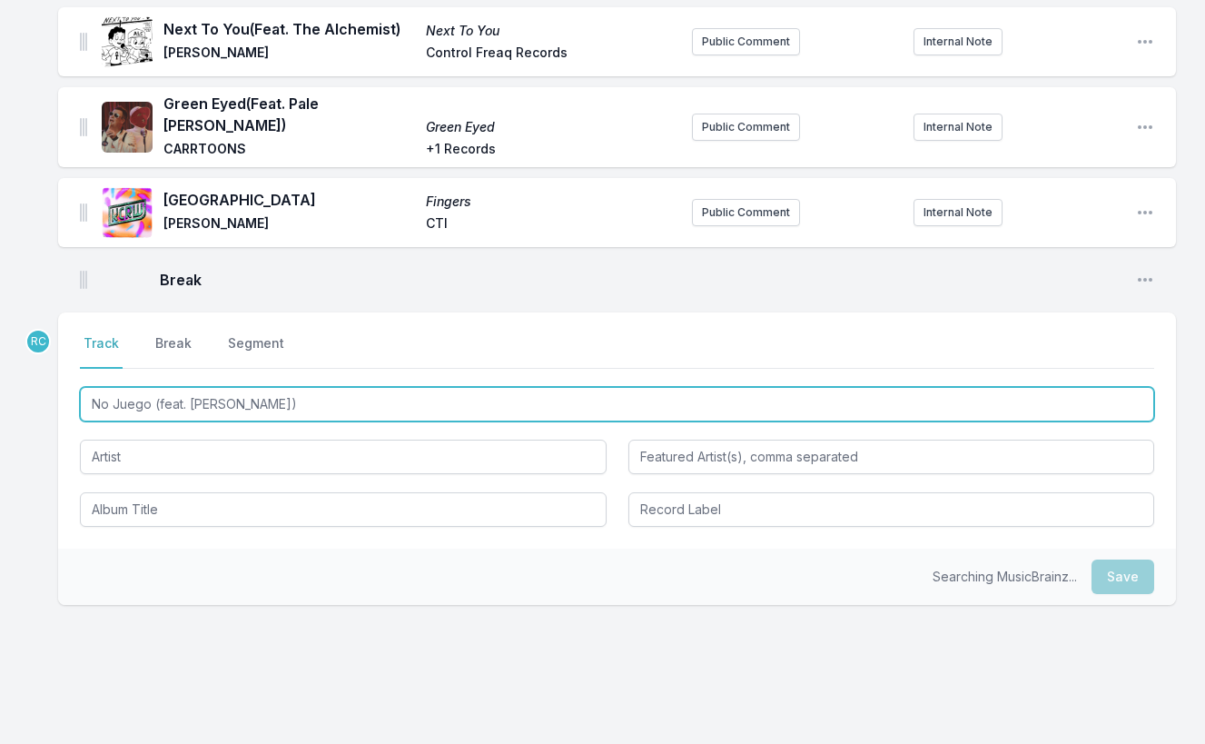
scroll to position [1696, 0]
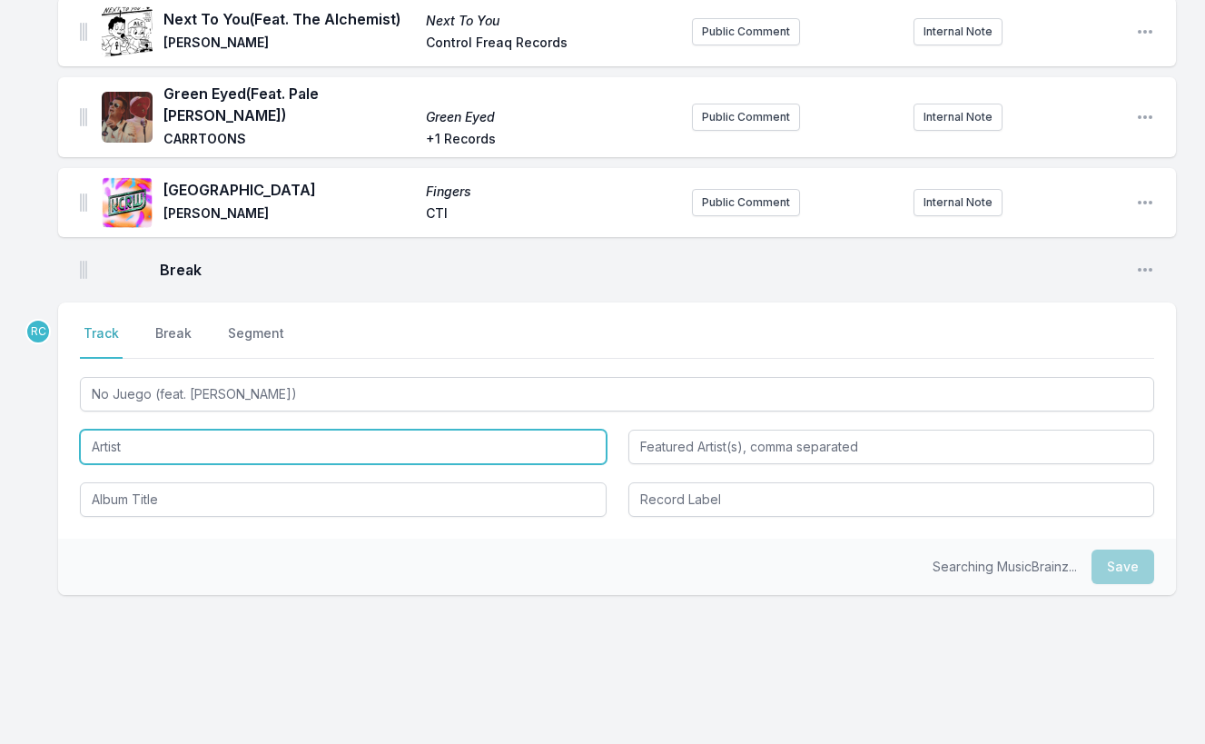
click at [149, 430] on input "Artist" at bounding box center [343, 447] width 527 height 35
type input "No Juego"
type input "[PERSON_NAME]"
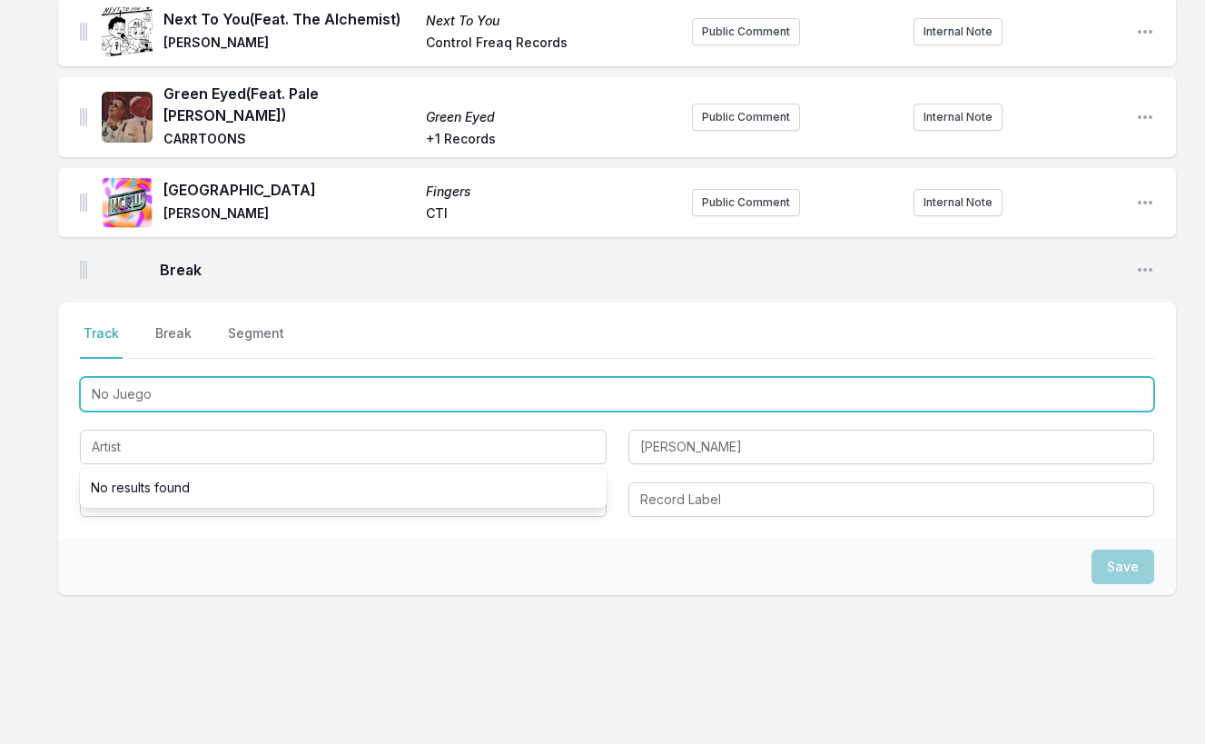
click at [164, 377] on input "No Juego" at bounding box center [617, 394] width 1074 height 35
type input "No Jueg"
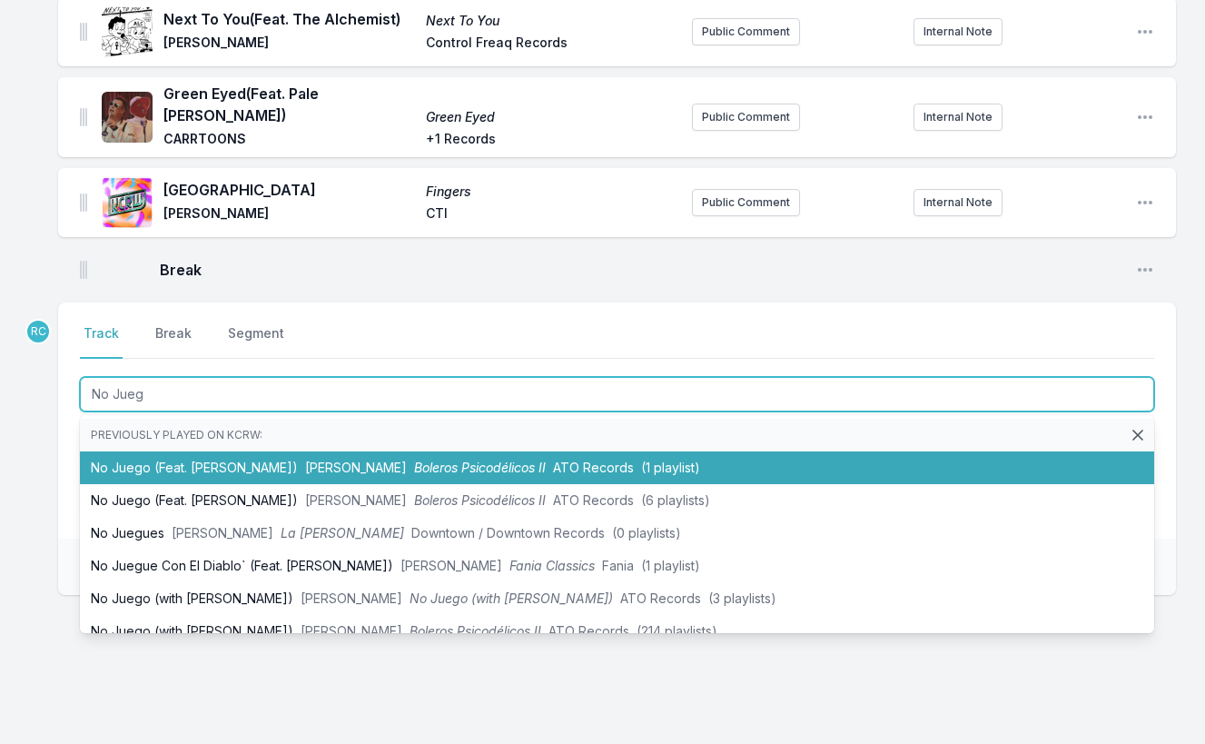
click at [173, 451] on li "No Juego (Feat. [PERSON_NAME]) [PERSON_NAME] Boleros Psicodélicos II ATO Record…" at bounding box center [617, 467] width 1074 height 33
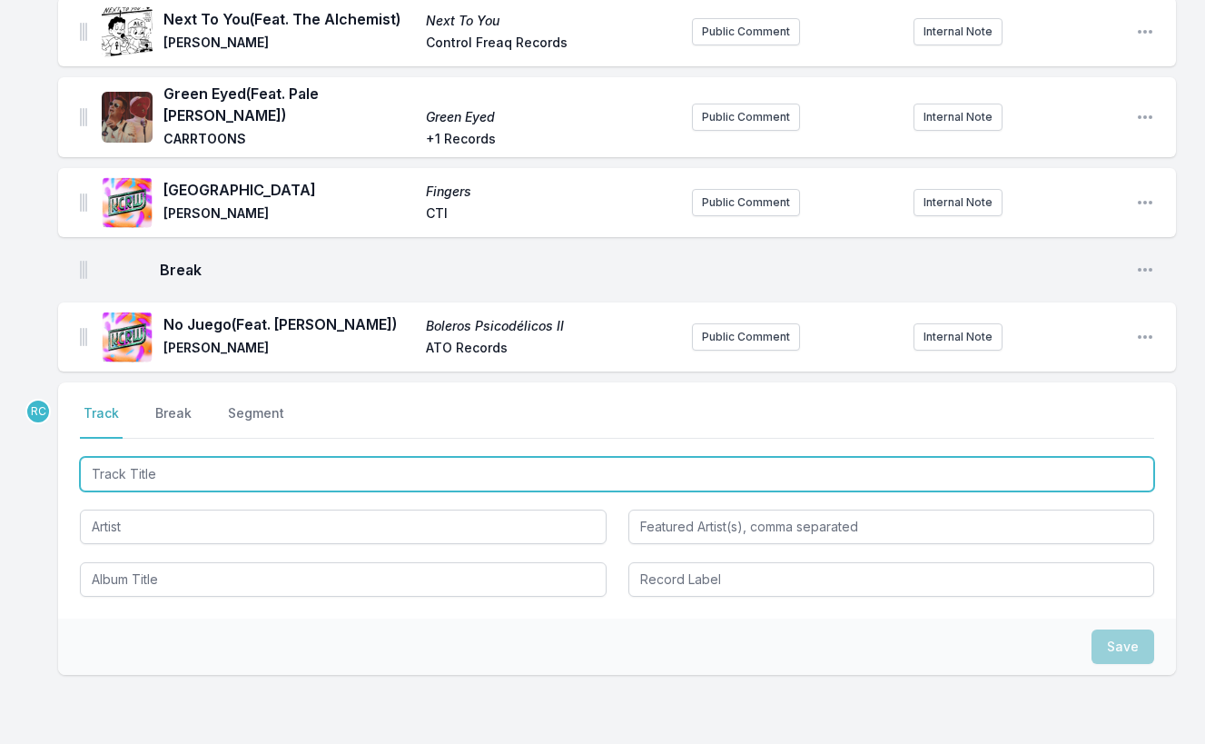
scroll to position [1775, 0]
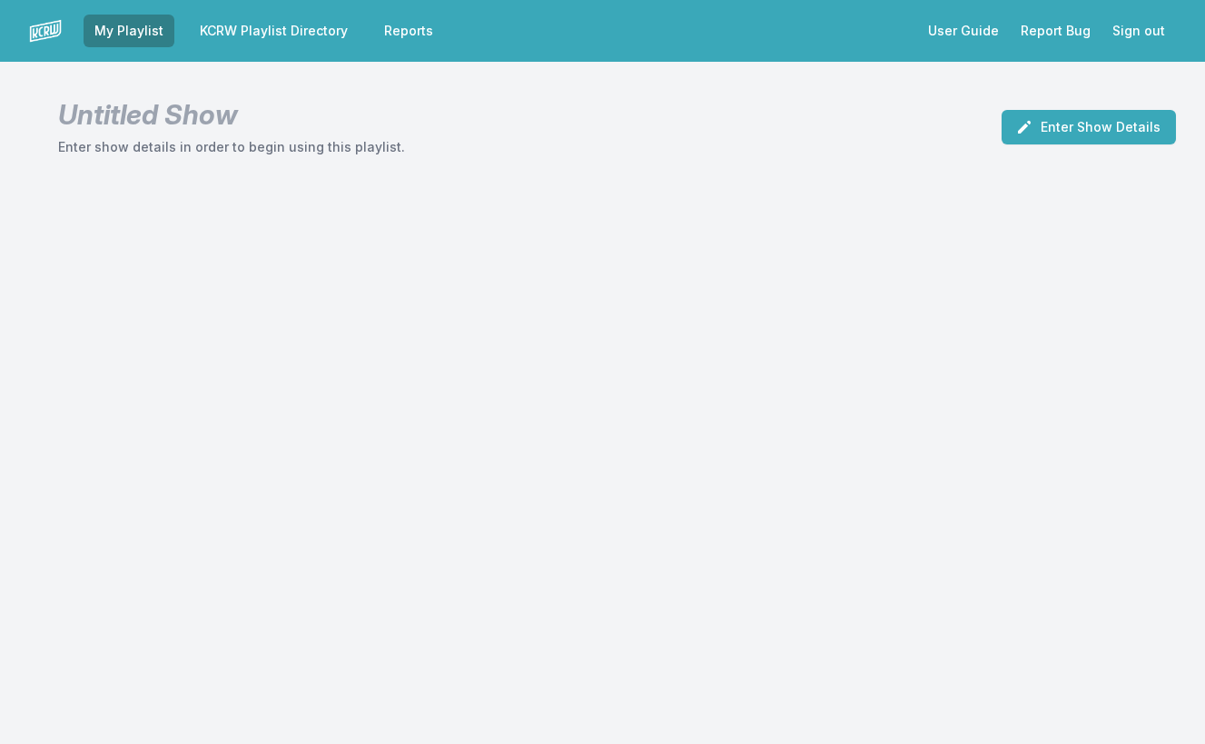
click at [129, 25] on link "My Playlist" at bounding box center [129, 31] width 91 height 33
click at [144, 25] on link "My Playlist" at bounding box center [129, 31] width 91 height 33
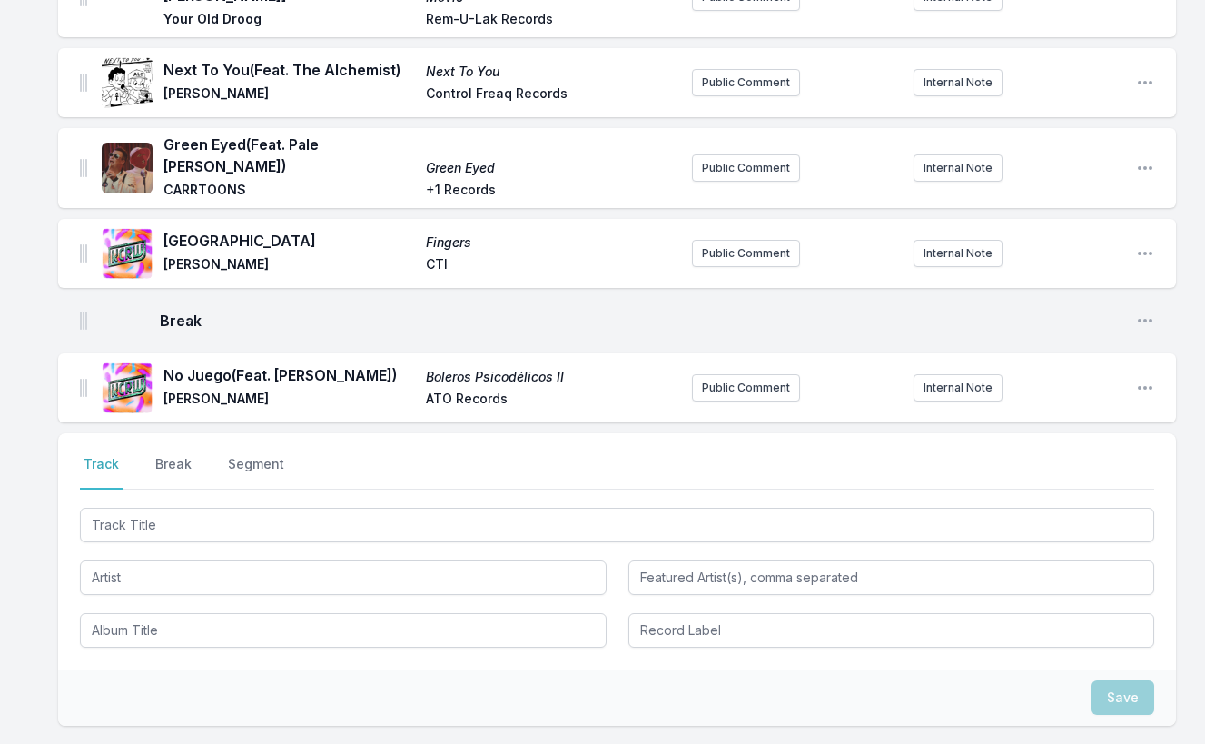
scroll to position [1651, 0]
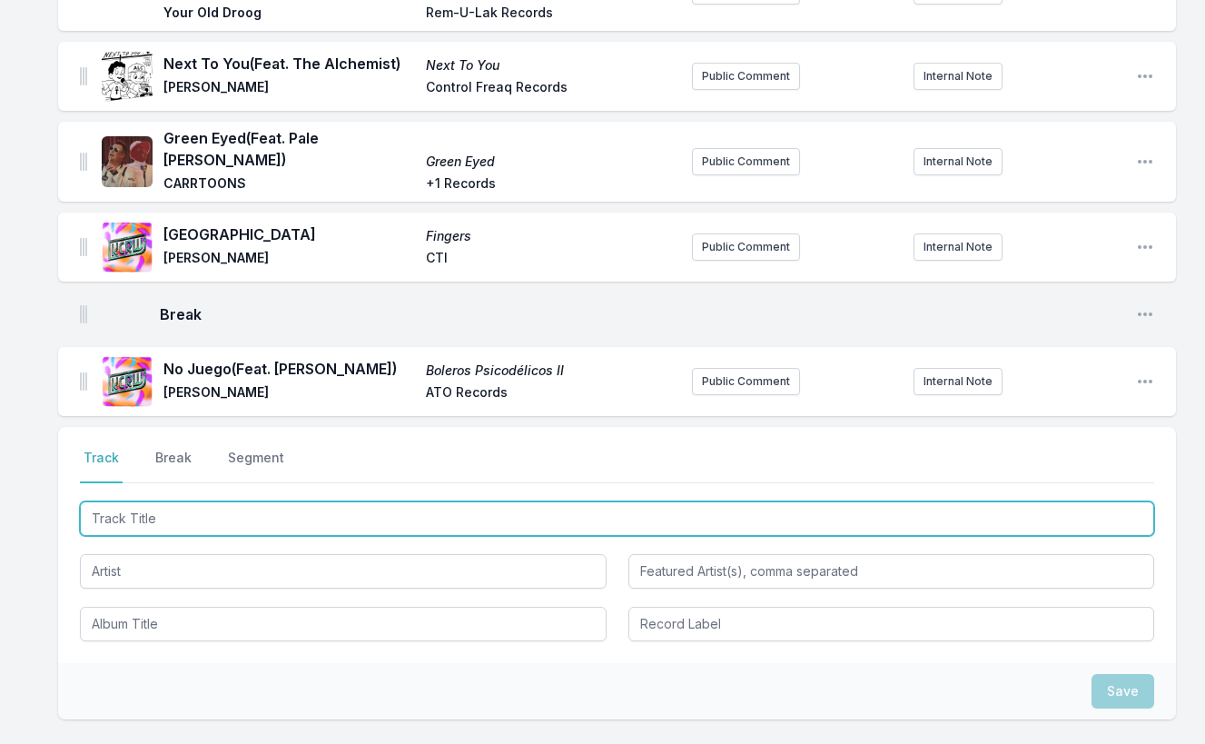
click at [135, 501] on input "Track Title" at bounding box center [617, 518] width 1074 height 35
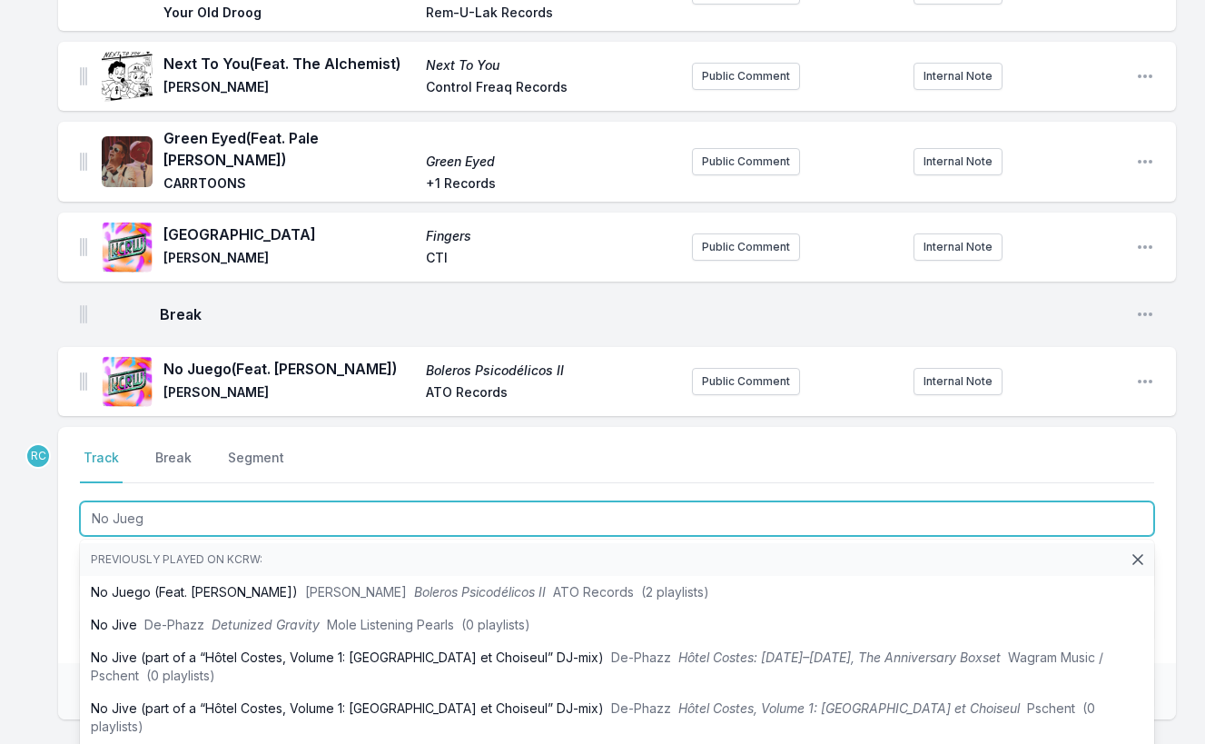
type input "No Juego"
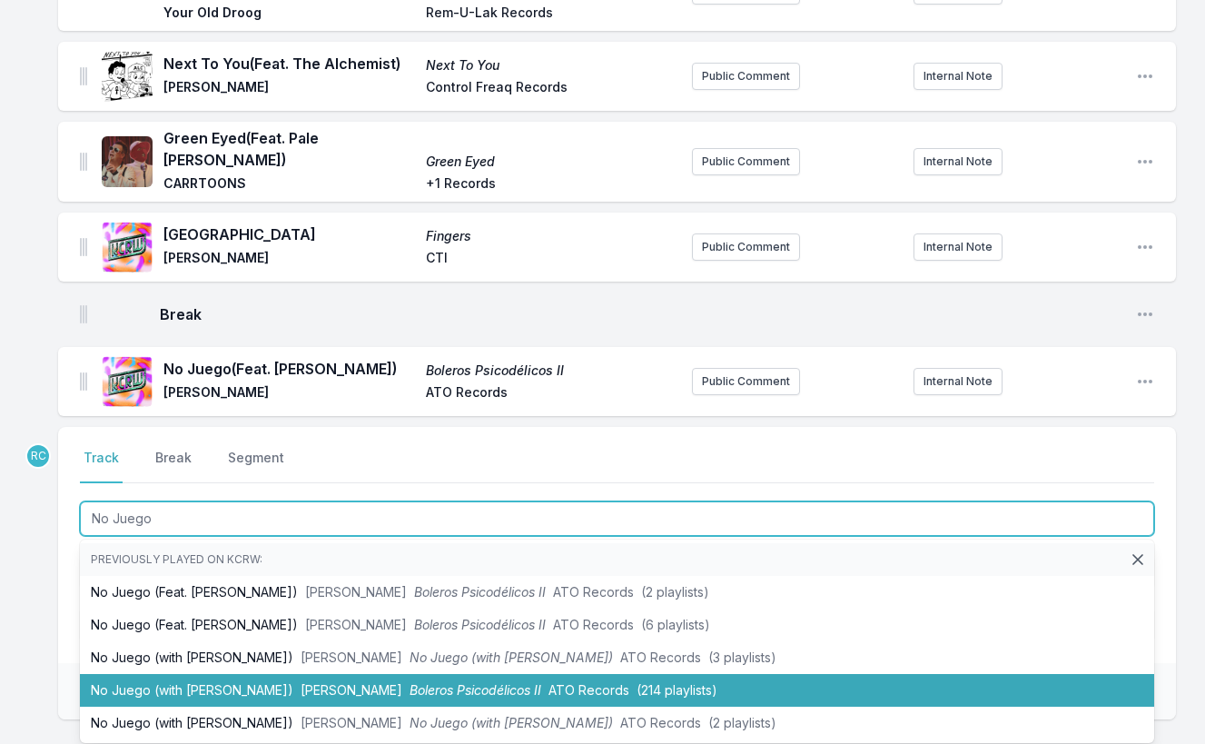
click at [189, 674] on li "No Juego (with Angelica Garcia) Adrian Quesada Boleros Psicodélicos II ATO Reco…" at bounding box center [617, 690] width 1074 height 33
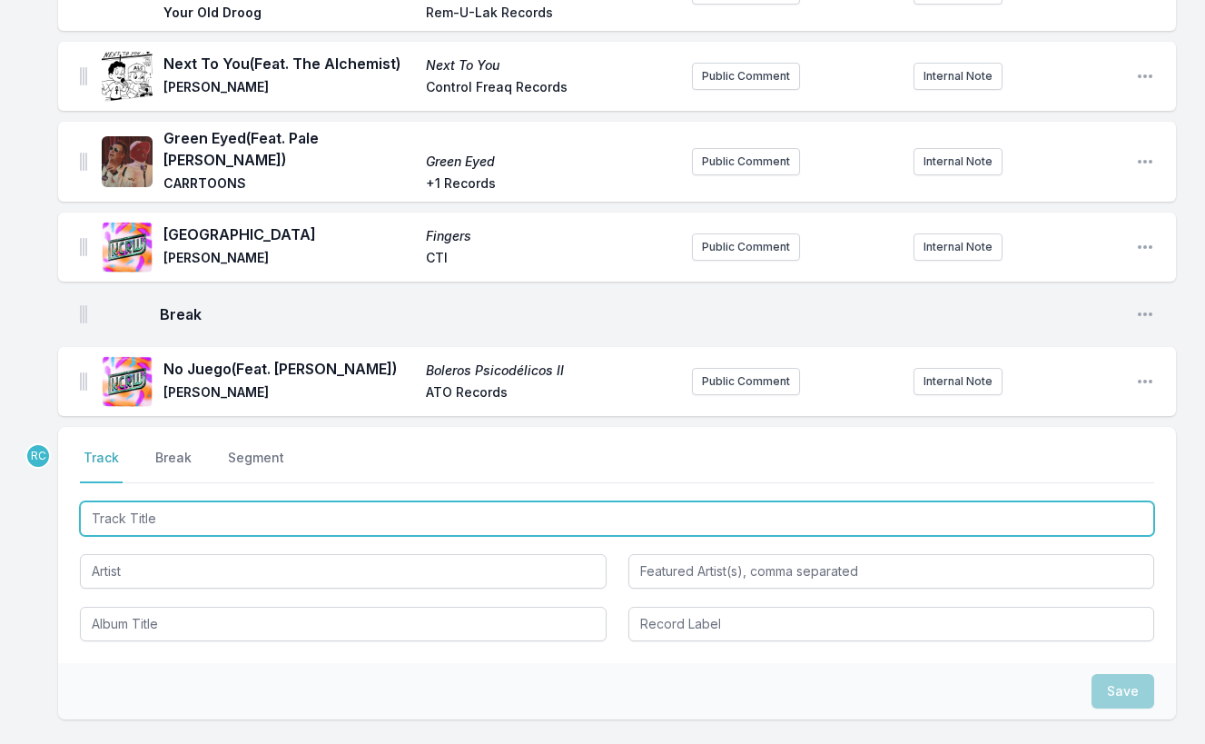
scroll to position [1731, 0]
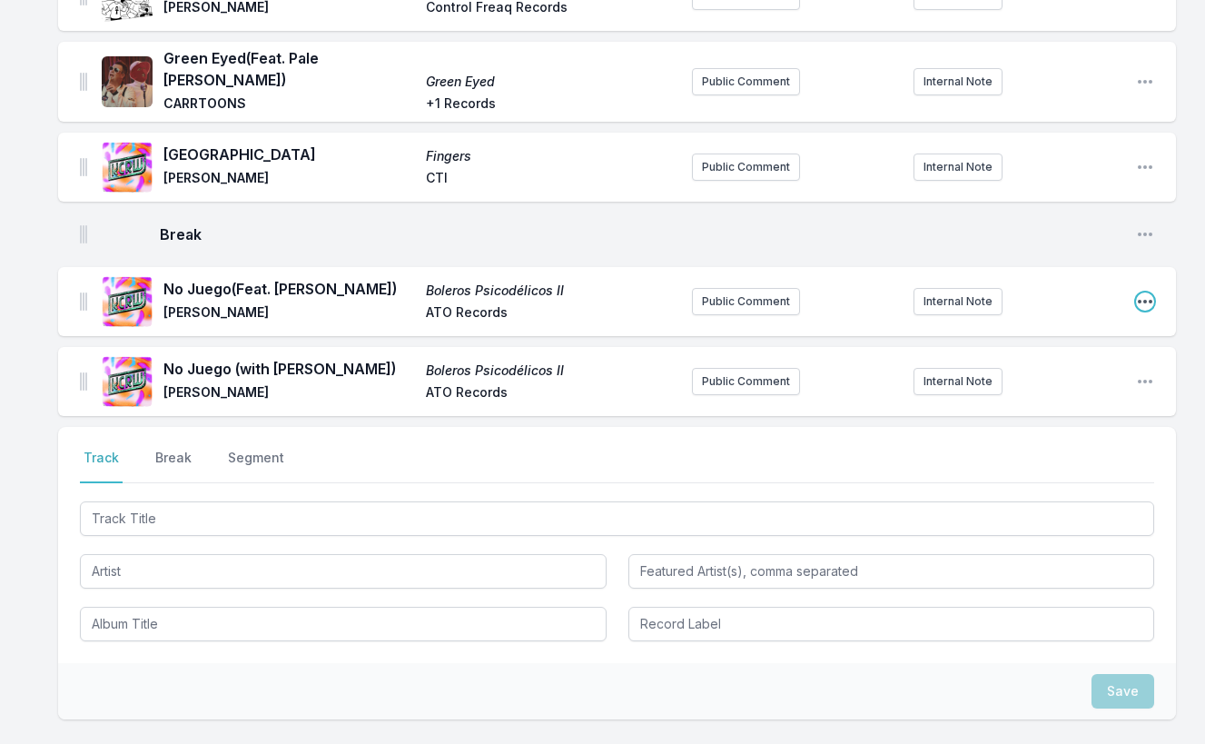
click at [1142, 292] on icon "Open playlist item options" at bounding box center [1145, 301] width 18 height 18
click at [1084, 354] on button "Delete Entry" at bounding box center [1052, 370] width 203 height 33
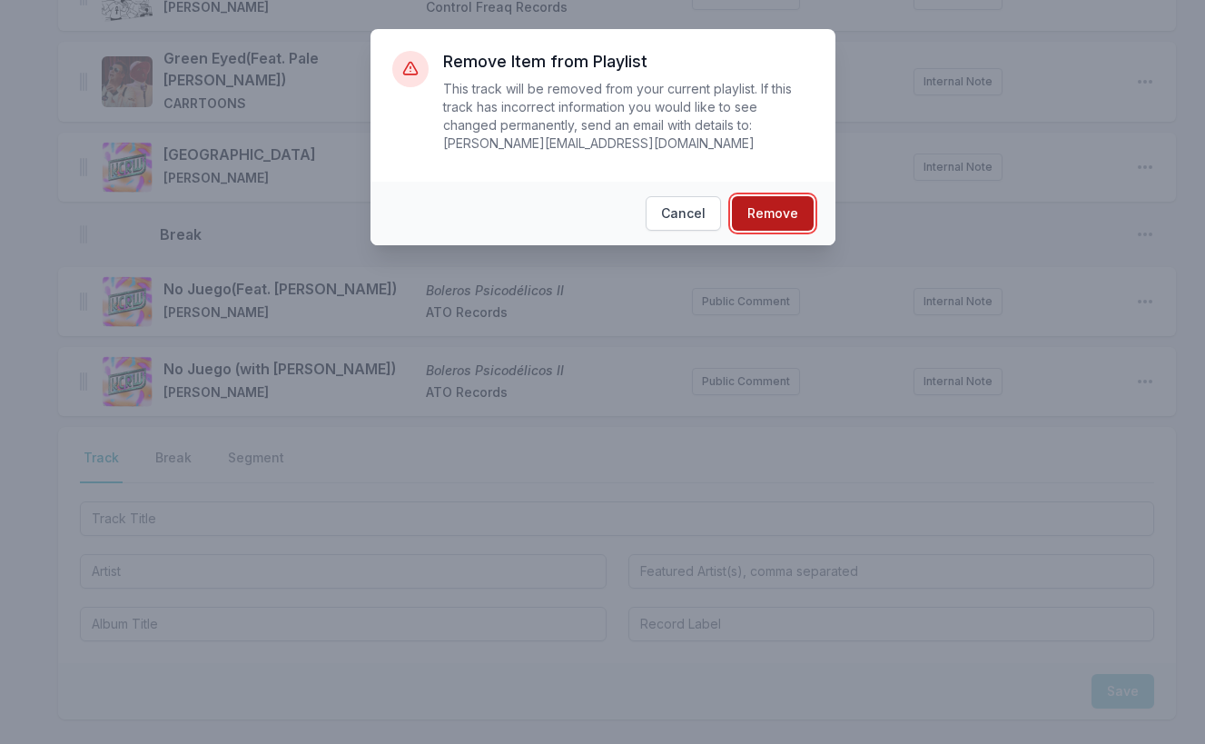
click at [759, 210] on button "Remove" at bounding box center [773, 213] width 82 height 35
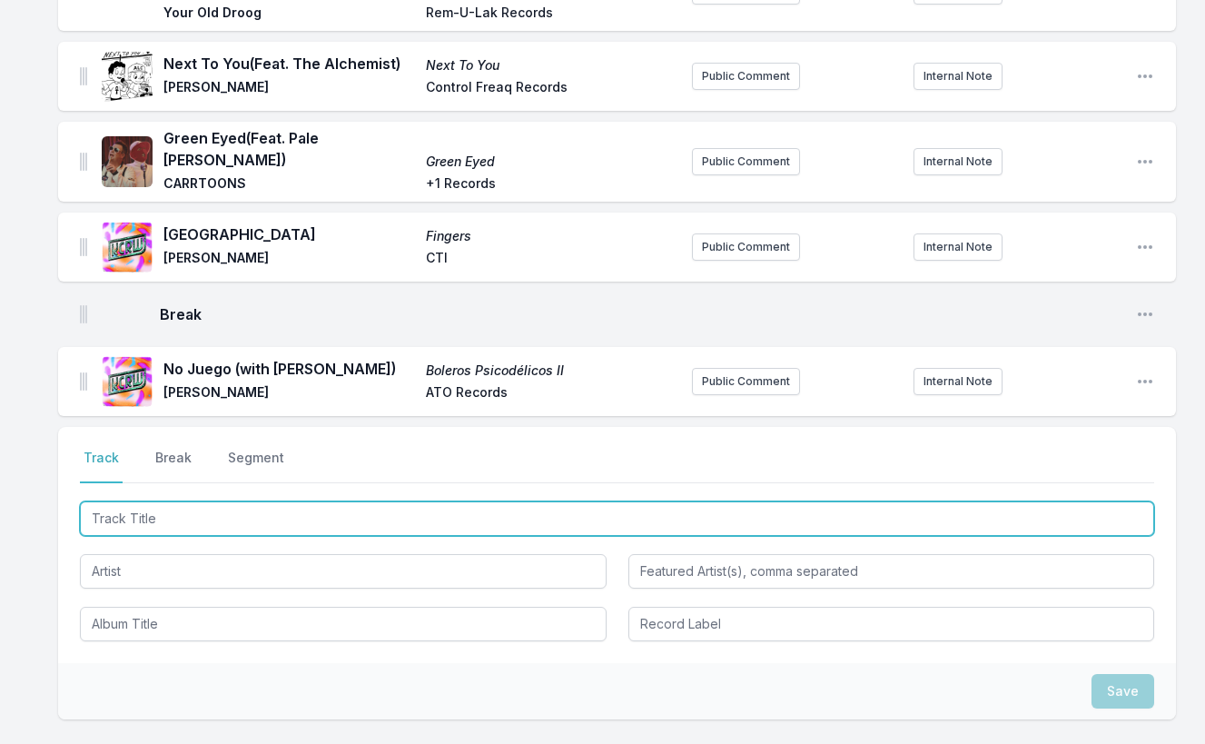
click at [1019, 501] on input "Track Title" at bounding box center [617, 518] width 1074 height 35
paste input "Funky People"
type input "Funky People"
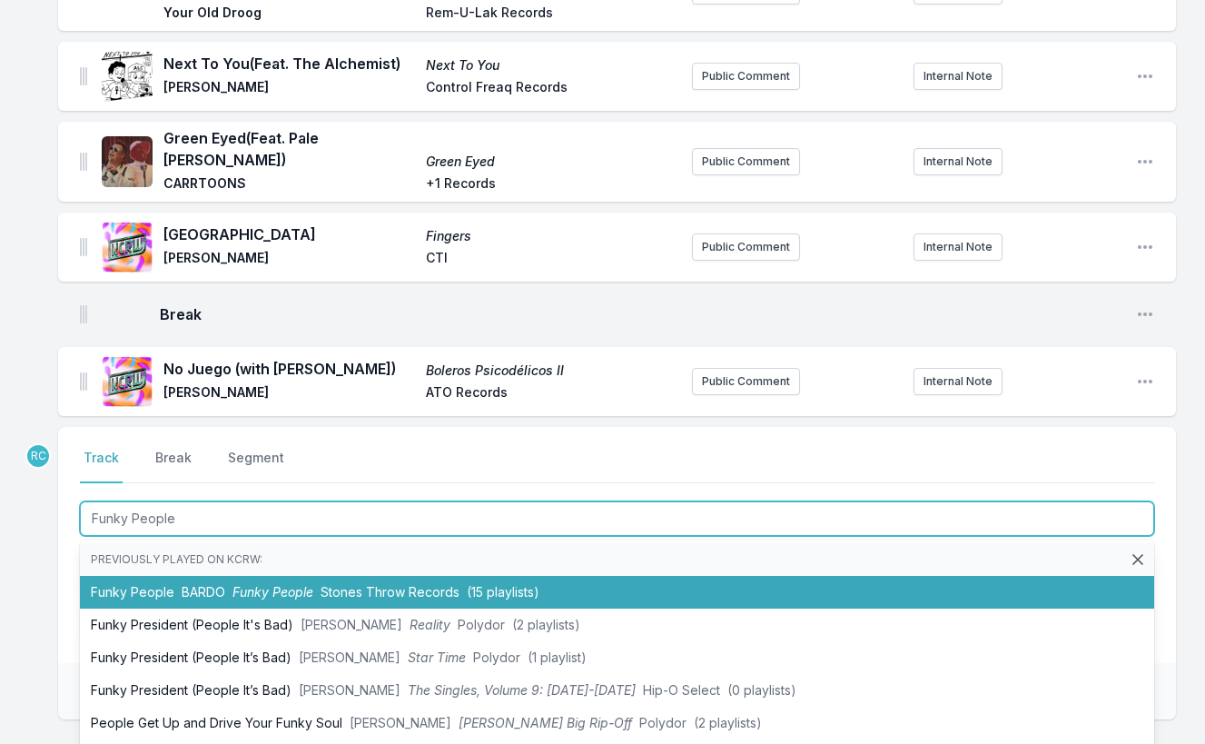
click at [513, 576] on li "Funky People BARDO Funky People Stones Throw Records (15 playlists)" at bounding box center [617, 592] width 1074 height 33
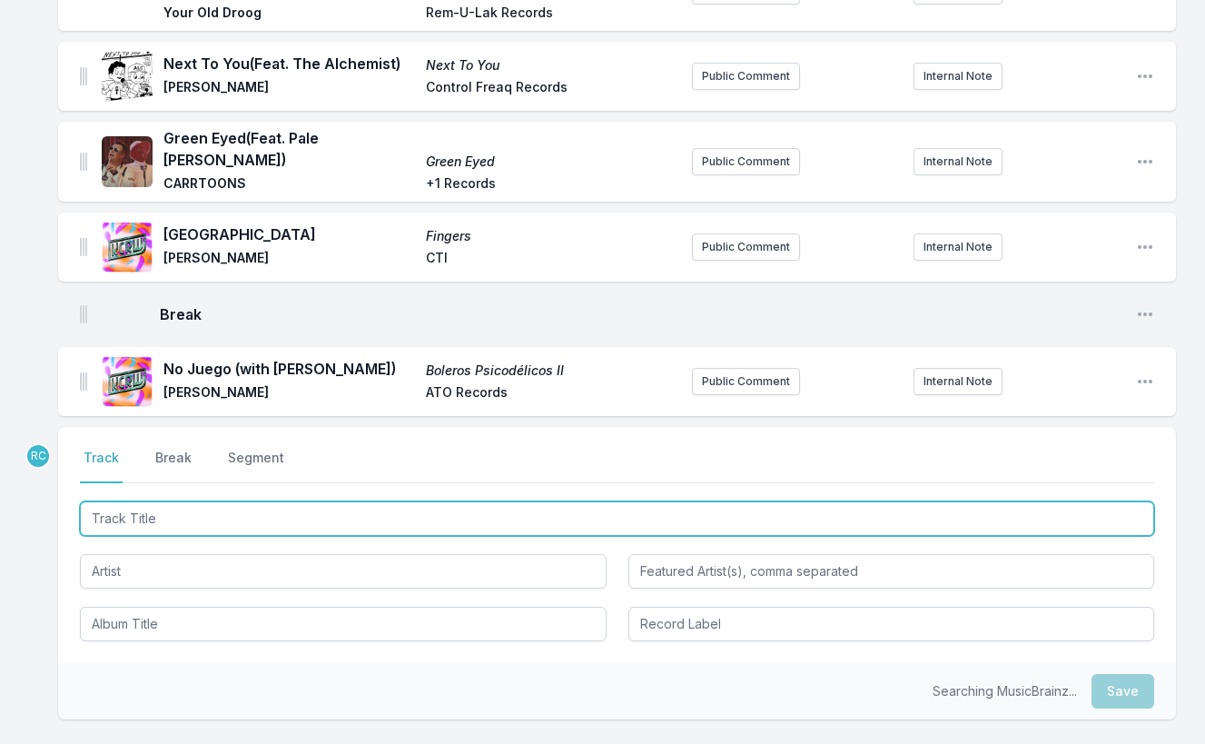
scroll to position [1731, 0]
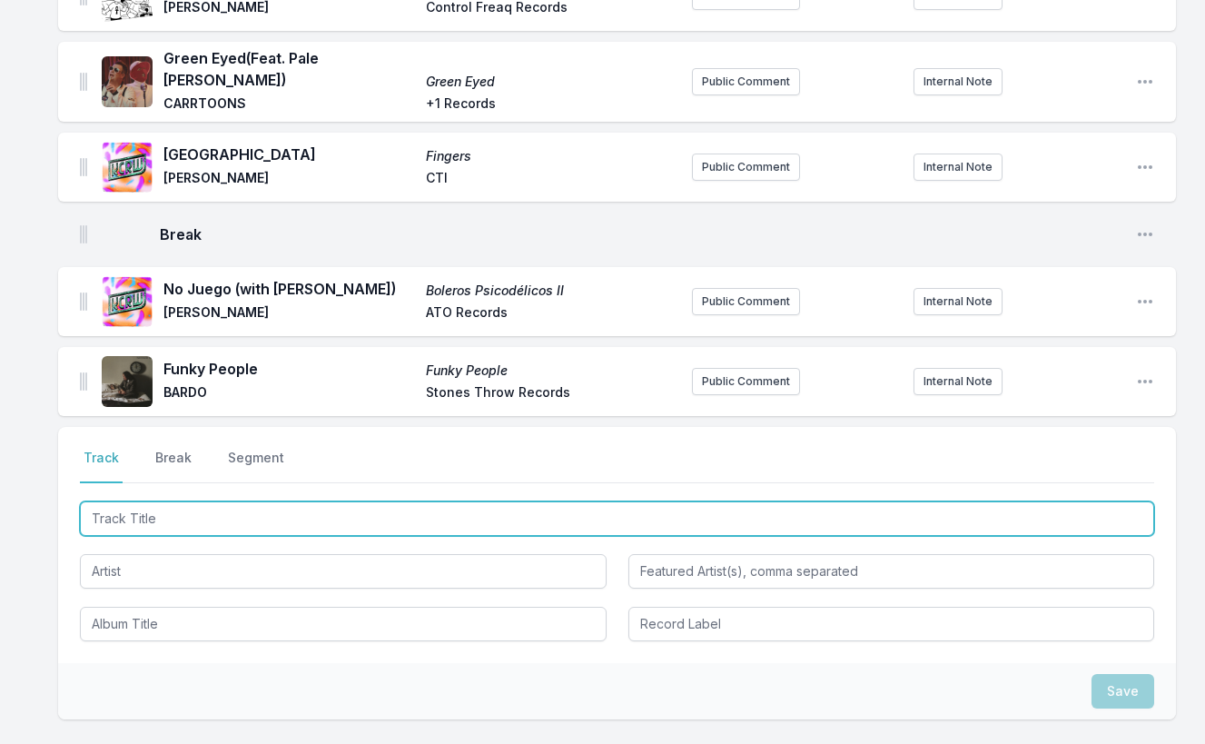
click at [1087, 501] on input "Track Title" at bounding box center [617, 518] width 1074 height 35
paste input "Solamente"
type input "Solamente"
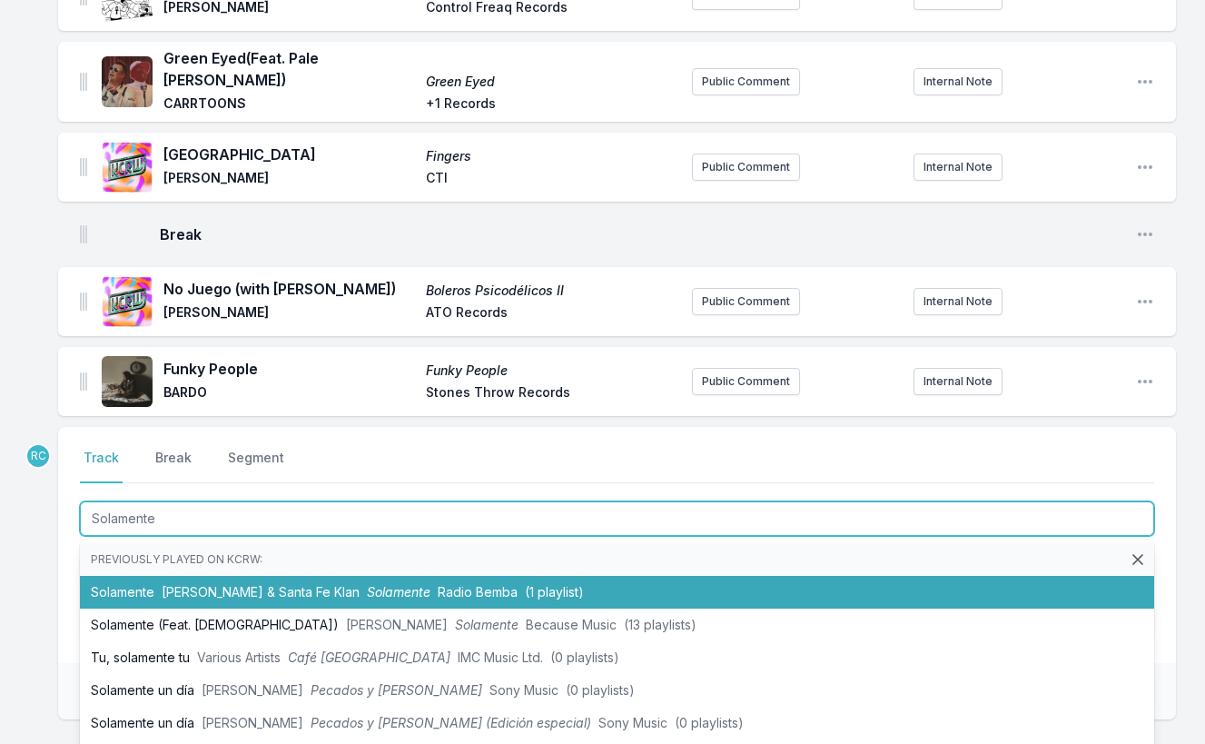
click at [525, 584] on span "(1 playlist)" at bounding box center [554, 591] width 59 height 15
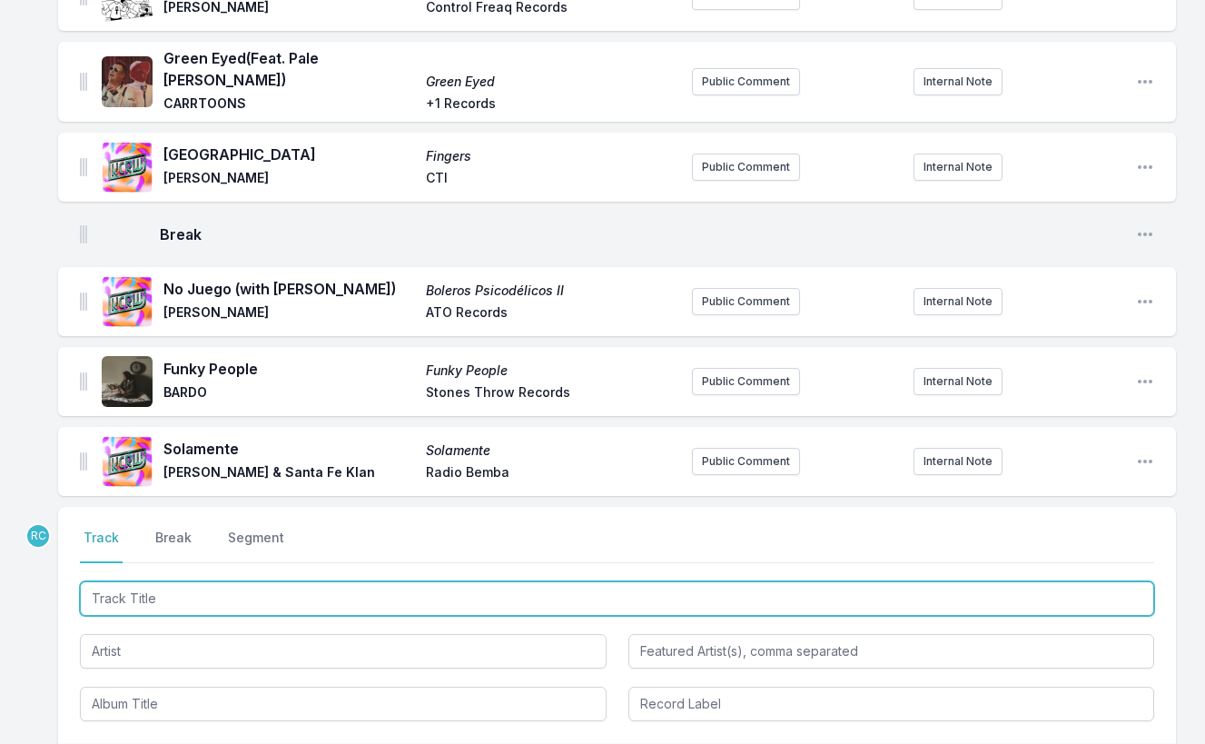
scroll to position [1811, 0]
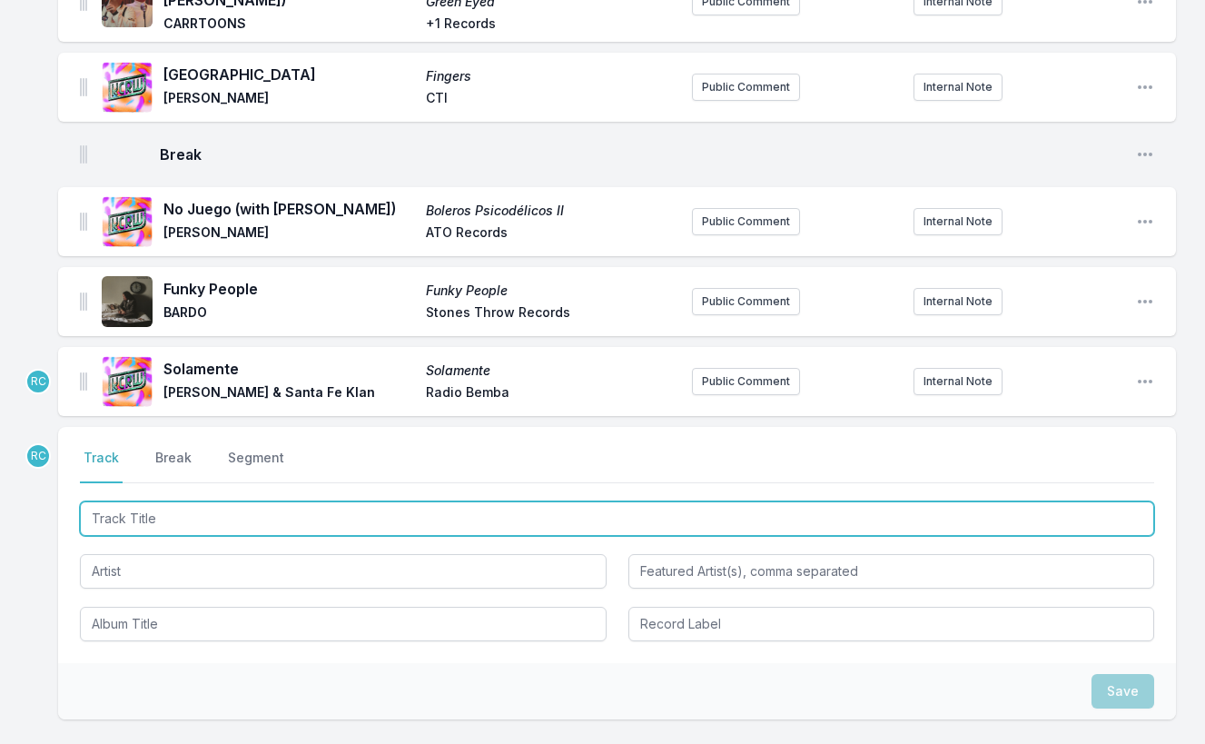
paste input "Track Title"
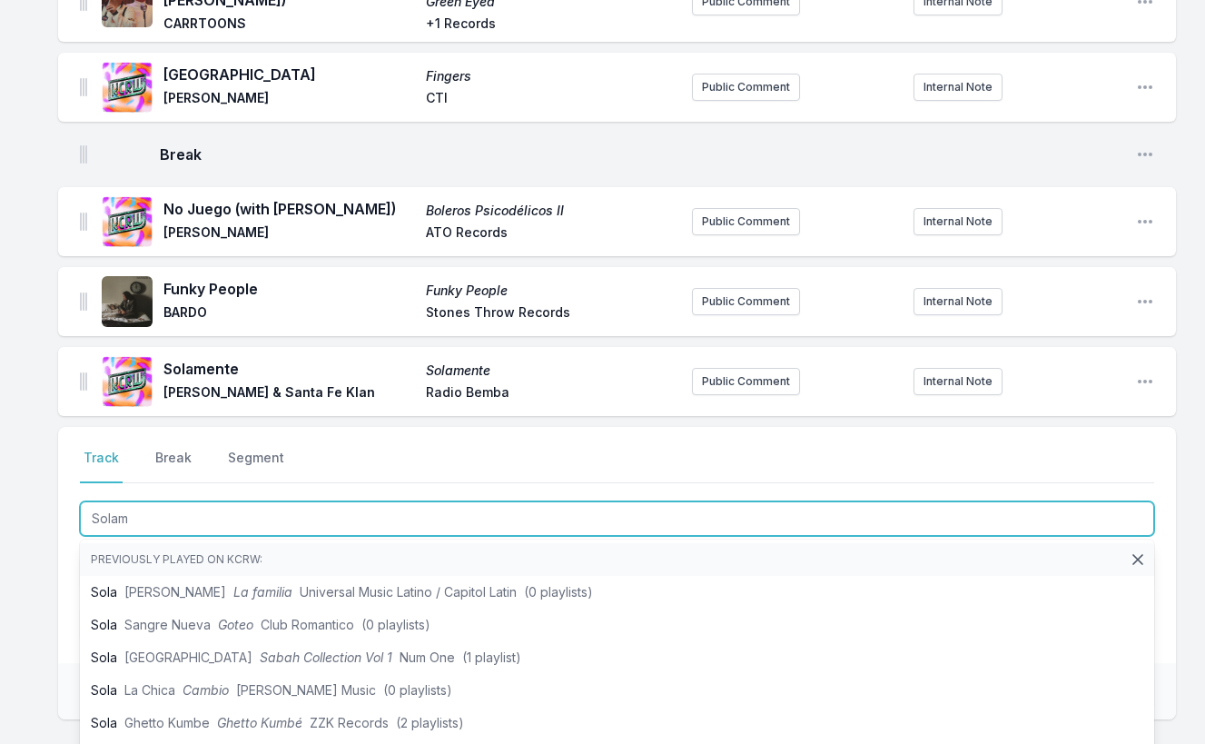
type input "Solame"
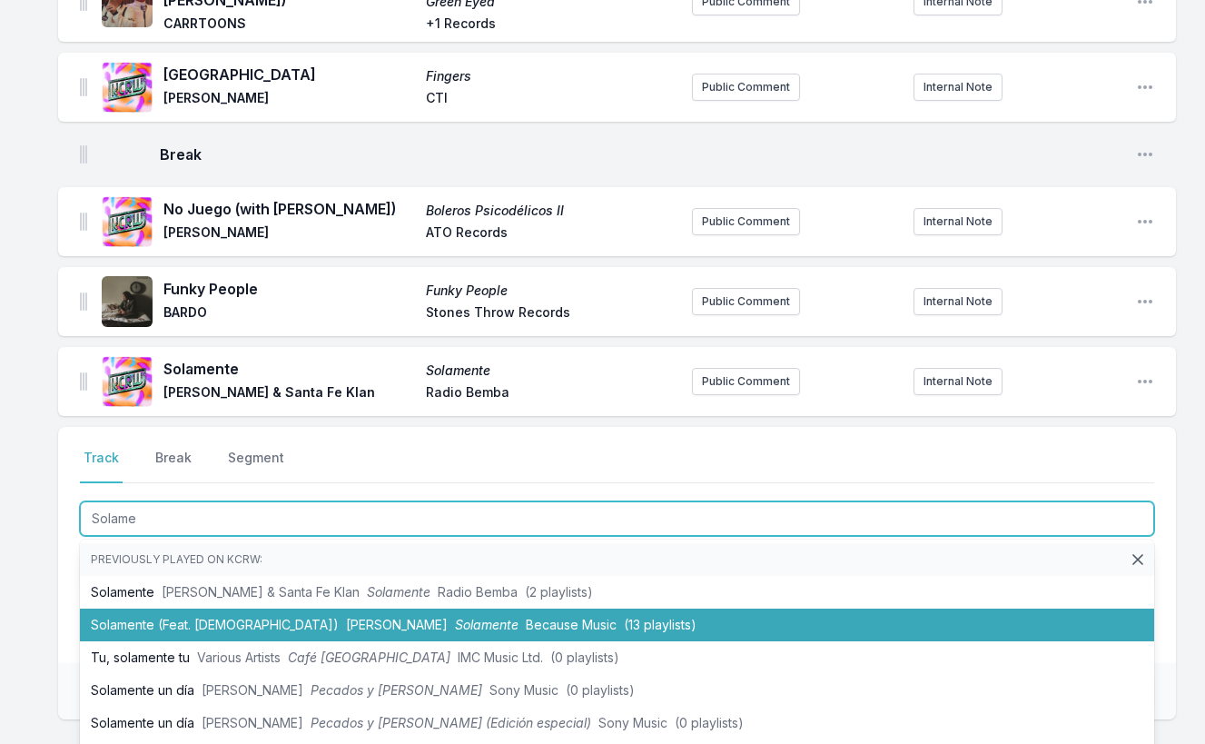
click at [171, 608] on li "Solamente (Feat. Santa Fe Klan) Manu Chao Solamente Because Music (13 playlists)" at bounding box center [617, 624] width 1074 height 33
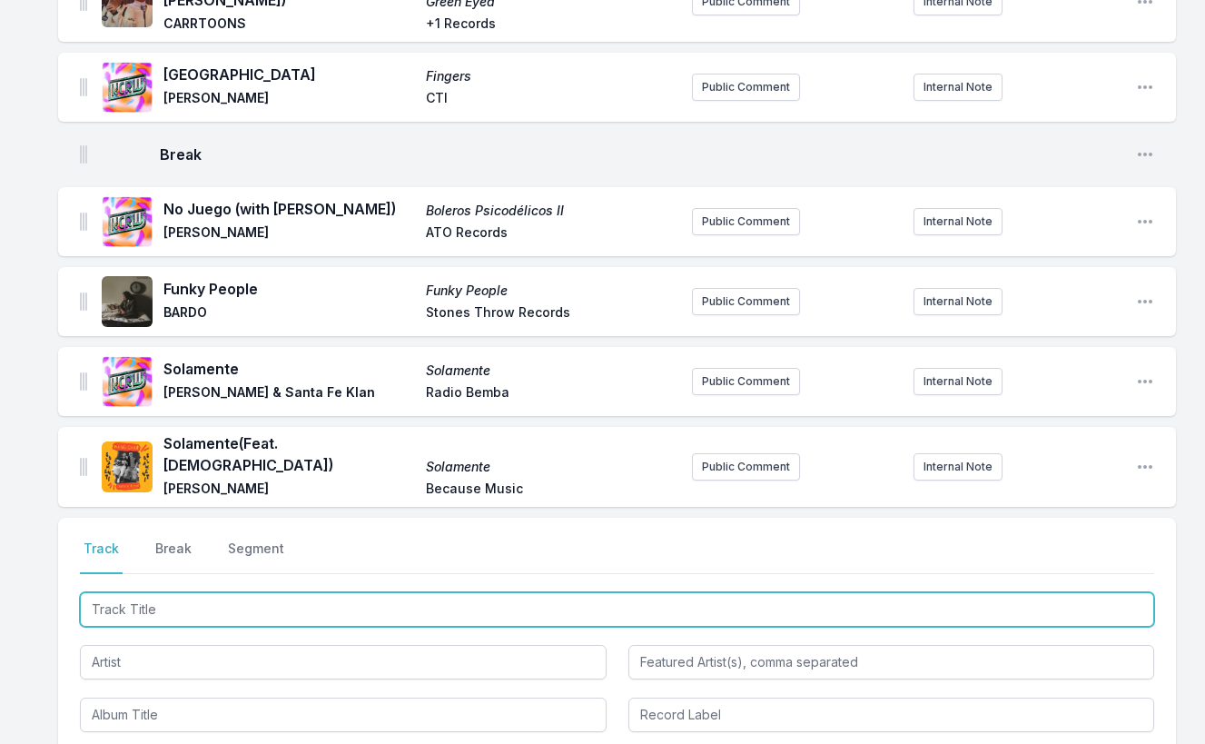
scroll to position [1891, 0]
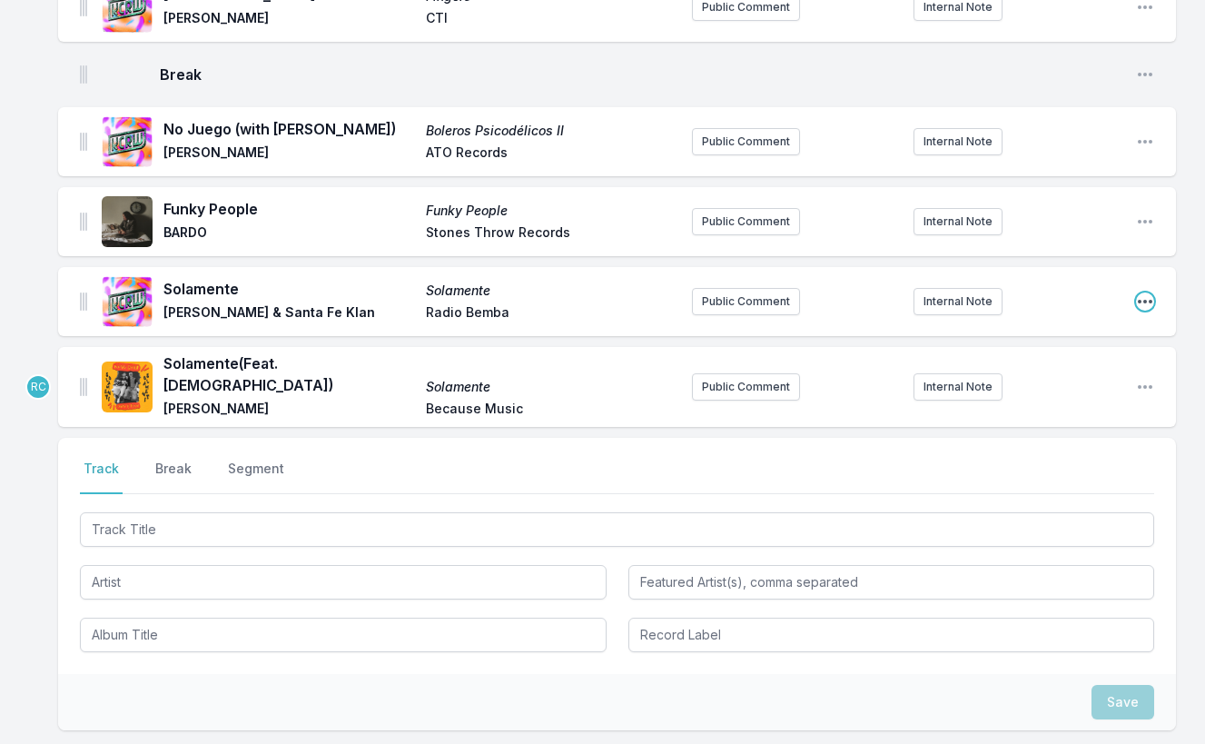
click at [1152, 292] on icon "Open playlist item options" at bounding box center [1145, 301] width 18 height 18
click at [1073, 354] on button "Delete Entry" at bounding box center [1052, 370] width 203 height 33
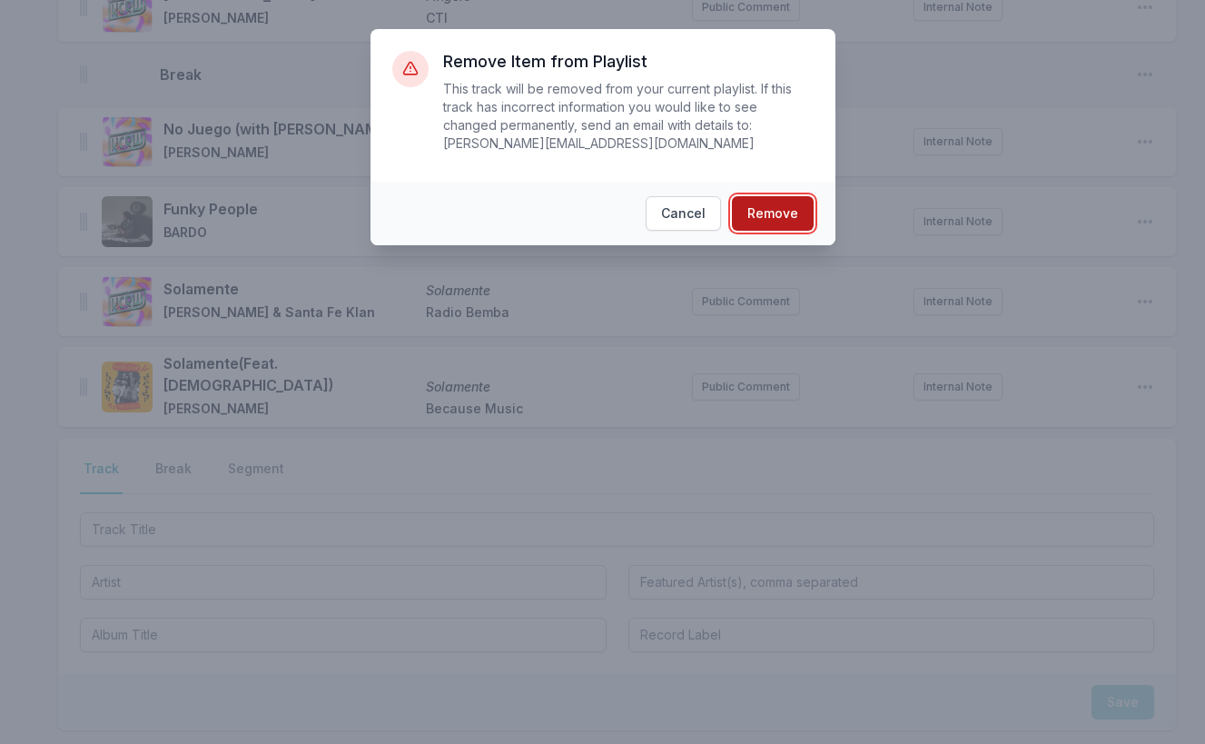
click at [767, 226] on button "Remove" at bounding box center [773, 213] width 82 height 35
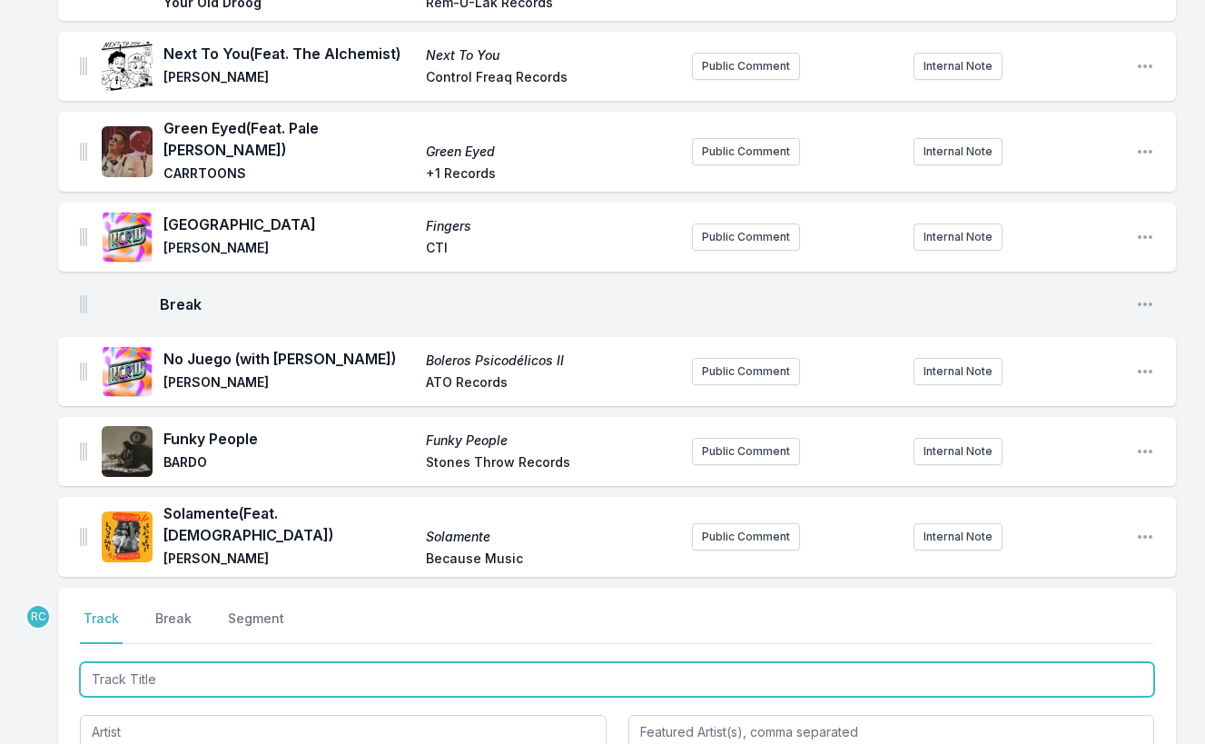
scroll to position [1638, 0]
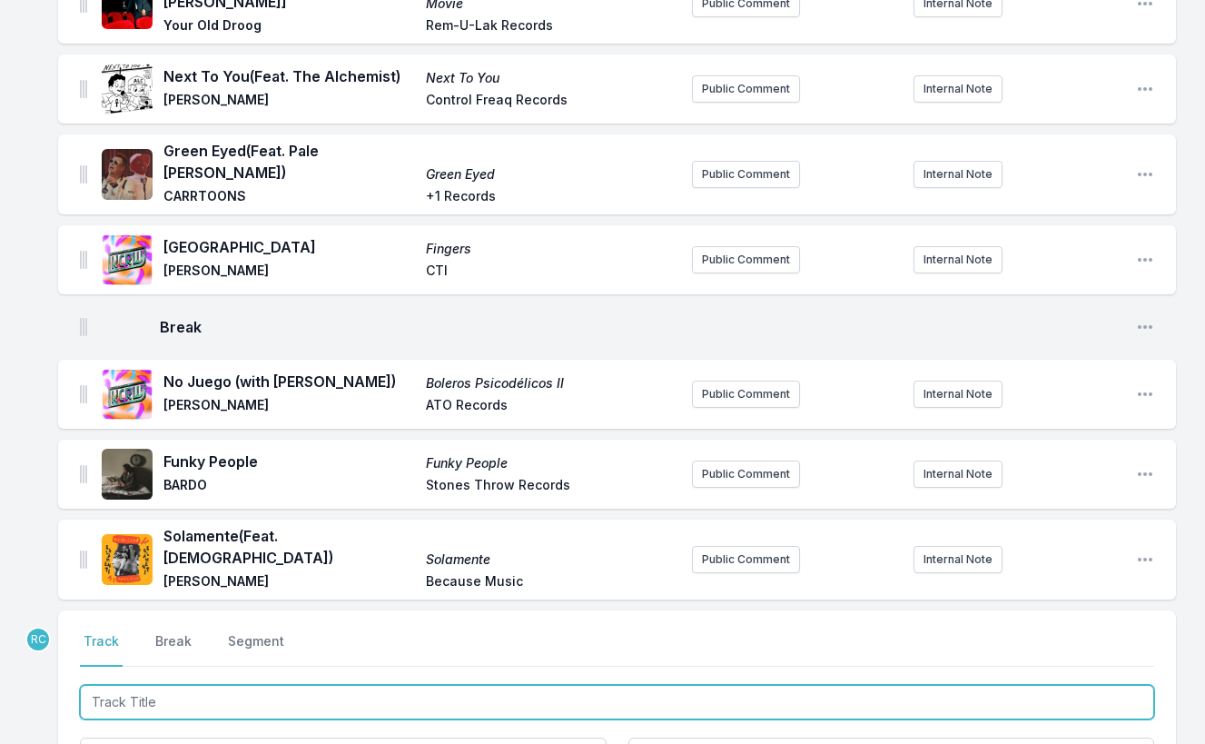
click at [995, 685] on input "Track Title" at bounding box center [617, 702] width 1074 height 35
paste input "Under The Sun (Surprise Chef Remix)"
type input "Under The Sun (Surprise Chef Remix)"
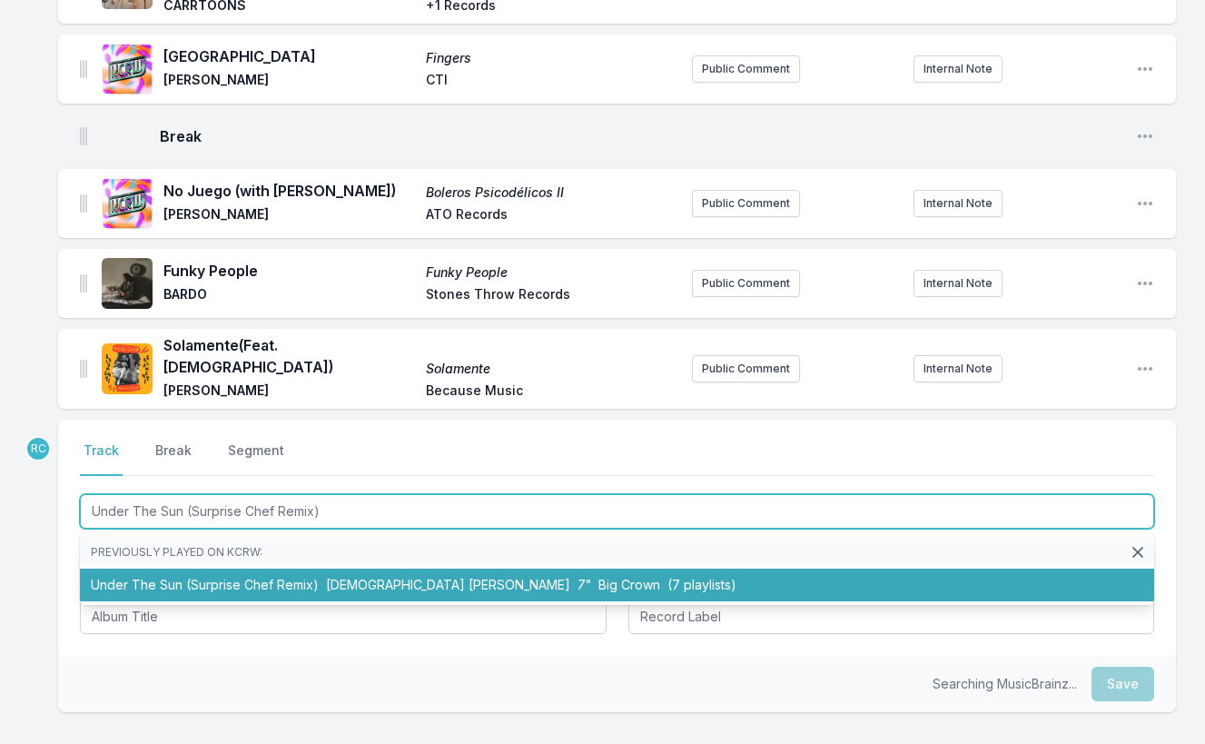
click at [659, 569] on li "Under The Sun (Surprise Chef Remix) Lady Wray 7" Big Crown (7 playlists)" at bounding box center [617, 585] width 1074 height 33
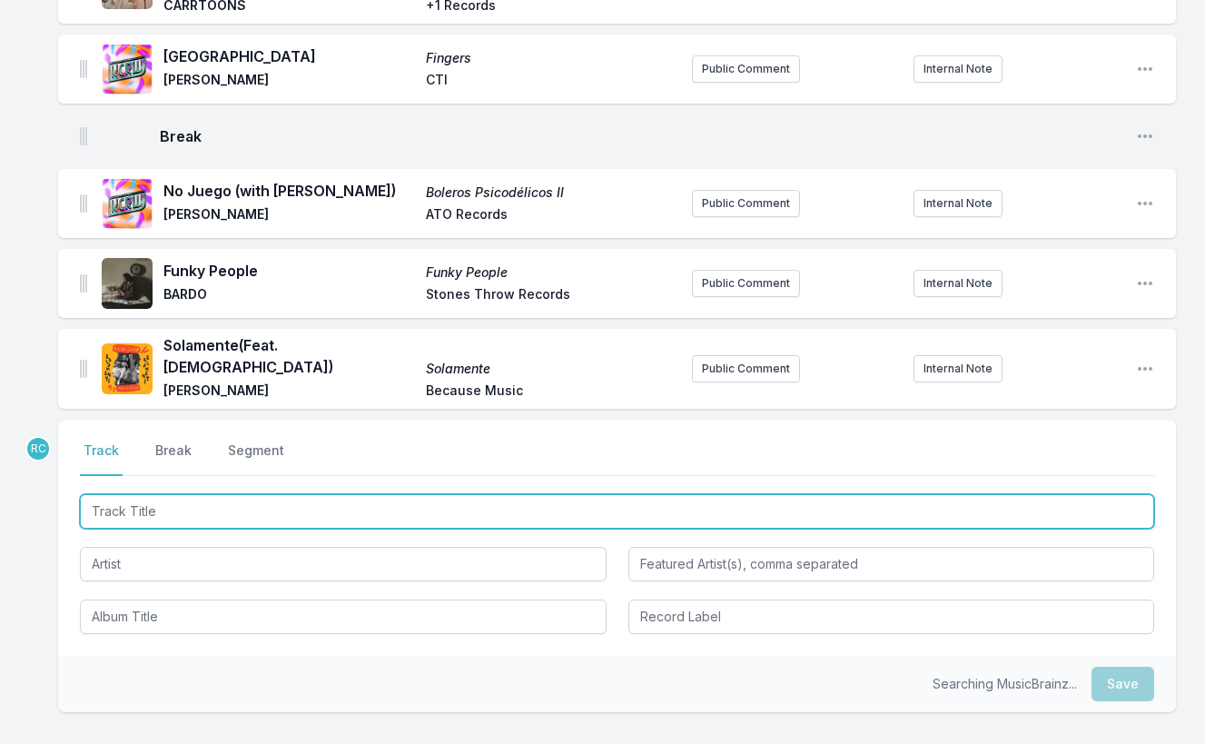
scroll to position [1920, 0]
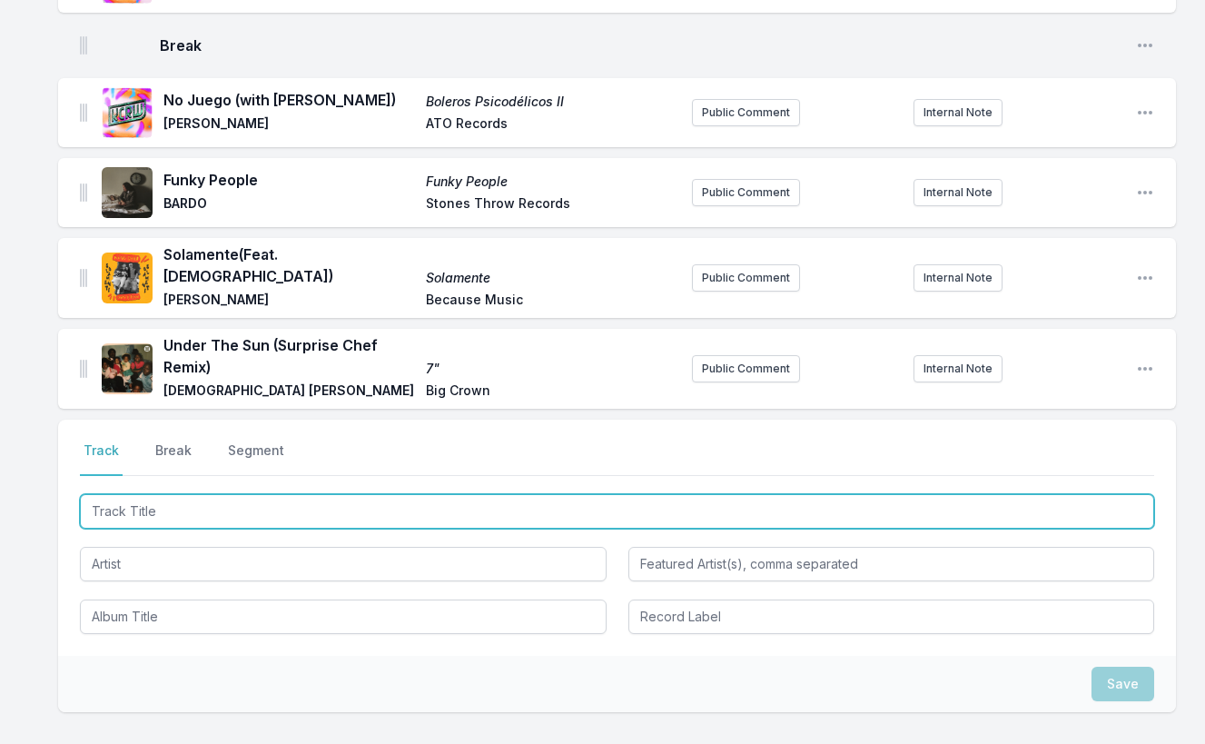
click at [1083, 494] on input "Track Title" at bounding box center [617, 511] width 1074 height 35
paste input "Paraíso"
type input "Paraíso"
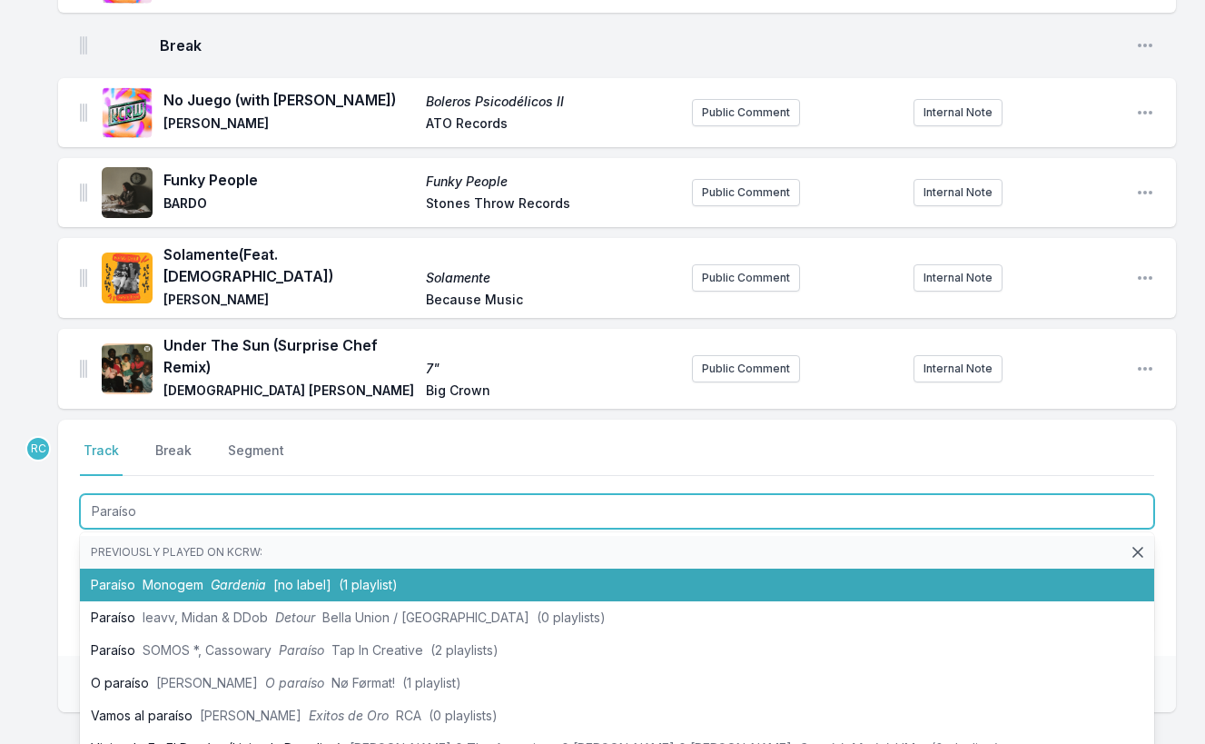
click at [410, 569] on li "Paraíso Monogem Gardenia [no label] (1 playlist)" at bounding box center [617, 585] width 1074 height 33
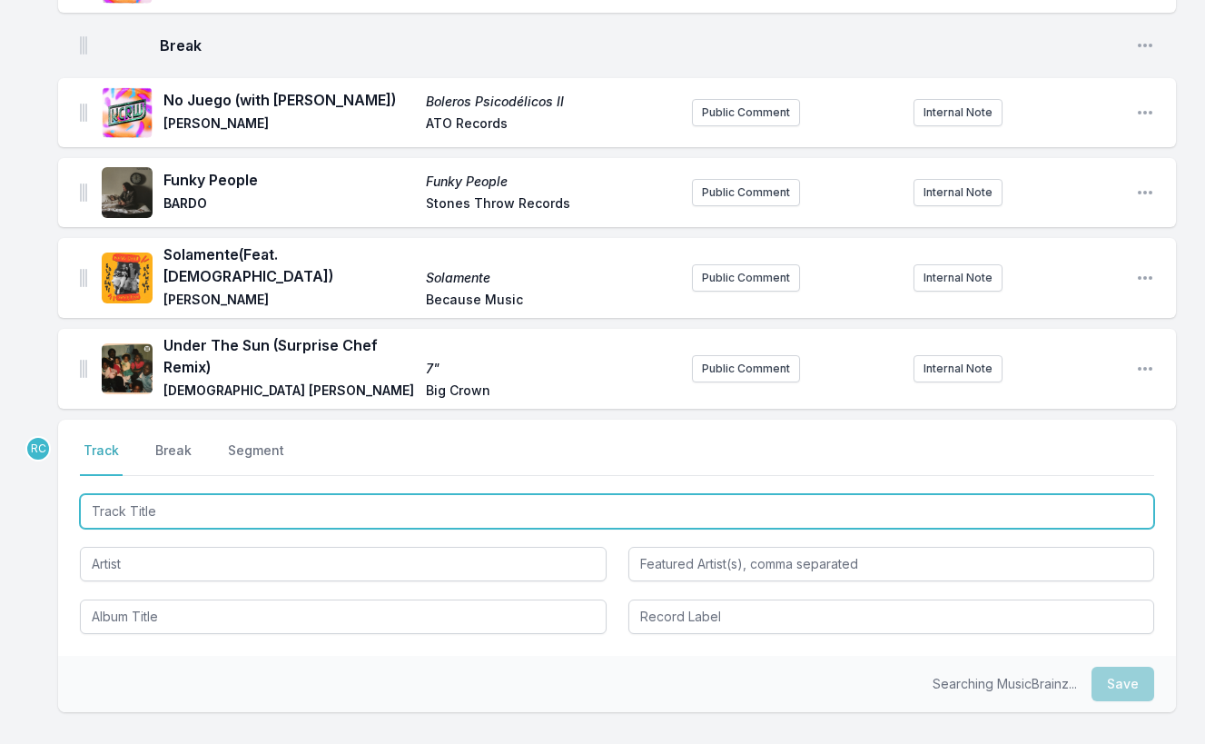
scroll to position [2000, 0]
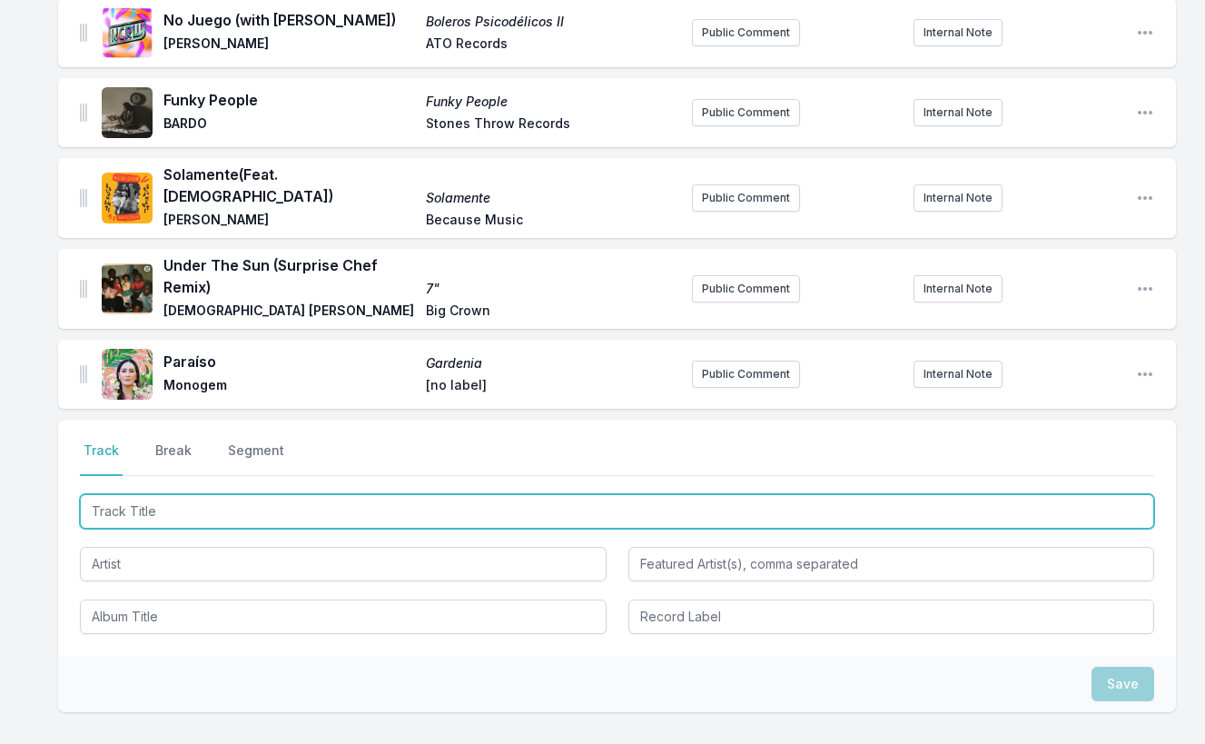
click at [1055, 494] on input "Track Title" at bounding box center [617, 511] width 1074 height 35
paste input "milk in my console"
type input "milk in my console"
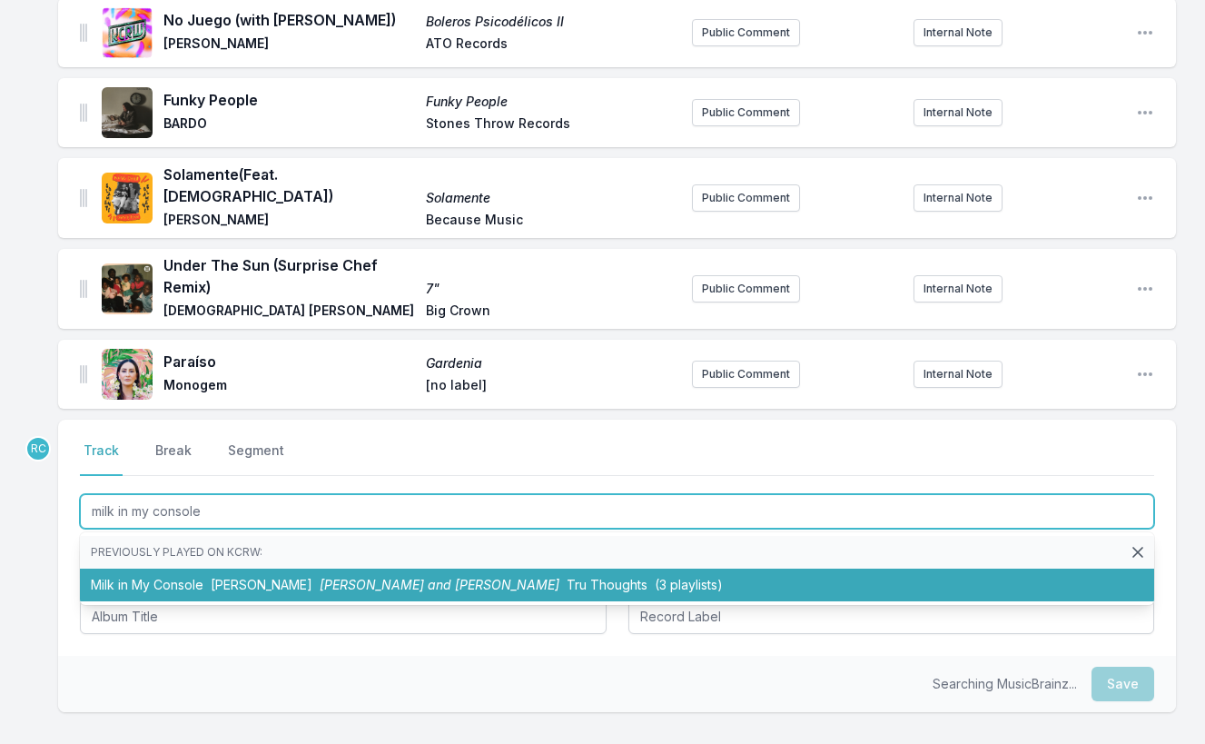
click at [655, 577] on span "(3 playlists)" at bounding box center [689, 584] width 68 height 15
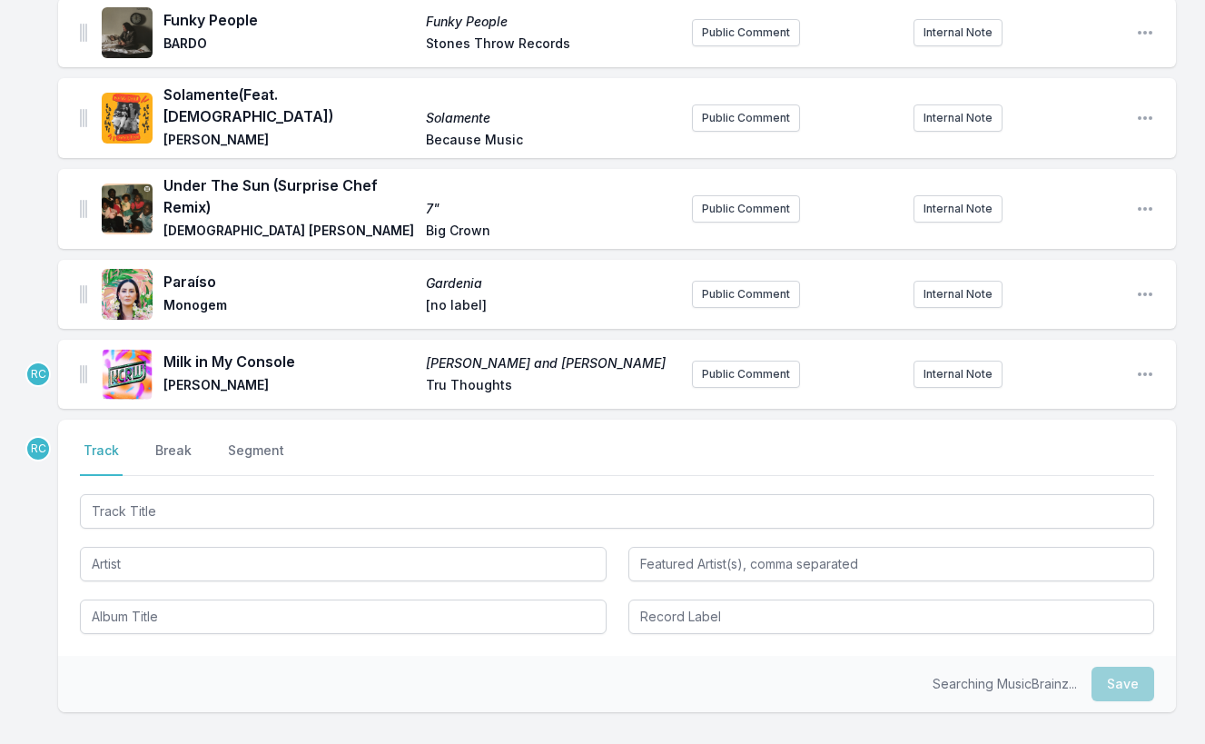
click at [174, 420] on div "Select a tab Track Break Segment Track Break Segment" at bounding box center [617, 538] width 1118 height 236
click at [176, 441] on button "Break" at bounding box center [174, 458] width 44 height 35
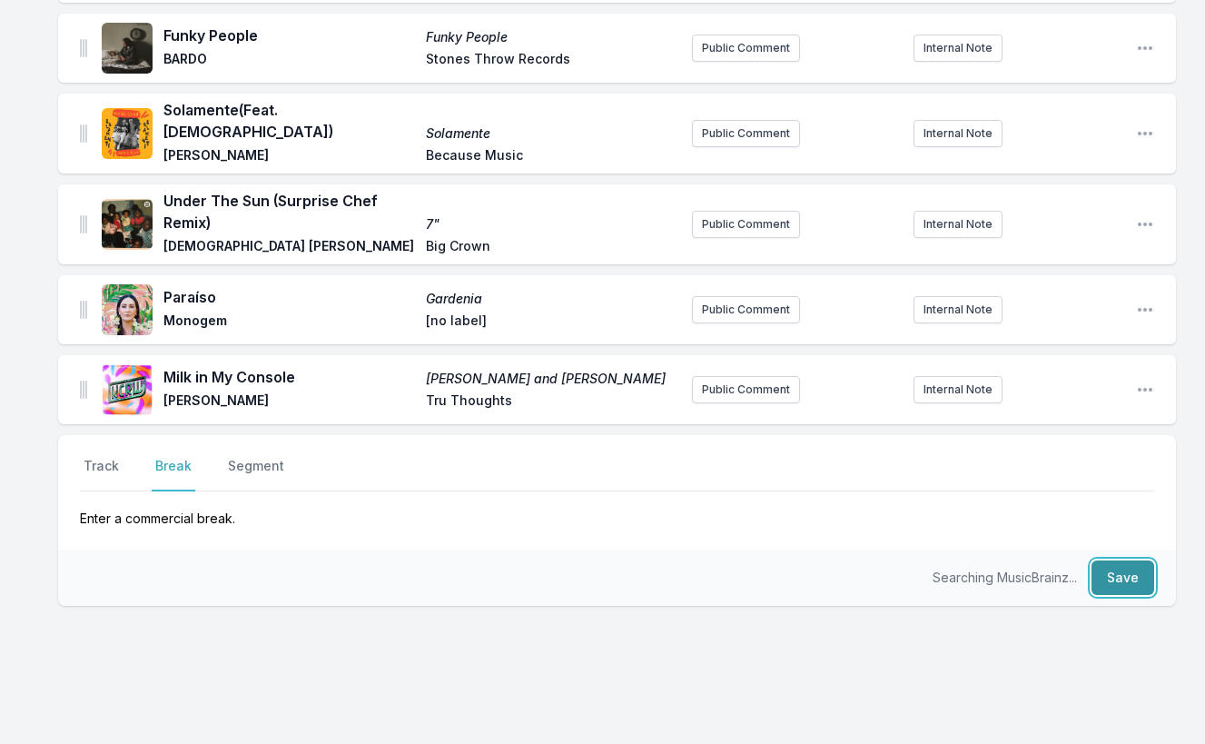
click at [1144, 560] on button "Save" at bounding box center [1123, 577] width 63 height 35
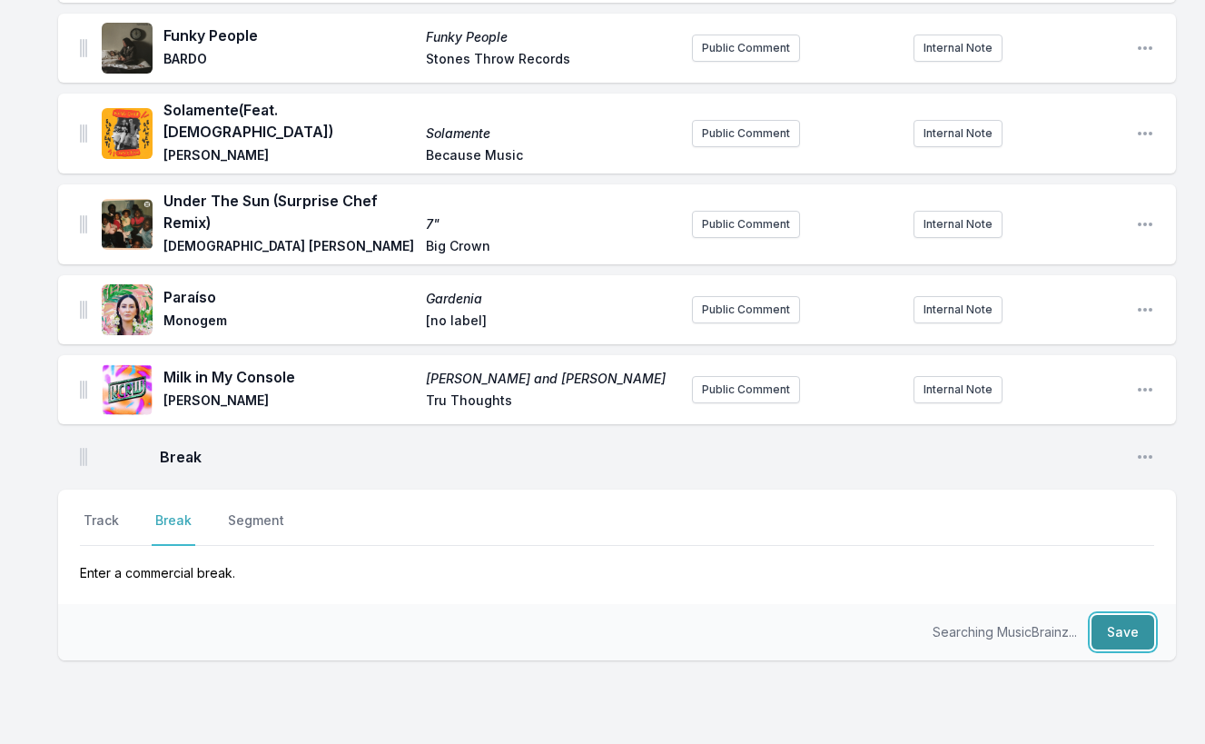
scroll to position [2119, 0]
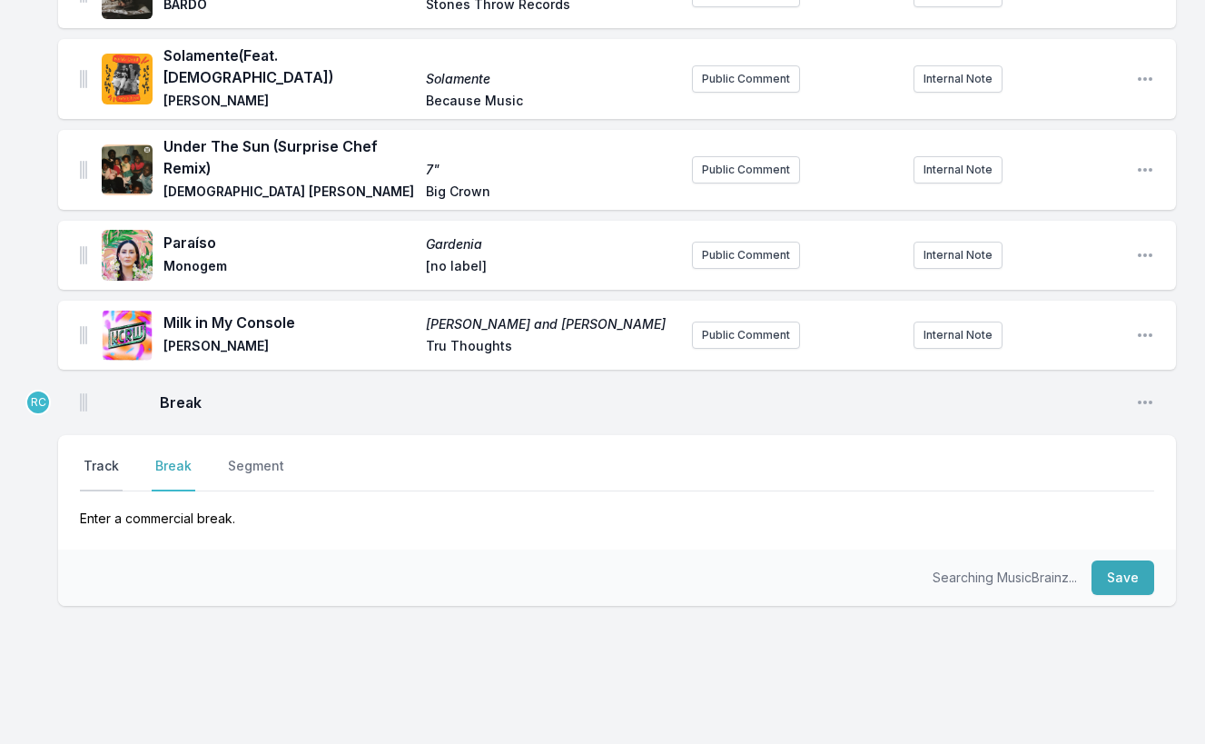
click at [93, 457] on button "Track" at bounding box center [101, 474] width 43 height 35
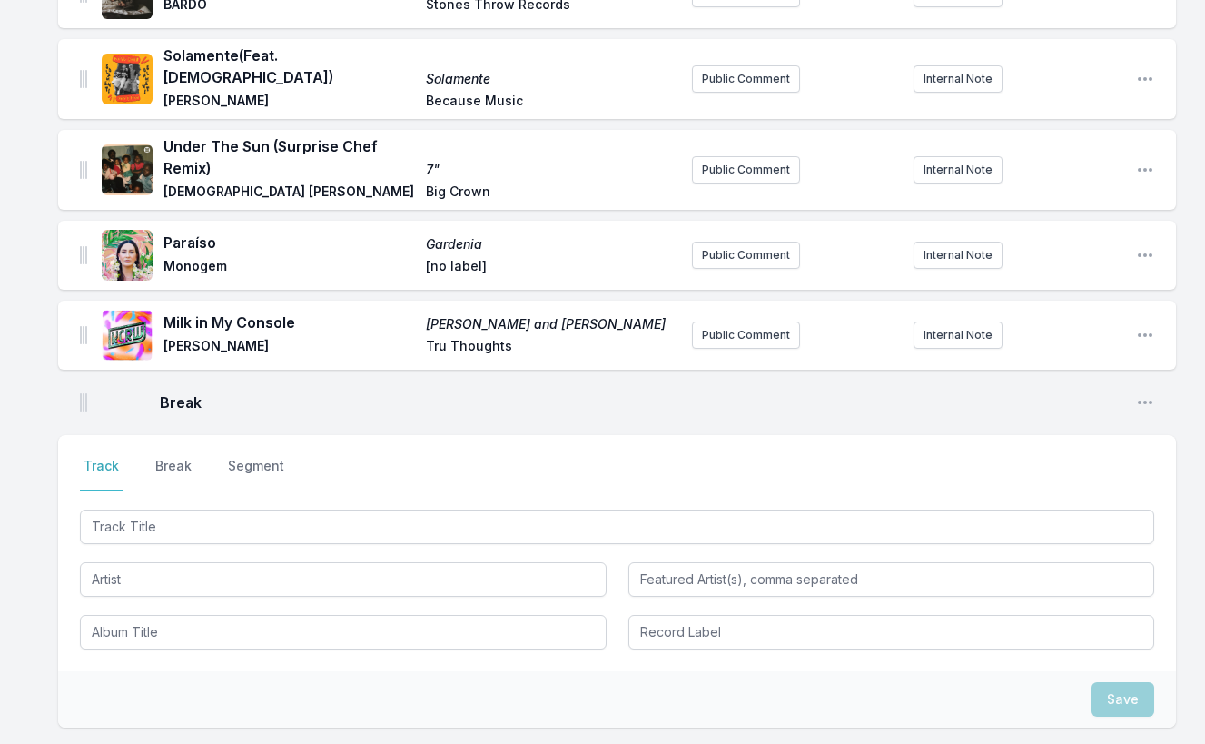
click at [1071, 509] on input "Track Title" at bounding box center [617, 526] width 1074 height 35
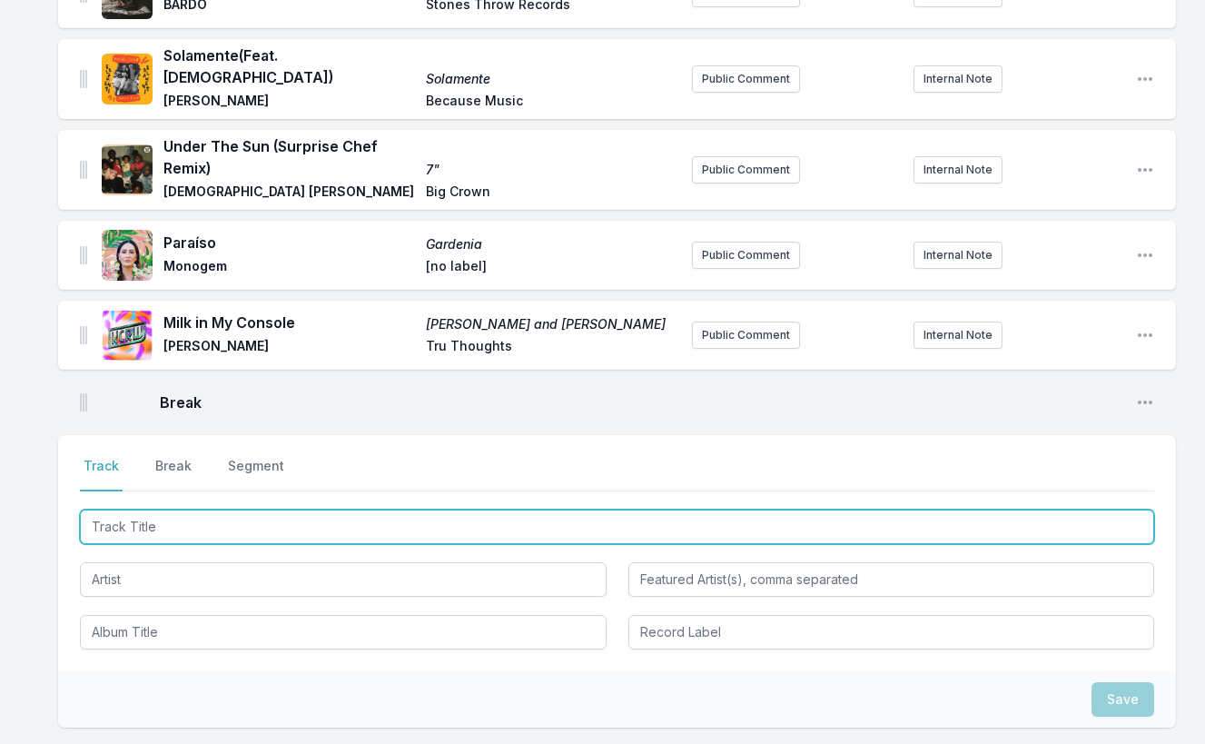
click at [1071, 509] on input "Track Title" at bounding box center [617, 526] width 1074 height 35
paste input "Mass Appeal"
type input "Mass Appeal"
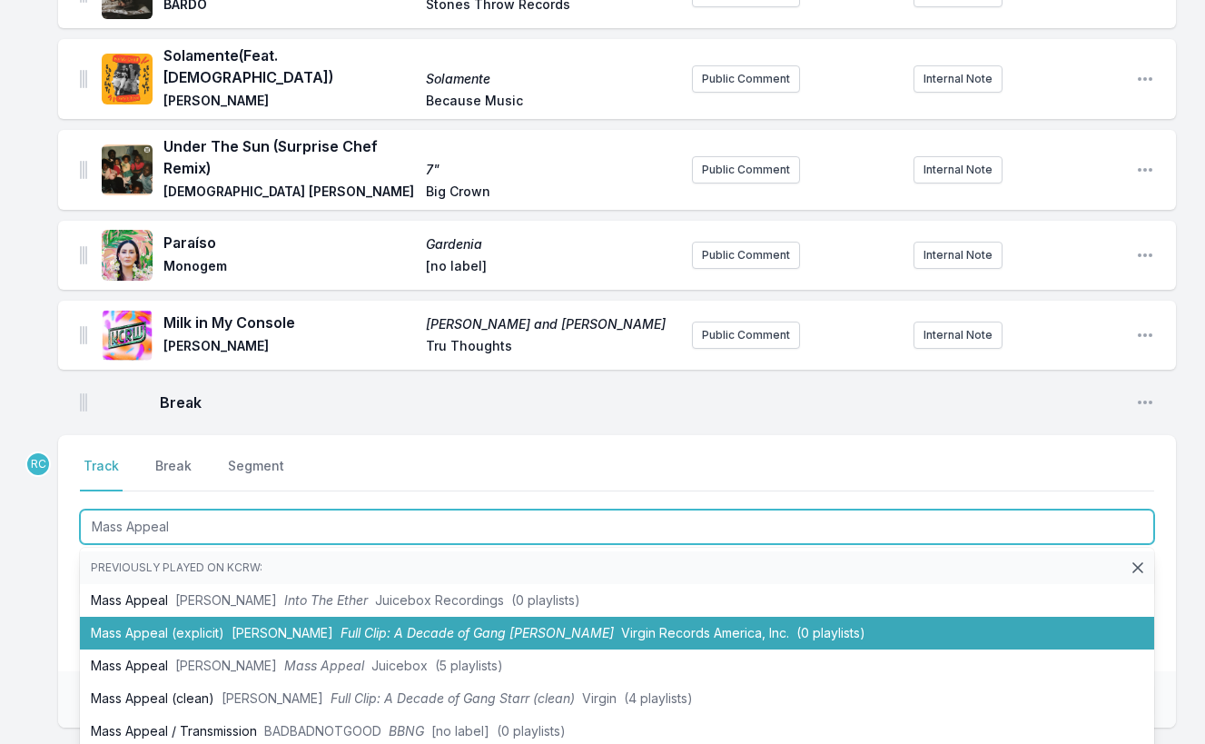
click at [406, 625] on span "Full Clip: A Decade of Gang Starr" at bounding box center [477, 632] width 273 height 15
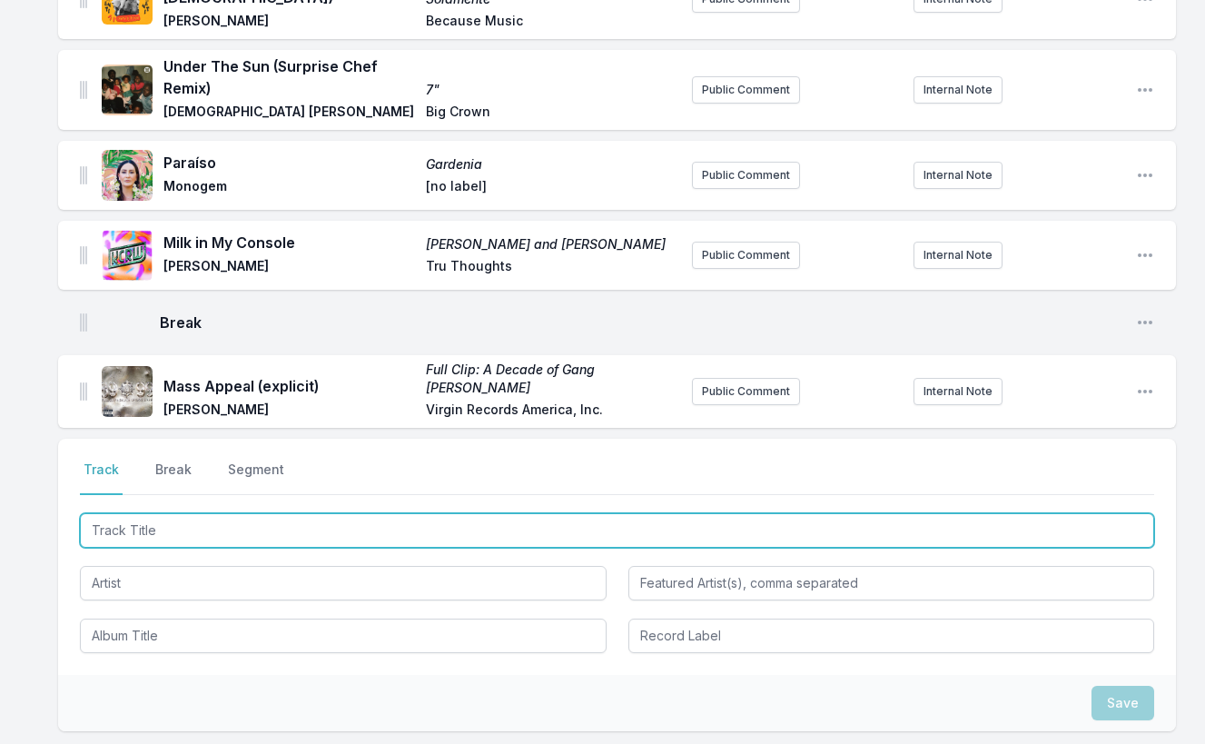
click at [1008, 513] on input "Track Title" at bounding box center [617, 530] width 1074 height 35
paste input "Approach With Caution feat. Sampa The Great"
type input "Approach With Caution feat. Sampa The Great"
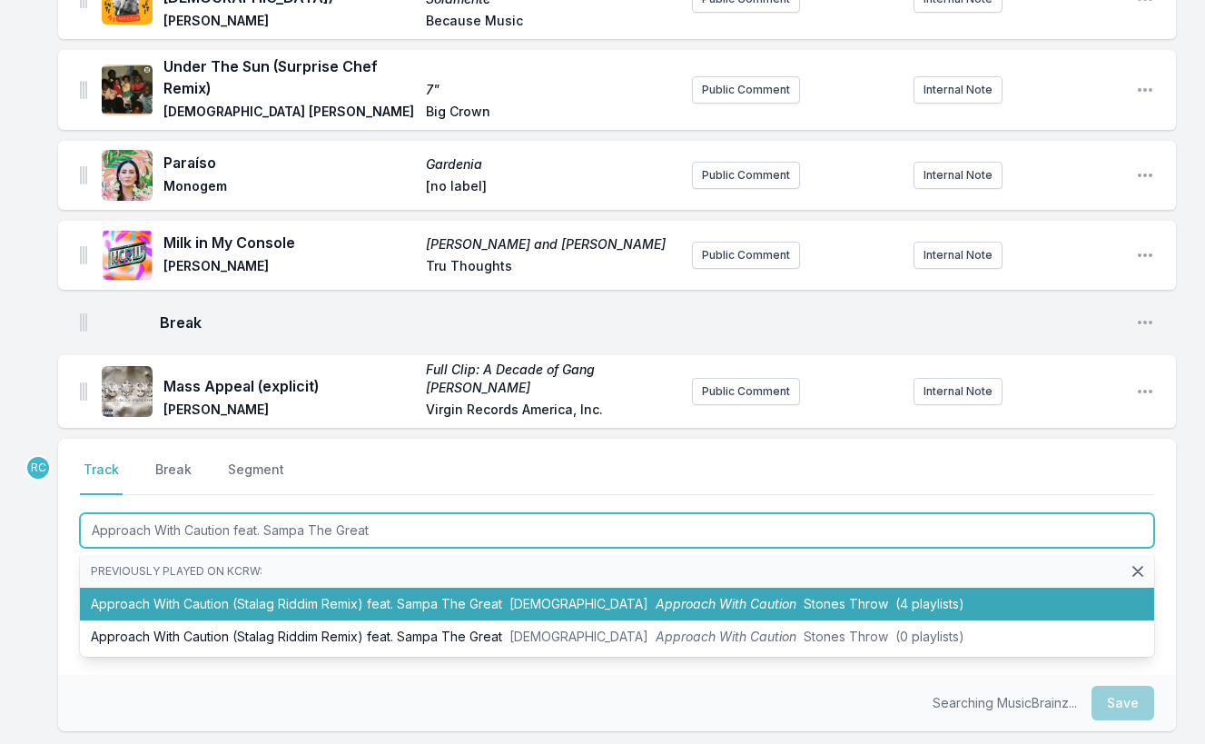
click at [500, 588] on li "Approach With Caution (Stalag Riddim Remix) feat. Sampa The Great Quakers Appro…" at bounding box center [617, 604] width 1074 height 33
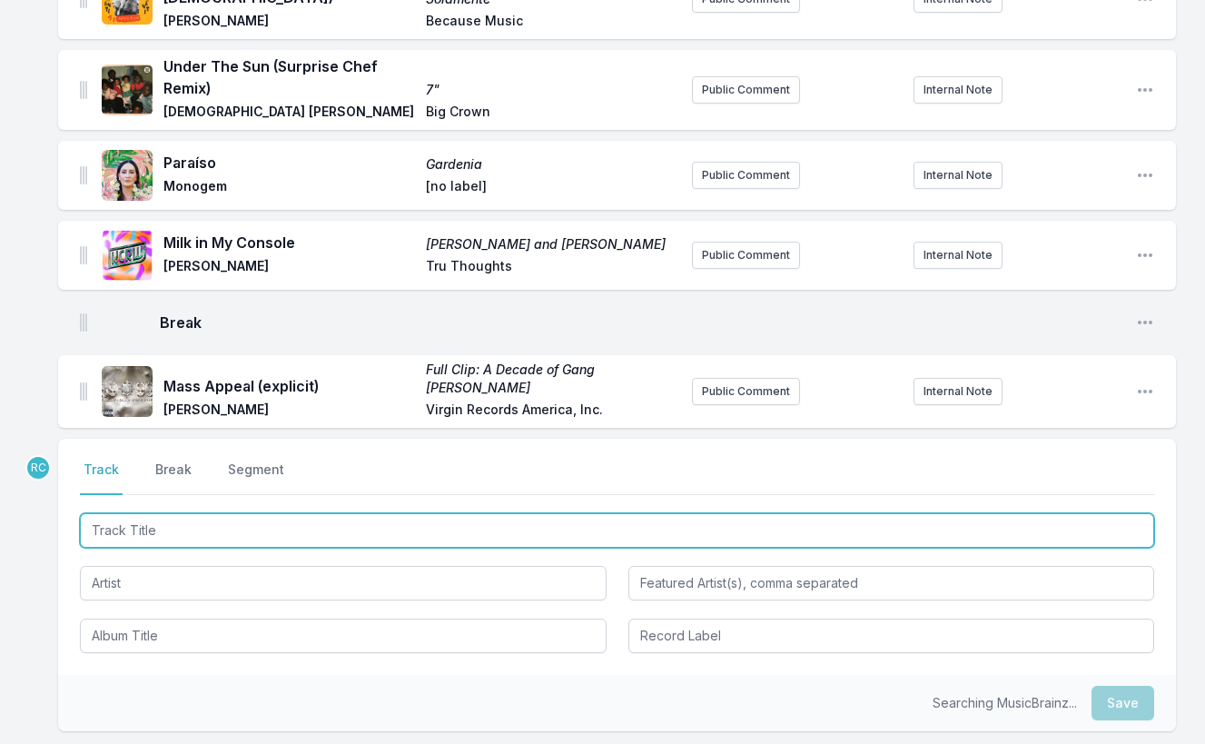
scroll to position [2311, 0]
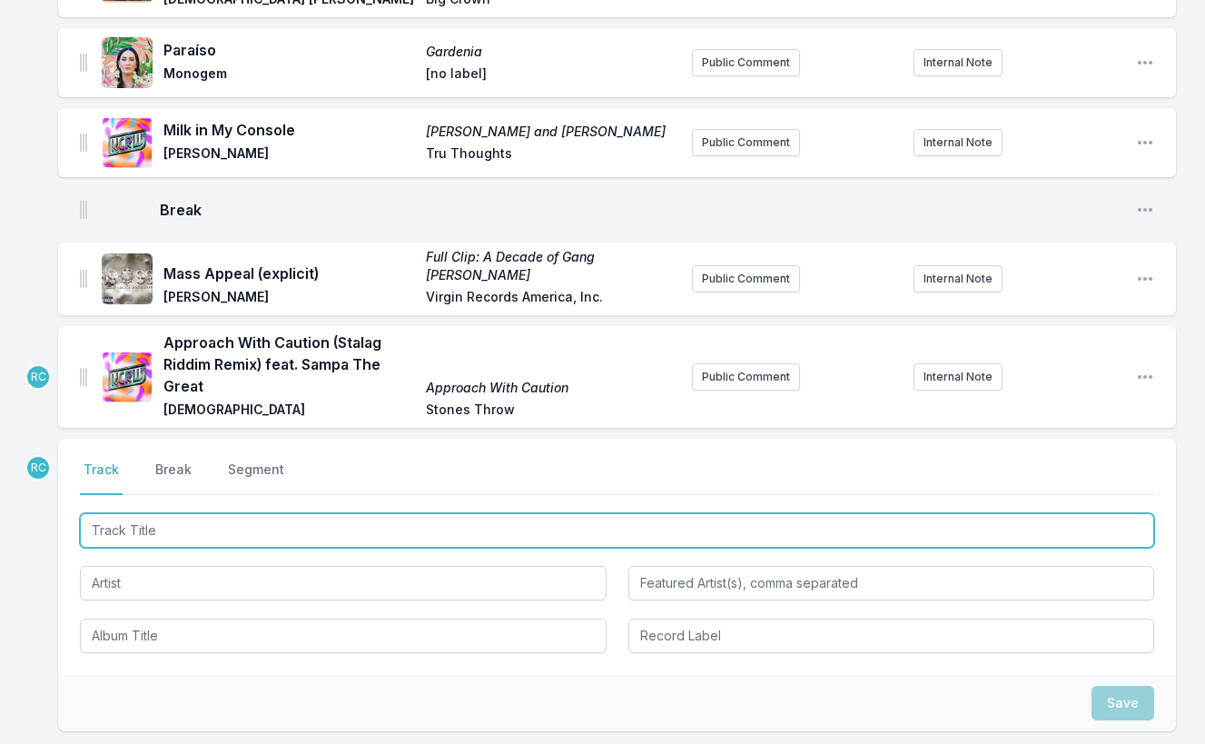
paste input "Approach With Caution feat. Sampa The Great"
type input "Approach With Caution feat. Sampa The Great"
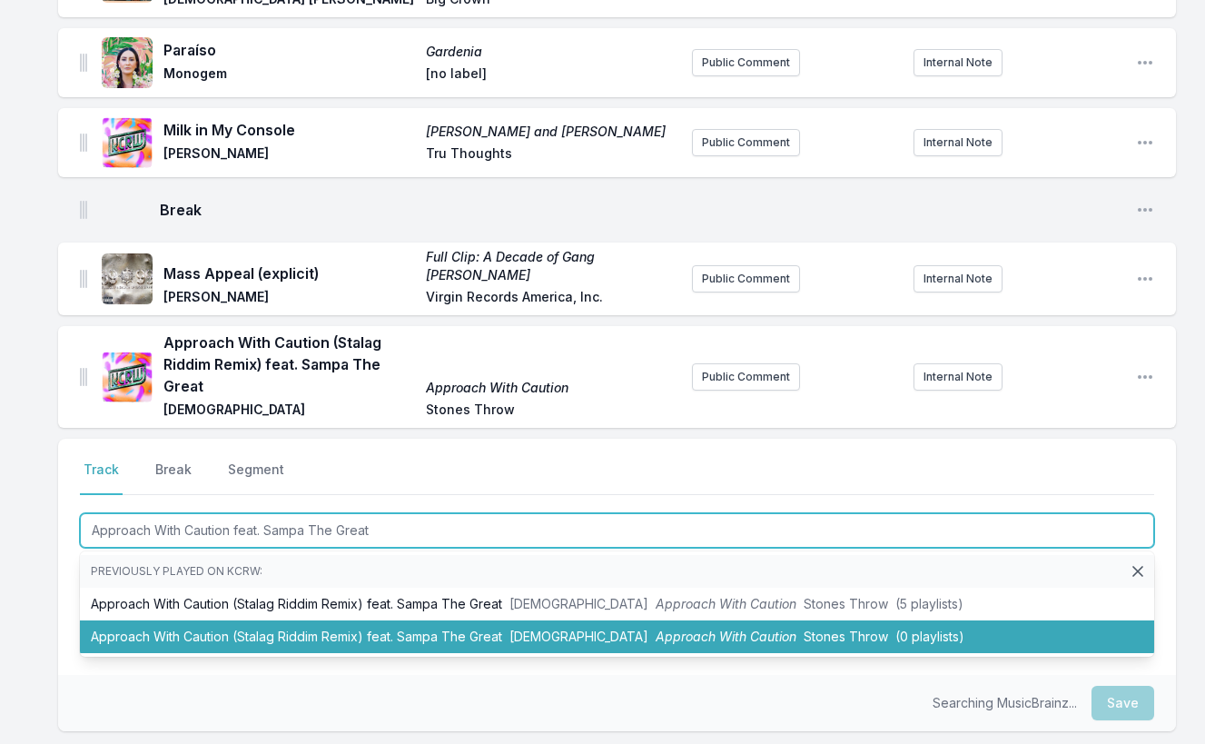
click at [248, 620] on li "Approach With Caution (Stalag Riddim Remix) feat. Sampa The Great Quakers Appro…" at bounding box center [617, 636] width 1074 height 33
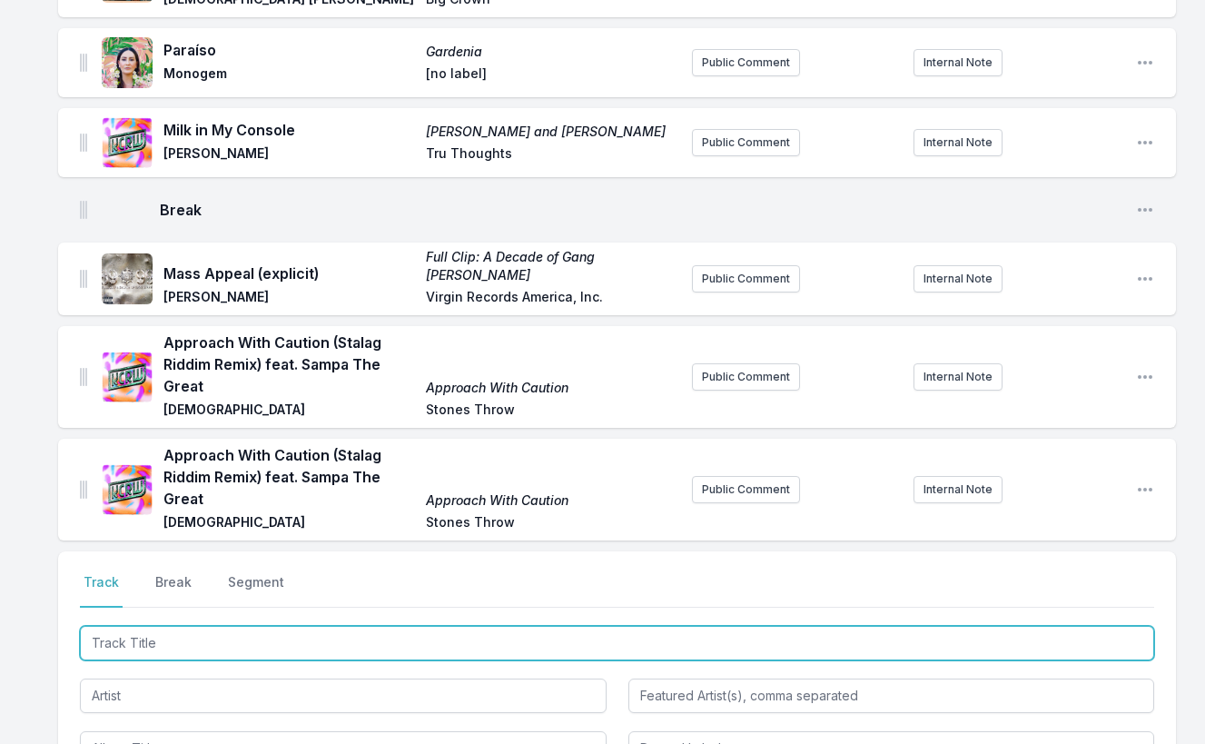
scroll to position [2424, 0]
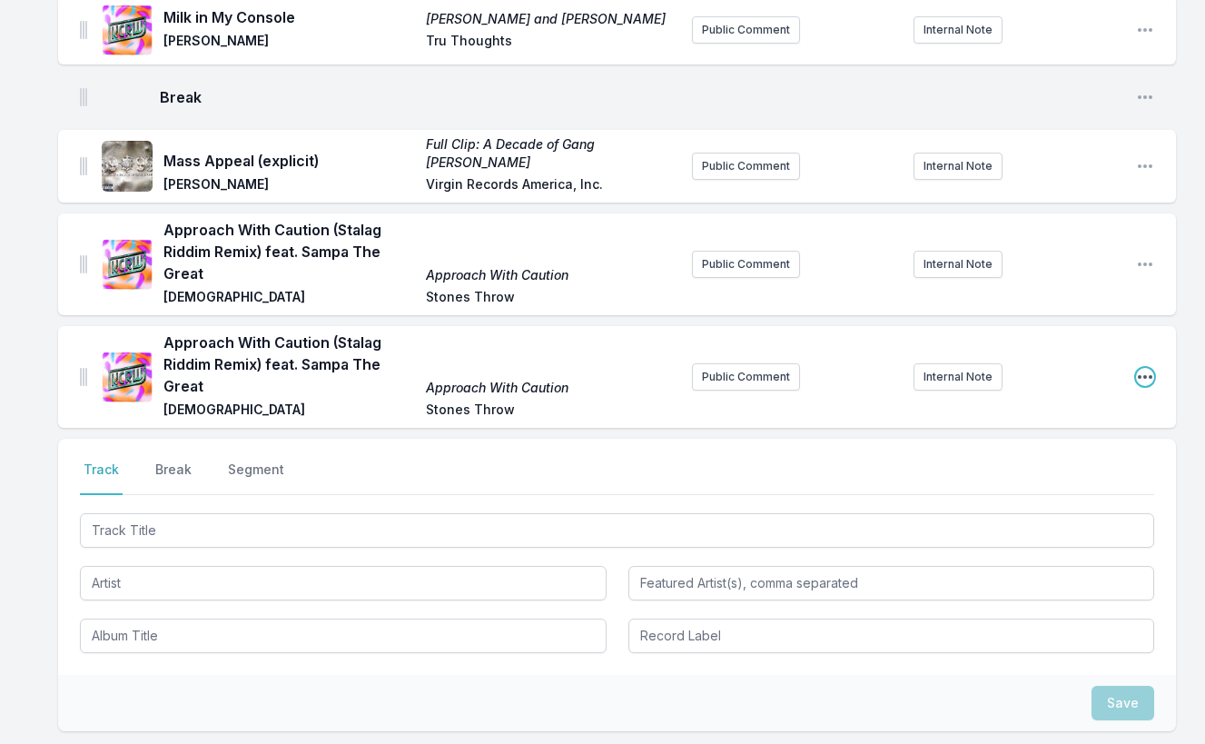
click at [1146, 368] on icon "Open playlist item options" at bounding box center [1145, 377] width 18 height 18
click at [1061, 430] on button "Delete Entry" at bounding box center [1052, 446] width 203 height 33
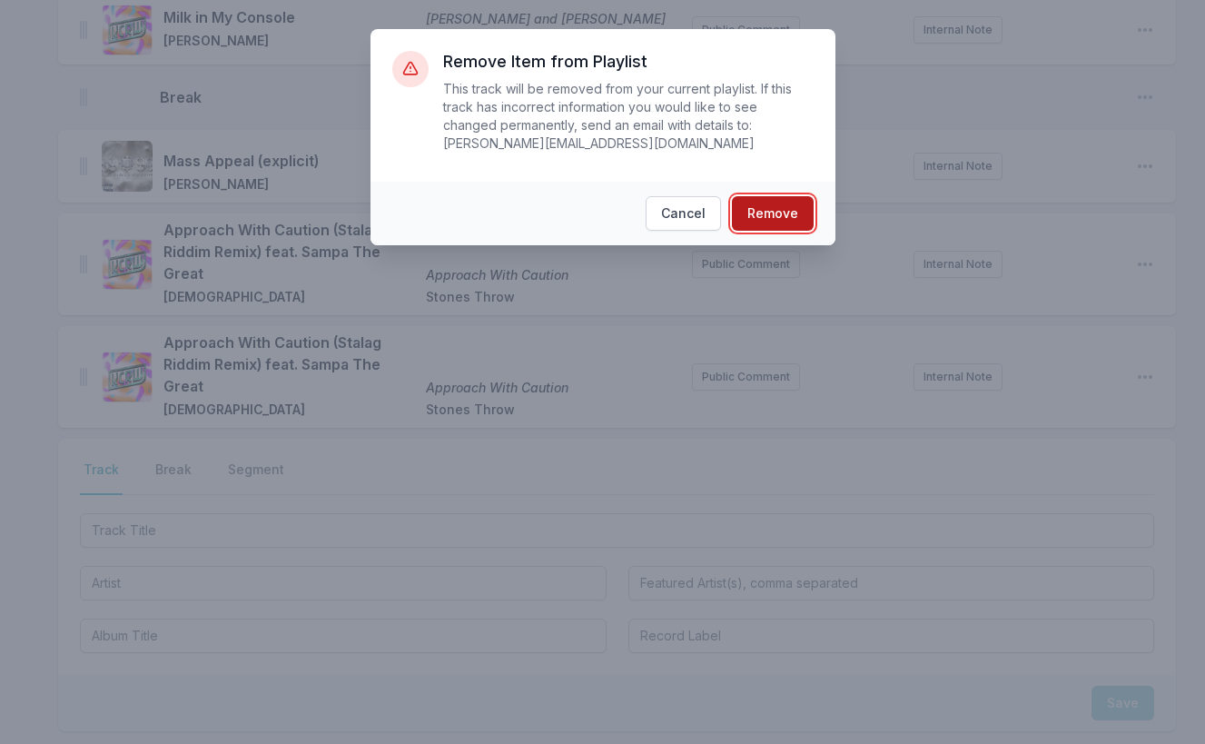
click at [780, 214] on button "Remove" at bounding box center [773, 213] width 82 height 35
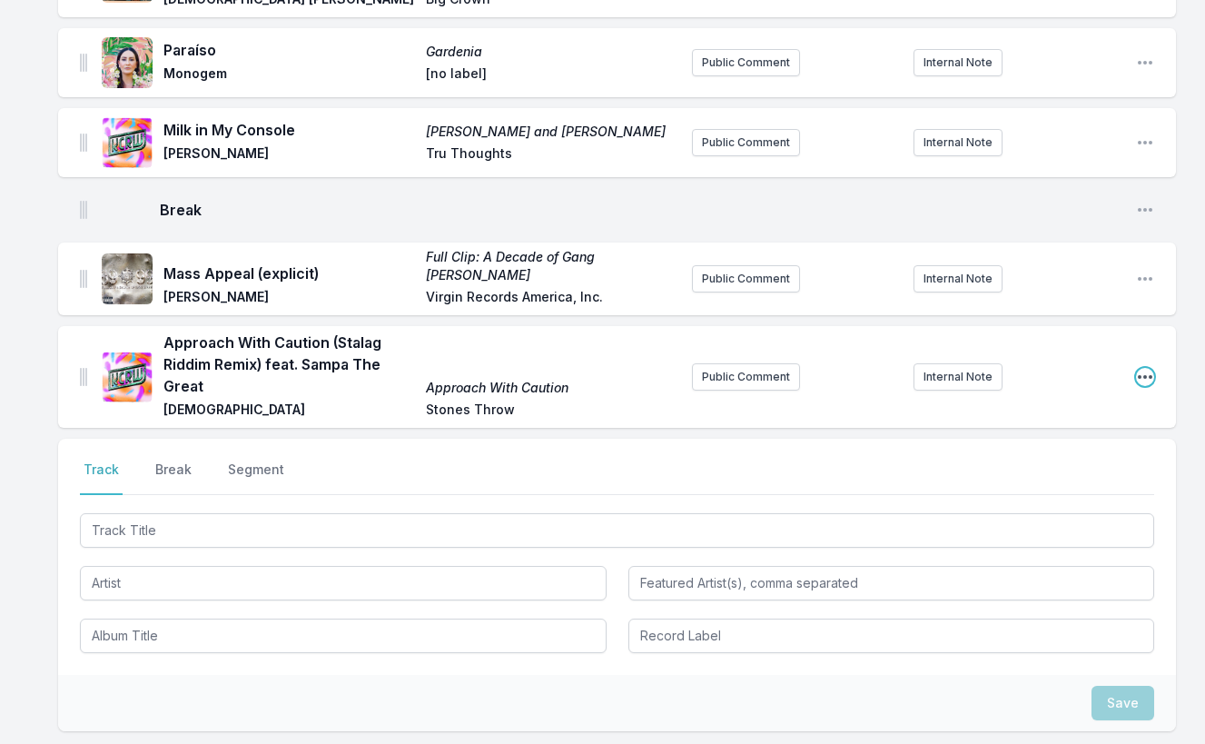
click at [1141, 368] on icon "Open playlist item options" at bounding box center [1145, 377] width 18 height 18
click at [1064, 397] on button "Edit Track Details" at bounding box center [1052, 413] width 203 height 33
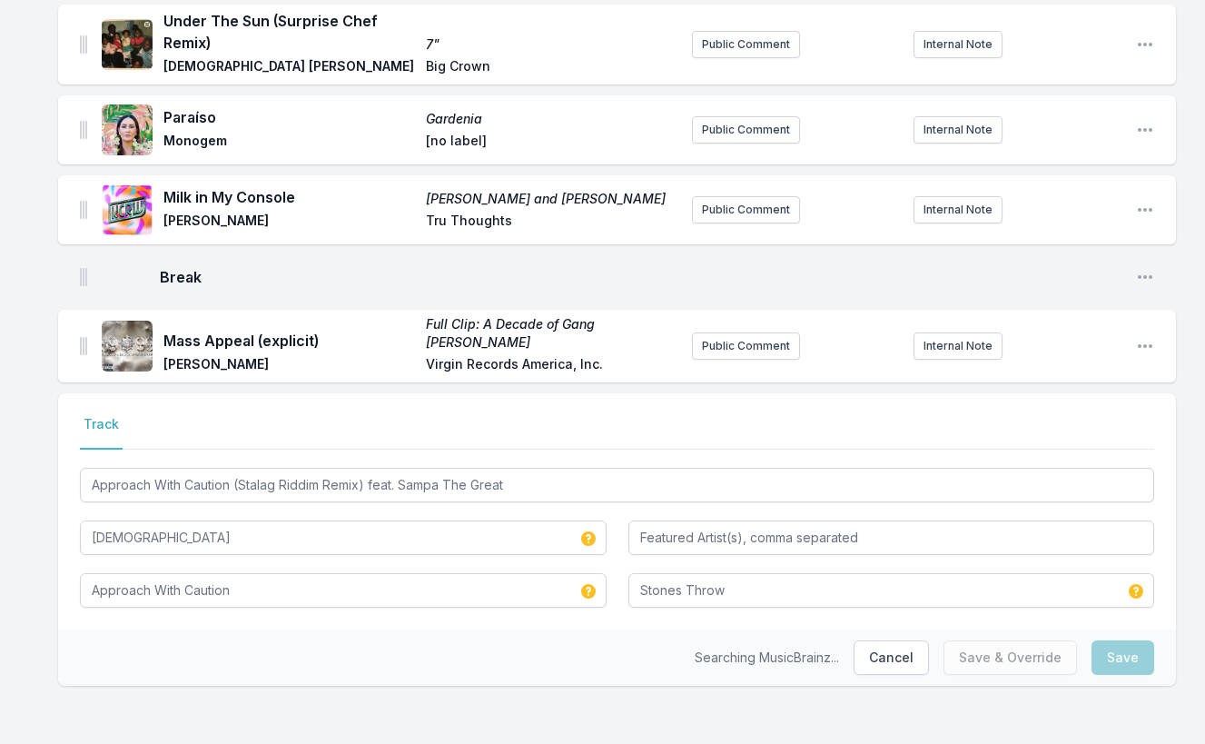
scroll to position [2204, 0]
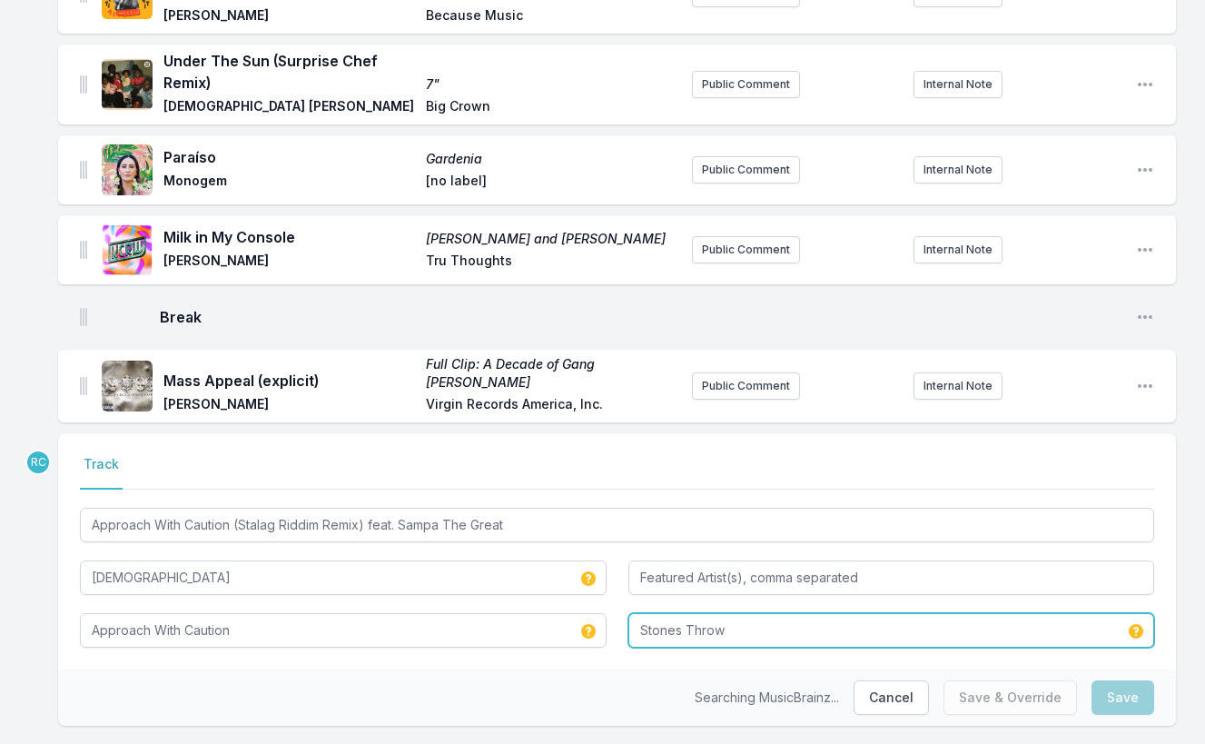
click at [758, 613] on input "Stones Throw" at bounding box center [891, 630] width 527 height 35
type input "Stones Throw Records"
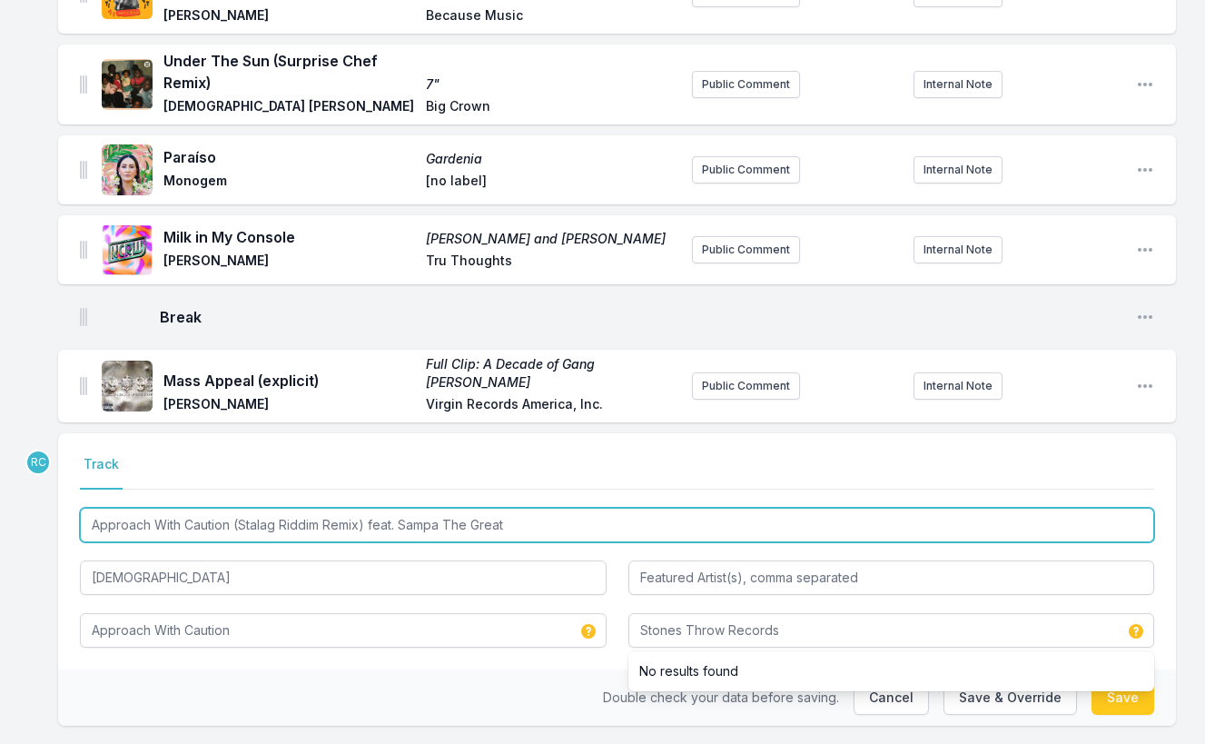
drag, startPoint x: 528, startPoint y: 489, endPoint x: 400, endPoint y: 491, distance: 128.1
click at [400, 508] on input "Approach With Caution (Stalag Riddim Remix) feat. Sampa The Great" at bounding box center [617, 525] width 1074 height 35
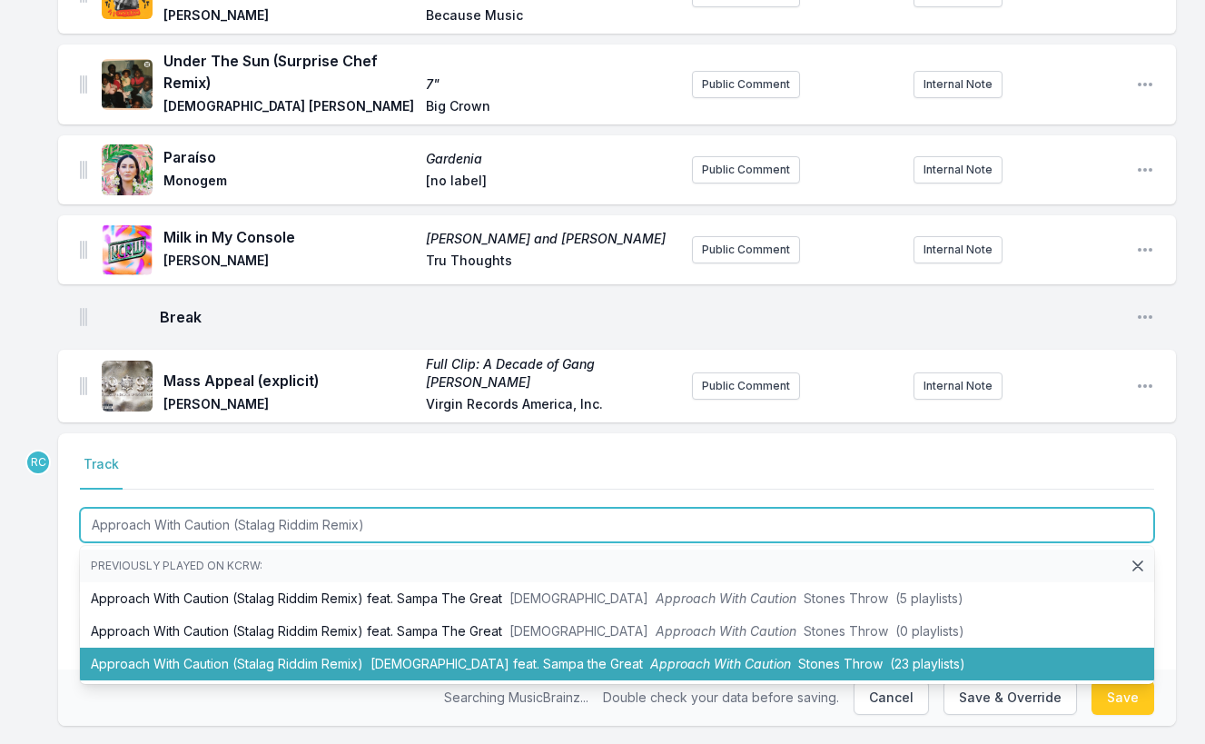
click at [379, 648] on li "Approach With Caution (Stalag Riddim Remix) Quakers feat. Sampa the Great Appro…" at bounding box center [617, 664] width 1074 height 33
type input "Approach With Caution (Stalag Riddim Remix) feat. Sampa The Great"
type input "Stones Throw"
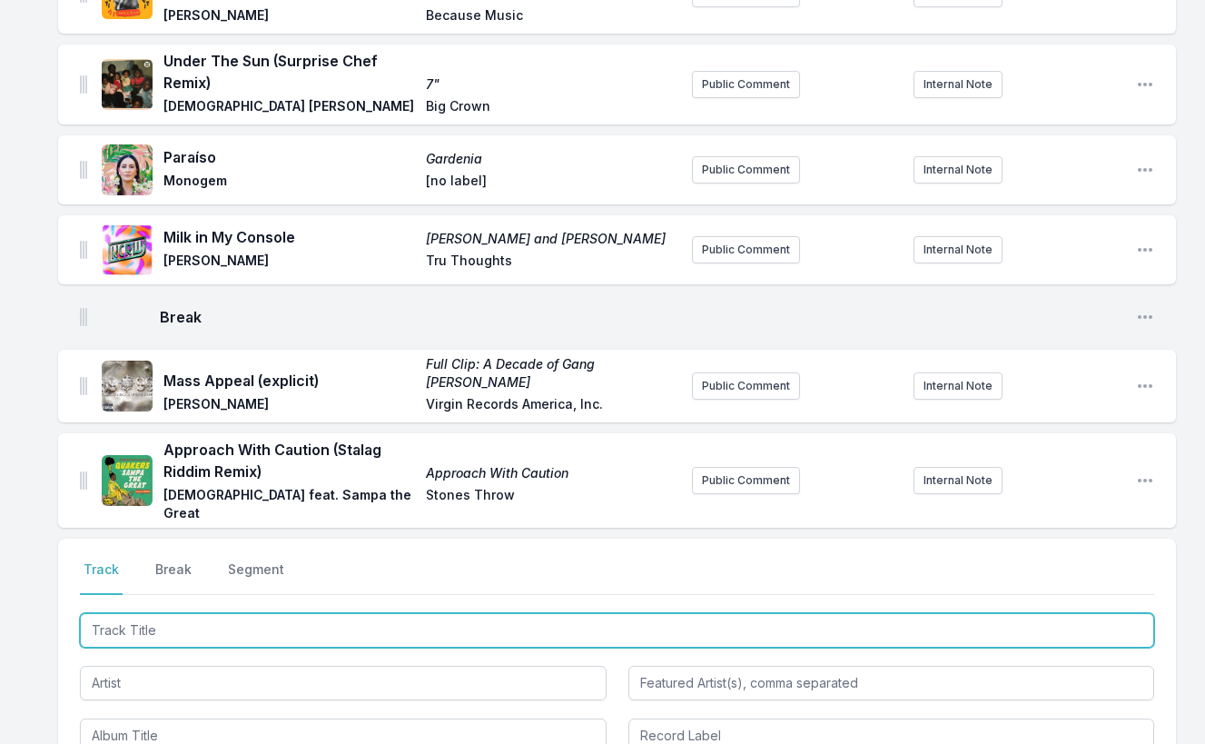
click at [1029, 613] on input "Track Title" at bounding box center [617, 630] width 1074 height 35
paste input "Murder She Wrote"
type input "Murder She Wrote"
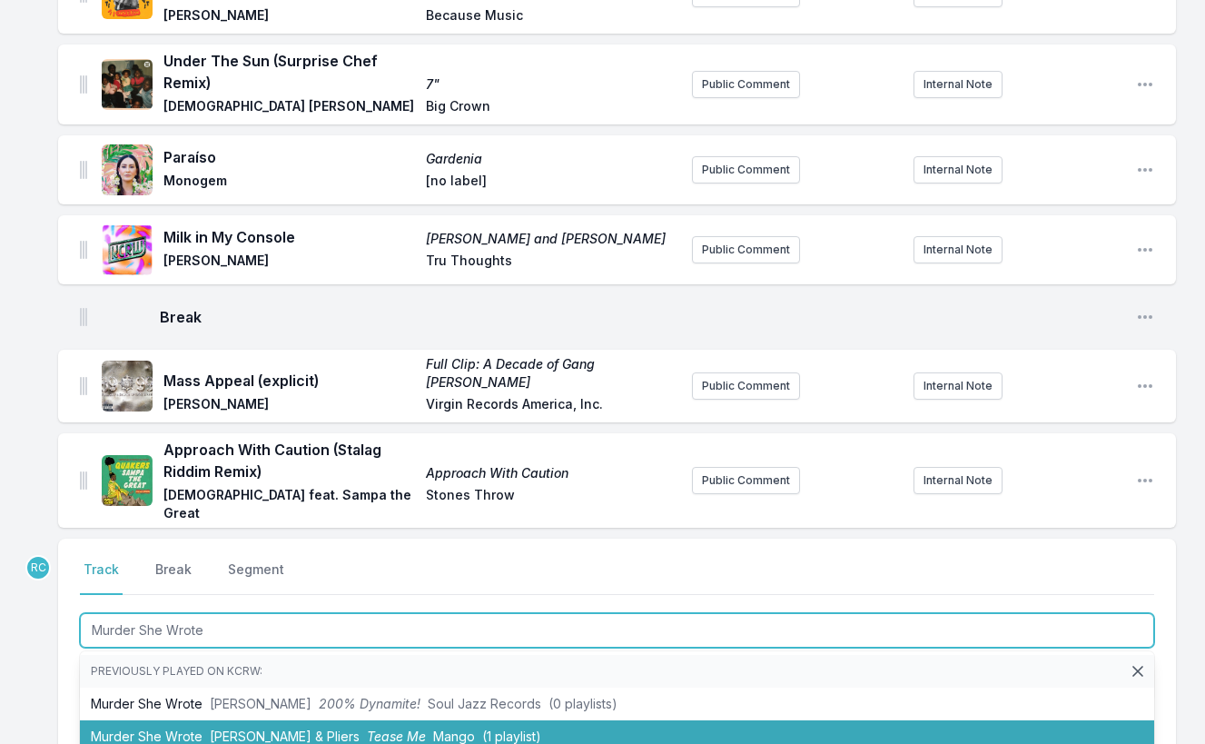
click at [200, 720] on li "Murder She Wrote Chaka Demus & Pliers Tease Me Mango (1 playlist)" at bounding box center [617, 736] width 1074 height 33
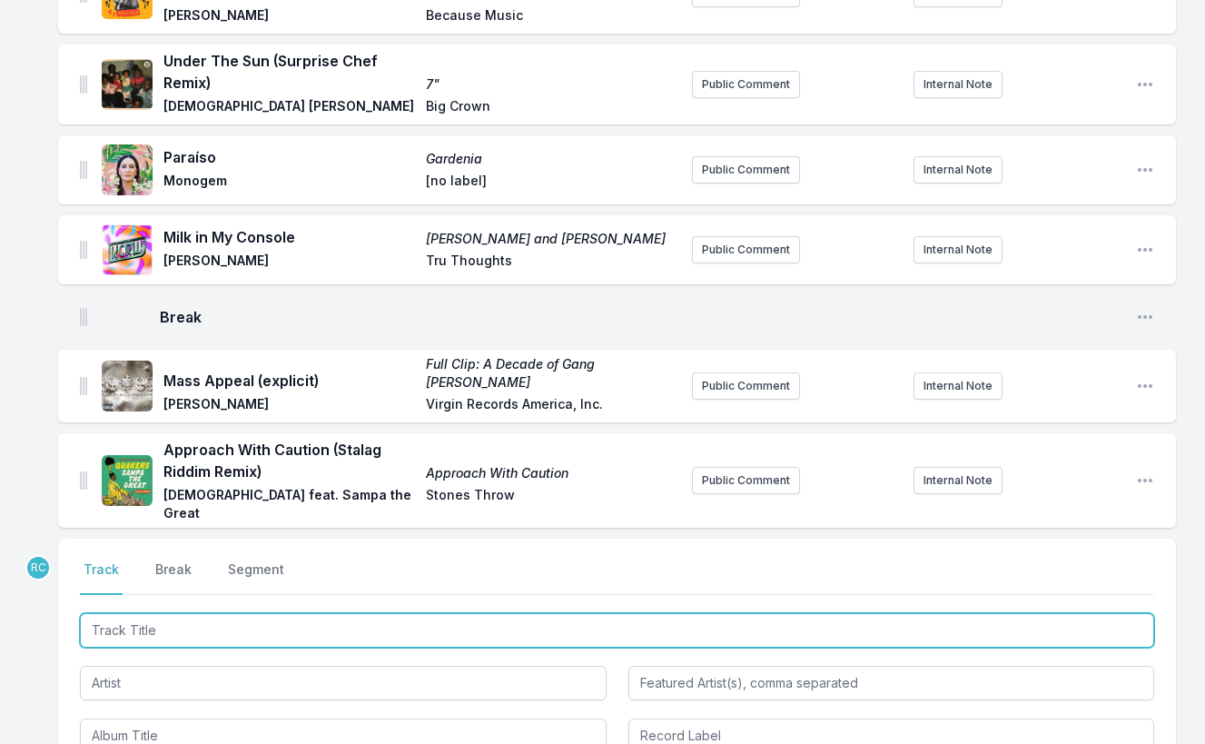
scroll to position [2284, 0]
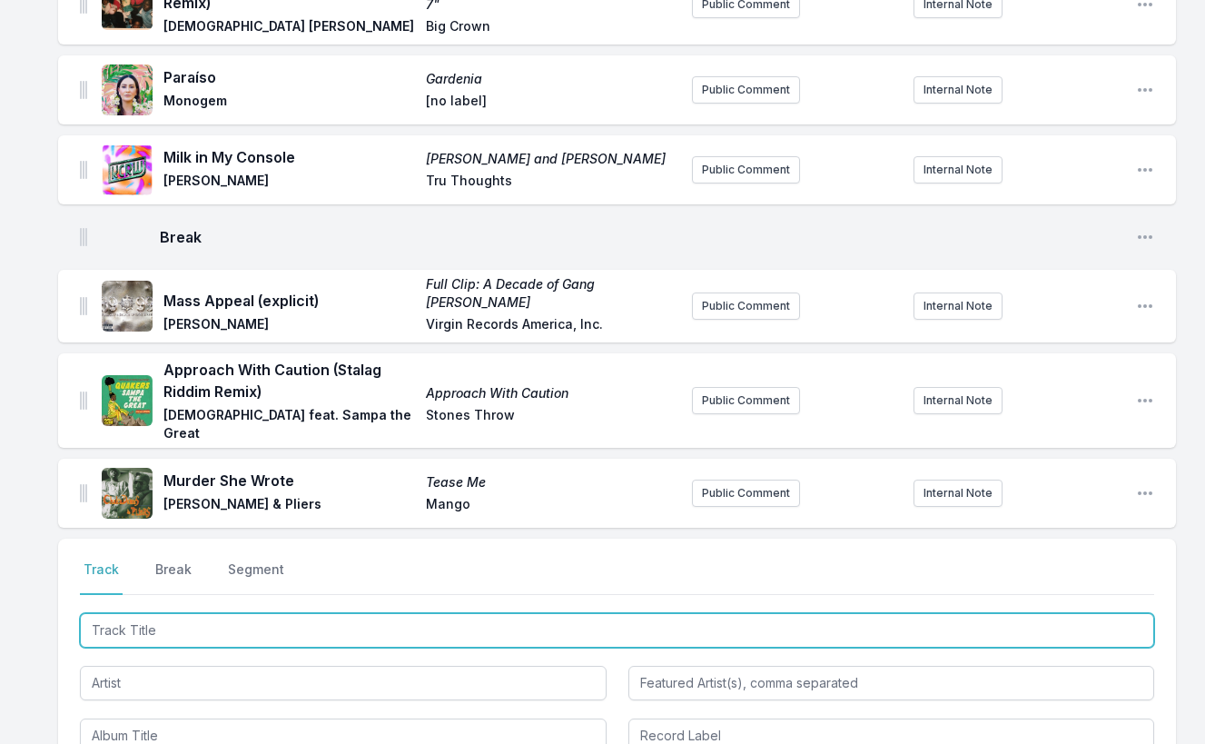
click at [1095, 613] on input "Track Title" at bounding box center [617, 630] width 1074 height 35
paste input "Closer To Me"
type input "Closer To Me"
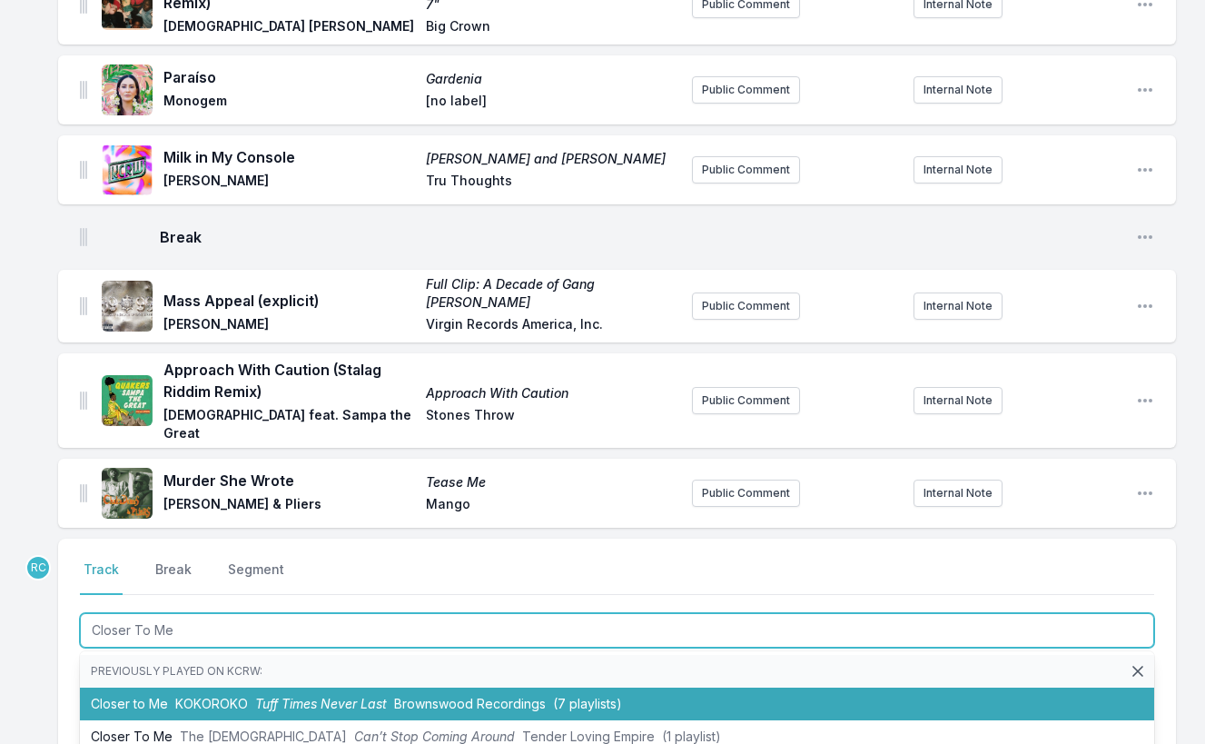
click at [245, 696] on span "KOKOROKO" at bounding box center [211, 703] width 73 height 15
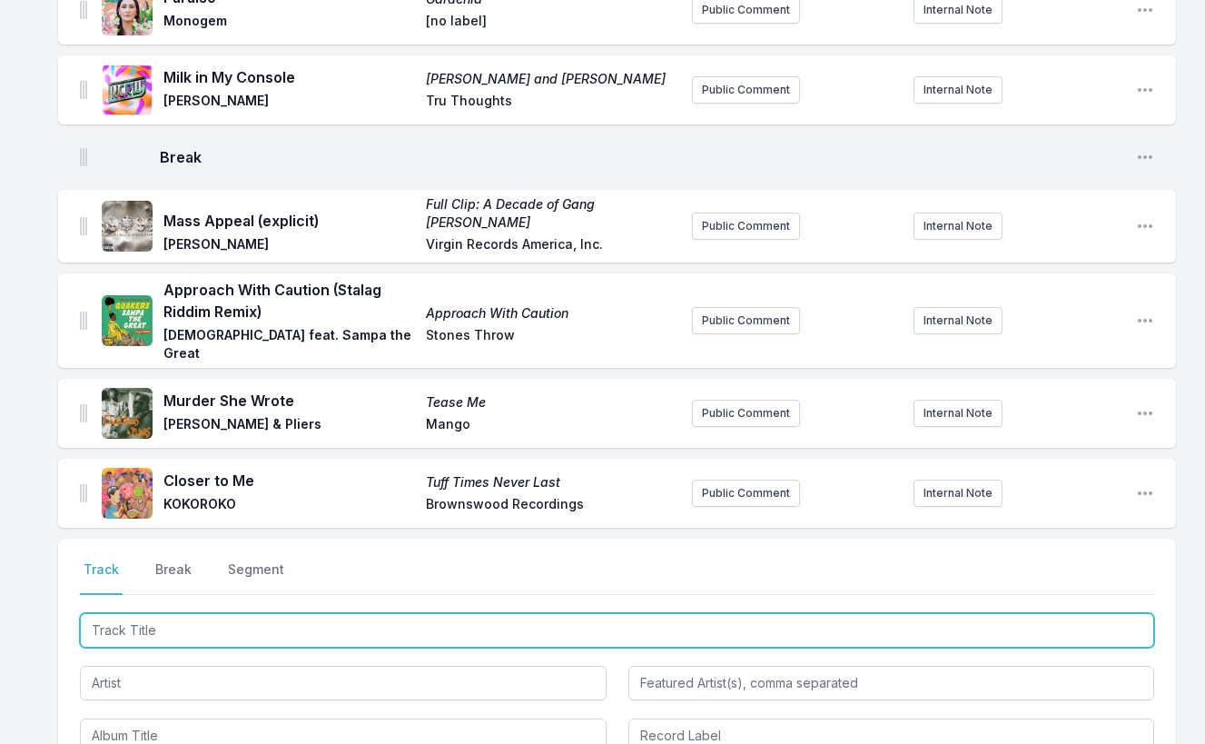
click at [1067, 613] on input "Track Title" at bounding box center [617, 630] width 1074 height 35
paste input "Love You Like That"
type input "Love You Like That"
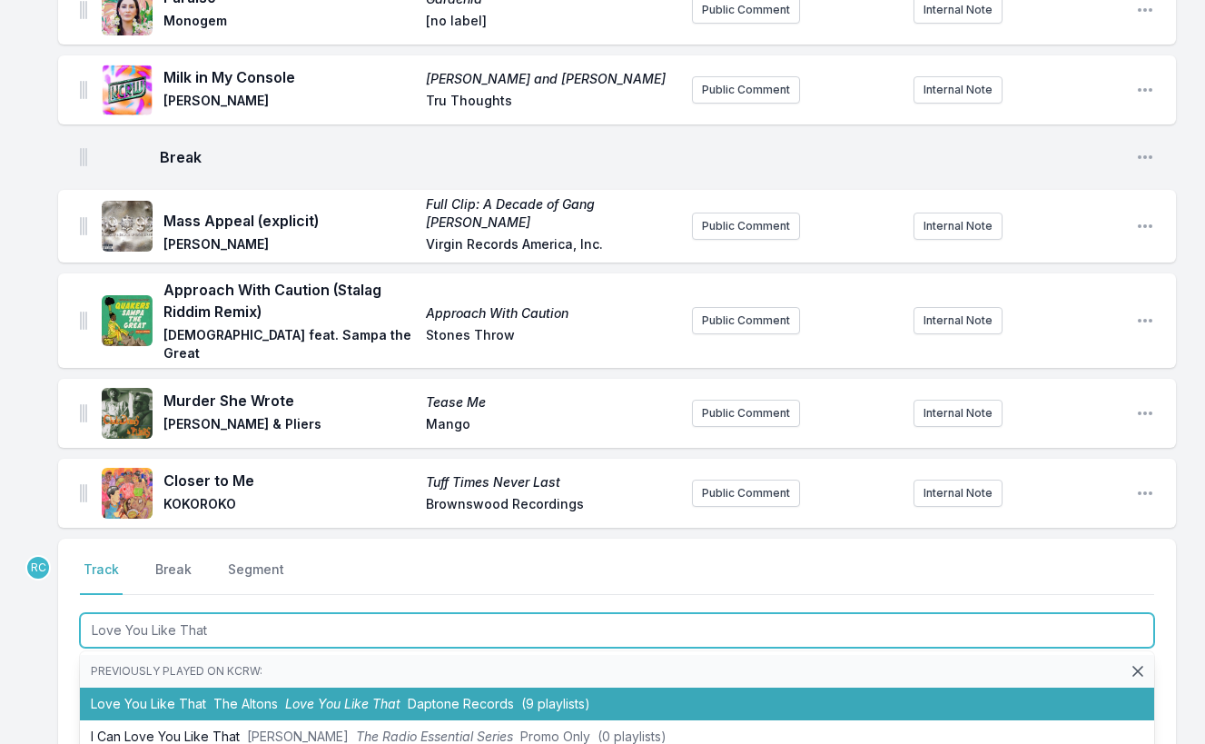
click at [341, 687] on li "Love You Like That The Altons Love You Like That Daptone Records (9 playlists)" at bounding box center [617, 703] width 1074 height 33
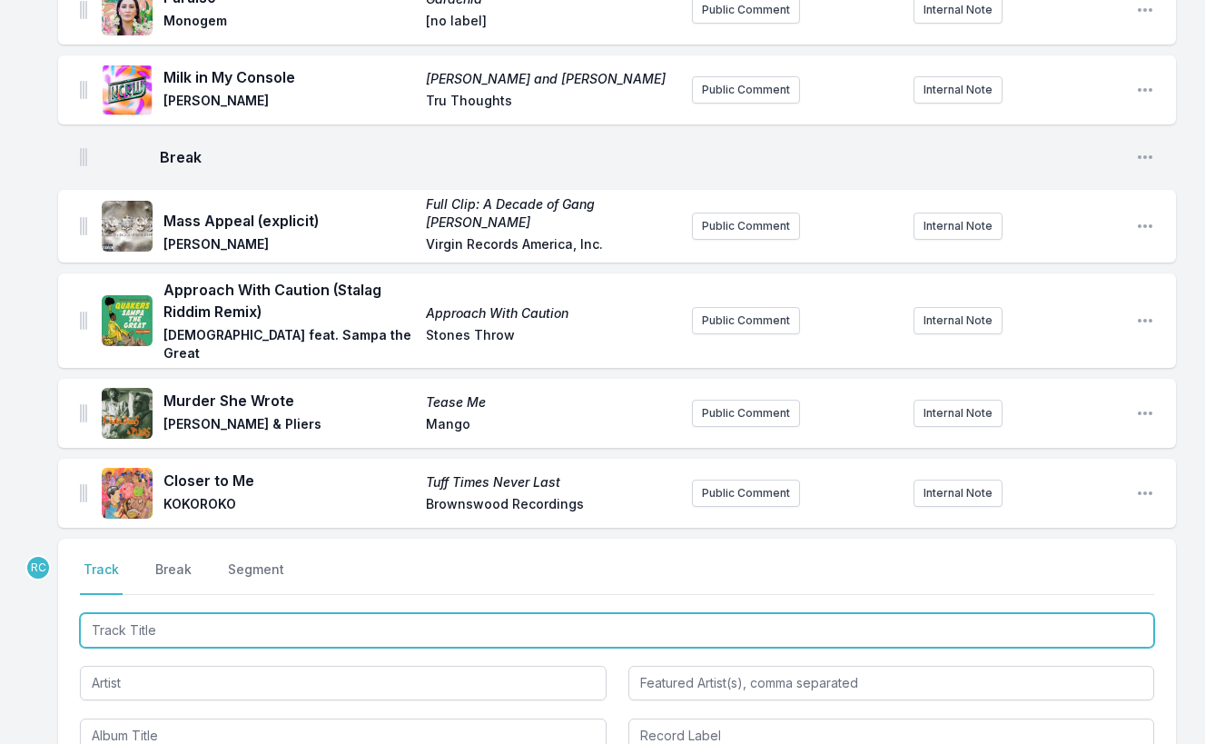
scroll to position [2444, 0]
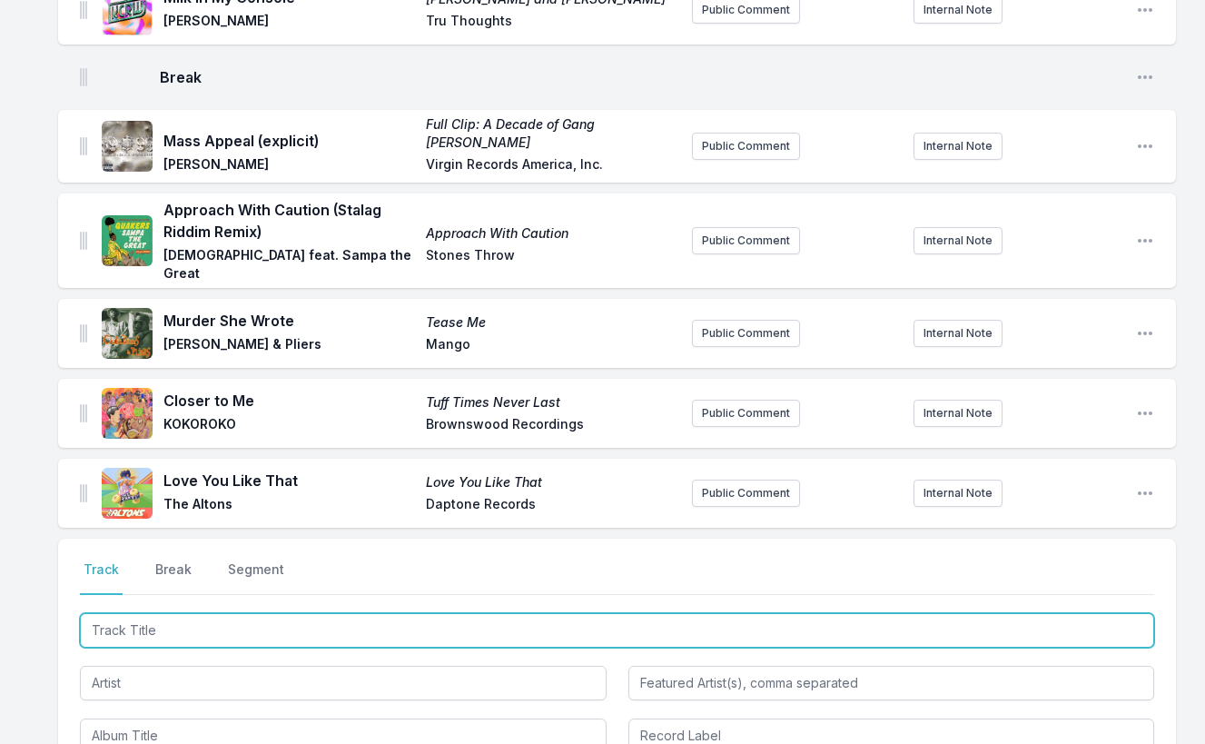
click at [1067, 613] on input "Track Title" at bounding box center [617, 630] width 1074 height 35
paste input "I'd Be Lost"
type input "I'd Be Lost"
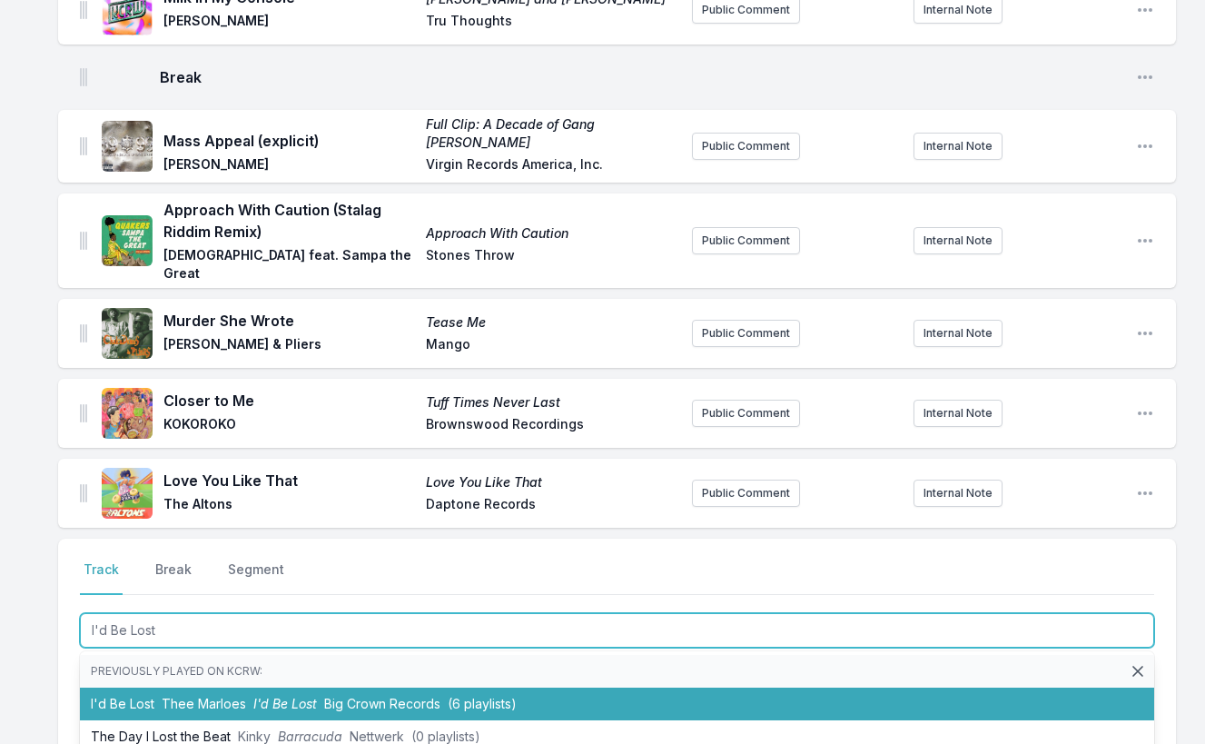
click at [276, 696] on span "I'd Be Lost" at bounding box center [285, 703] width 64 height 15
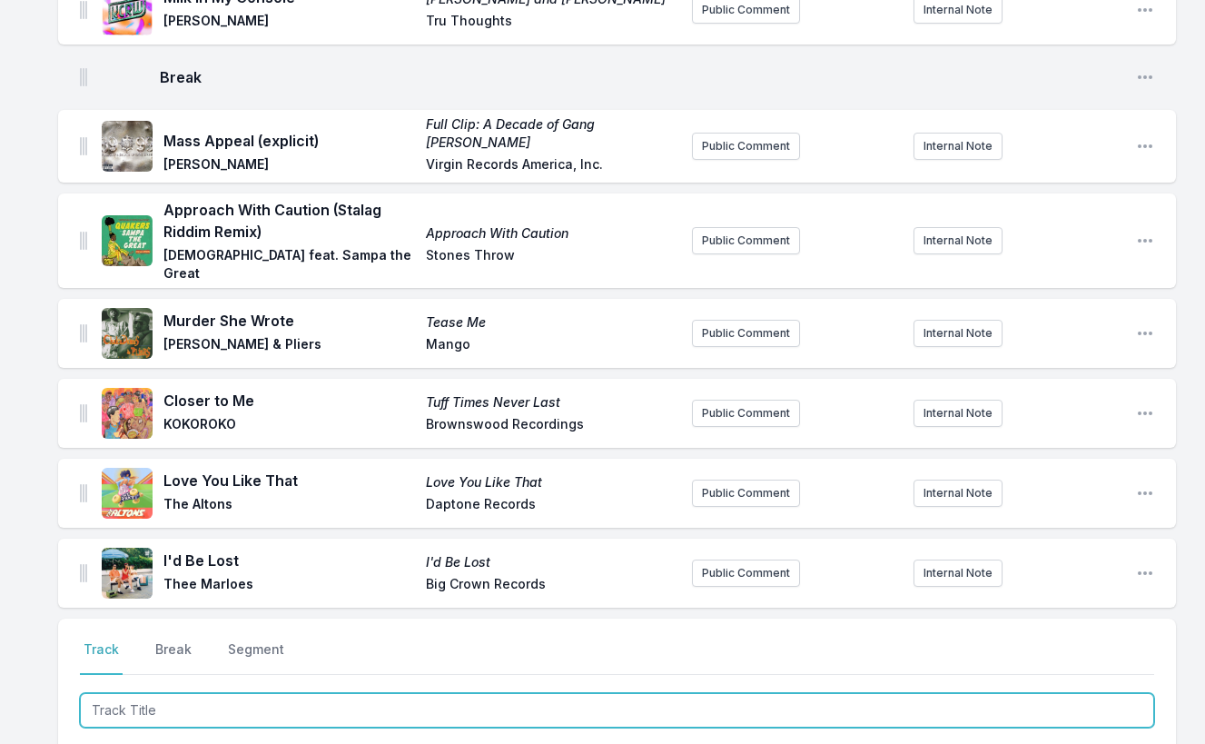
scroll to position [2524, 0]
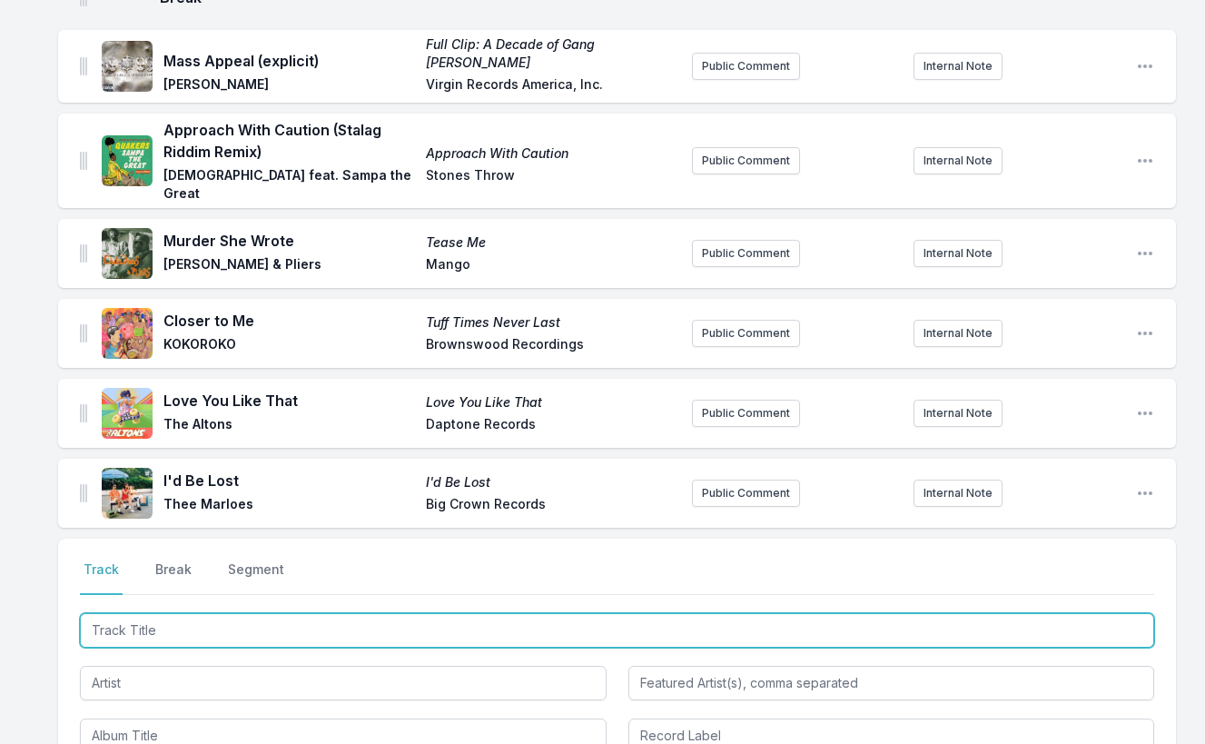
click at [1001, 613] on input "Track Title" at bounding box center [617, 630] width 1074 height 35
paste input "August 10"
type input "August 10"
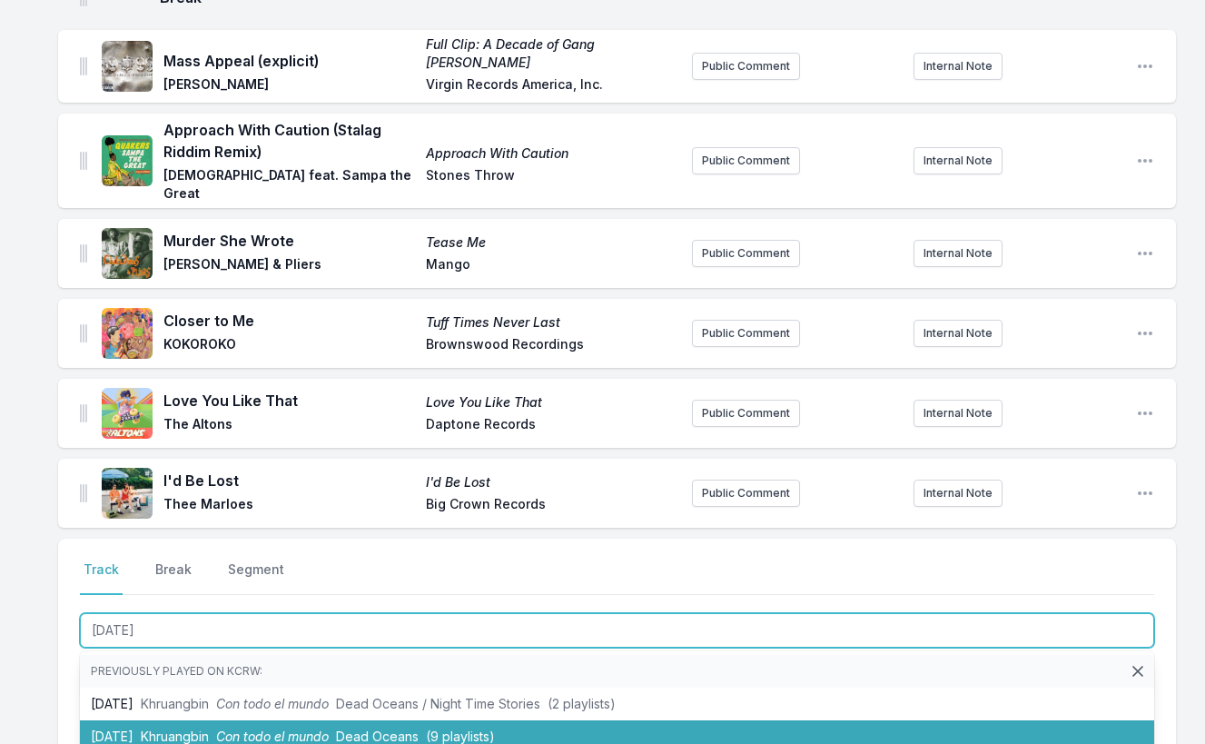
click at [285, 728] on span "Con todo el mundo" at bounding box center [272, 735] width 113 height 15
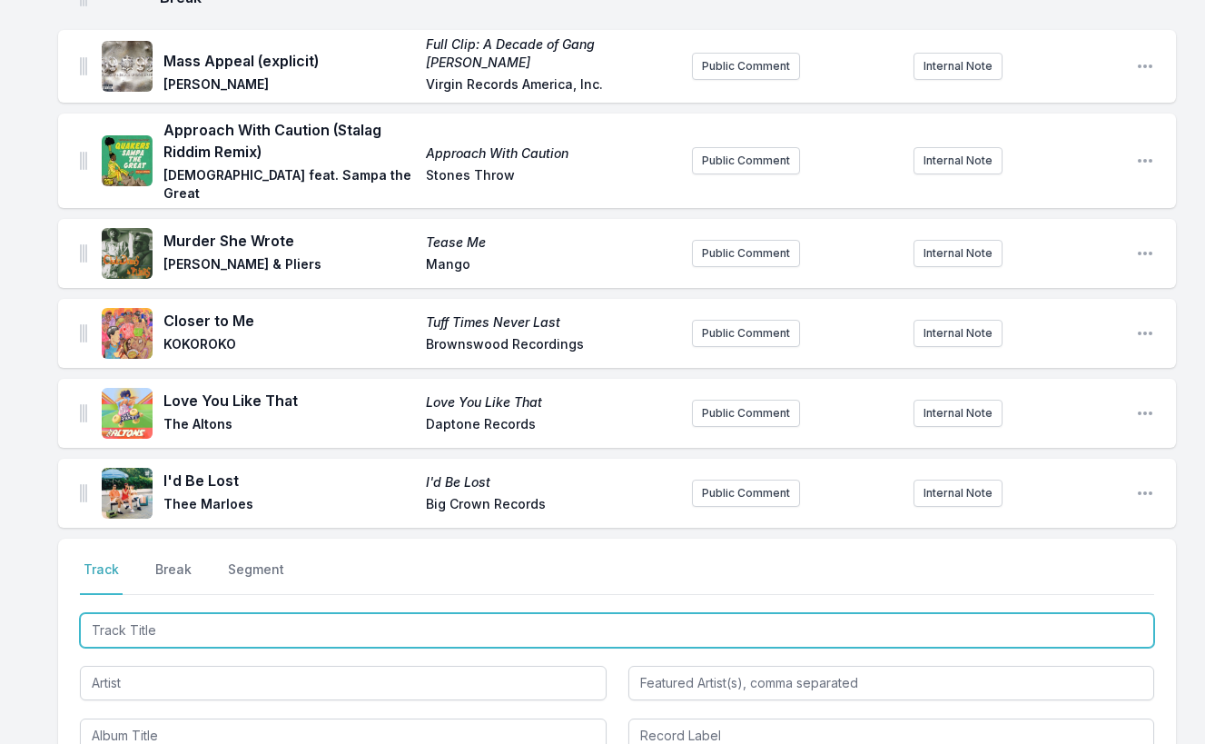
scroll to position [2604, 0]
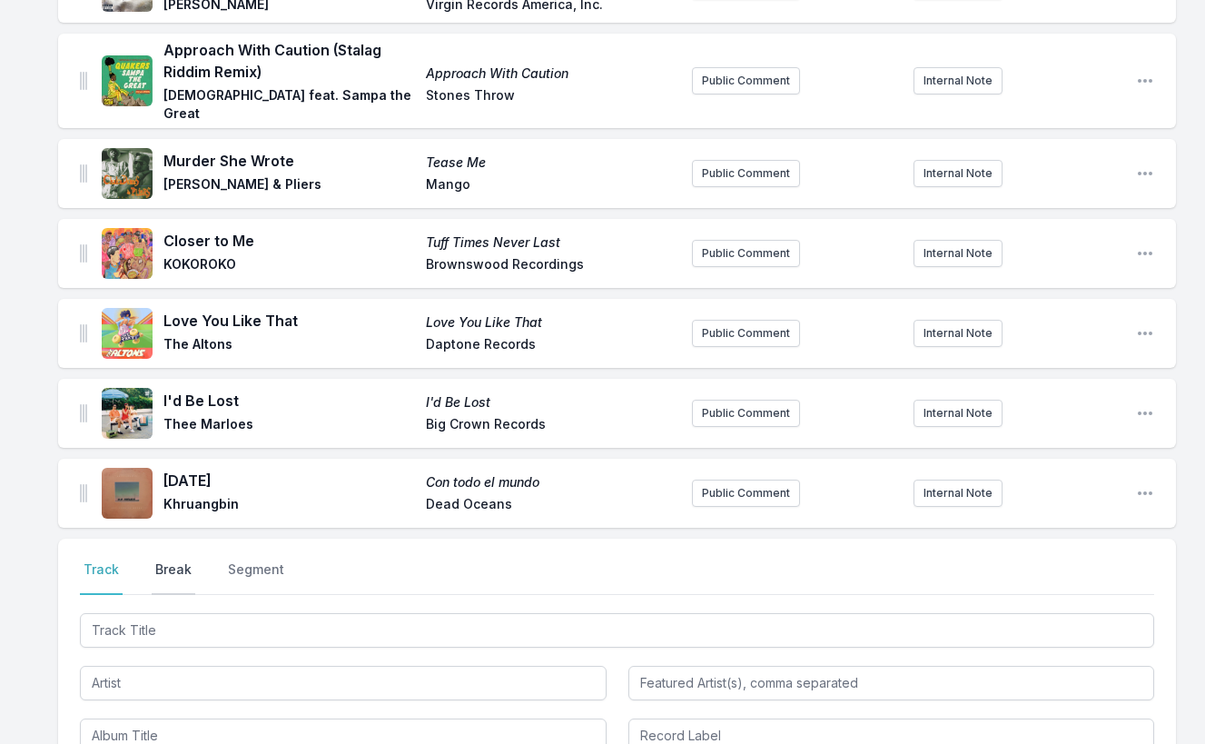
click at [161, 560] on button "Break" at bounding box center [174, 577] width 44 height 35
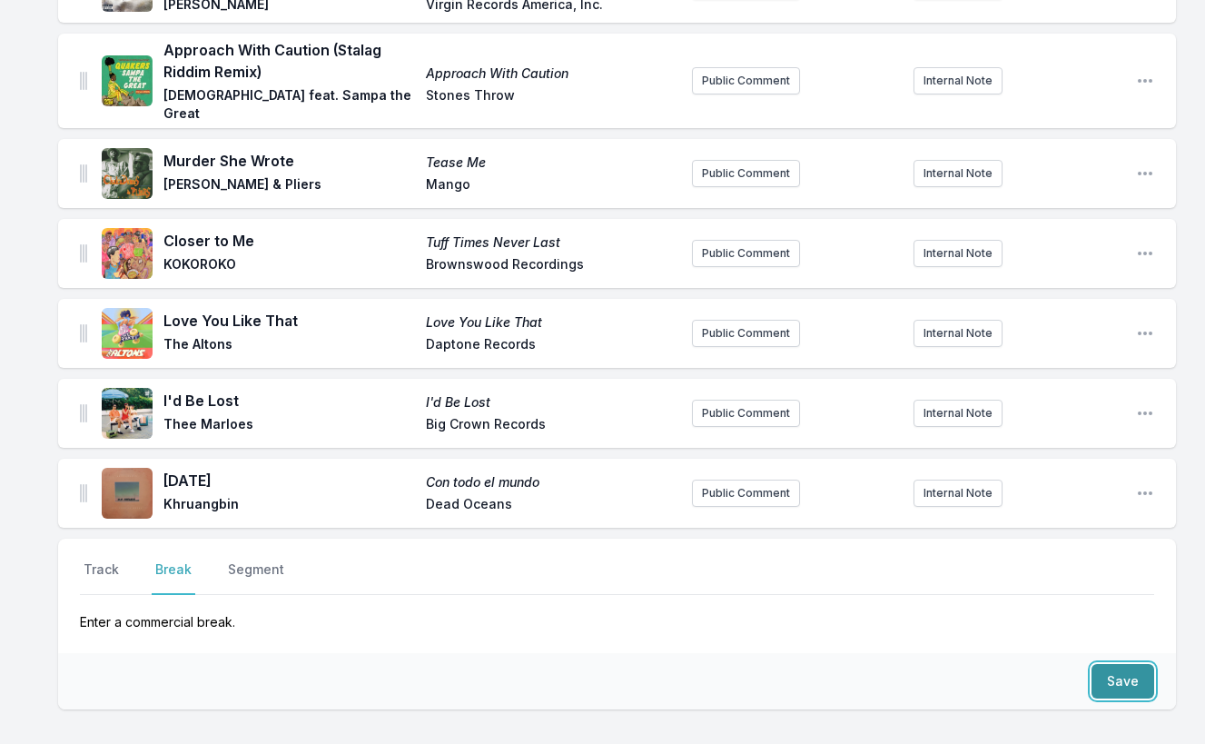
click at [1129, 664] on button "Save" at bounding box center [1123, 681] width 63 height 35
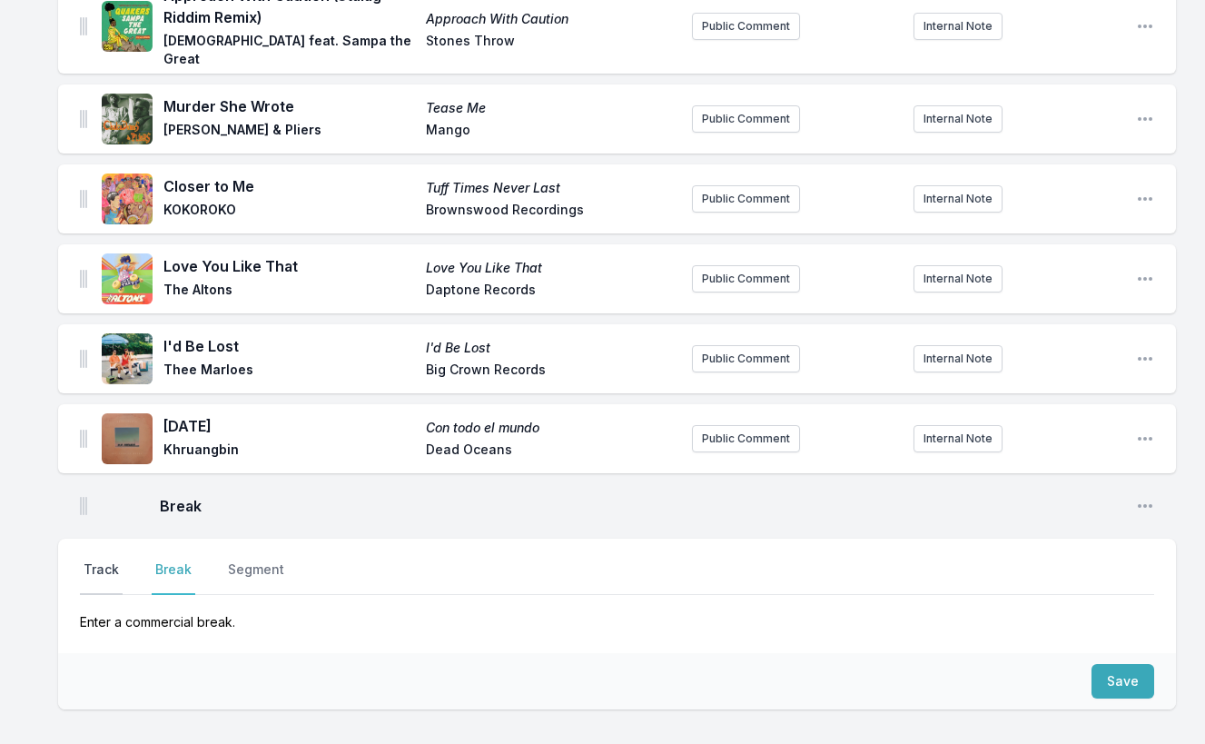
click at [95, 560] on button "Track" at bounding box center [101, 577] width 43 height 35
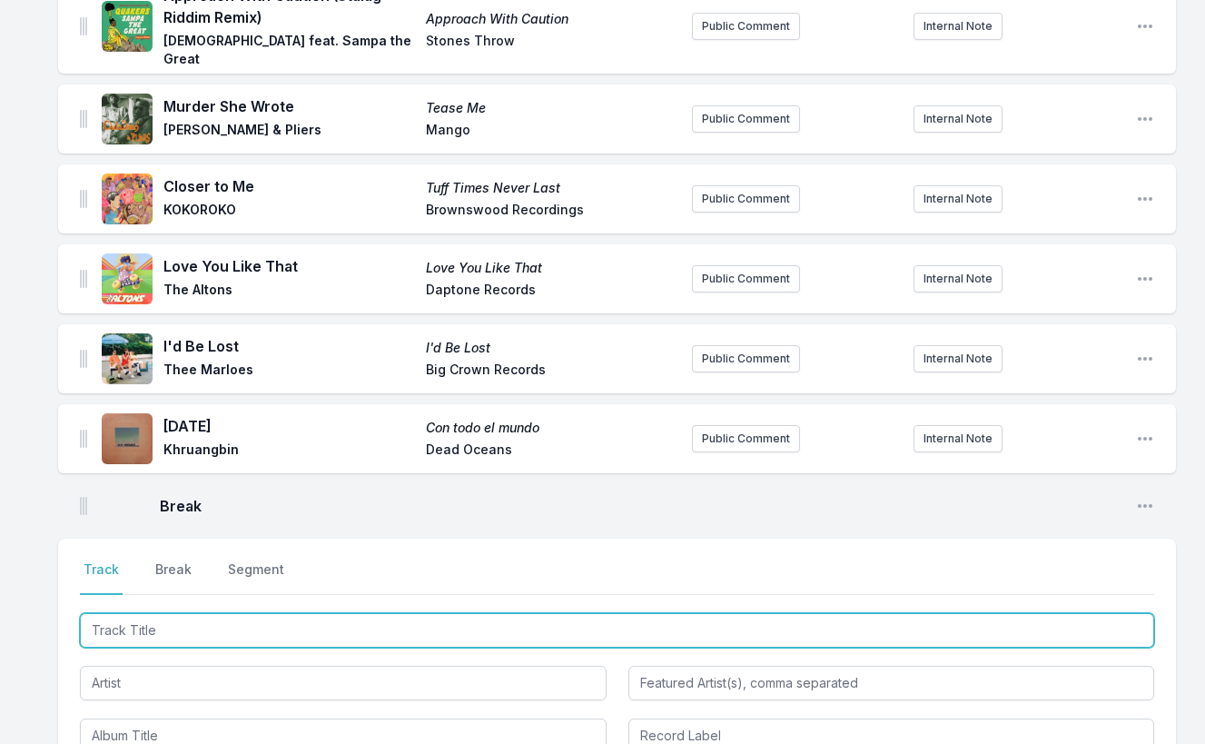
click at [1075, 613] on input "Track Title" at bounding box center [617, 630] width 1074 height 35
paste input "Daft Punk Is Playing at My House"
type input "Daft Punk Is Playing at My House"
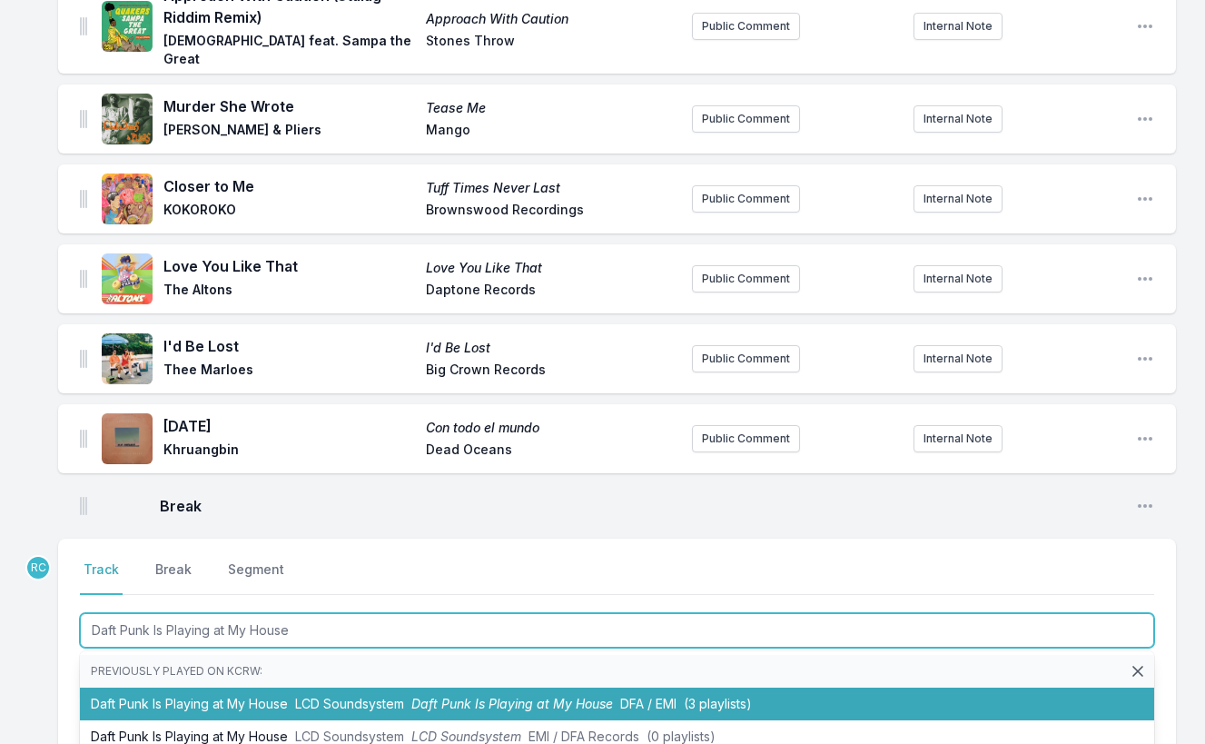
click at [313, 696] on span "LCD Soundsystem" at bounding box center [349, 703] width 109 height 15
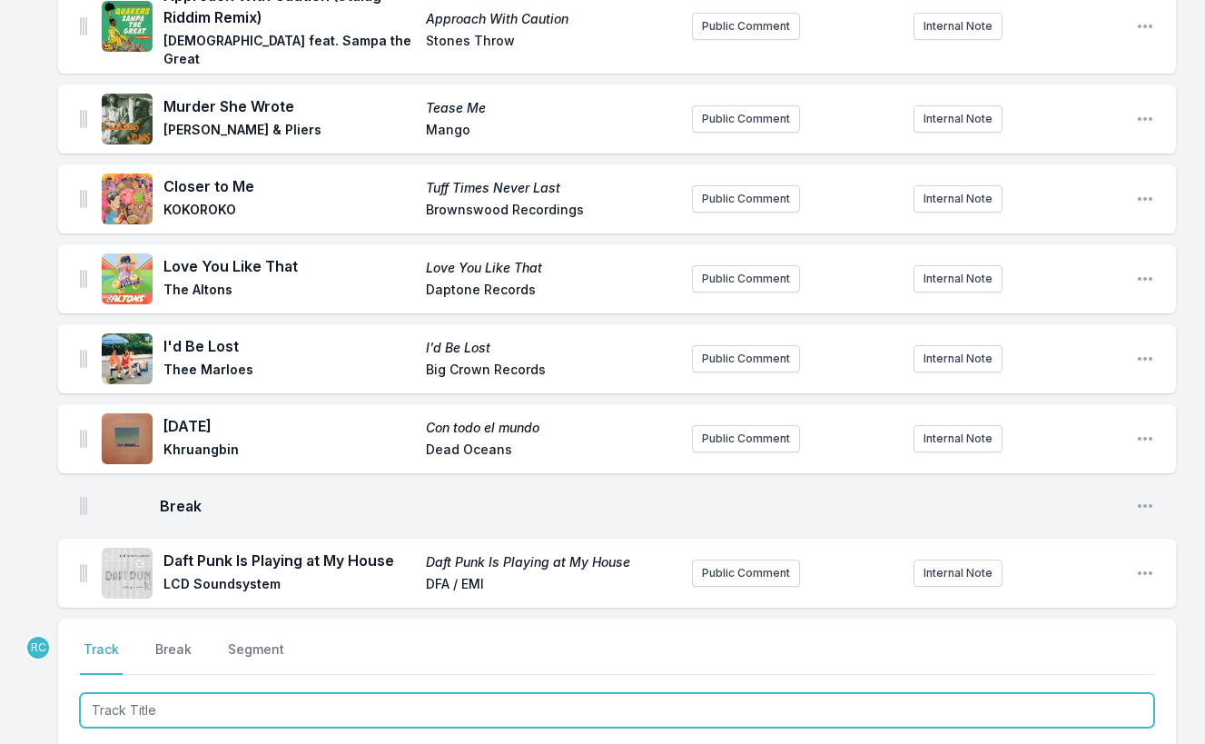
scroll to position [2738, 0]
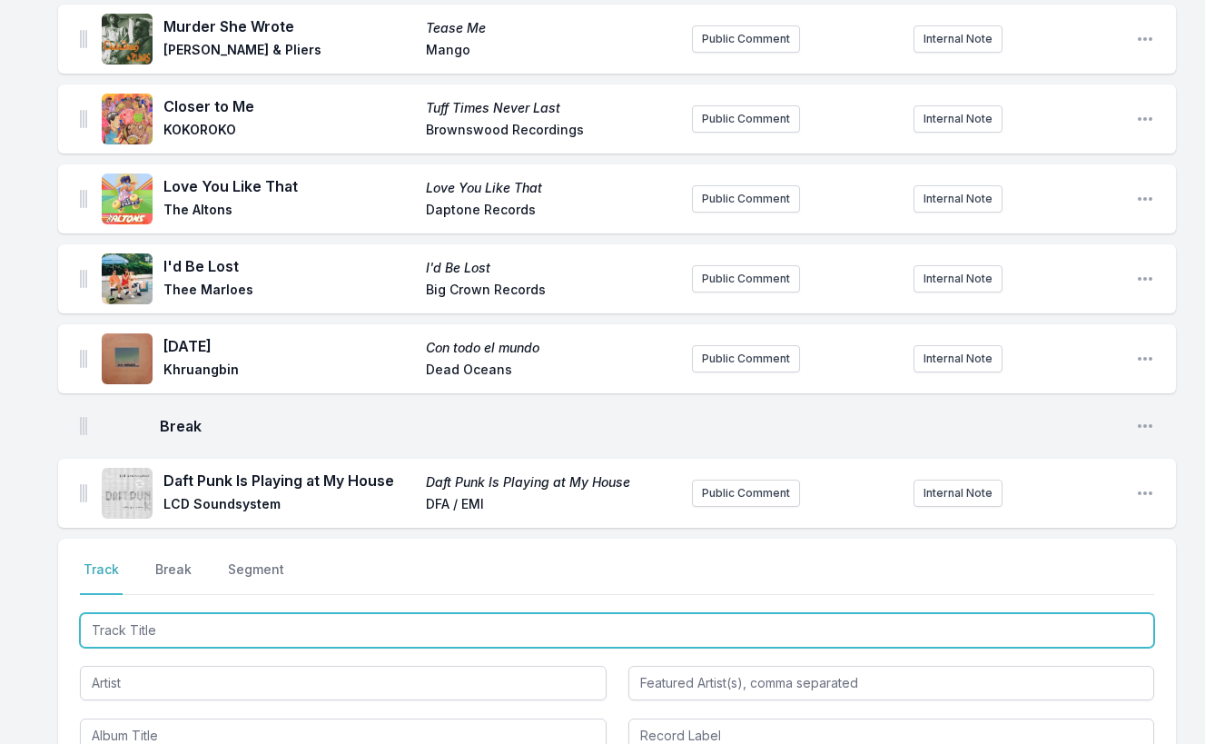
click at [1045, 613] on input "Track Title" at bounding box center [617, 630] width 1074 height 35
paste input "Some Of Us Are Brave (Georgia Anne Muldrow's Geemix)"
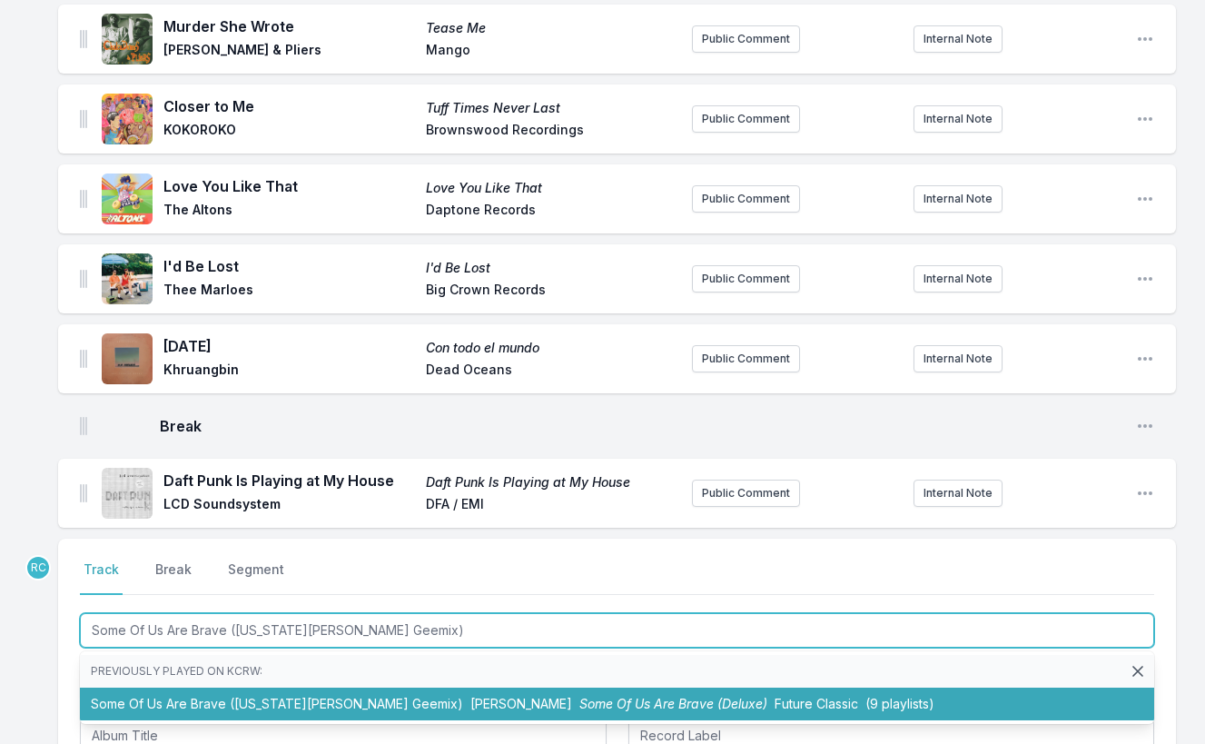
type input "Some Of Us Are Brave (Georgia Anne Muldrow's Geemix)"
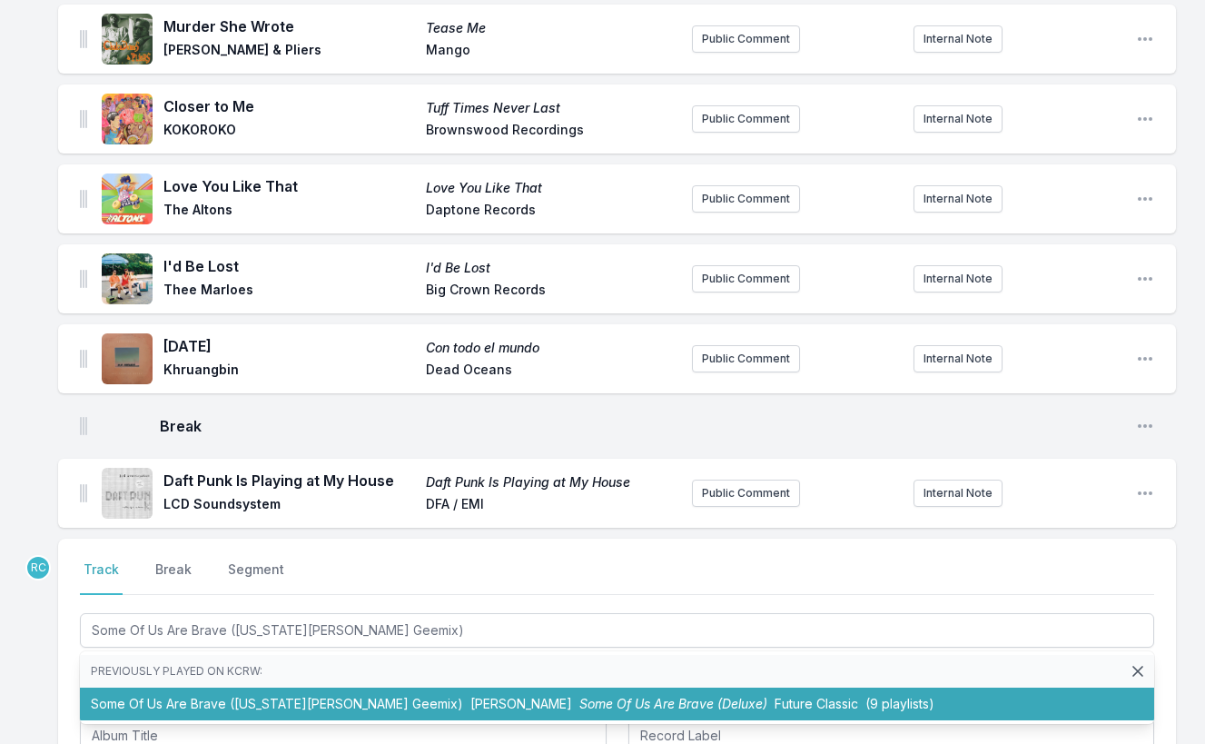
click at [446, 666] on ul "Previously played on KCRW: Some Of Us Are Brave (Georgia Anne Muldrow's Geemix)…" at bounding box center [617, 687] width 1074 height 73
click at [278, 687] on li "Some Of Us Are Brave (Georgia Anne Muldrow's Geemix) Danielle Ponder Some Of Us…" at bounding box center [617, 703] width 1074 height 33
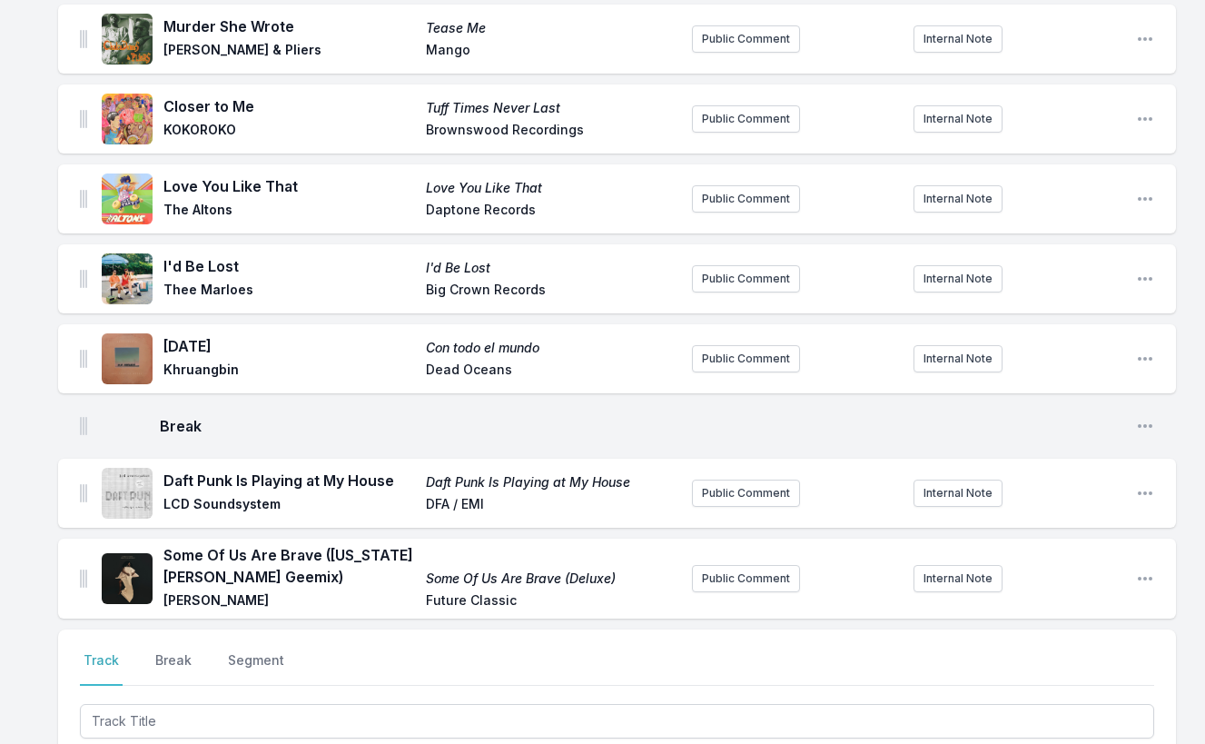
scroll to position [2829, 0]
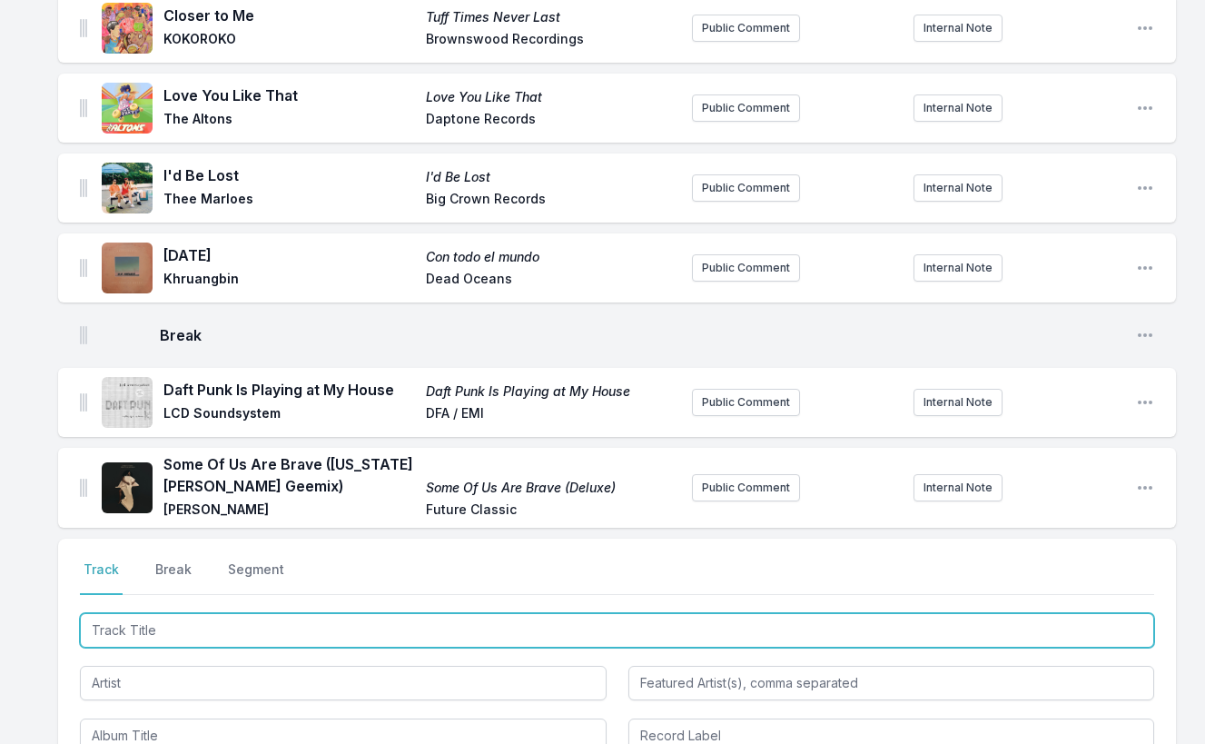
click at [1057, 613] on input "Track Title" at bounding box center [617, 630] width 1074 height 35
paste input "Sad Disco"
type input "Sad Disco"
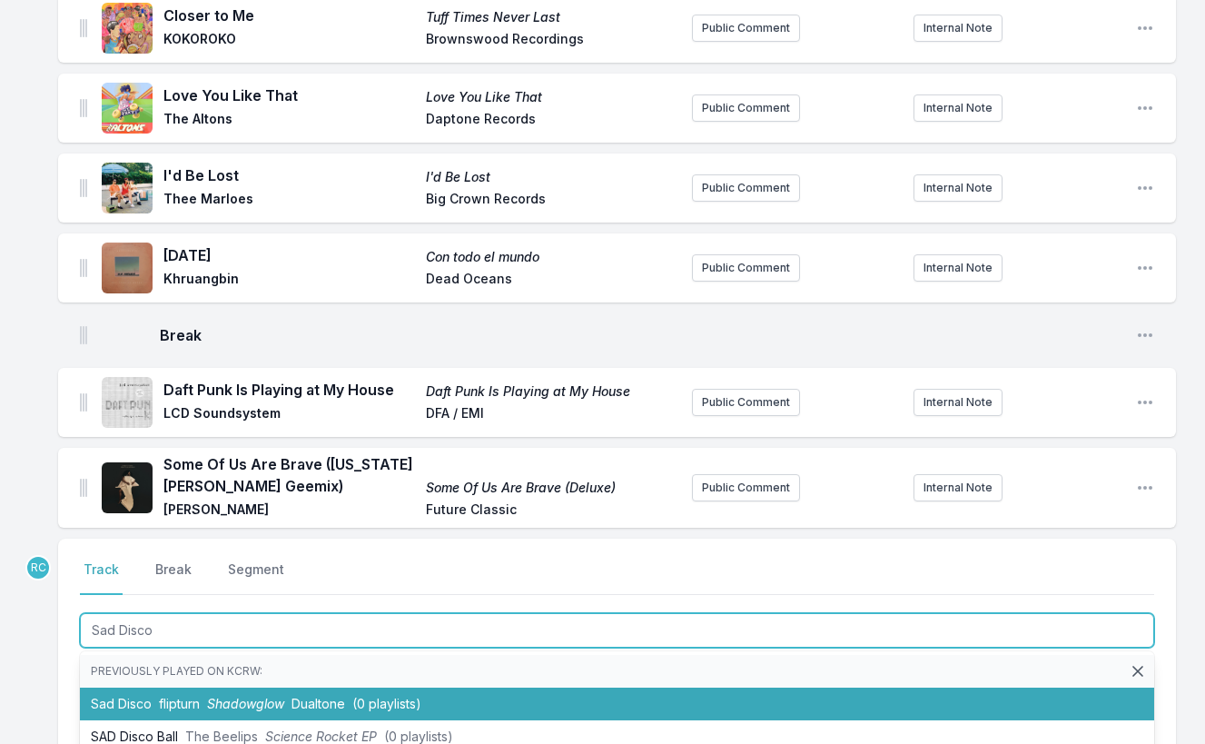
click at [308, 696] on span "Dualtone" at bounding box center [319, 703] width 54 height 15
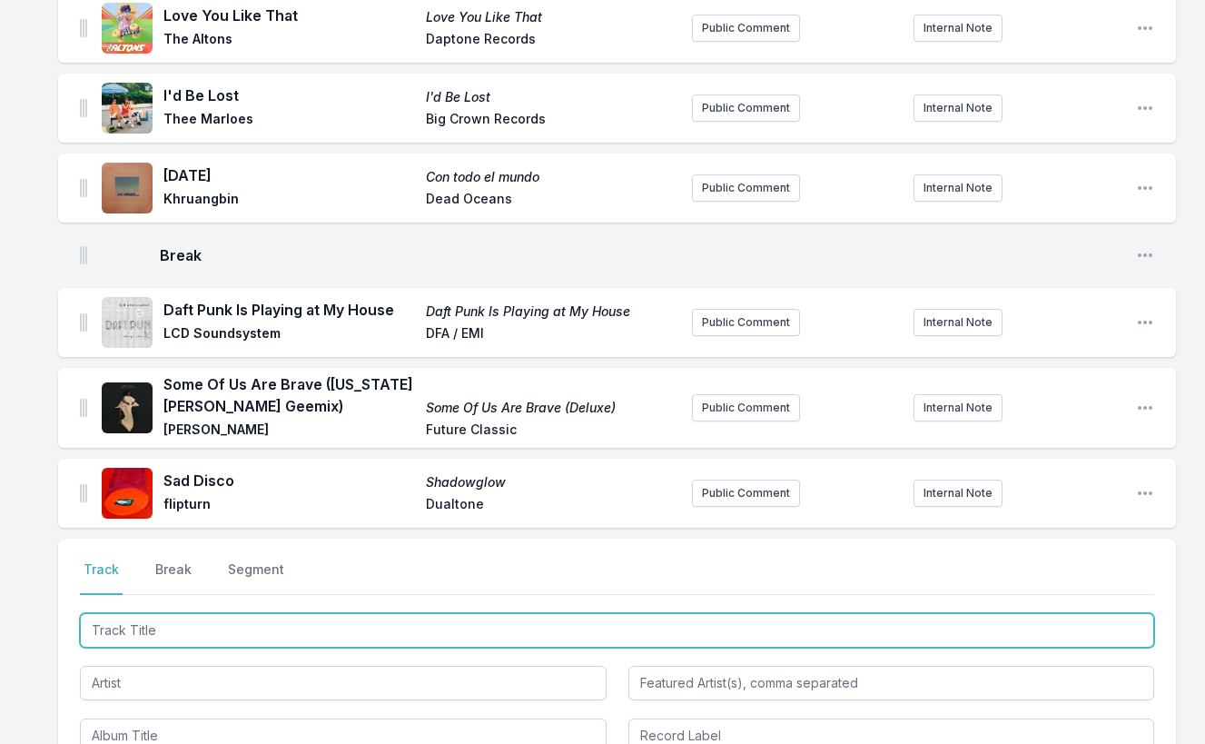
click at [1063, 613] on input "Track Title" at bounding box center [617, 630] width 1074 height 35
paste input "Queen of the Highway"
type input "Queen of the Highway"
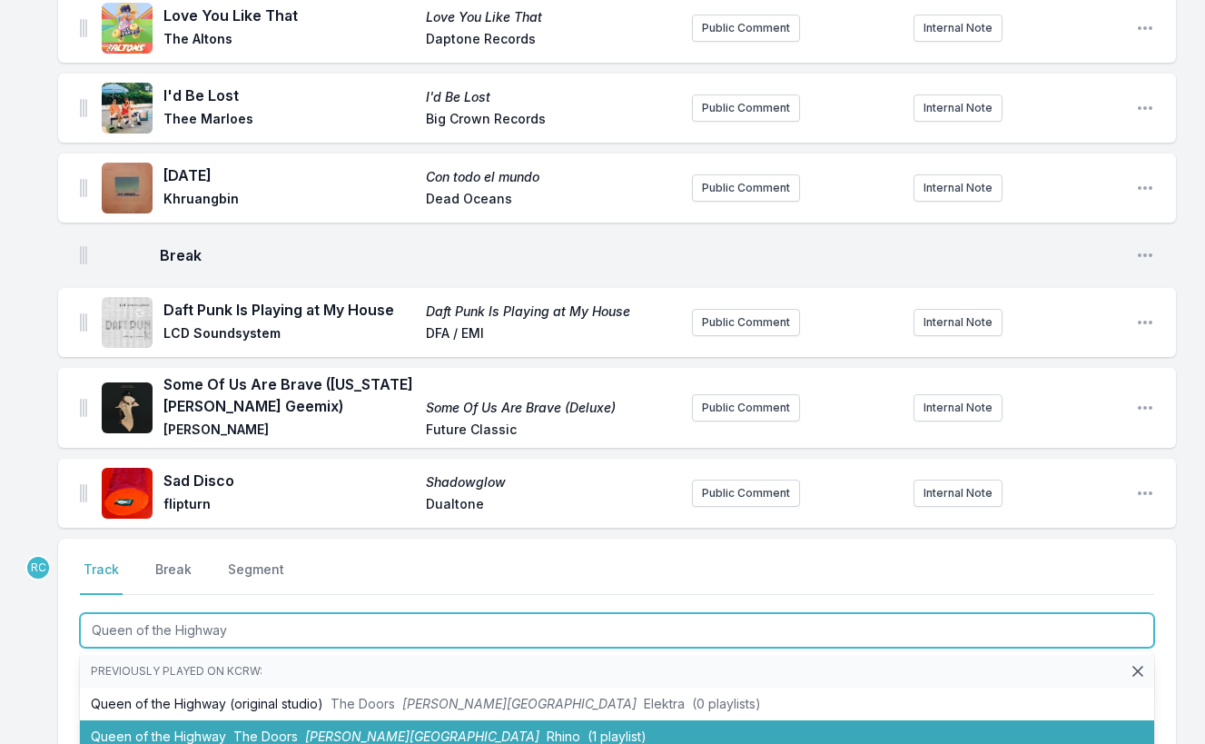
click at [292, 728] on span "The Doors" at bounding box center [265, 735] width 64 height 15
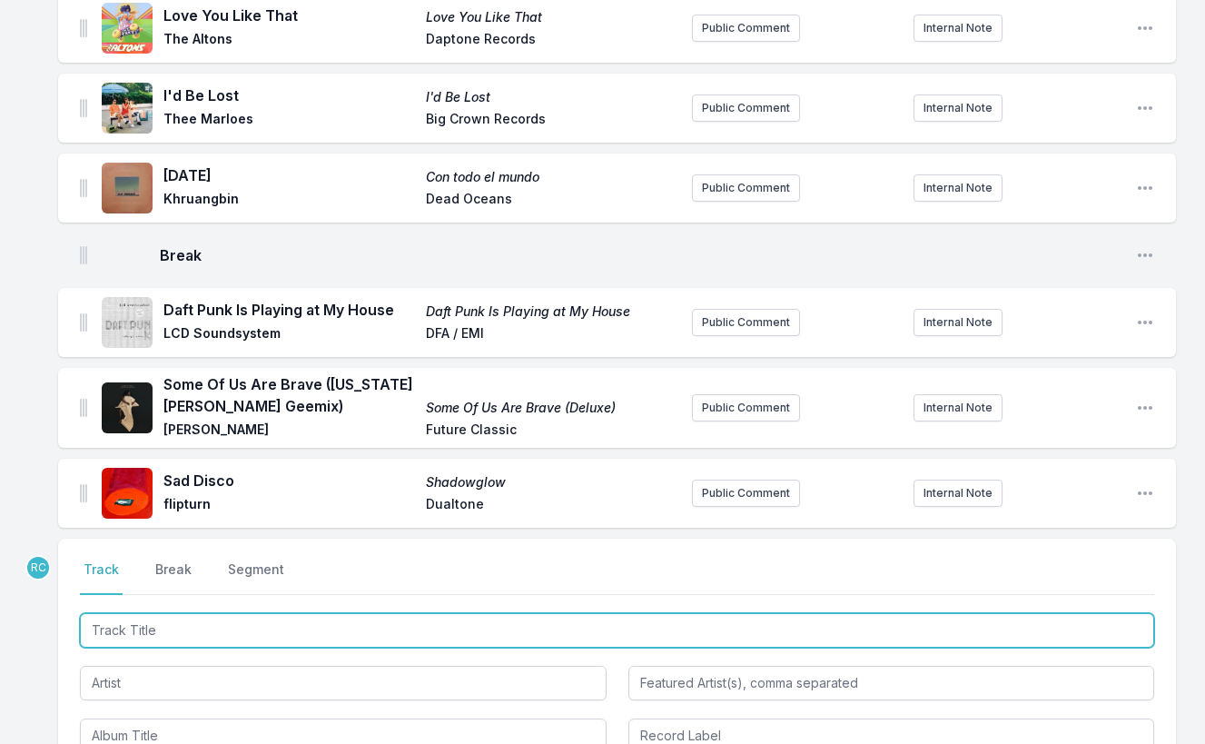
scroll to position [2989, 0]
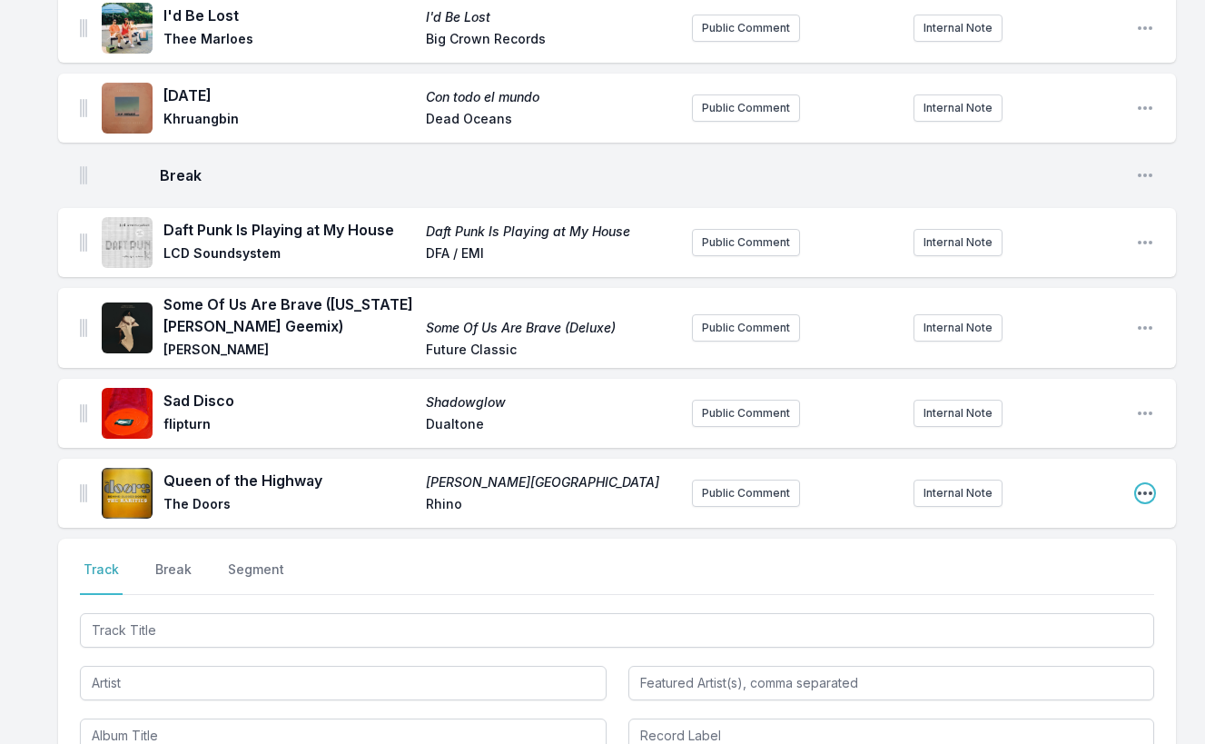
click at [1147, 484] on icon "Open playlist item options" at bounding box center [1145, 493] width 18 height 18
click at [1086, 513] on button "Edit Track Details" at bounding box center [1052, 529] width 203 height 33
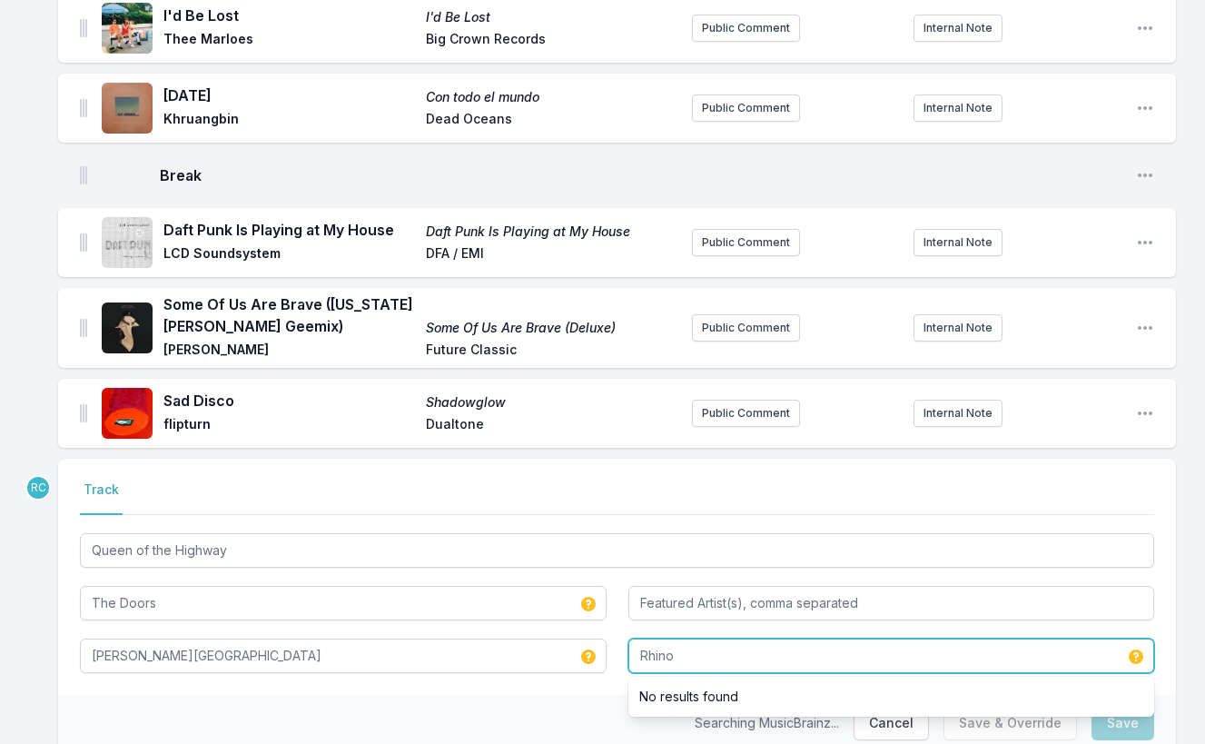
drag, startPoint x: 679, startPoint y: 598, endPoint x: 600, endPoint y: 577, distance: 81.7
click at [600, 577] on div "Queen of the Highway The Doors Morrison Hotel Rhino No results found" at bounding box center [617, 600] width 1074 height 143
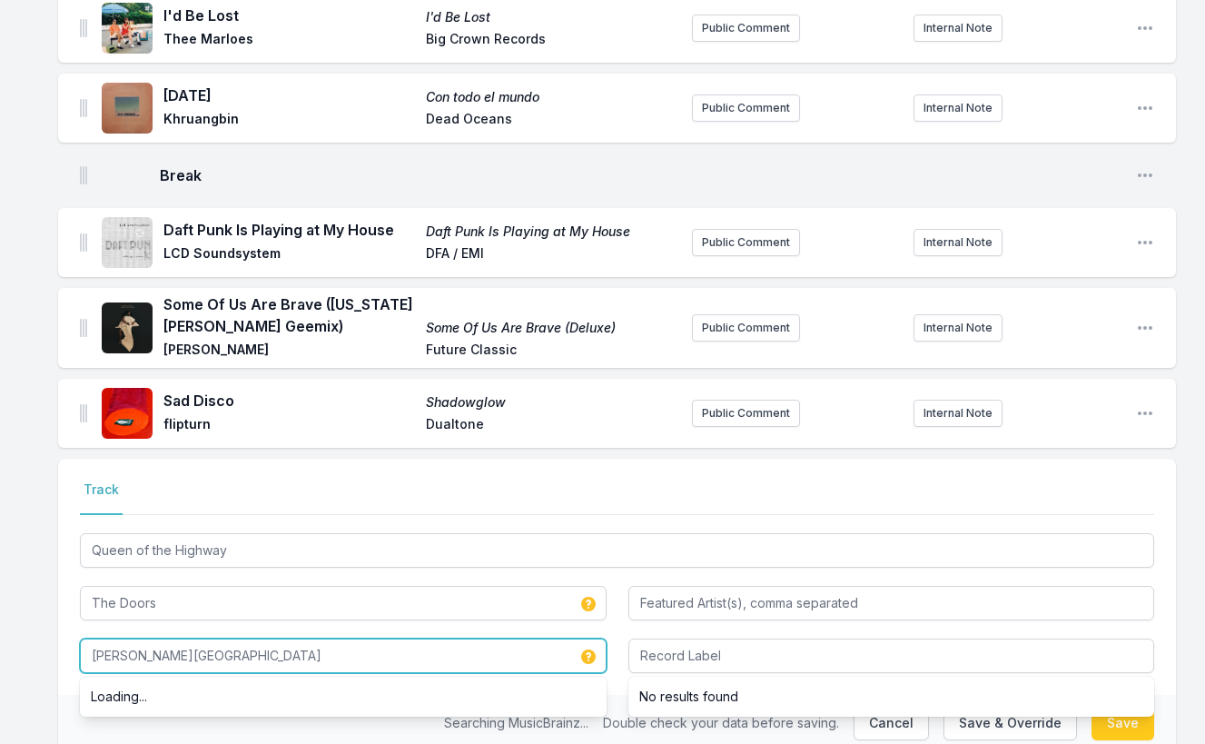
click at [493, 638] on input "Morrison Hotel" at bounding box center [343, 655] width 527 height 35
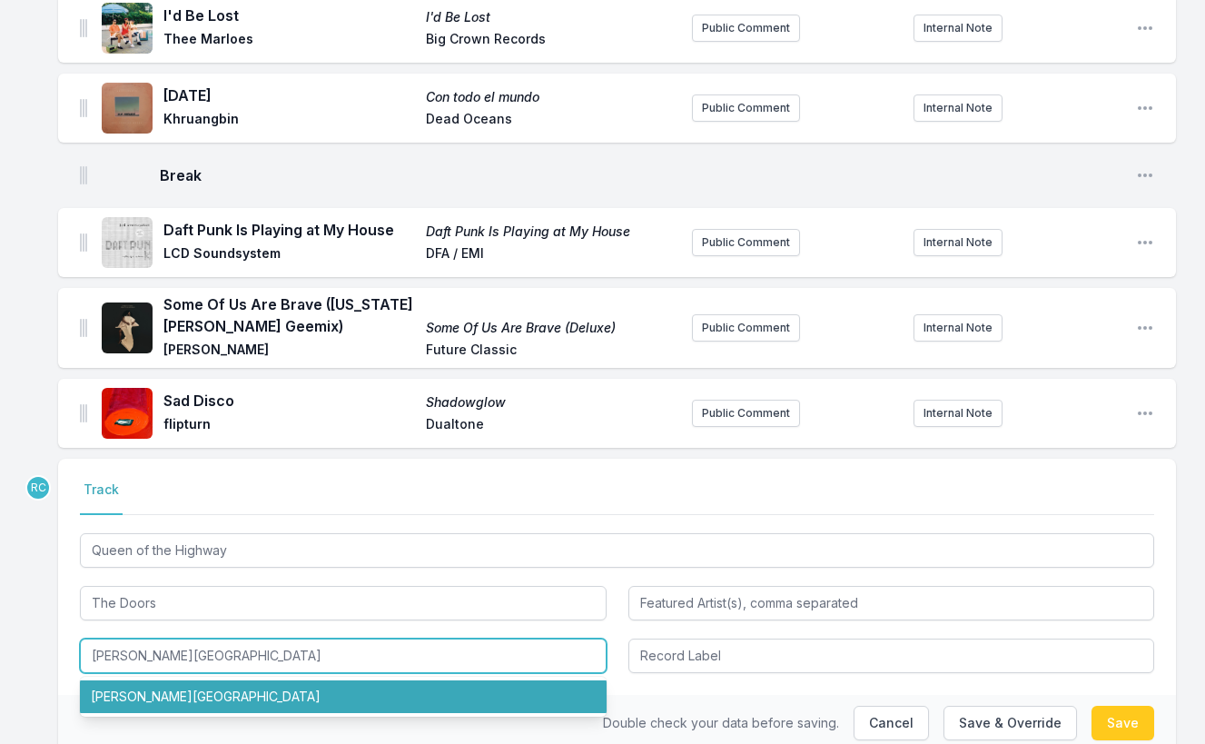
click at [459, 680] on li "Morrison Hotel" at bounding box center [343, 696] width 527 height 33
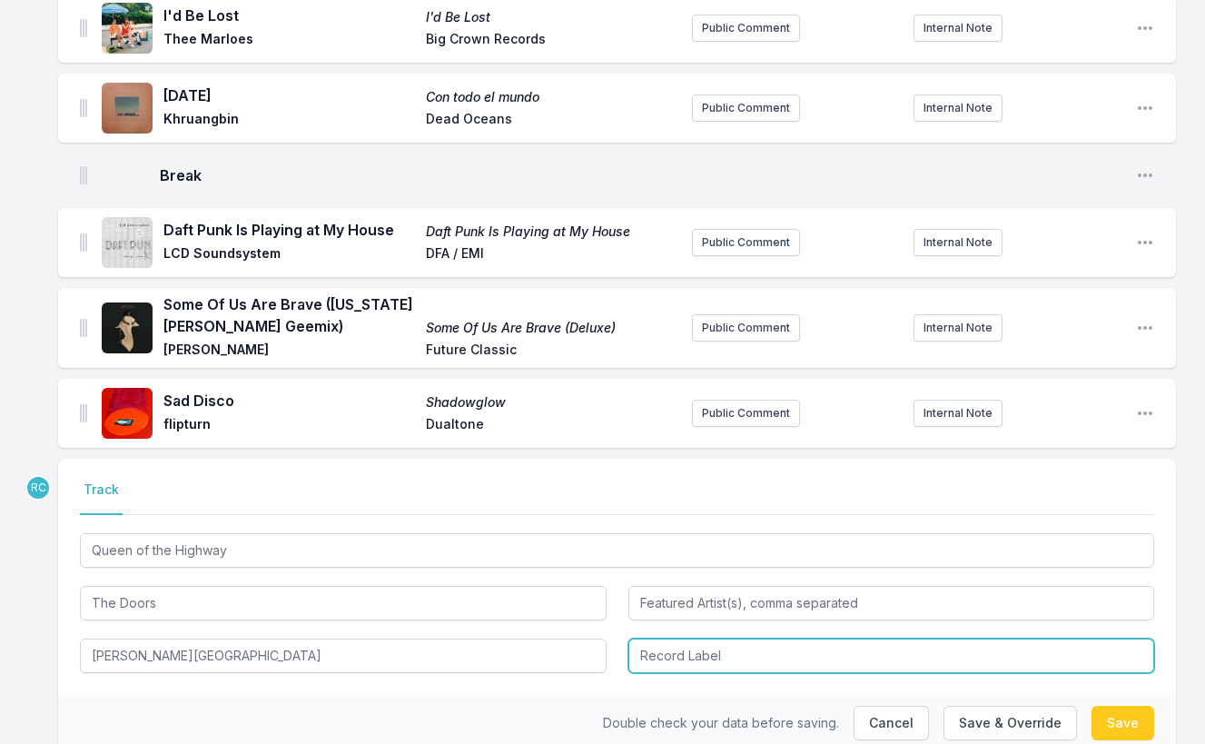
click at [717, 638] on input "Record Label" at bounding box center [891, 655] width 527 height 35
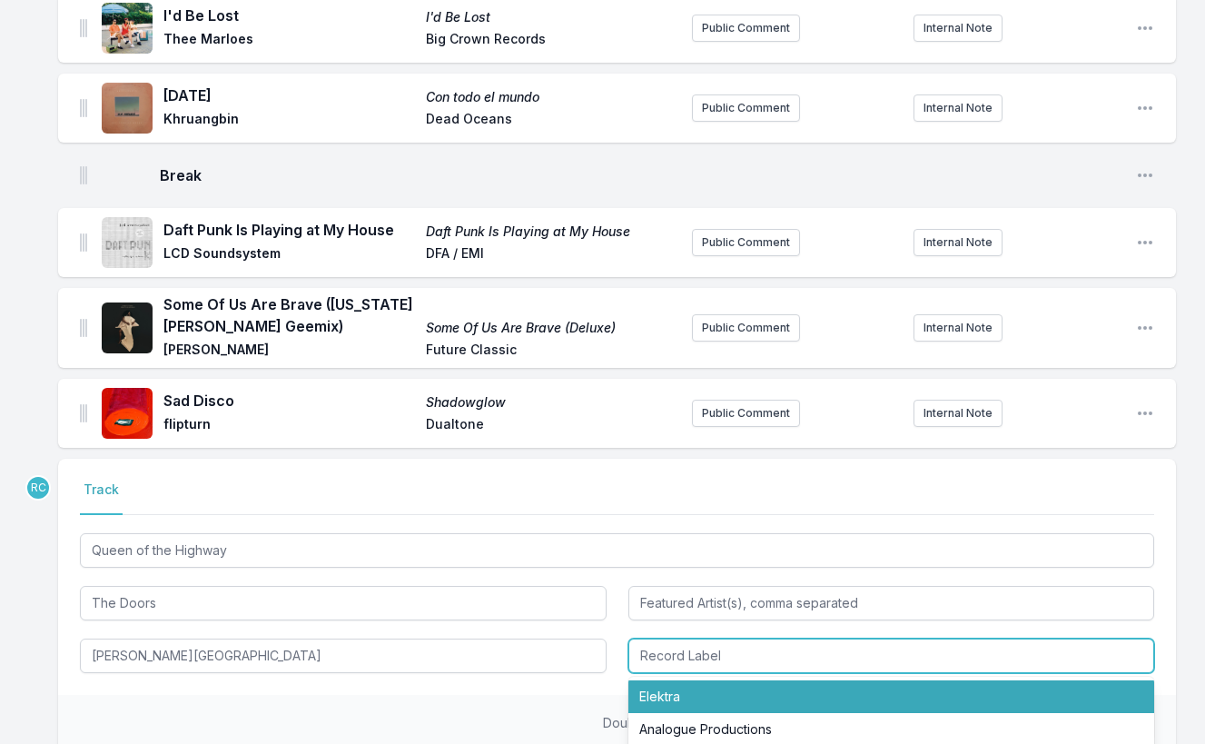
click at [707, 680] on li "Elektra" at bounding box center [891, 696] width 527 height 33
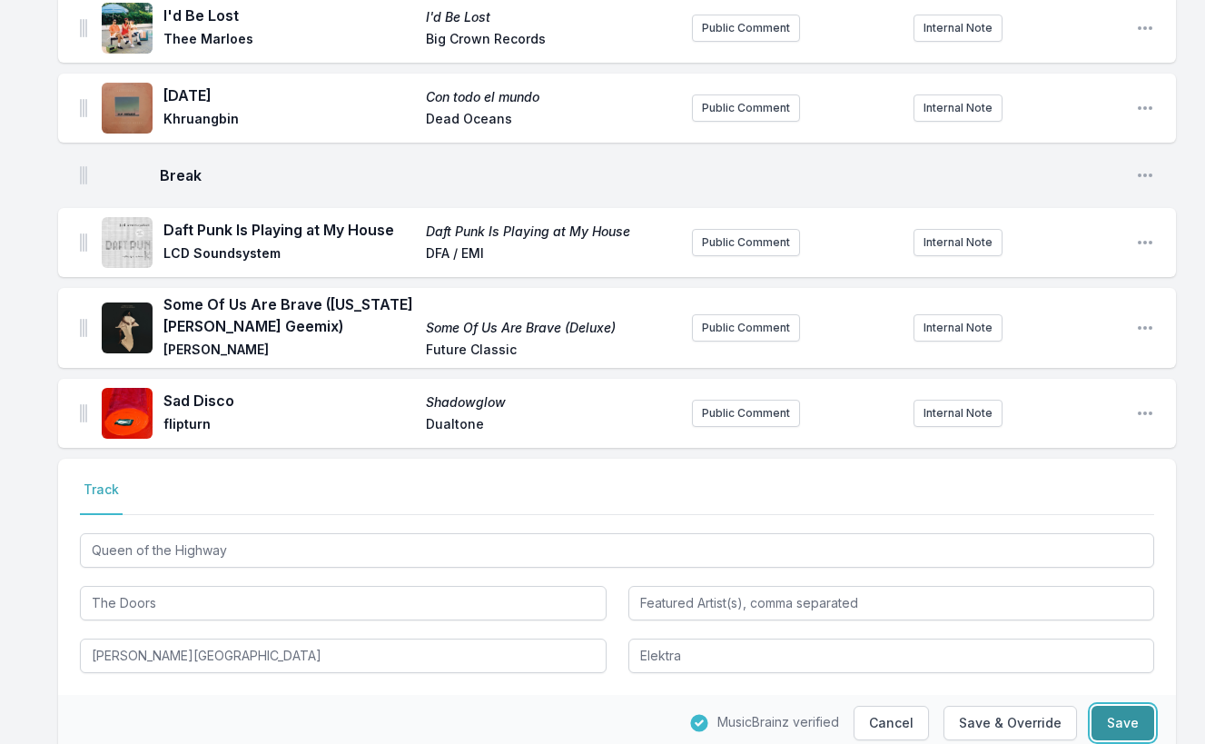
click at [1132, 706] on button "Save" at bounding box center [1123, 723] width 63 height 35
type input "Rhino"
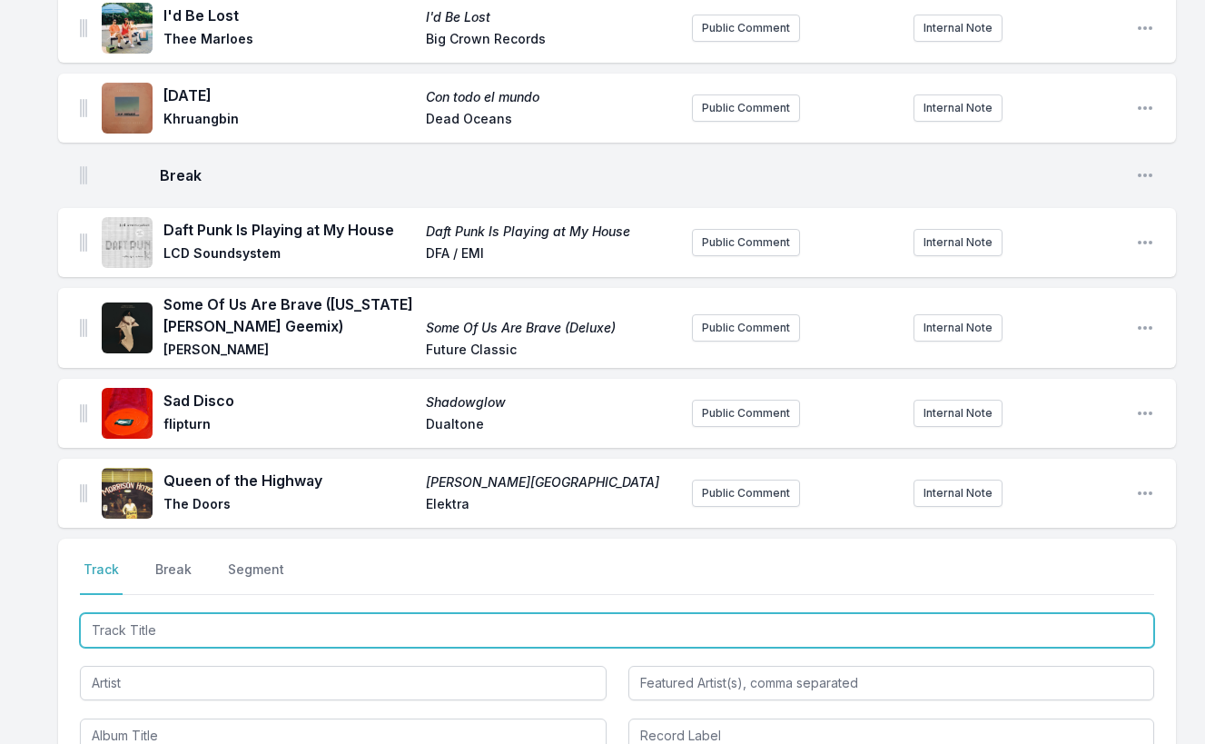
click at [1069, 613] on input "Track Title" at bounding box center [617, 630] width 1074 height 35
paste input "Closer"
type input "Closer"
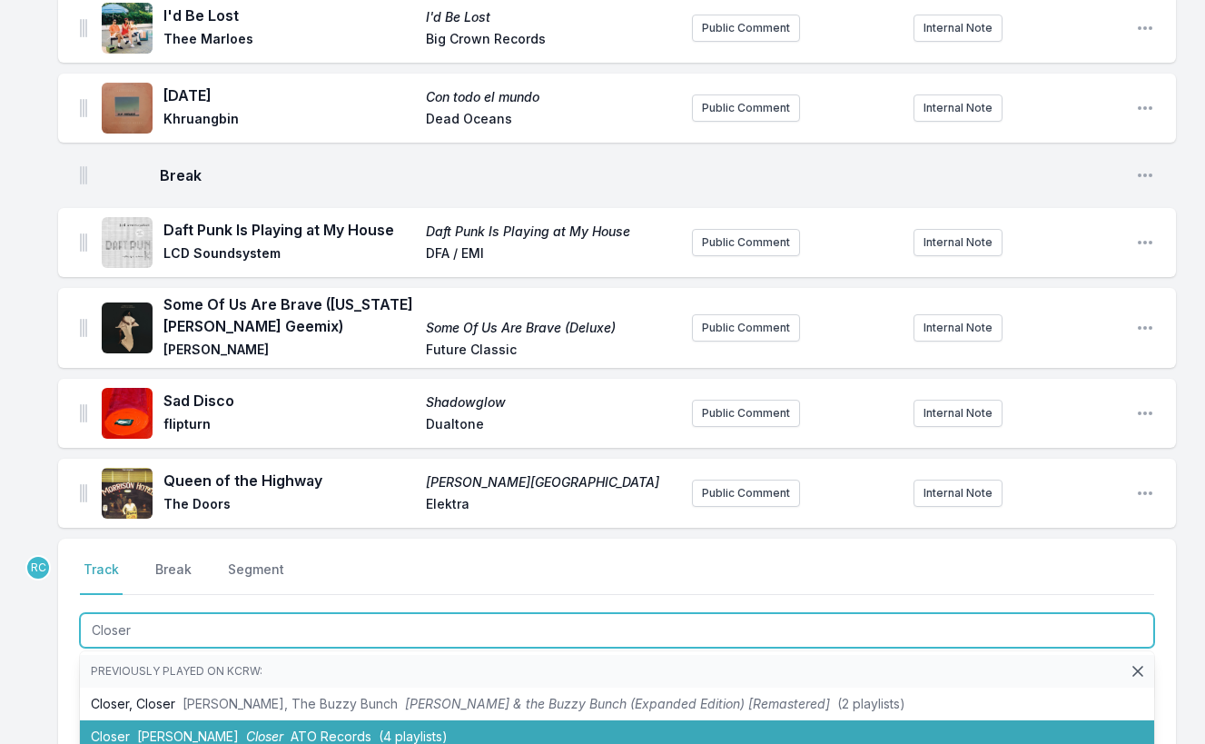
click at [326, 720] on li "Closer Allen Stone Closer ATO Records (4 playlists)" at bounding box center [617, 736] width 1074 height 33
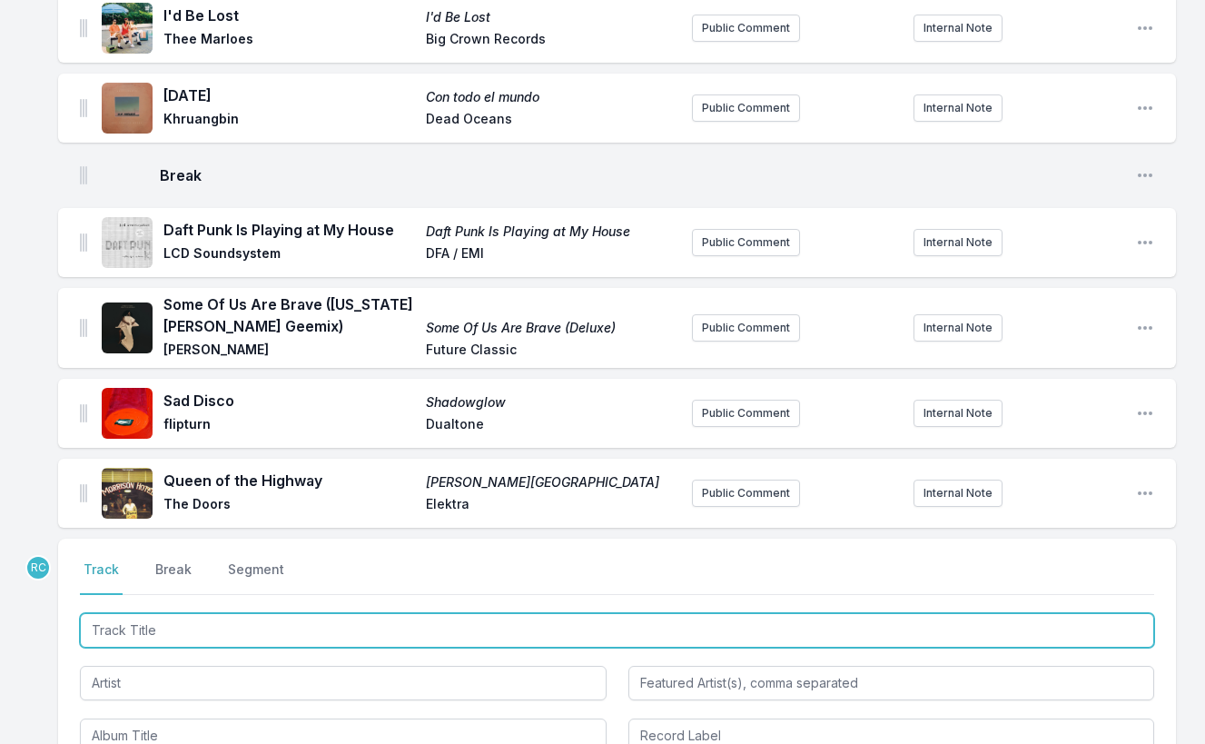
scroll to position [3069, 0]
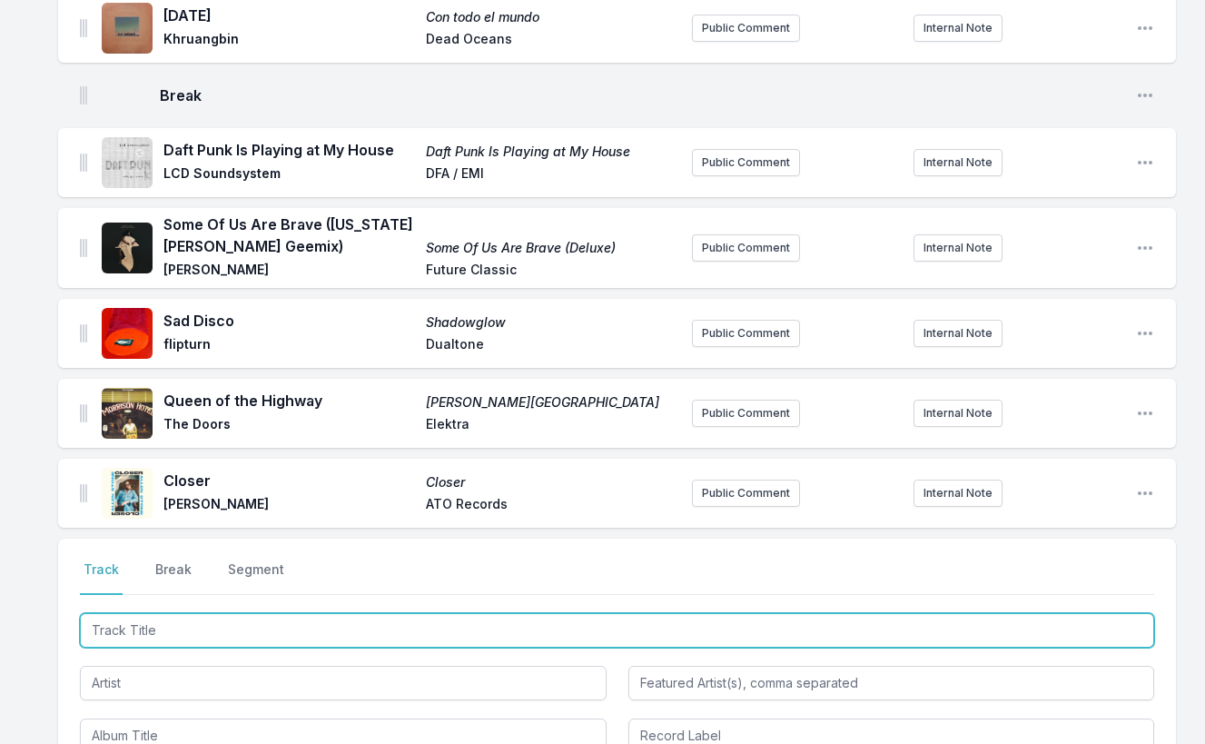
click at [1043, 613] on input "Track Title" at bounding box center [617, 630] width 1074 height 35
paste input "Music Will Explain"
type input "Music Will Explain"
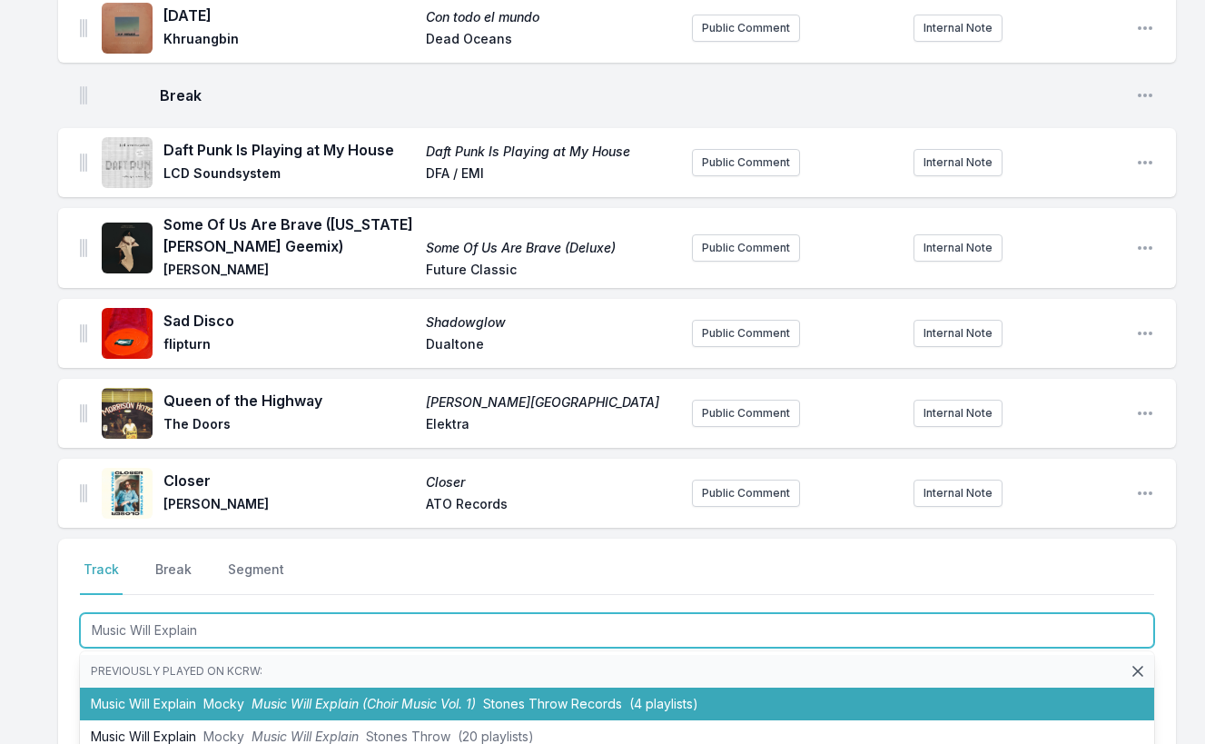
click at [271, 696] on span "Music Will Explain (Choir Music Vol. 1)" at bounding box center [364, 703] width 224 height 15
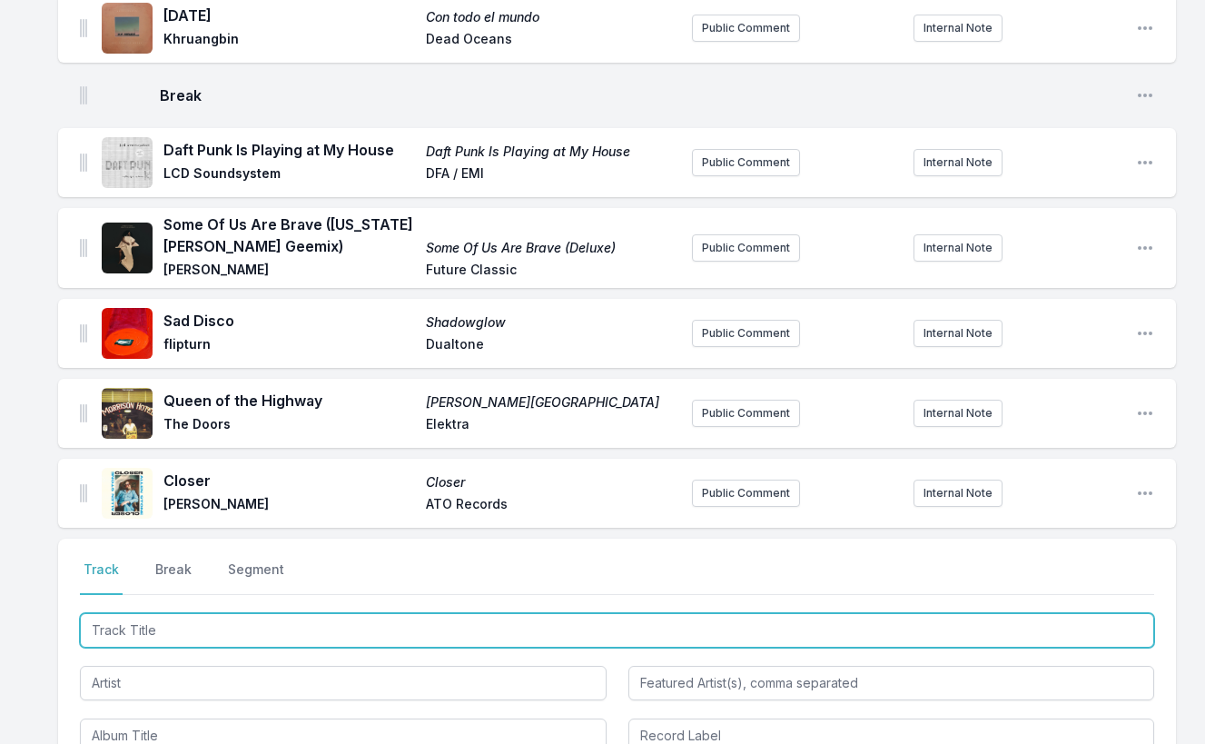
scroll to position [3149, 0]
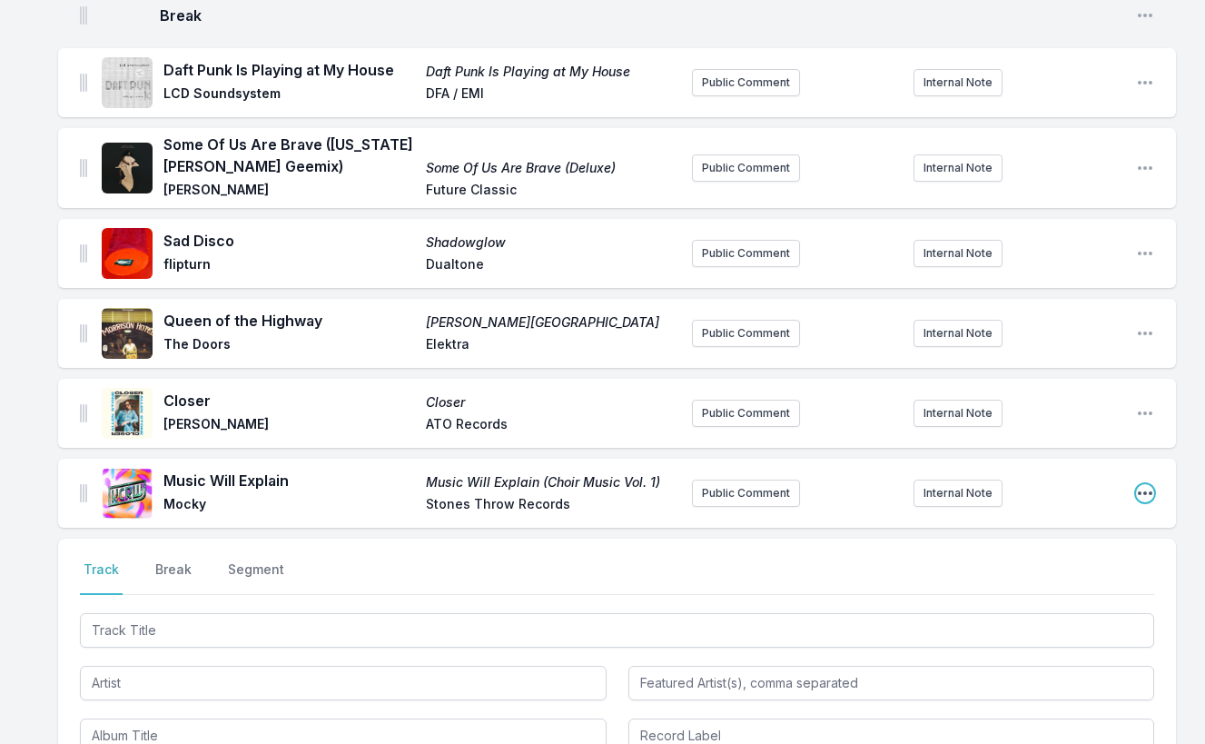
click at [1153, 484] on icon "Open playlist item options" at bounding box center [1145, 493] width 18 height 18
click at [1082, 513] on button "Edit Track Details" at bounding box center [1052, 529] width 203 height 33
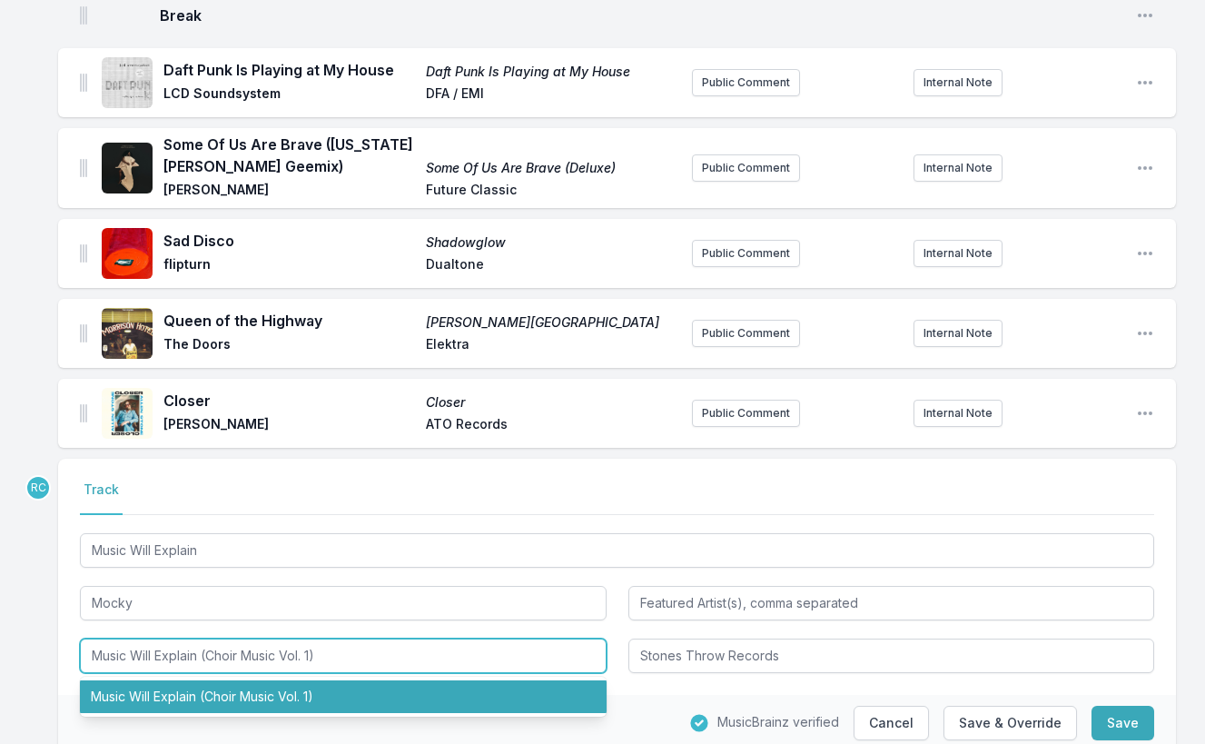
drag, startPoint x: 365, startPoint y: 598, endPoint x: -134, endPoint y: 641, distance: 500.5
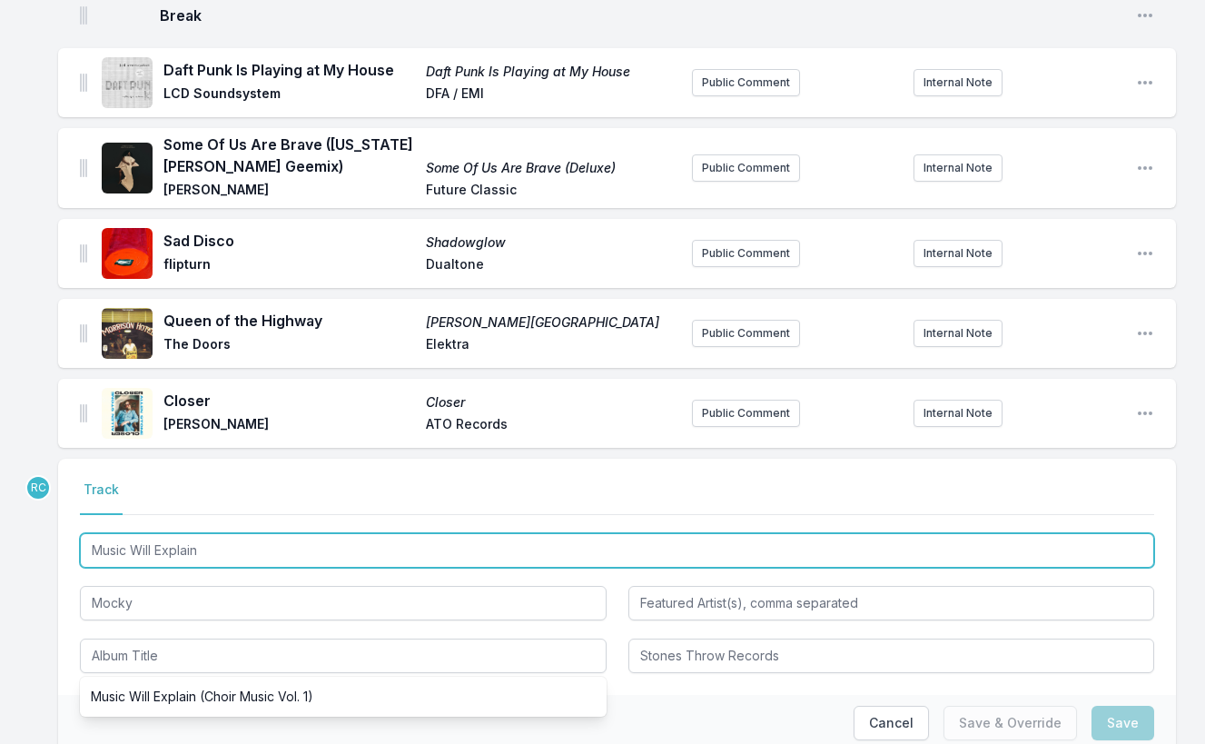
click at [220, 533] on input "Music Will Explain" at bounding box center [617, 550] width 1074 height 35
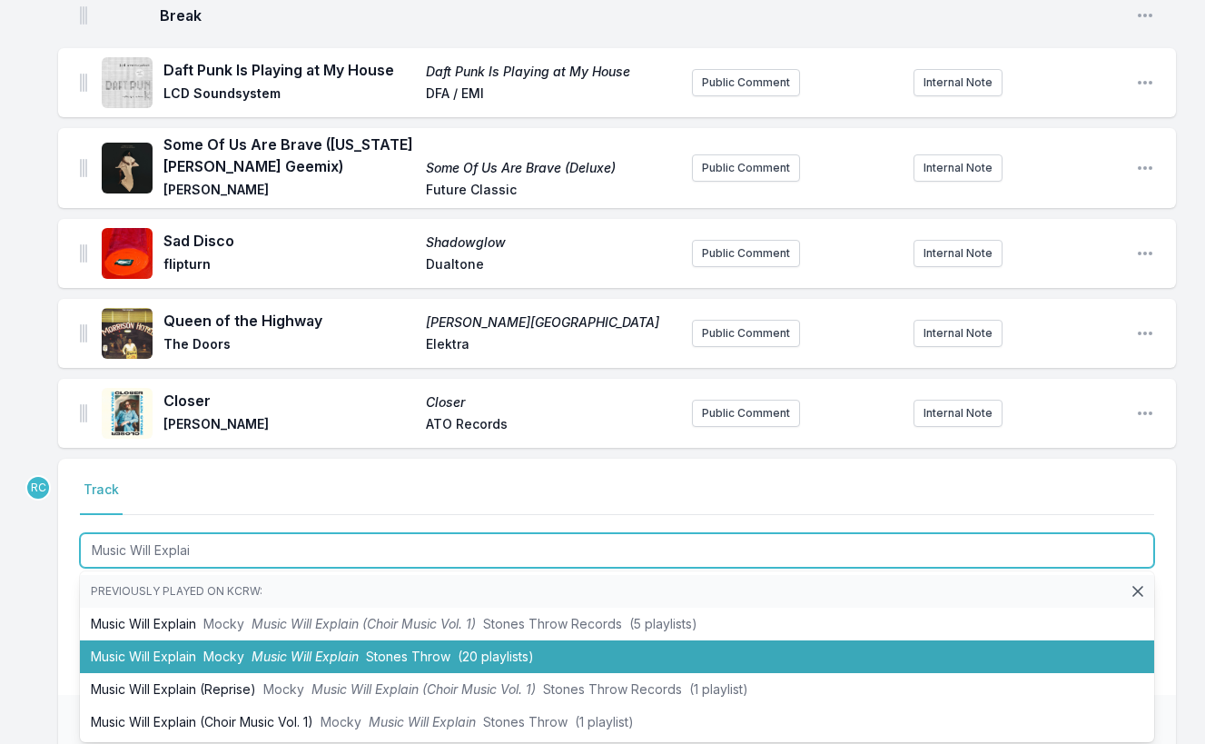
click at [214, 648] on span "Mocky" at bounding box center [223, 655] width 41 height 15
type input "Music Will Explain"
type input "Music Will Explain (Choir Music Vol. 1)"
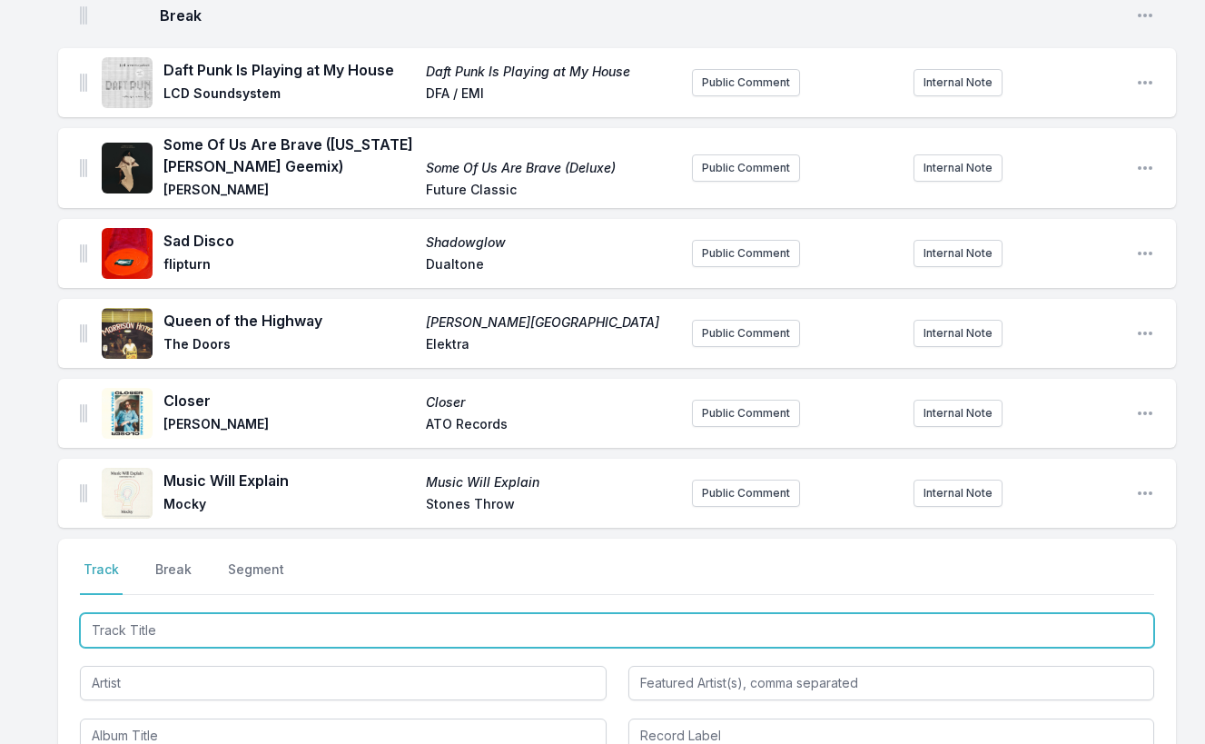
click at [1068, 613] on input "Track Title" at bounding box center [617, 630] width 1074 height 35
paste input "Riders Of The Moon (Instrumental)"
type input "Riders Of The Moon (Instrumental)"
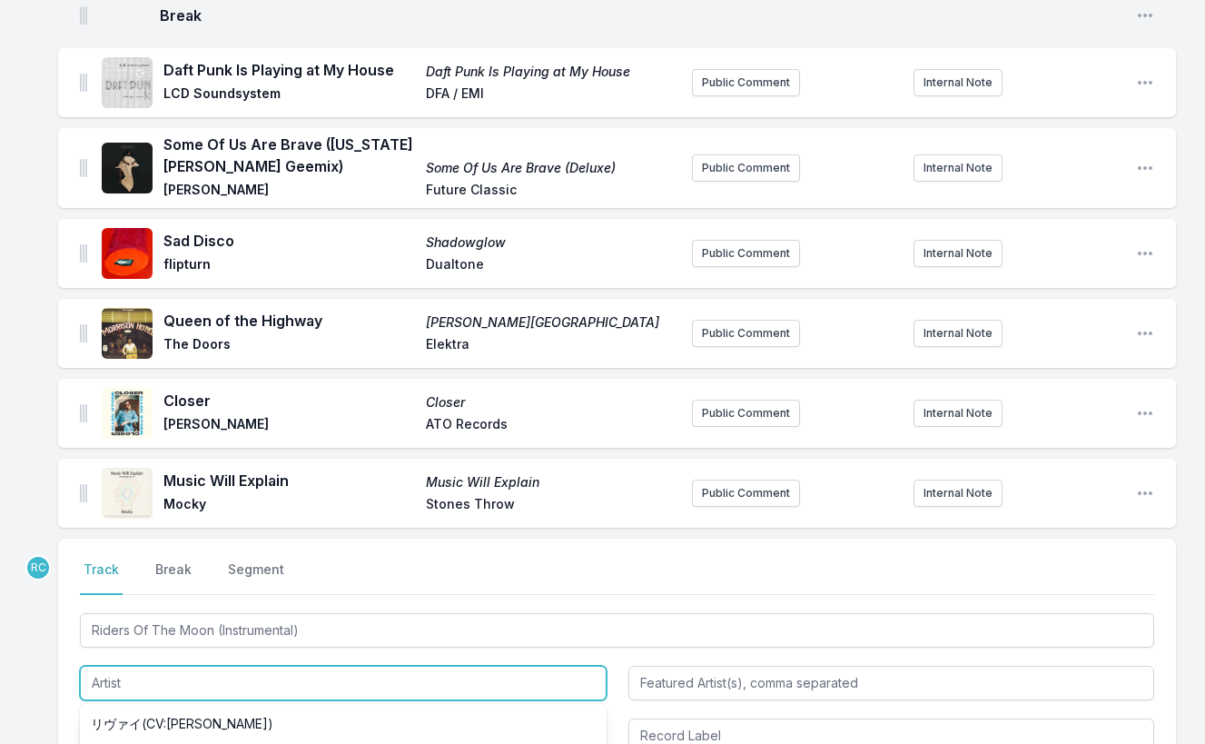
paste input "Arc De Soleil"
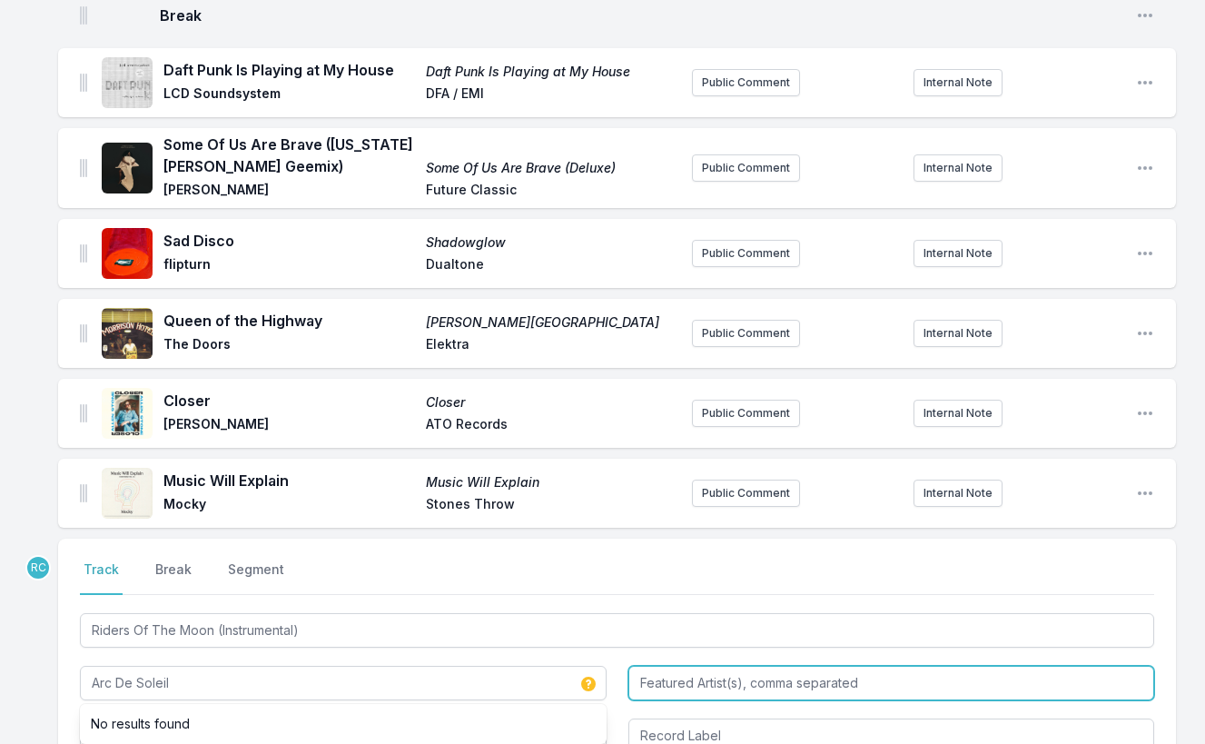
type input "Arc De Soleil"
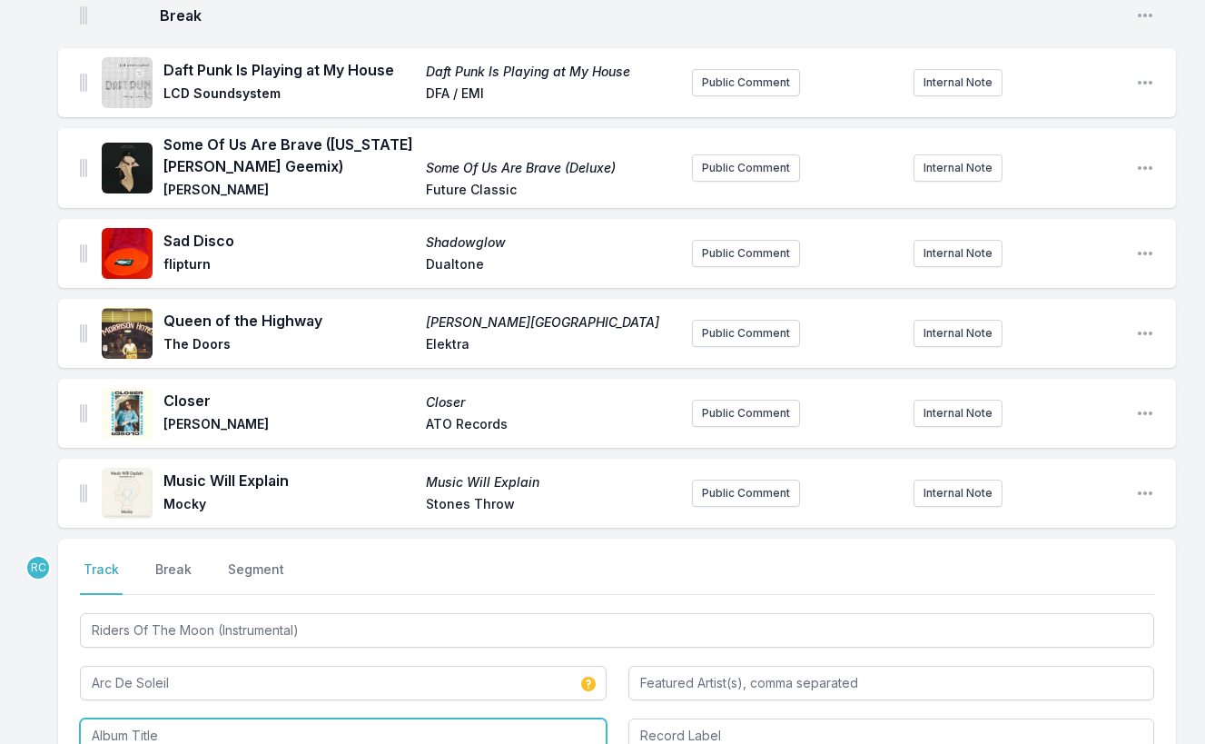
paste input "Riders Of The Moon"
type input "Riders Of The Moon"
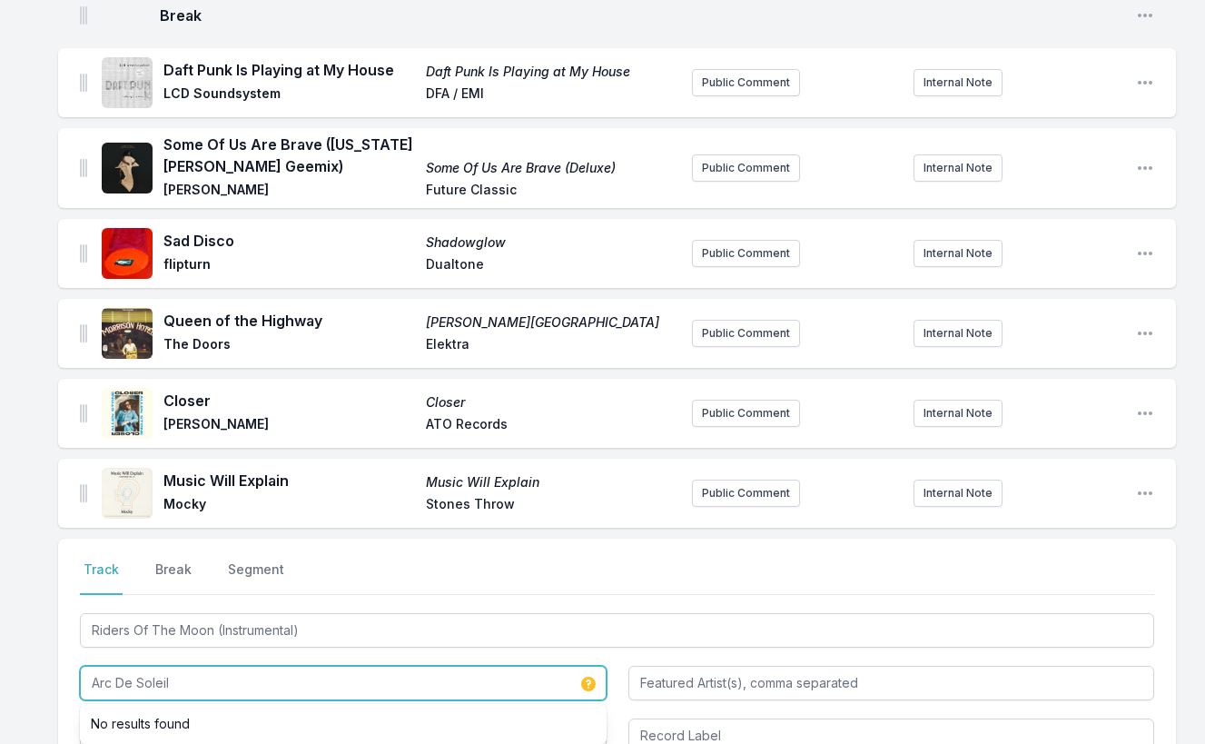
drag, startPoint x: 196, startPoint y: 634, endPoint x: 64, endPoint y: 610, distance: 133.8
click at [64, 610] on div "Select a tab Track Break Segment Track Break Segment Riders Of The Moon (Instru…" at bounding box center [617, 657] width 1118 height 236
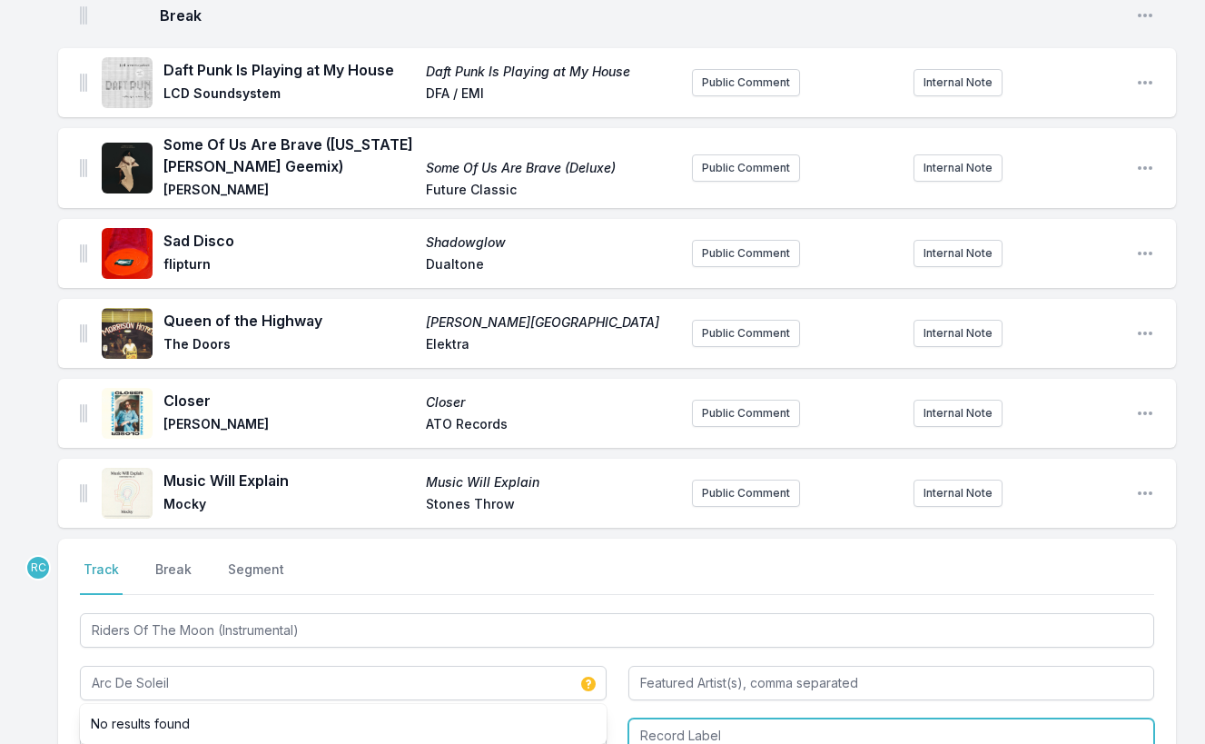
click at [762, 718] on input "Record Label" at bounding box center [891, 735] width 527 height 35
paste input "Arc De Soleil"
type input "Arc De Soleil"
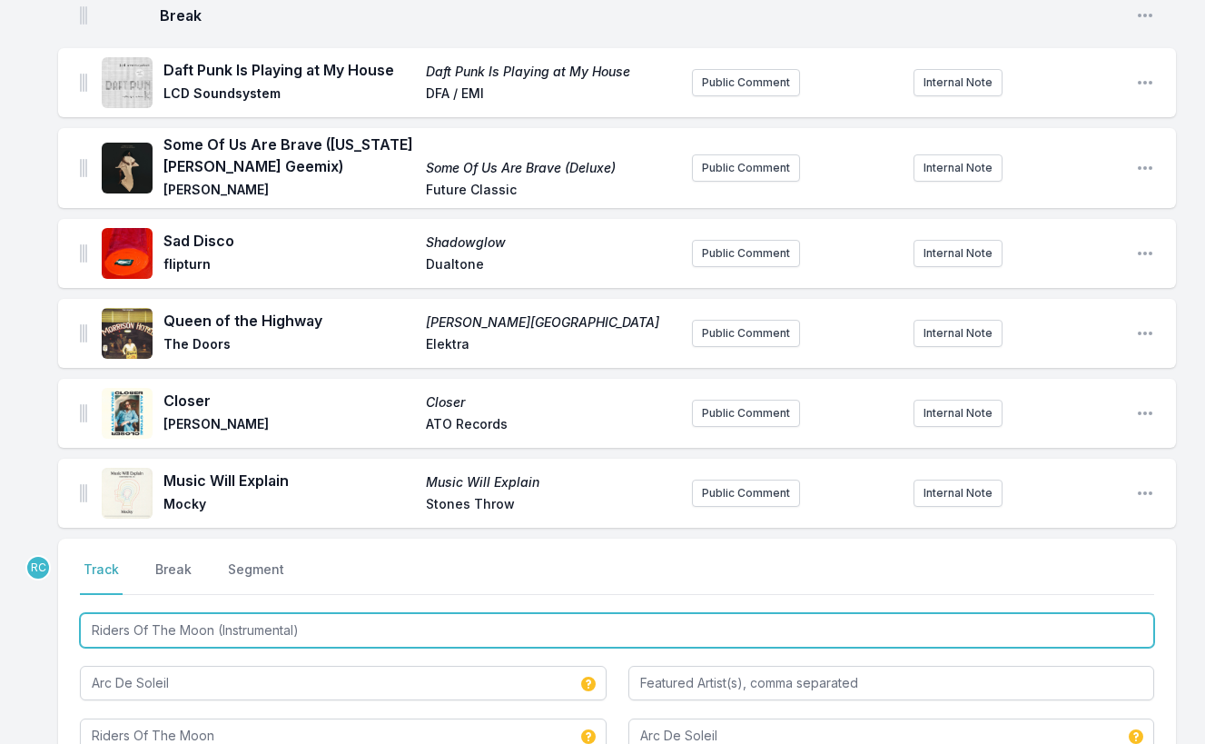
drag, startPoint x: 316, startPoint y: 583, endPoint x: 214, endPoint y: 578, distance: 101.9
click at [214, 613] on input "Riders Of The Moon (Instrumental)" at bounding box center [617, 630] width 1074 height 35
type input "Riders Of The Moon"
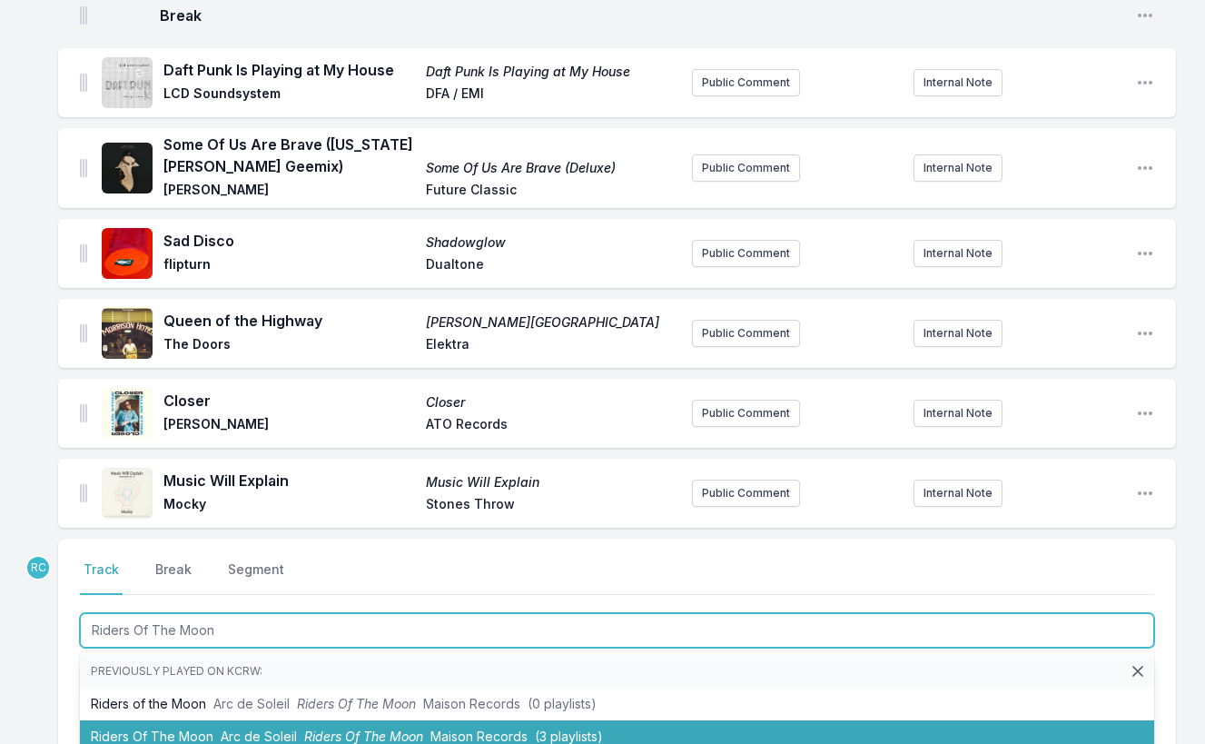
click at [206, 720] on li "Riders Of The Moon Arc de Soleil Riders Of The Moon Maison Records (3 playlists)" at bounding box center [617, 736] width 1074 height 33
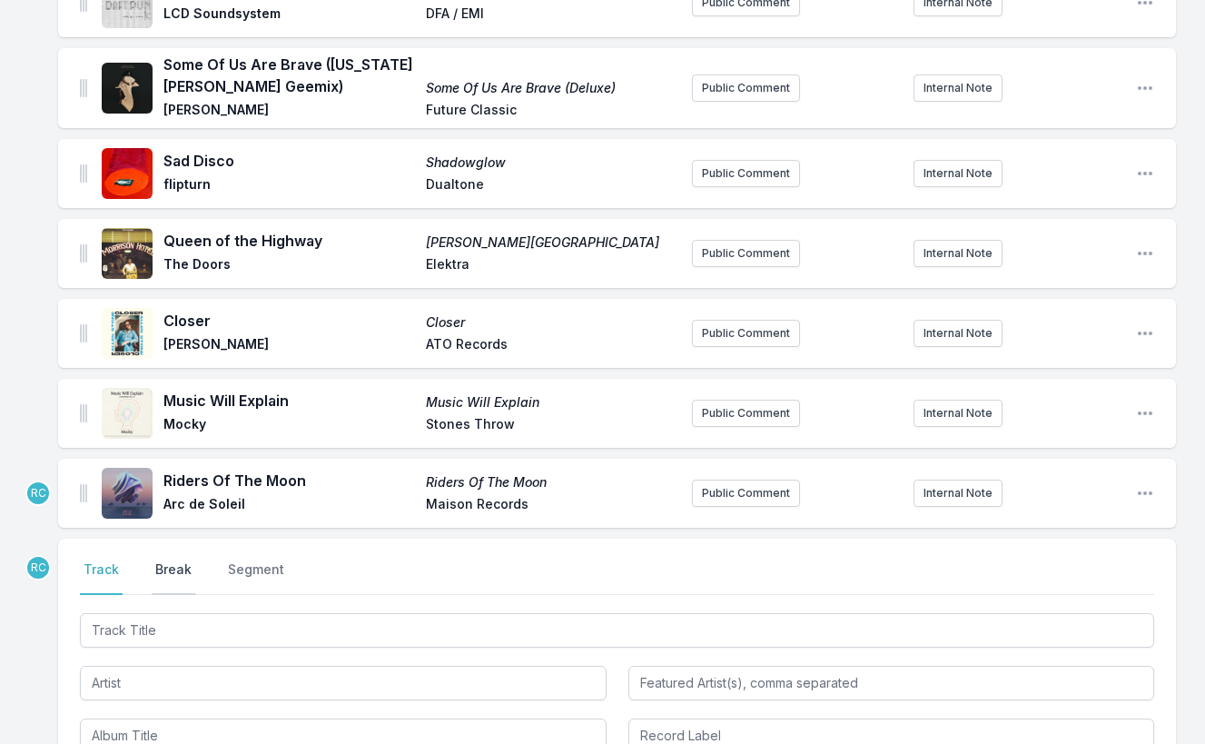
click at [179, 560] on button "Break" at bounding box center [174, 577] width 44 height 35
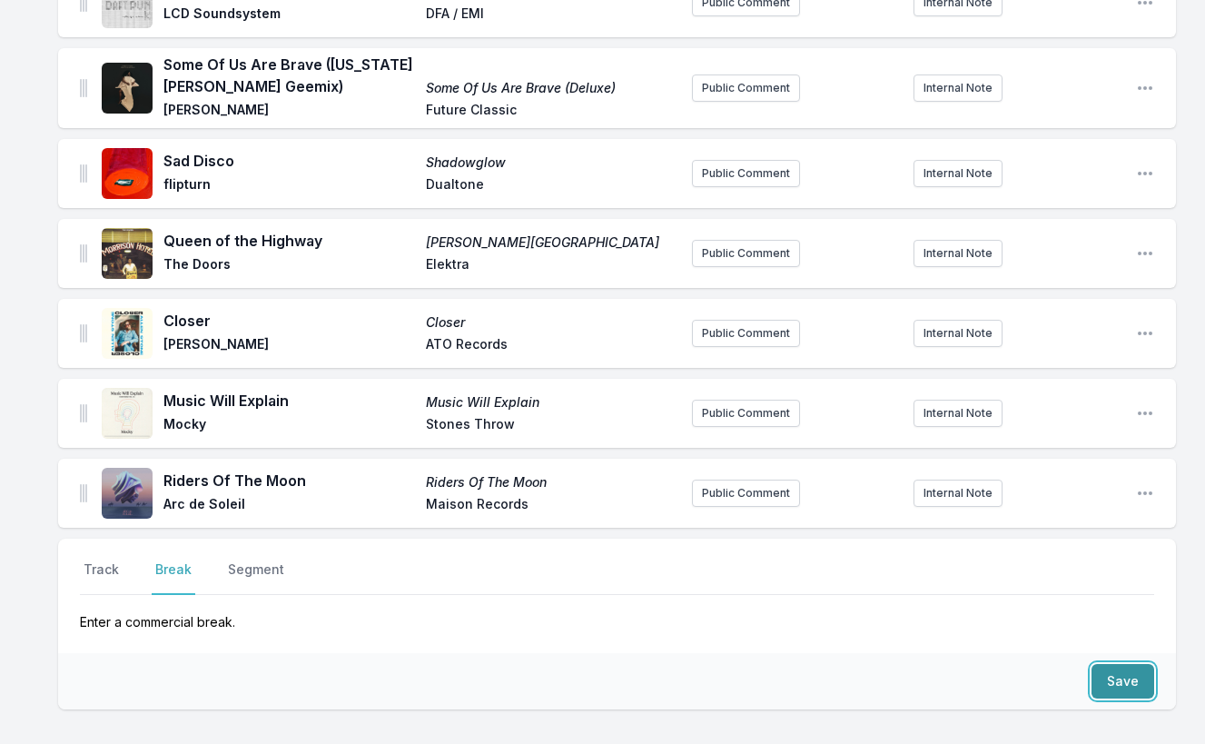
click at [1133, 664] on button "Save" at bounding box center [1123, 681] width 63 height 35
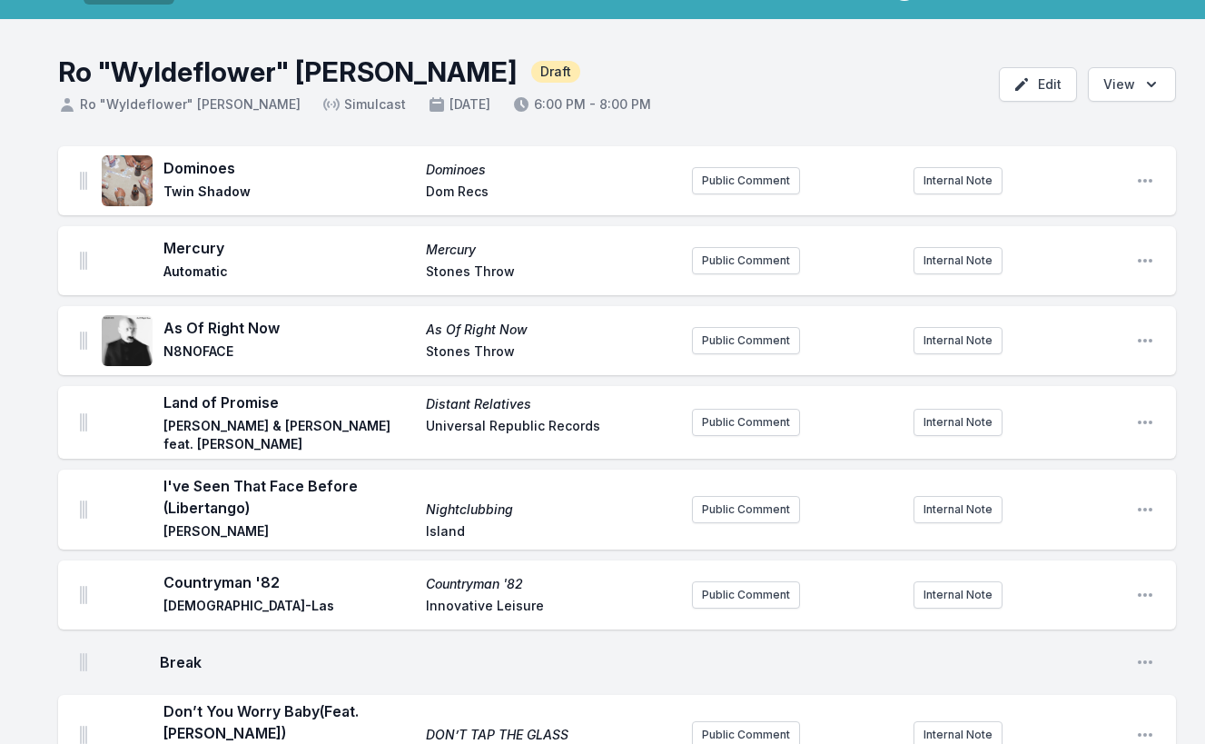
scroll to position [0, 0]
